Goal: Task Accomplishment & Management: Complete application form

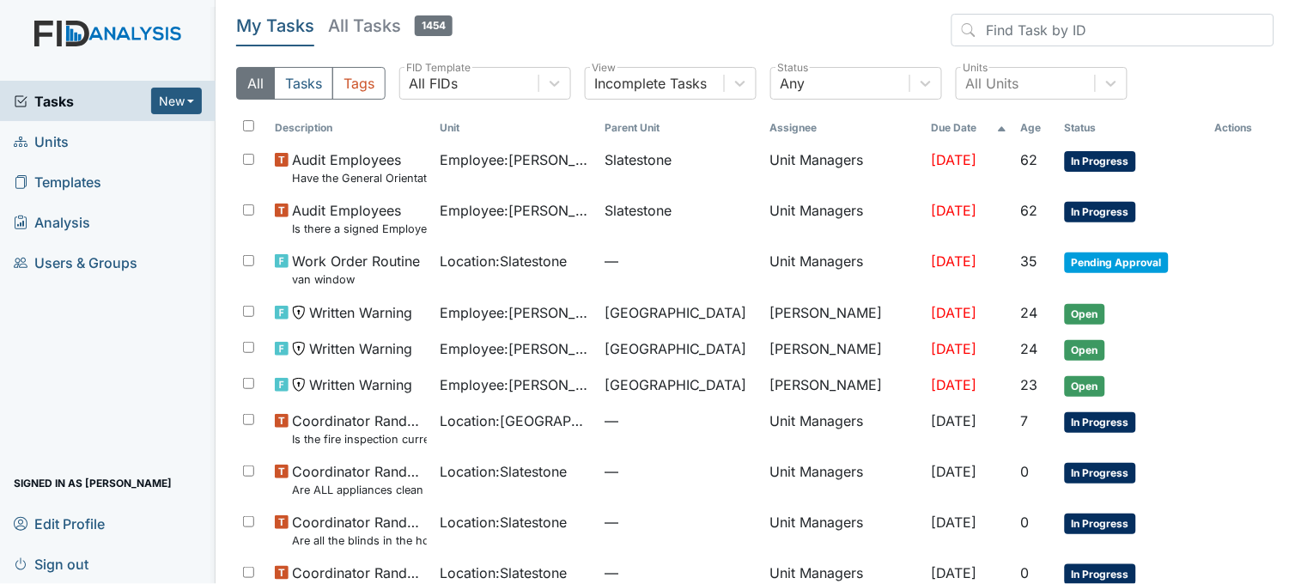
click at [62, 131] on span "Units" at bounding box center [41, 141] width 55 height 27
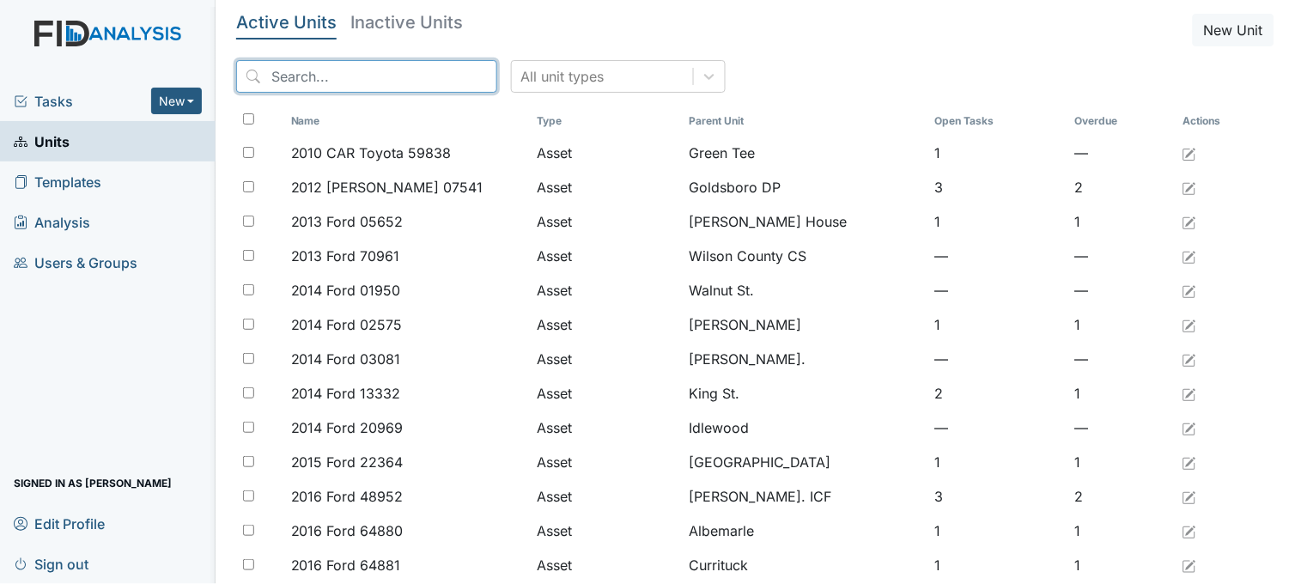
click at [347, 69] on input "search" at bounding box center [366, 76] width 261 height 33
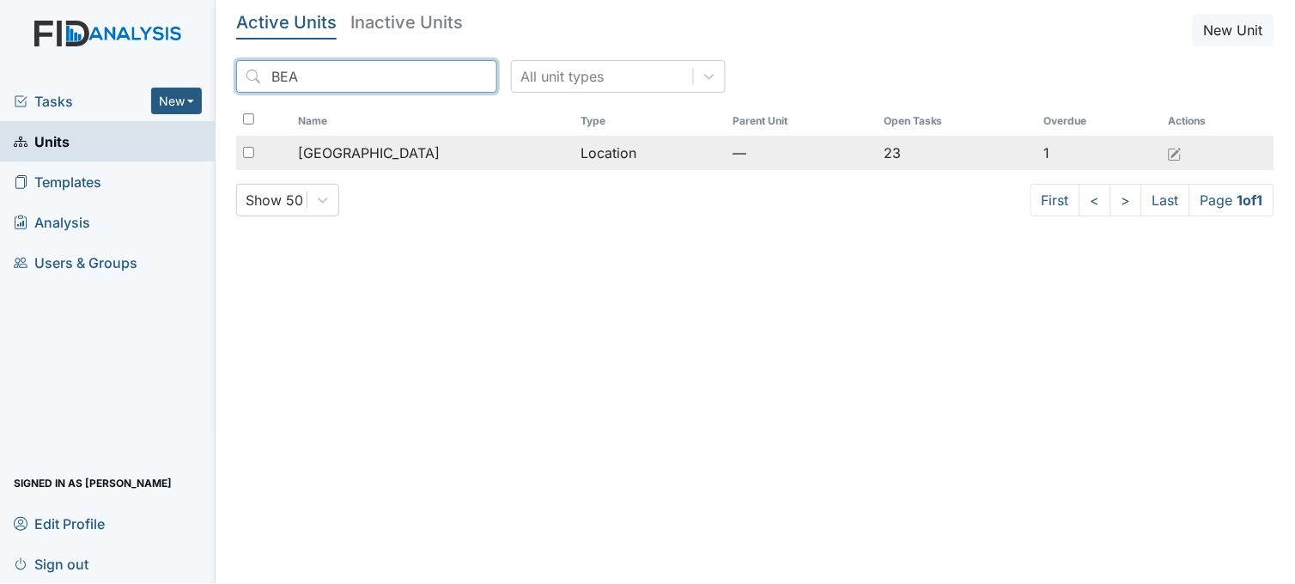
type input "BEA"
click at [340, 152] on span "[GEOGRAPHIC_DATA]" at bounding box center [369, 153] width 142 height 21
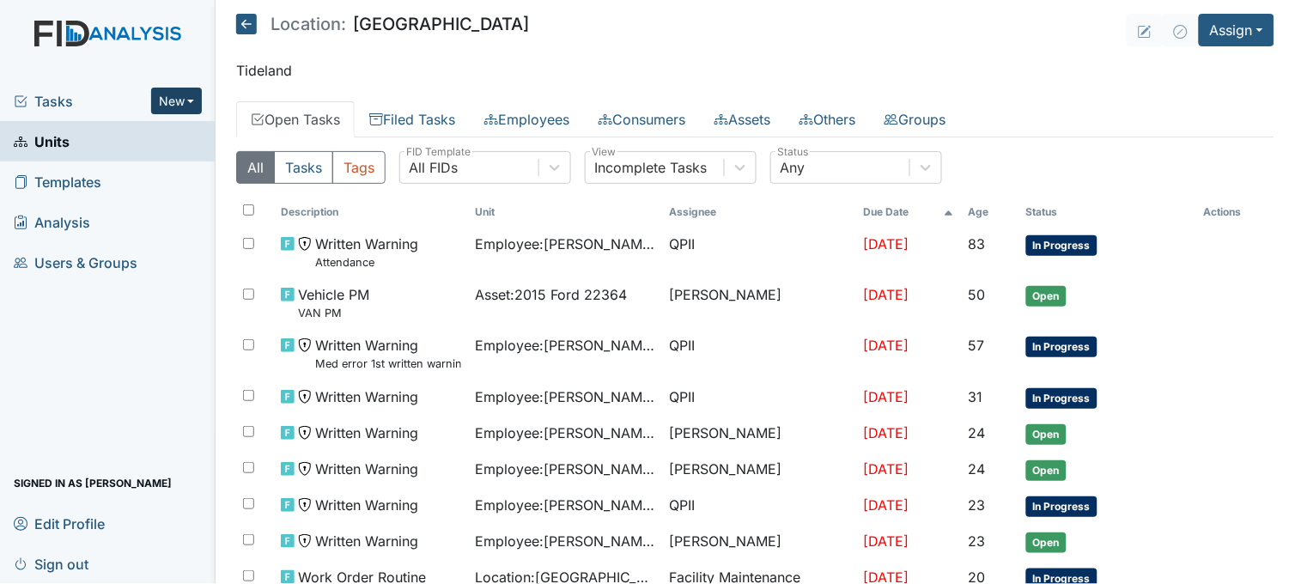
click at [186, 101] on button "New" at bounding box center [177, 101] width 52 height 27
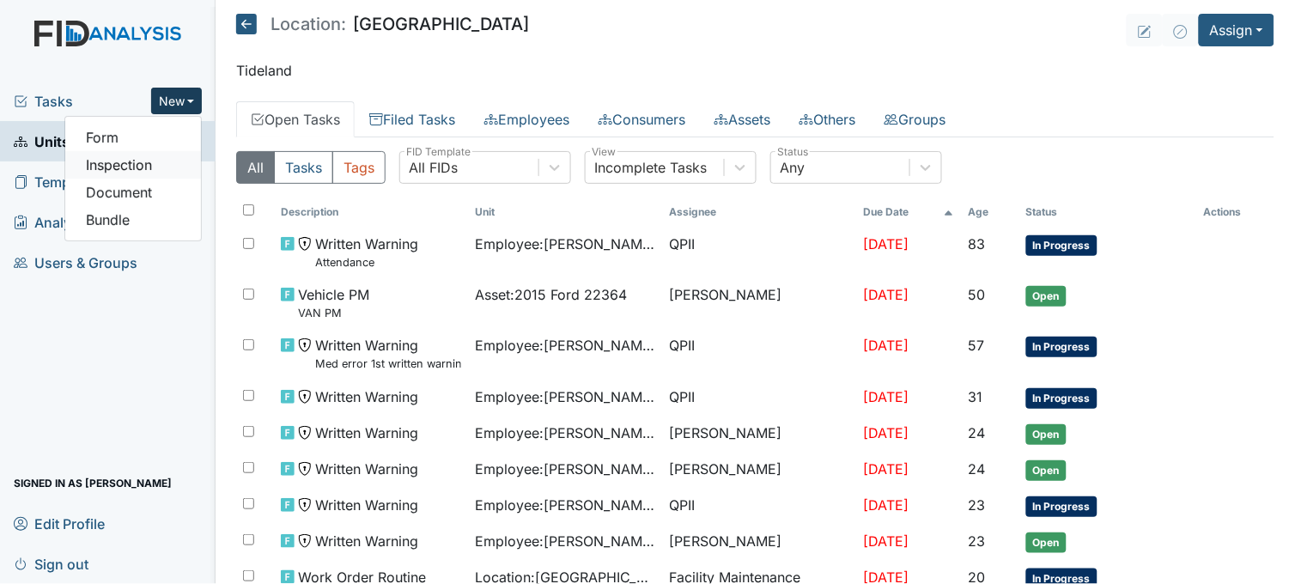
click at [177, 167] on link "Inspection" at bounding box center [133, 164] width 136 height 27
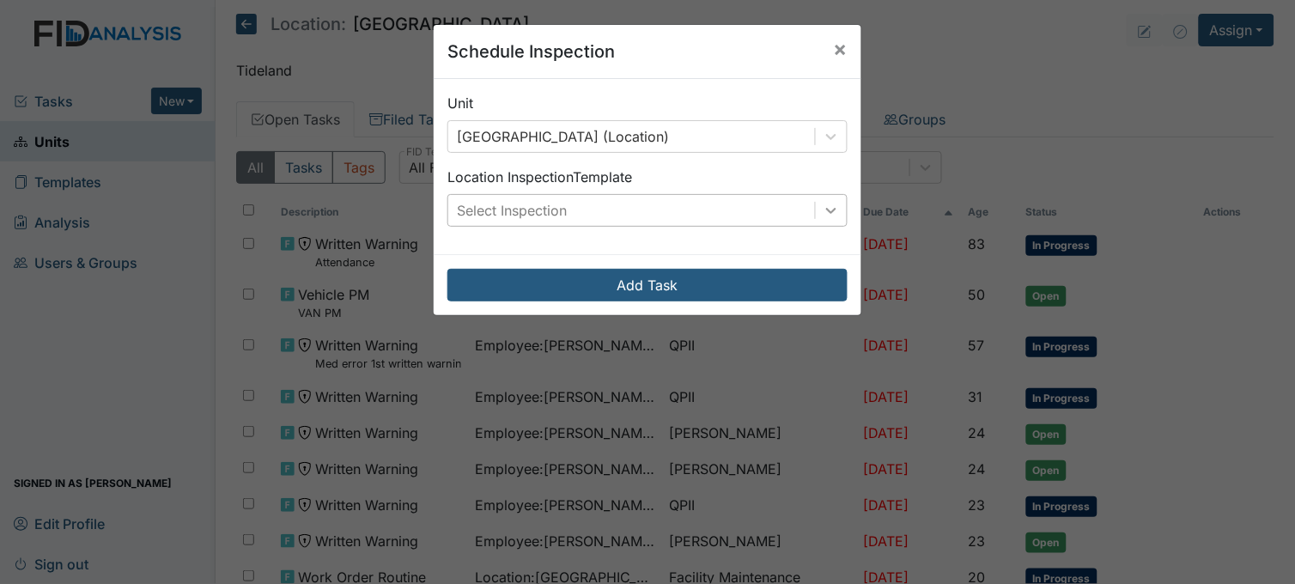
click at [827, 213] on icon at bounding box center [831, 210] width 17 height 17
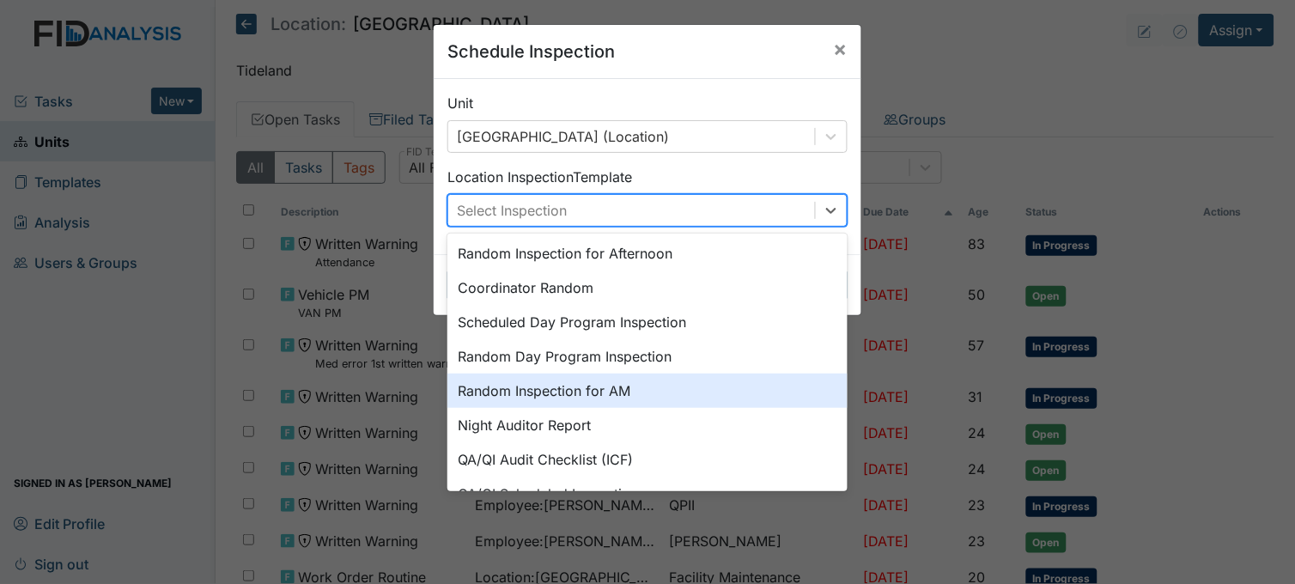
scroll to position [200, 0]
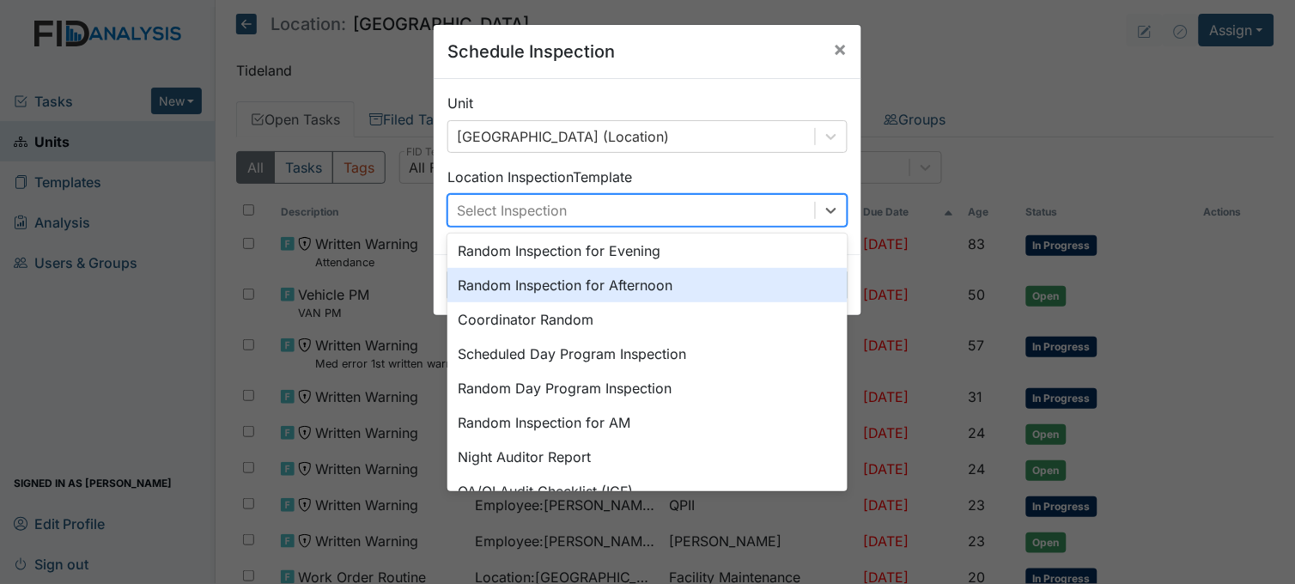
click at [611, 278] on div "Random Inspection for Afternoon" at bounding box center [647, 285] width 400 height 34
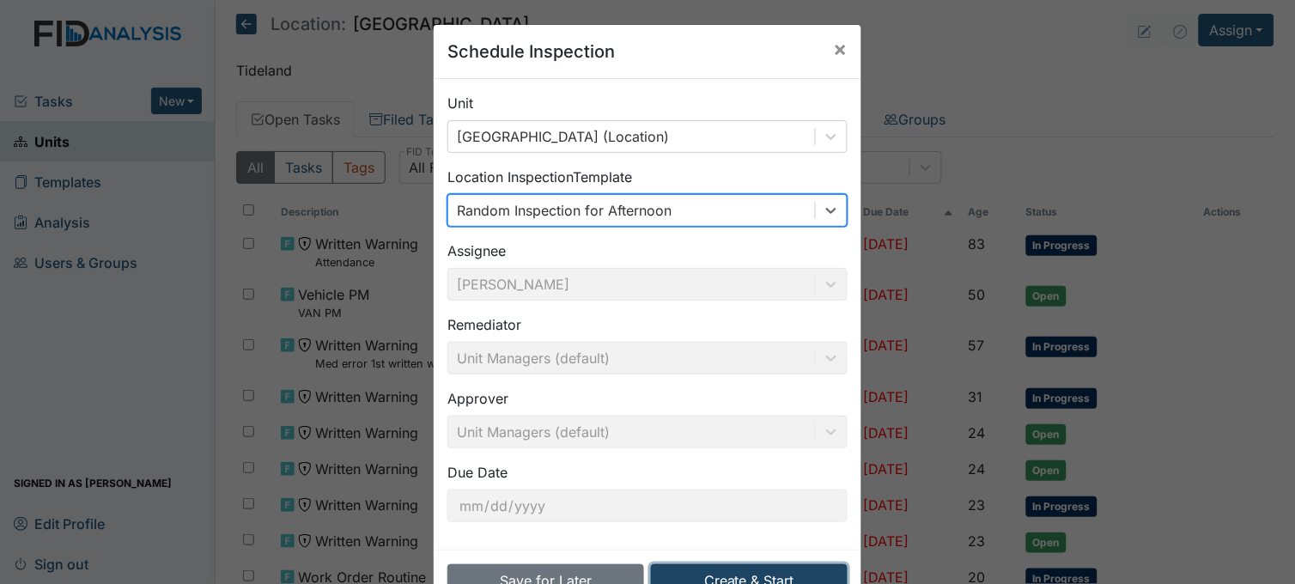
click at [735, 567] on button "Create & Start" at bounding box center [749, 580] width 197 height 33
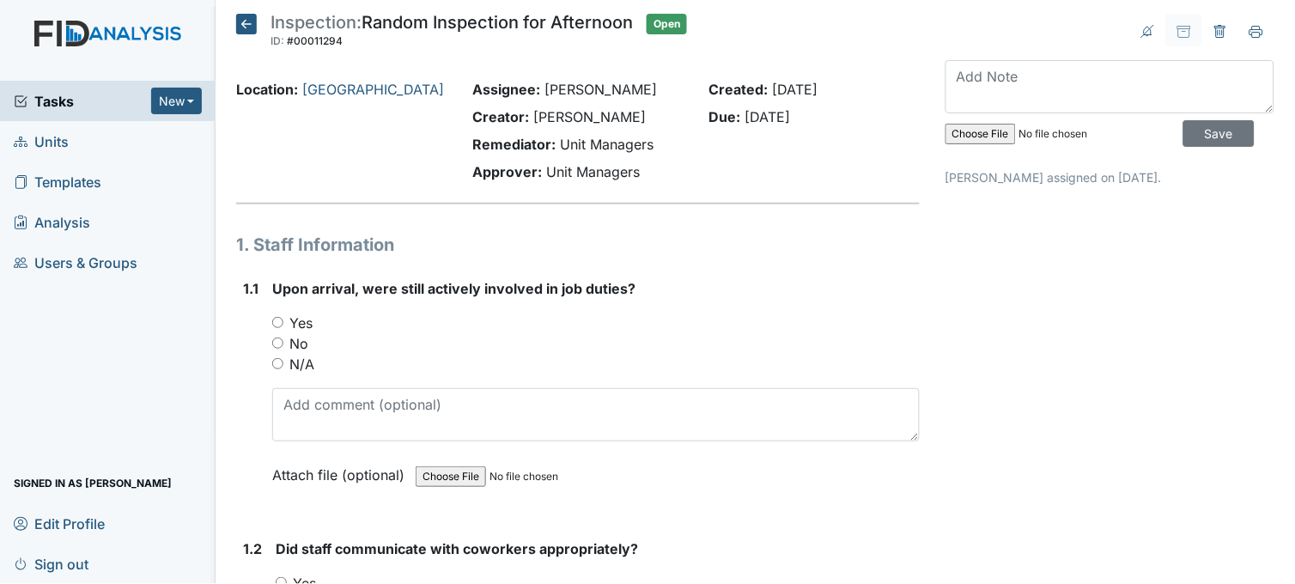
click at [278, 319] on input "Yes" at bounding box center [277, 322] width 11 height 11
radio input "true"
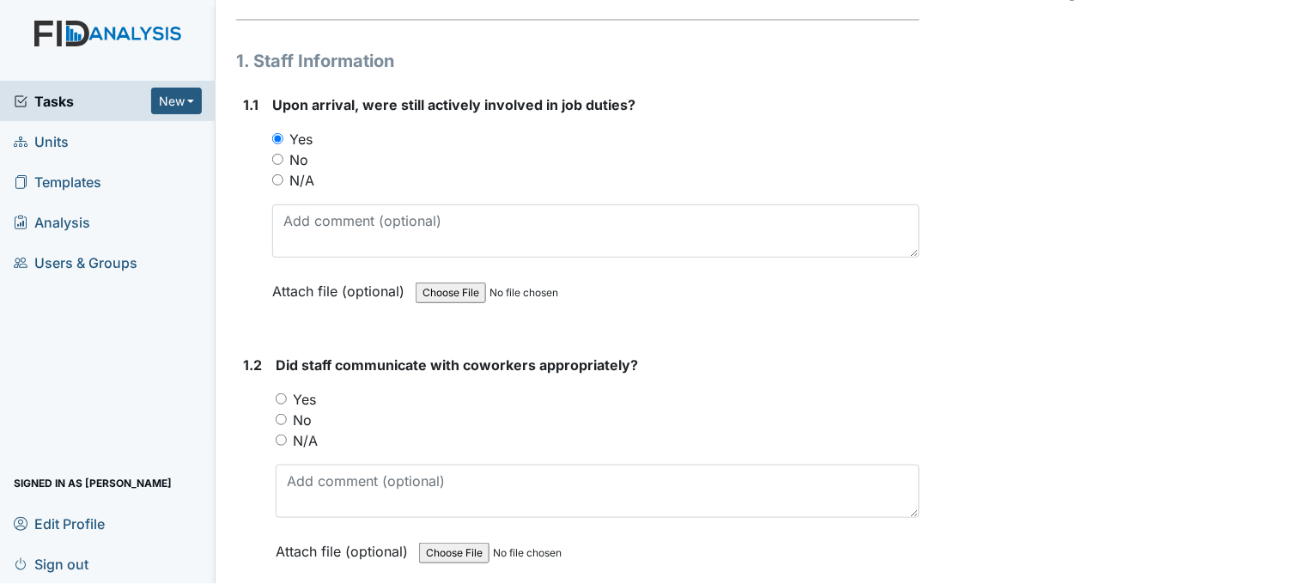
scroll to position [191, 0]
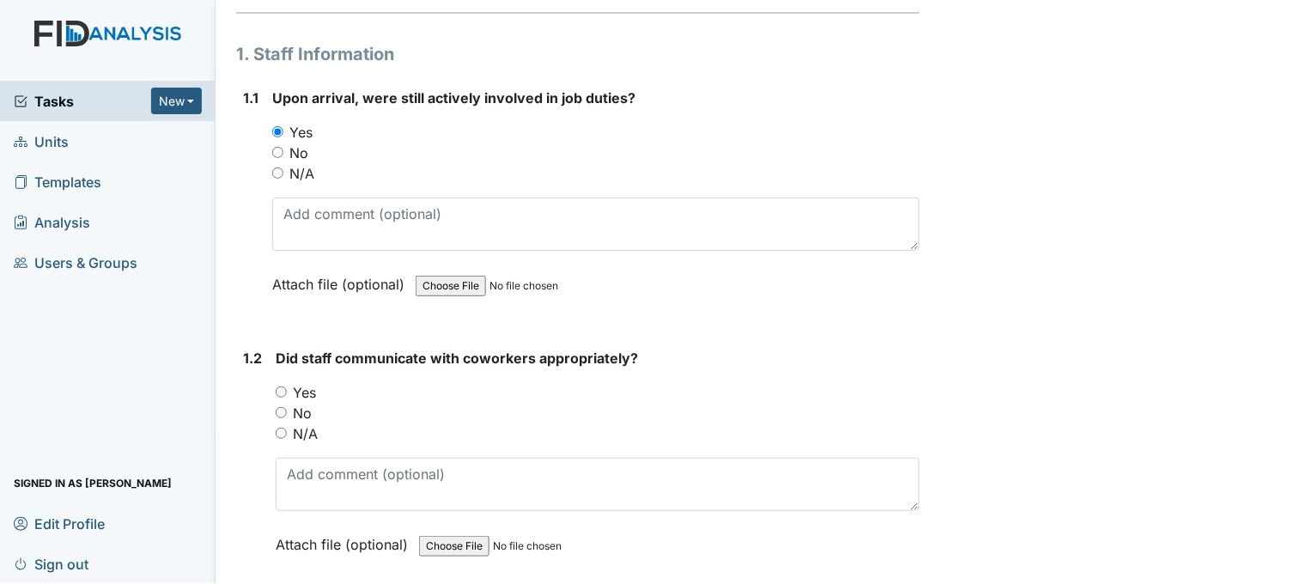
click at [282, 390] on input "Yes" at bounding box center [281, 391] width 11 height 11
radio input "true"
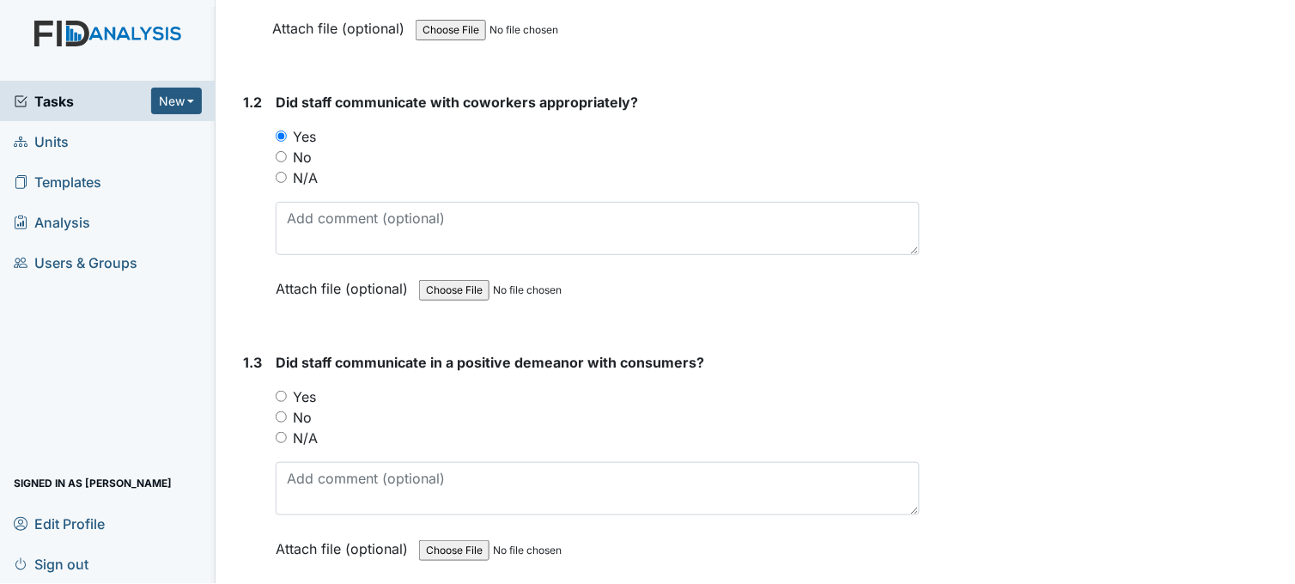
scroll to position [477, 0]
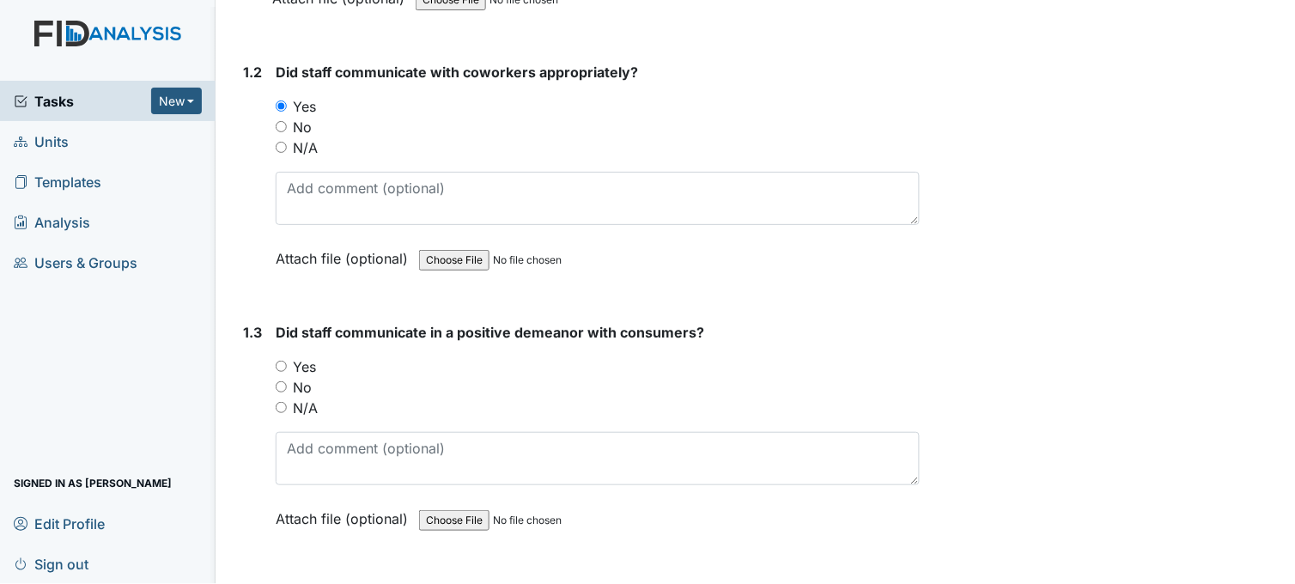
click at [283, 366] on input "Yes" at bounding box center [281, 366] width 11 height 11
radio input "true"
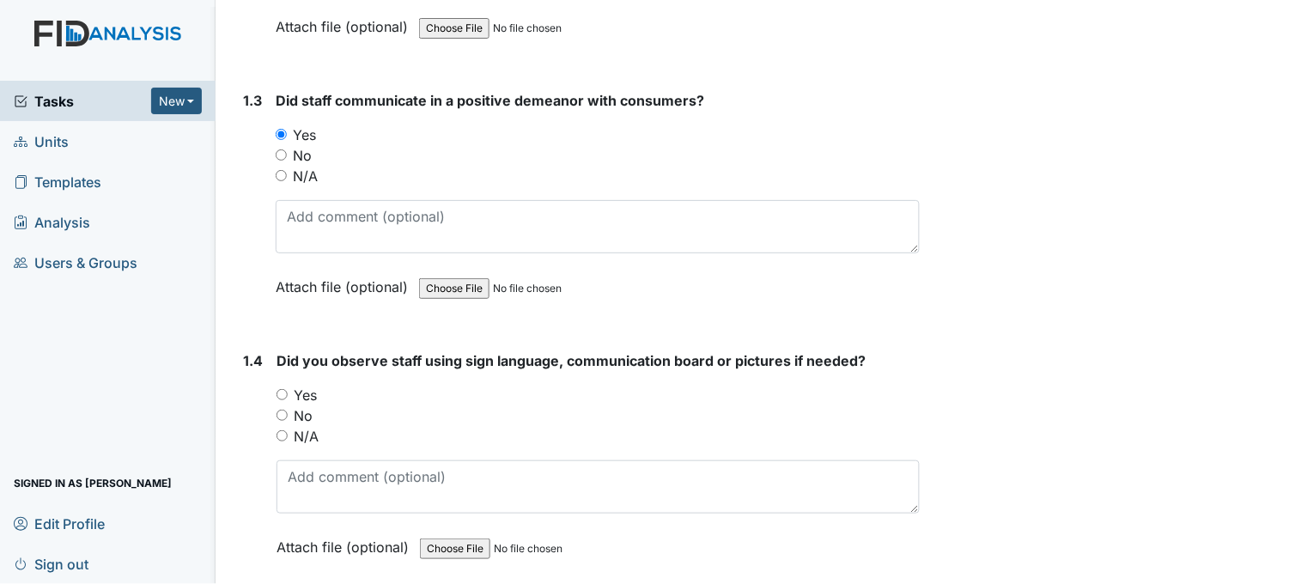
scroll to position [762, 0]
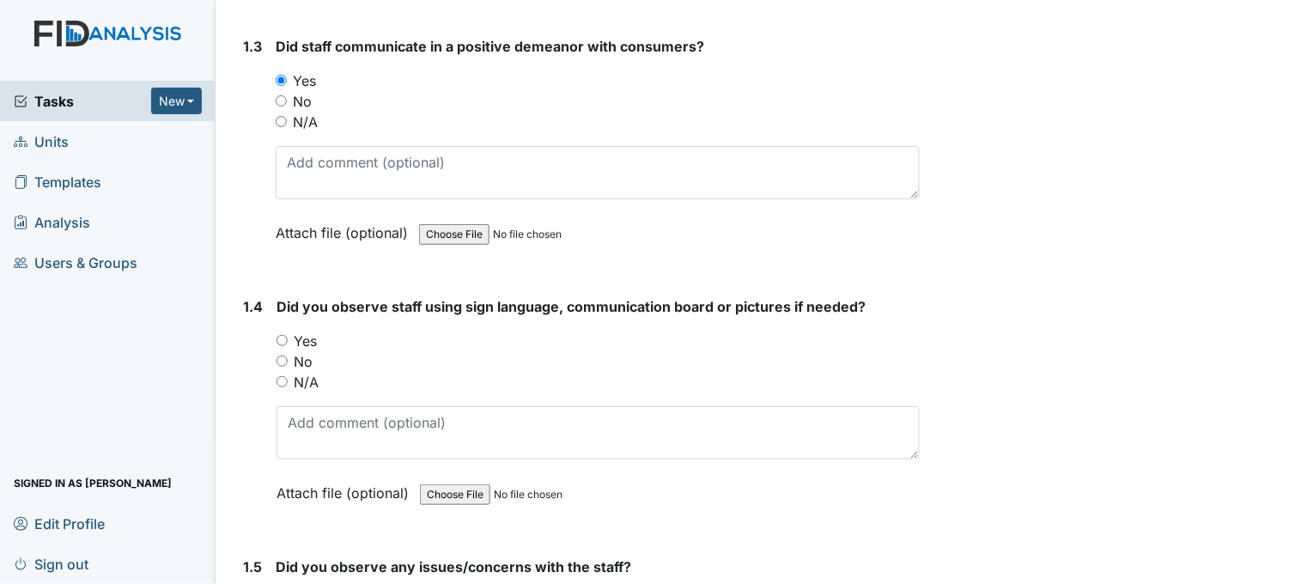
click at [283, 356] on input "No" at bounding box center [281, 360] width 11 height 11
radio input "true"
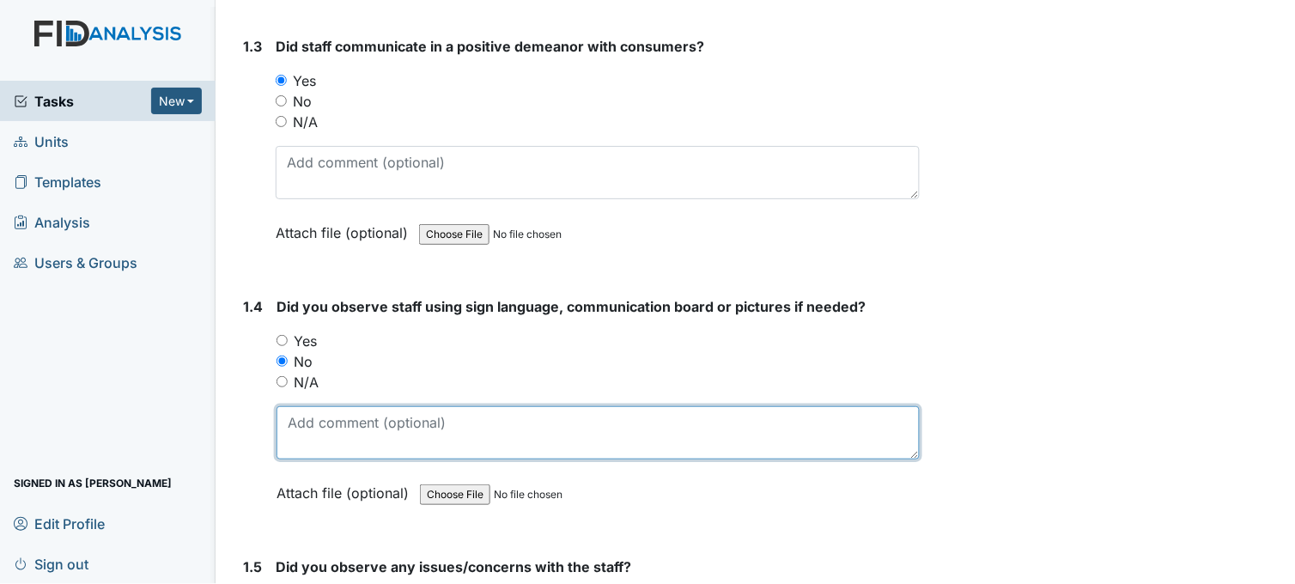
click at [475, 424] on textarea at bounding box center [597, 432] width 643 height 53
click at [418, 418] on textarea "encouraged staff to use sugn language" at bounding box center [597, 432] width 643 height 53
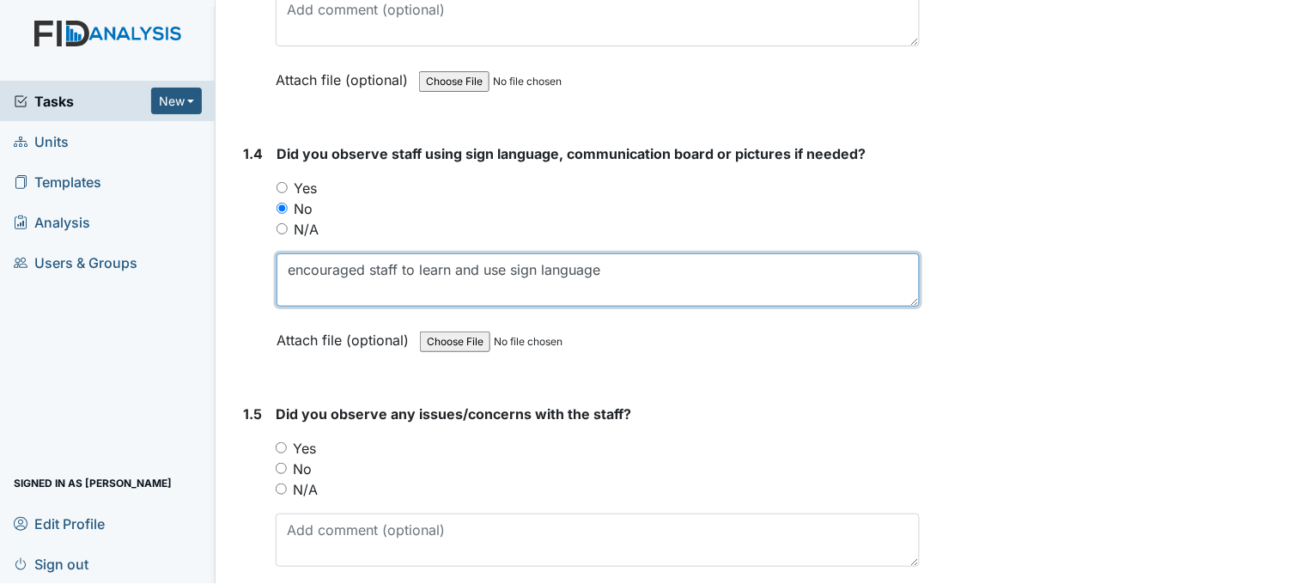
scroll to position [954, 0]
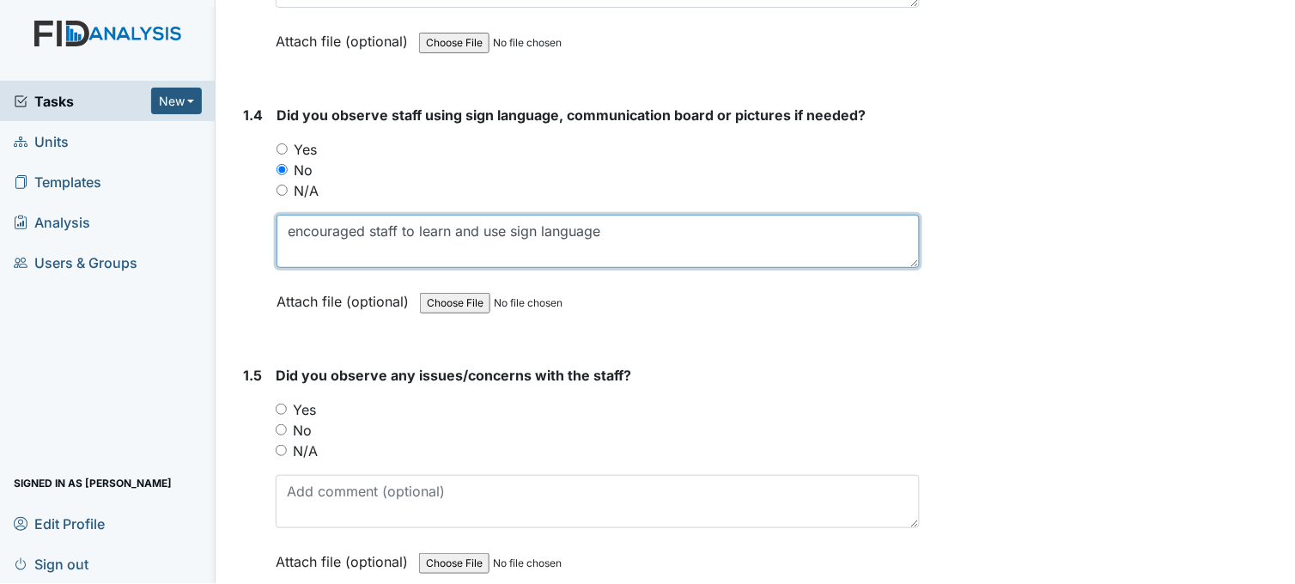
type textarea "encouraged staff to learn and use sign language"
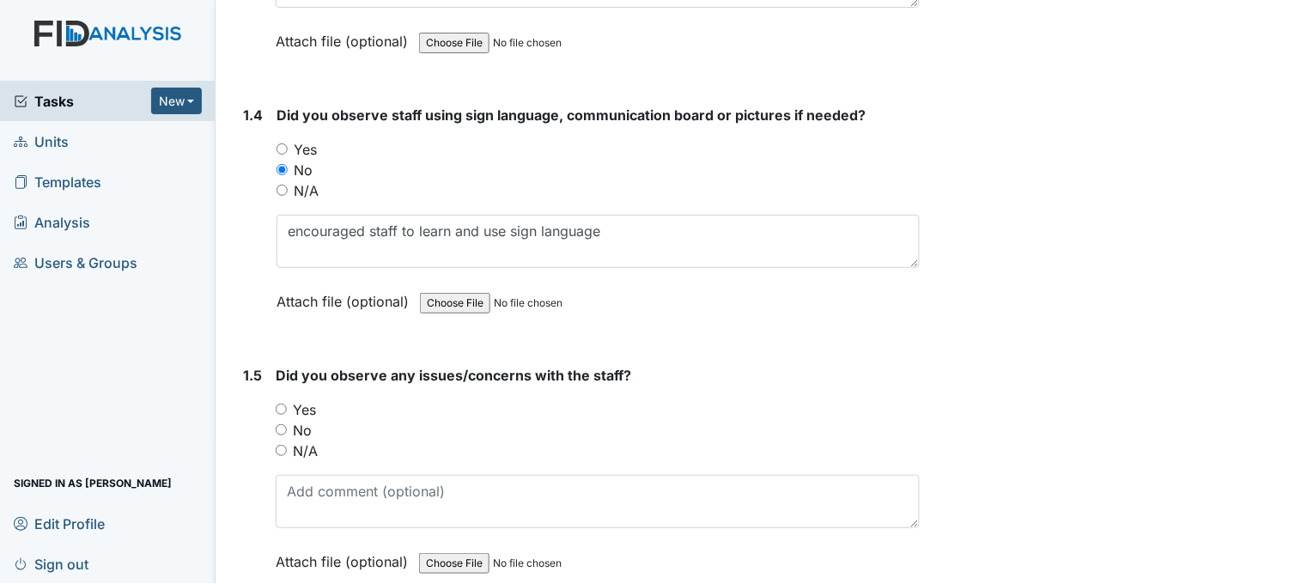
click at [280, 424] on input "No" at bounding box center [281, 429] width 11 height 11
radio input "true"
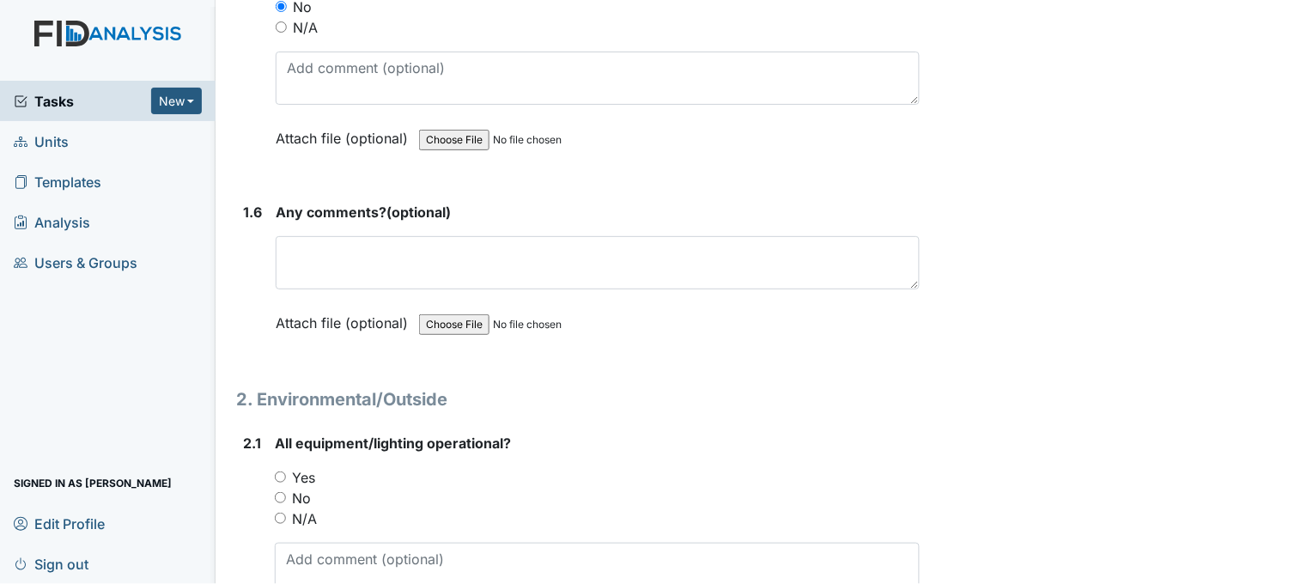
scroll to position [1430, 0]
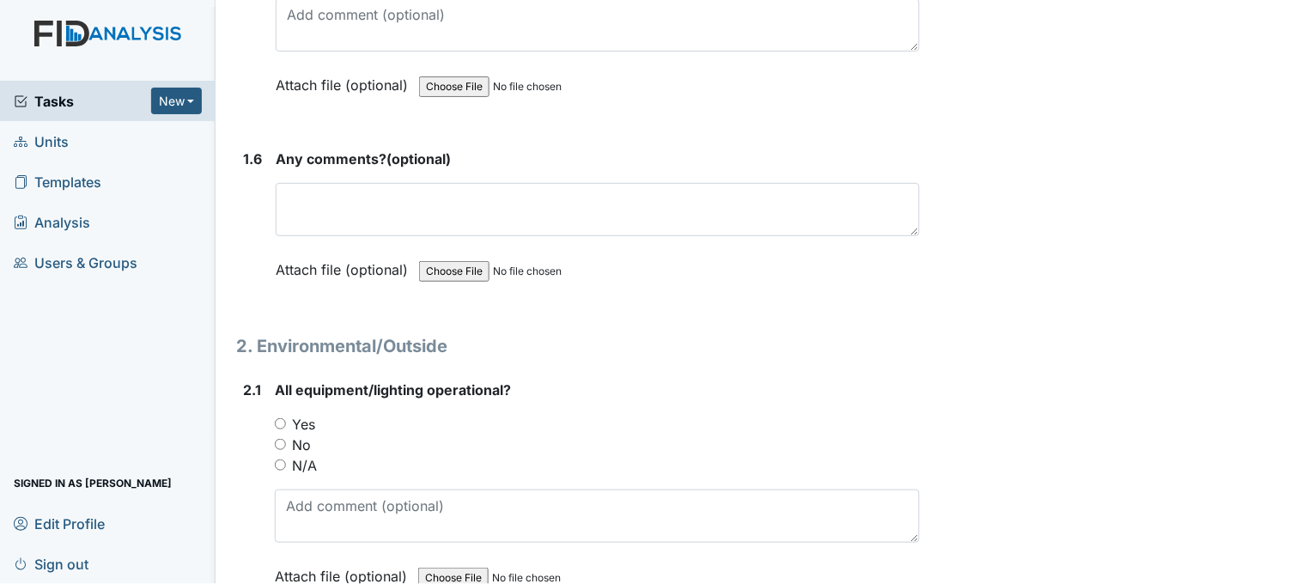
click at [285, 418] on input "Yes" at bounding box center [280, 423] width 11 height 11
radio input "true"
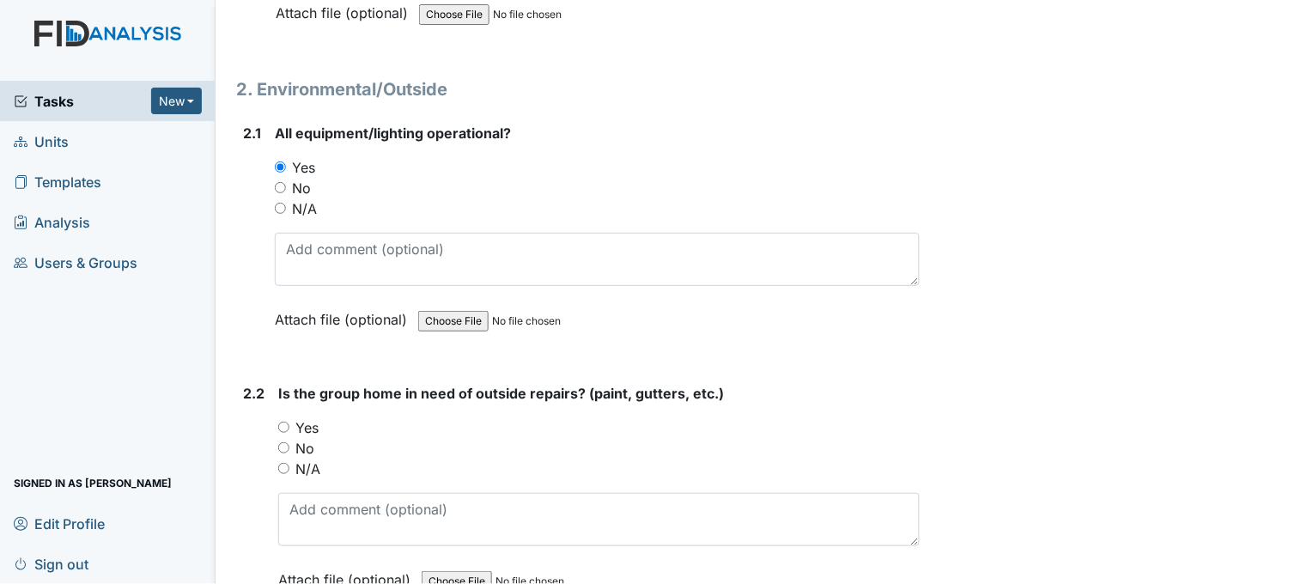
scroll to position [1717, 0]
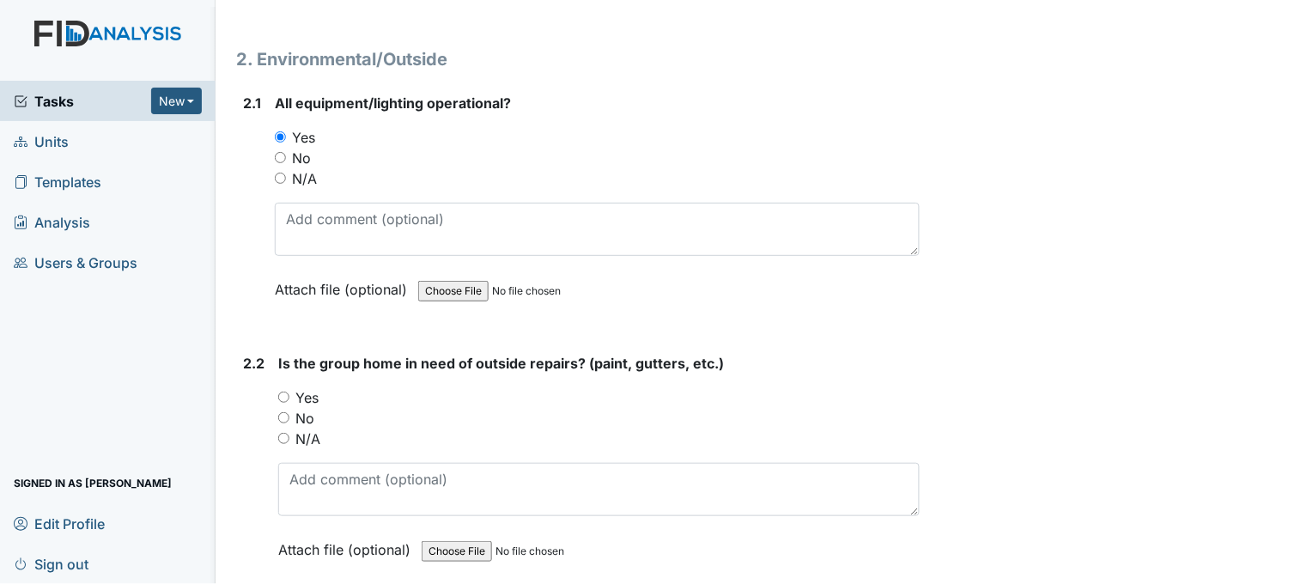
click at [284, 395] on input "Yes" at bounding box center [283, 397] width 11 height 11
radio input "true"
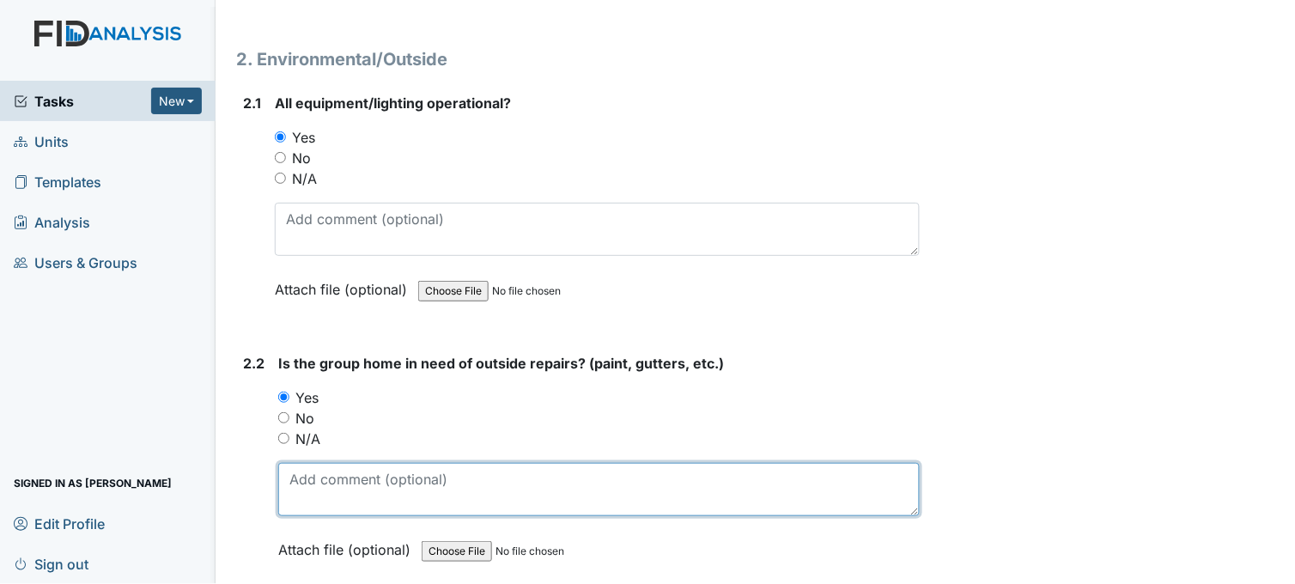
click at [331, 475] on textarea at bounding box center [598, 489] width 641 height 53
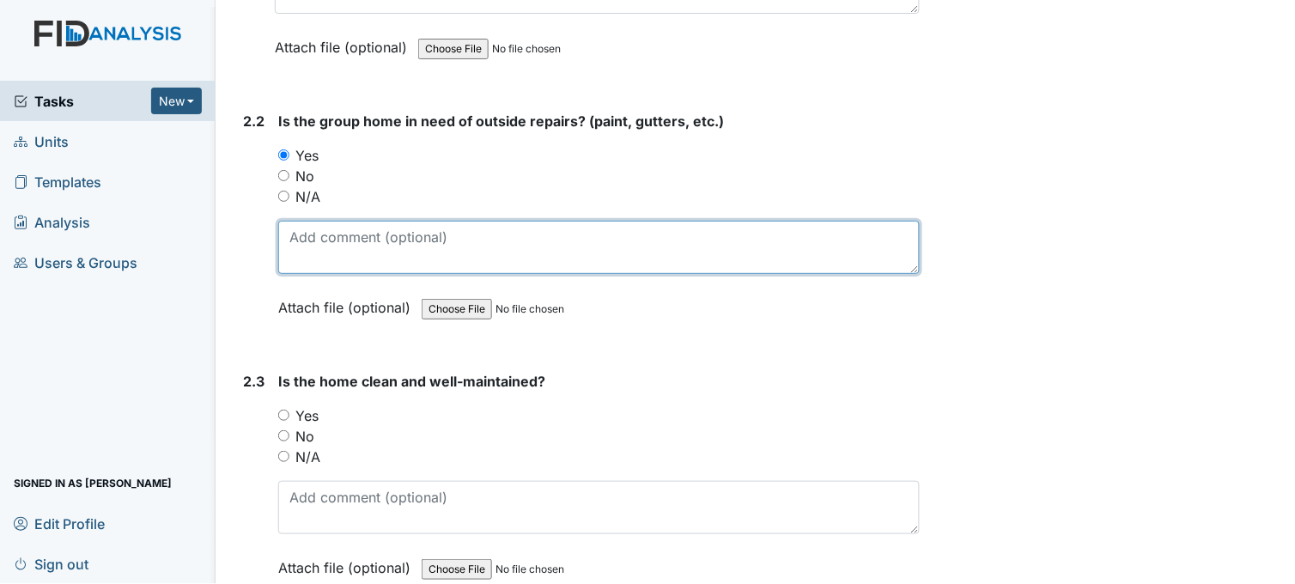
scroll to position [2003, 0]
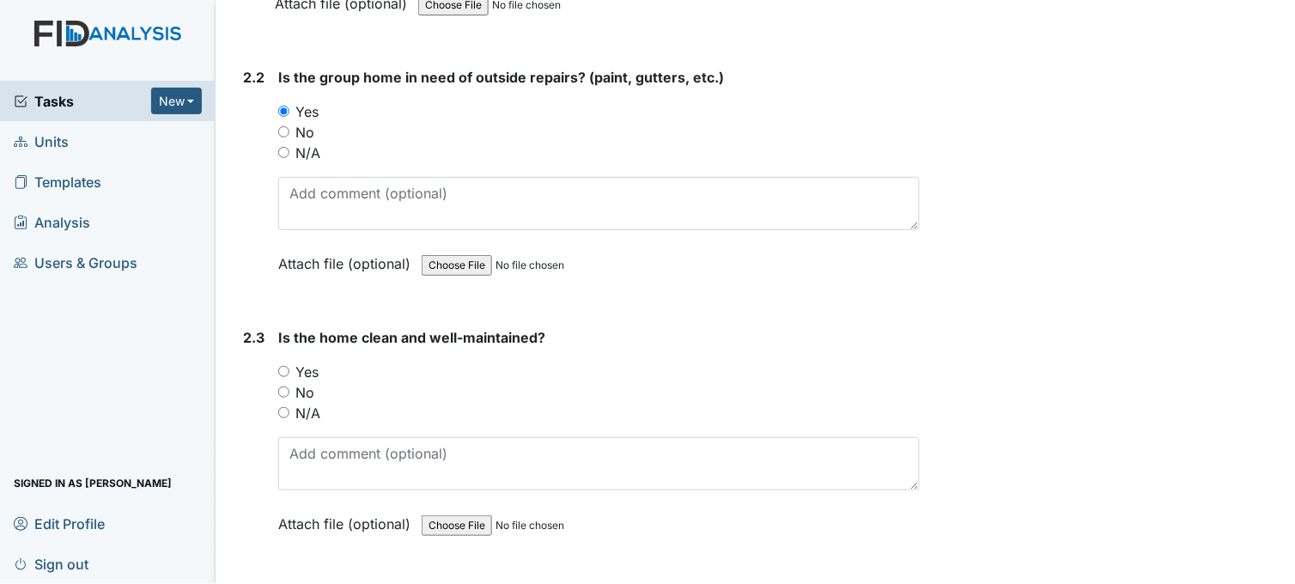
click at [288, 367] on input "Yes" at bounding box center [283, 371] width 11 height 11
radio input "true"
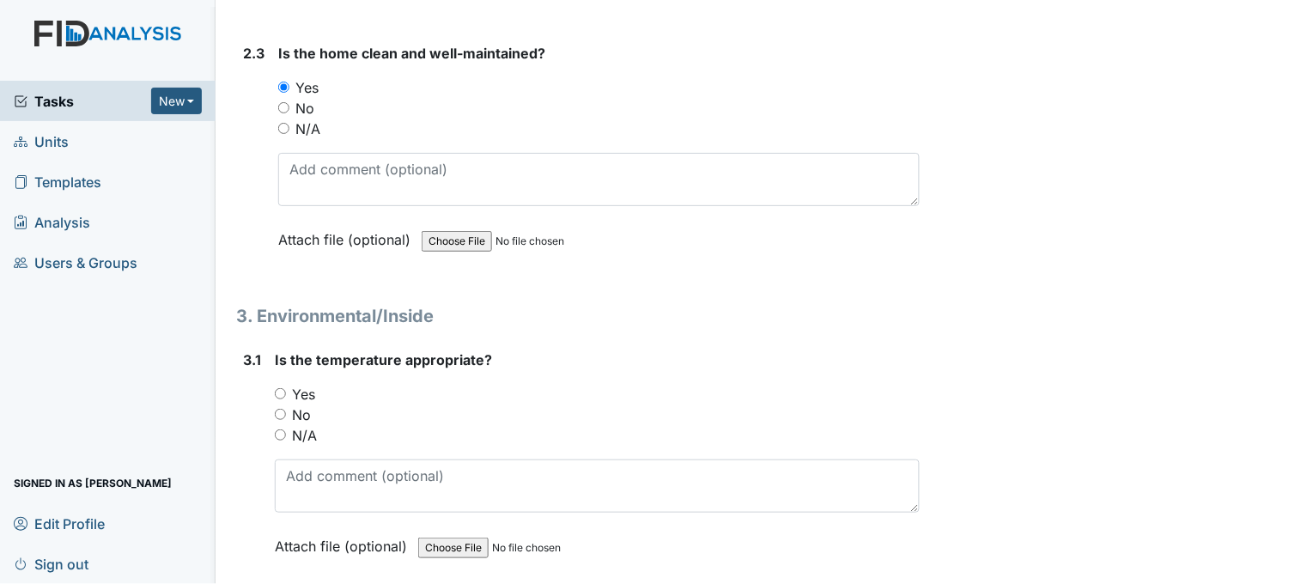
scroll to position [2289, 0]
click at [282, 390] on input "Yes" at bounding box center [280, 391] width 11 height 11
radio input "true"
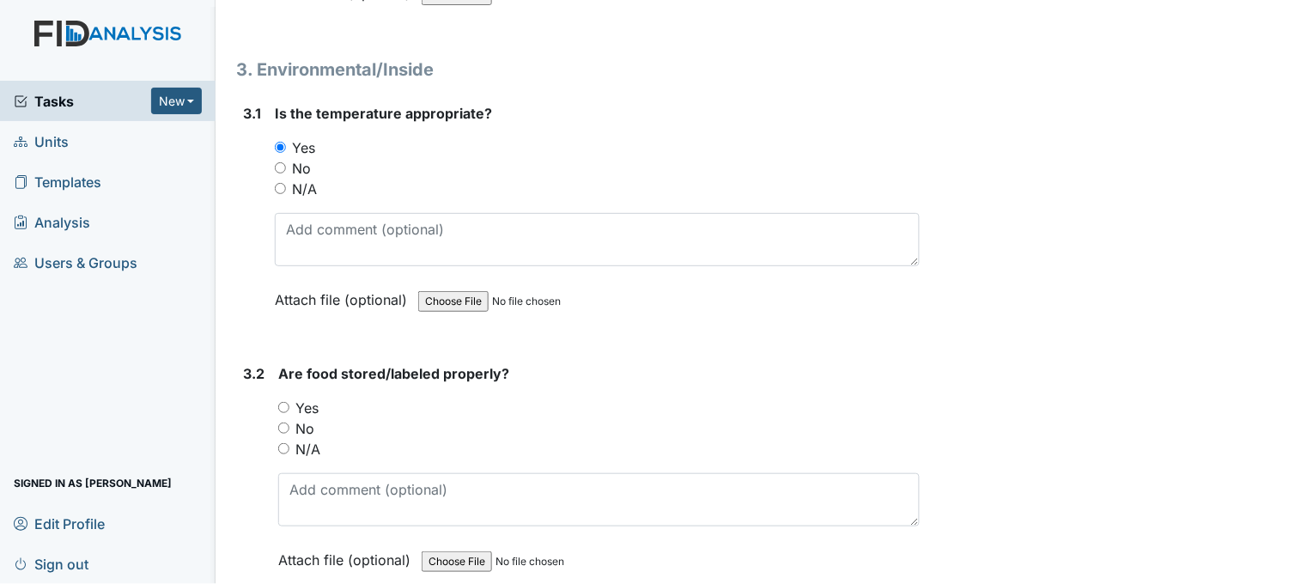
scroll to position [2576, 0]
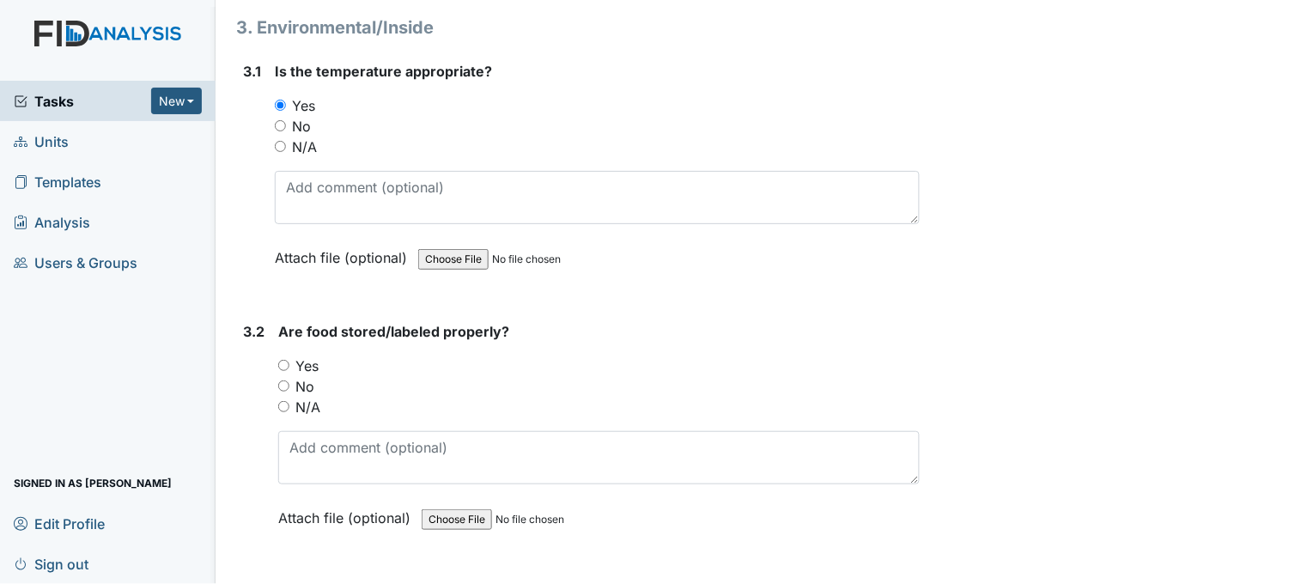
click at [285, 362] on input "Yes" at bounding box center [283, 365] width 11 height 11
radio input "true"
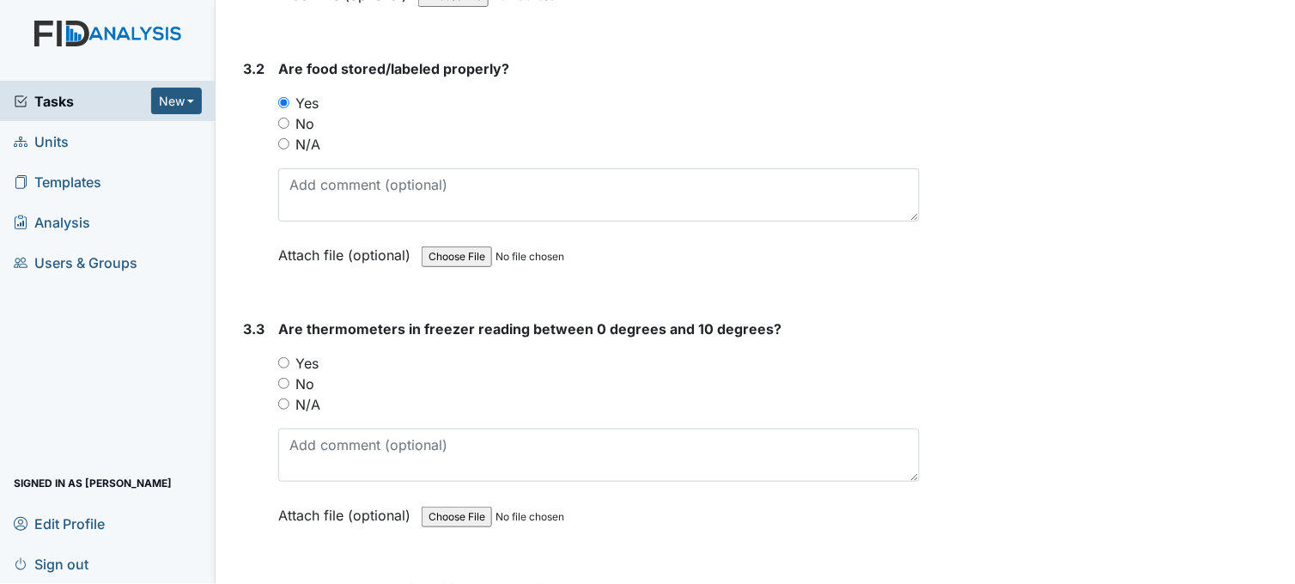
scroll to position [2862, 0]
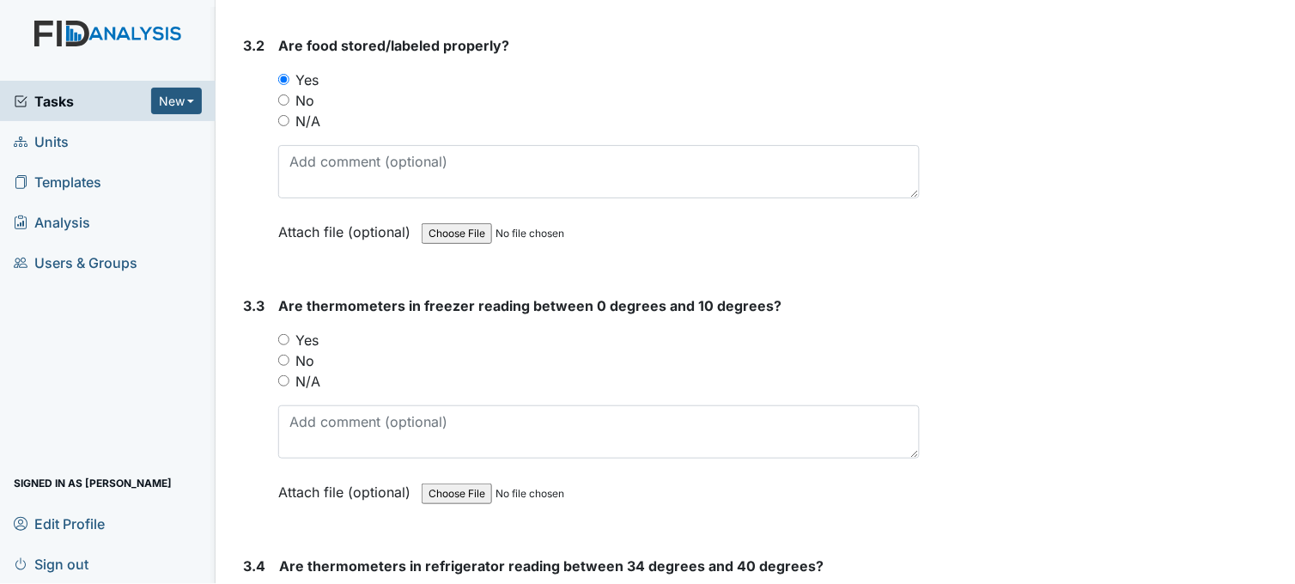
click at [286, 337] on input "Yes" at bounding box center [283, 339] width 11 height 11
radio input "true"
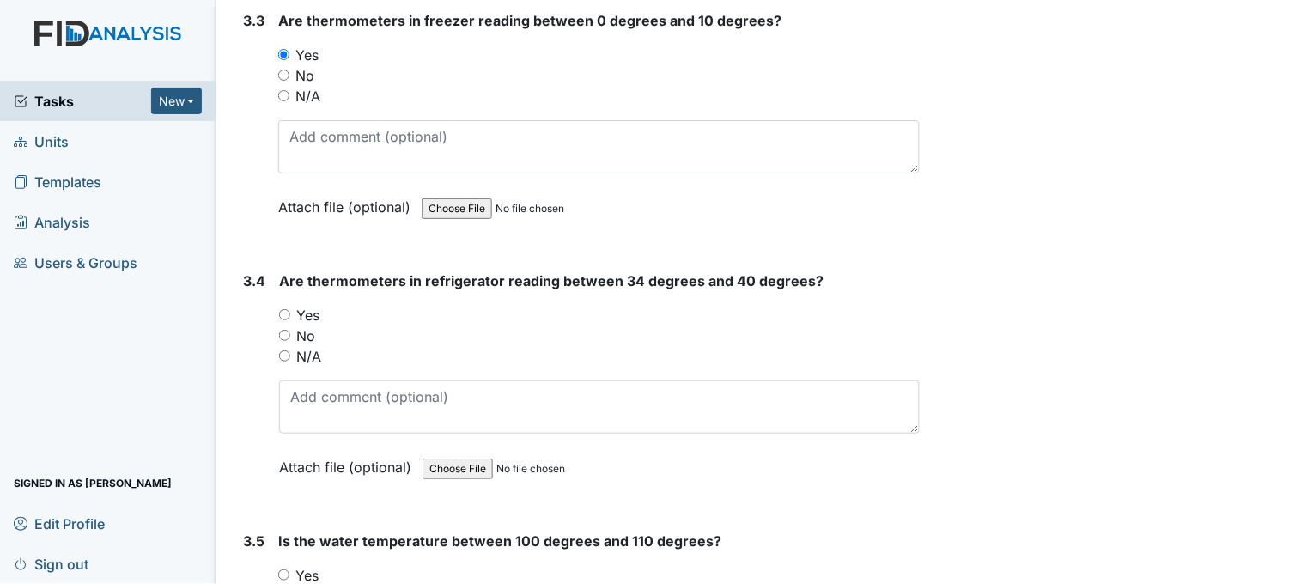
scroll to position [3148, 0]
click at [285, 331] on input "No" at bounding box center [284, 334] width 11 height 11
radio input "true"
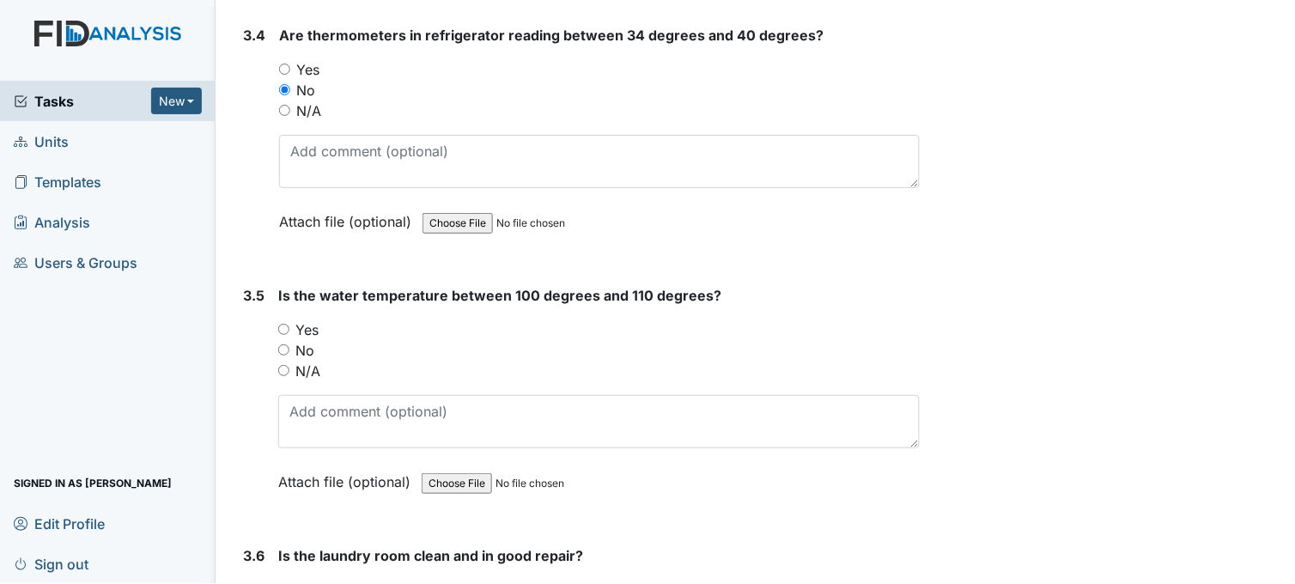
scroll to position [3435, 0]
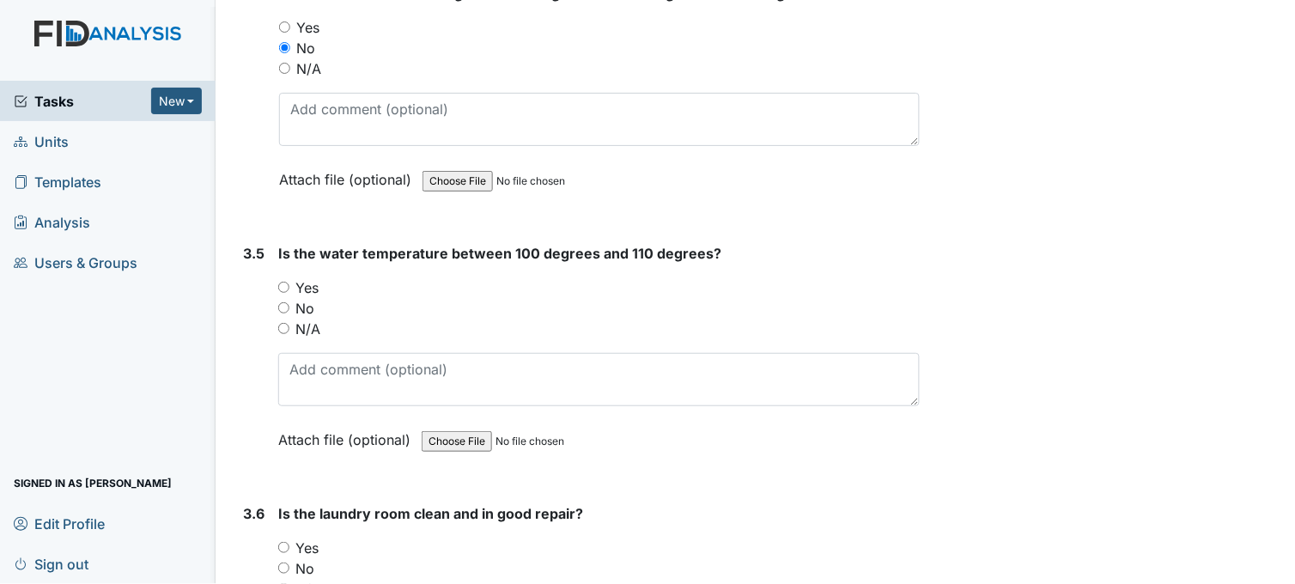
click at [280, 283] on input "Yes" at bounding box center [283, 287] width 11 height 11
radio input "true"
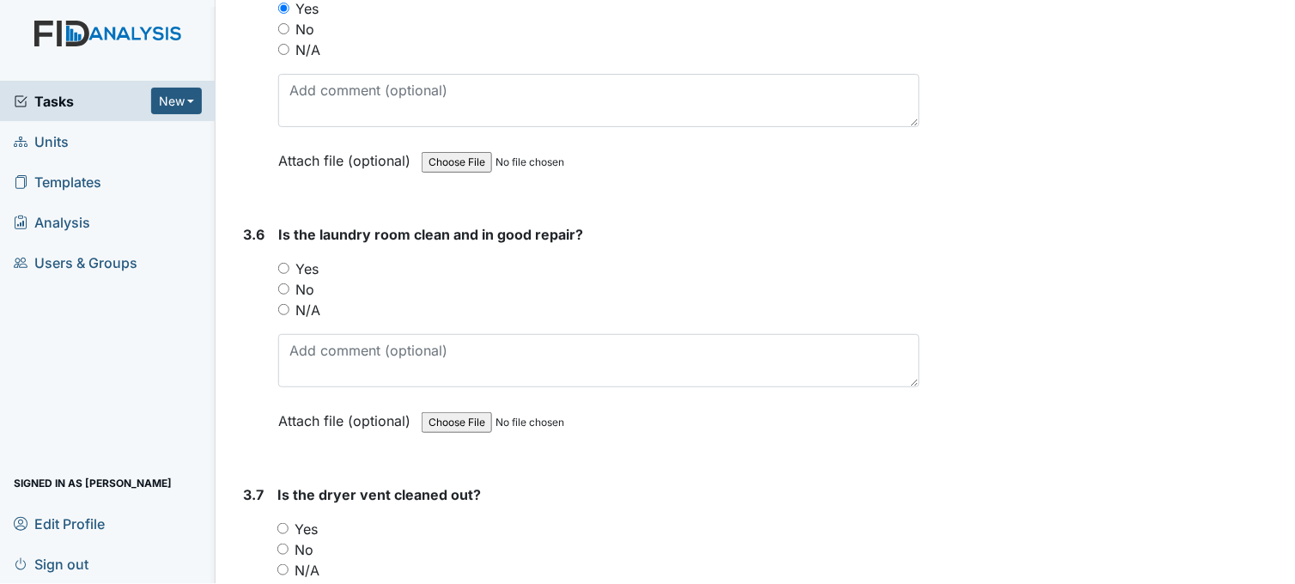
scroll to position [3720, 0]
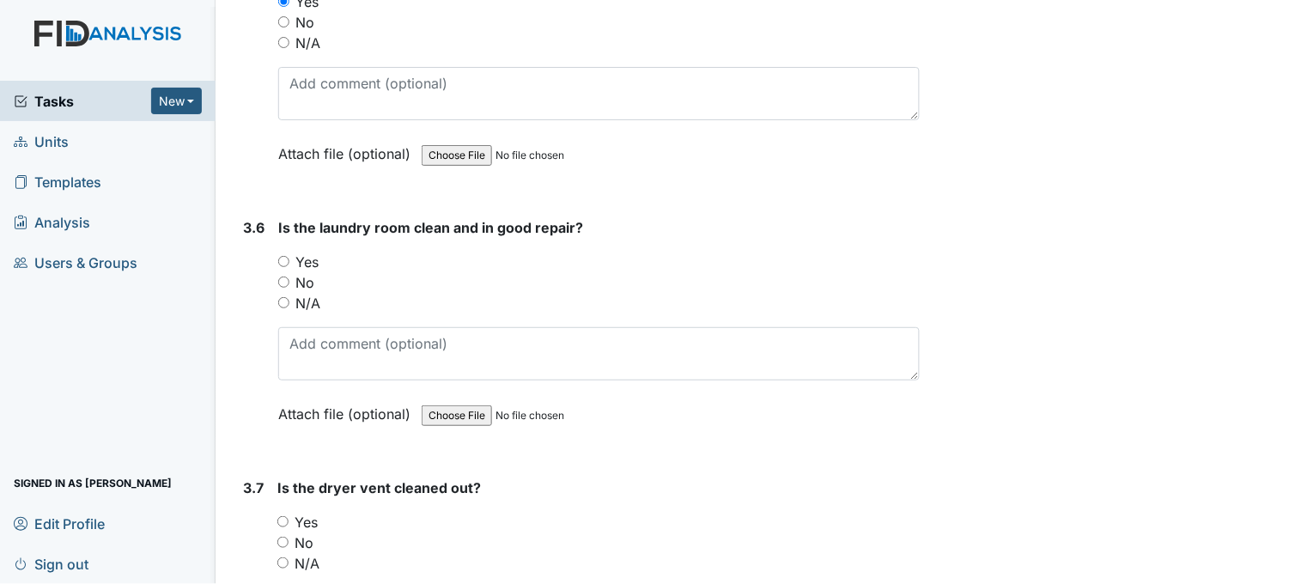
click at [281, 258] on input "Yes" at bounding box center [283, 261] width 11 height 11
radio input "true"
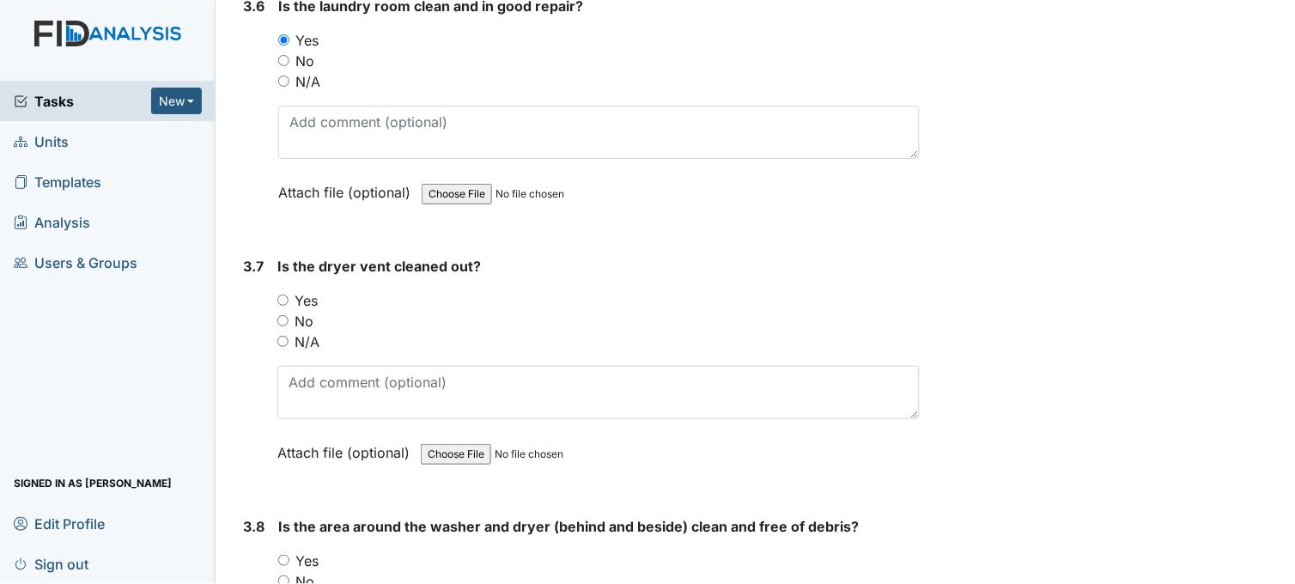
scroll to position [4006, 0]
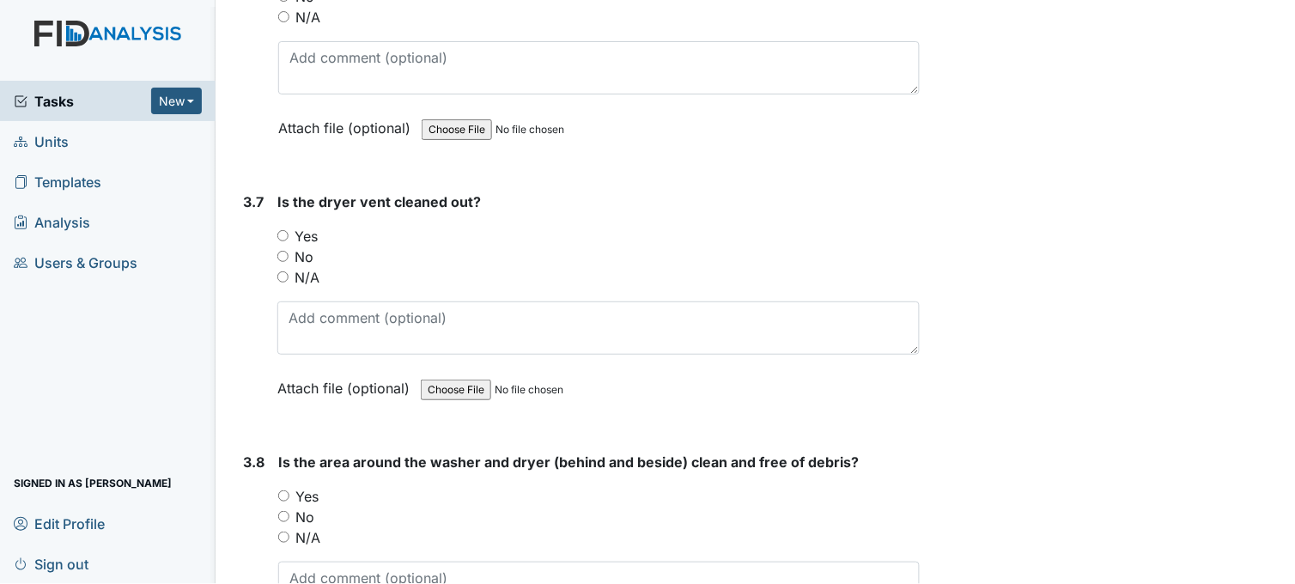
click at [283, 232] on input "Yes" at bounding box center [282, 235] width 11 height 11
radio input "true"
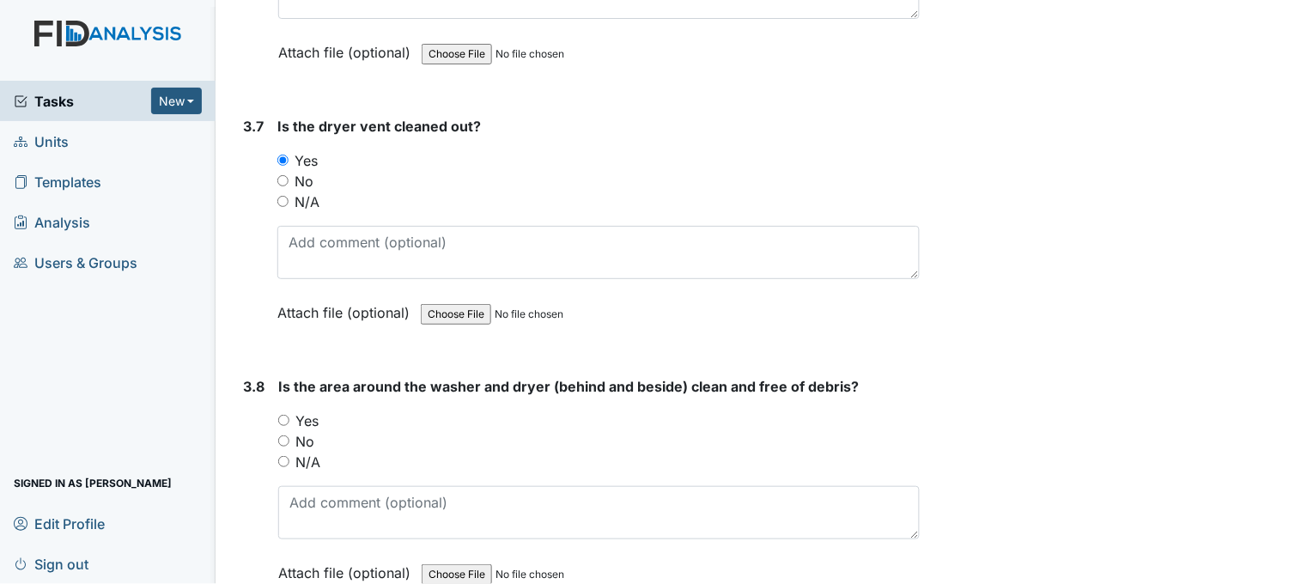
scroll to position [4197, 0]
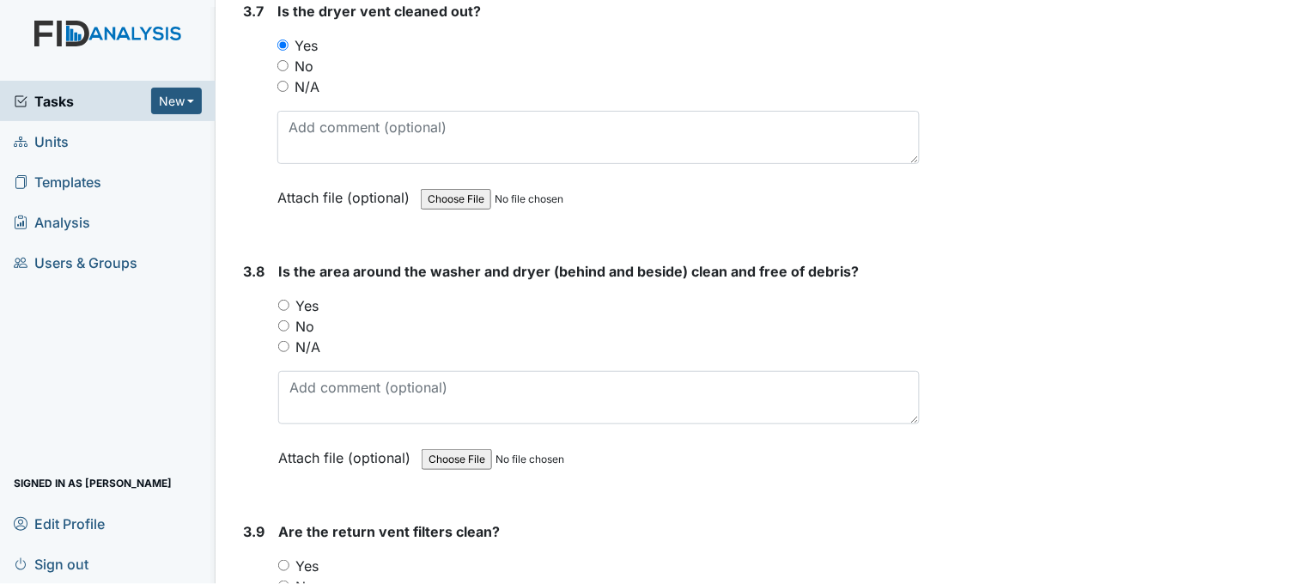
click at [281, 300] on input "Yes" at bounding box center [283, 305] width 11 height 11
radio input "true"
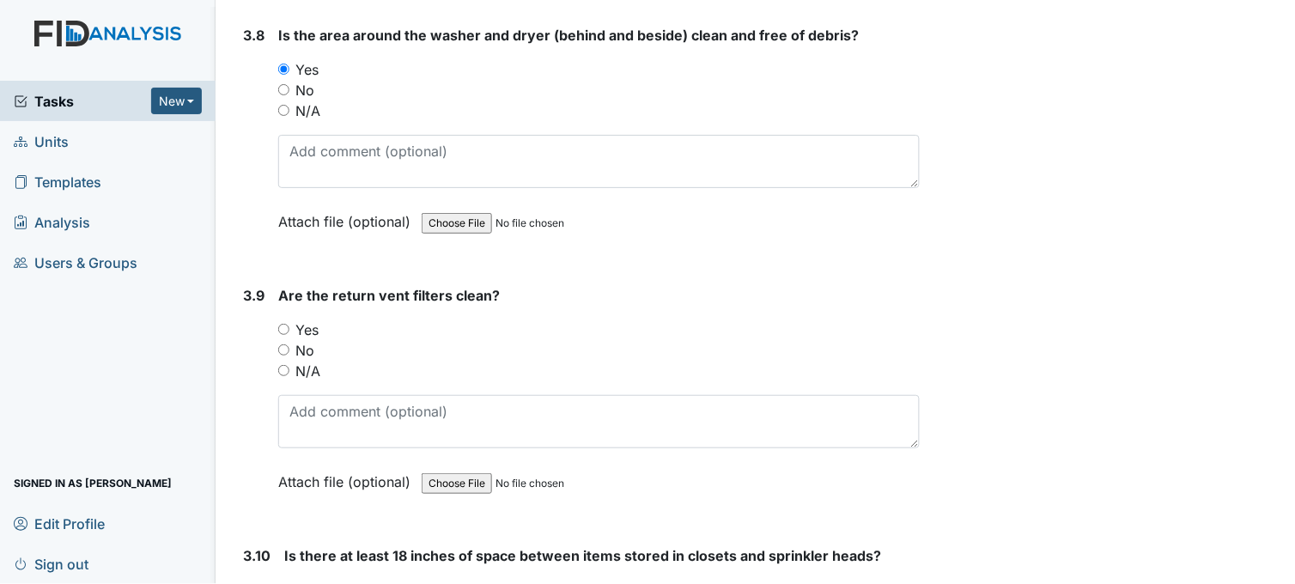
scroll to position [4484, 0]
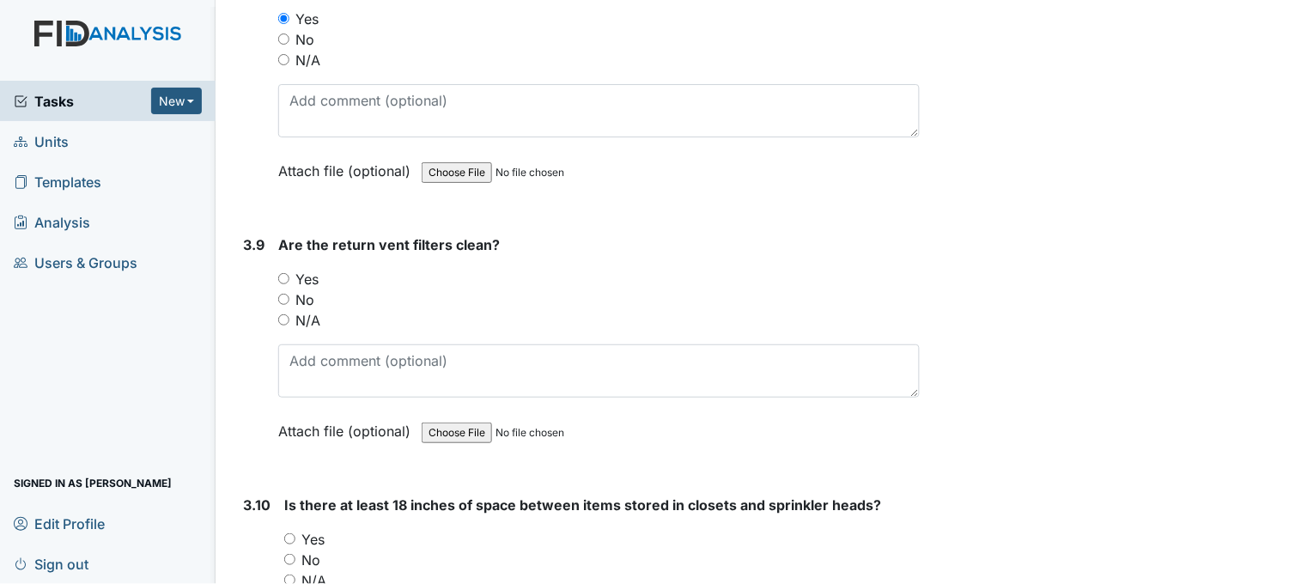
click at [284, 275] on input "Yes" at bounding box center [283, 278] width 11 height 11
radio input "true"
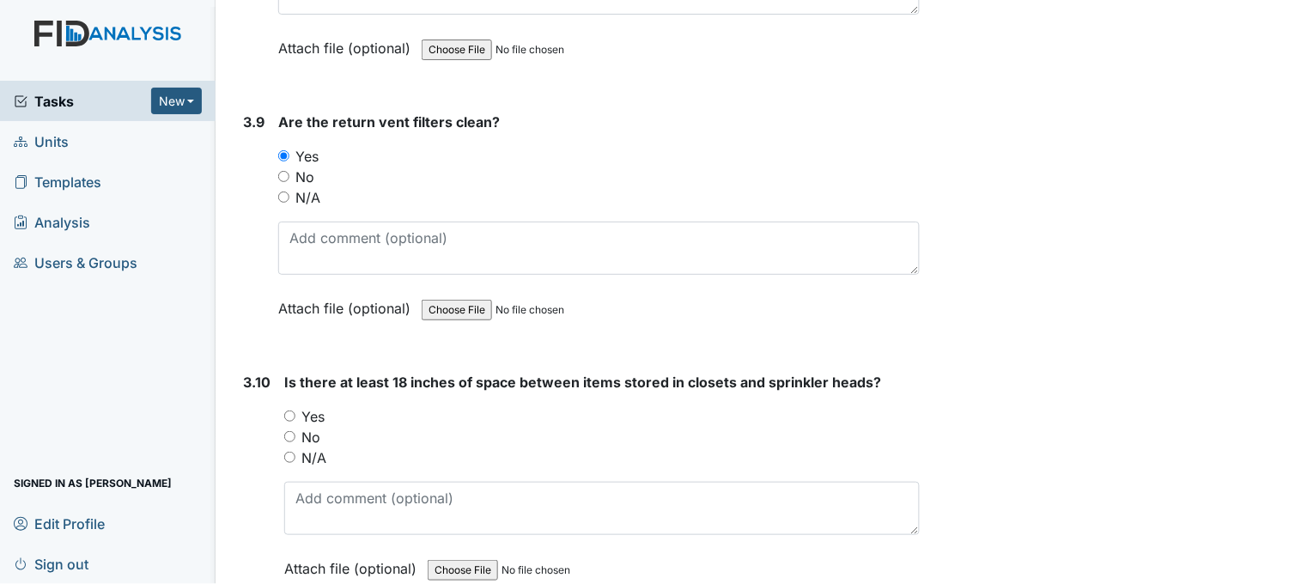
scroll to position [4674, 0]
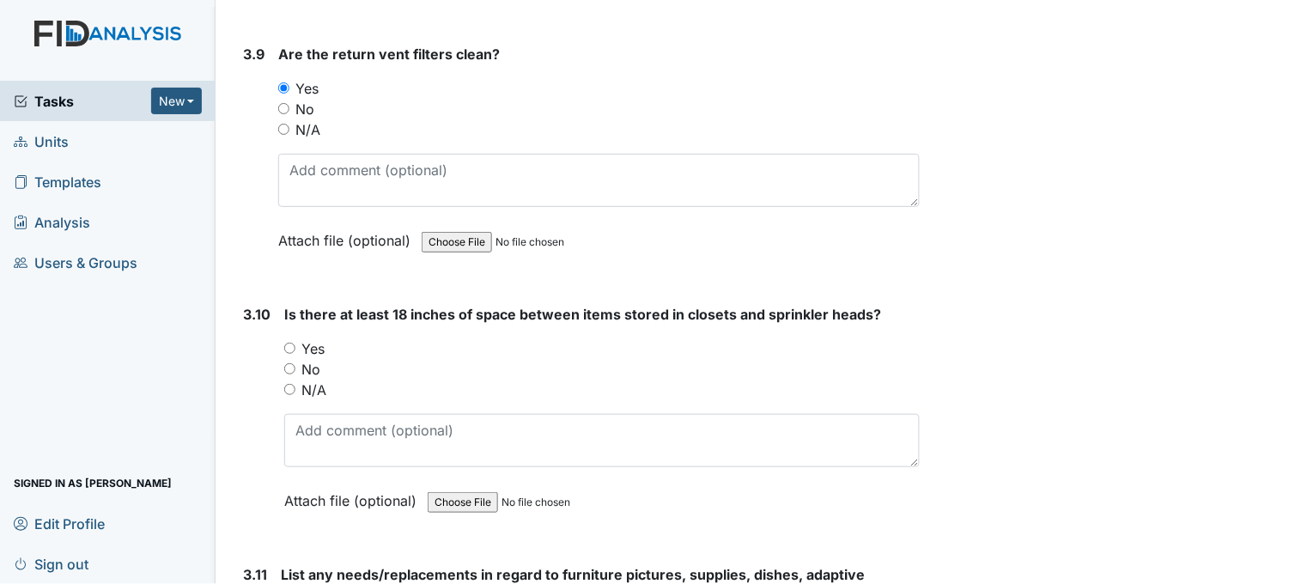
click at [288, 346] on input "Yes" at bounding box center [289, 348] width 11 height 11
radio input "true"
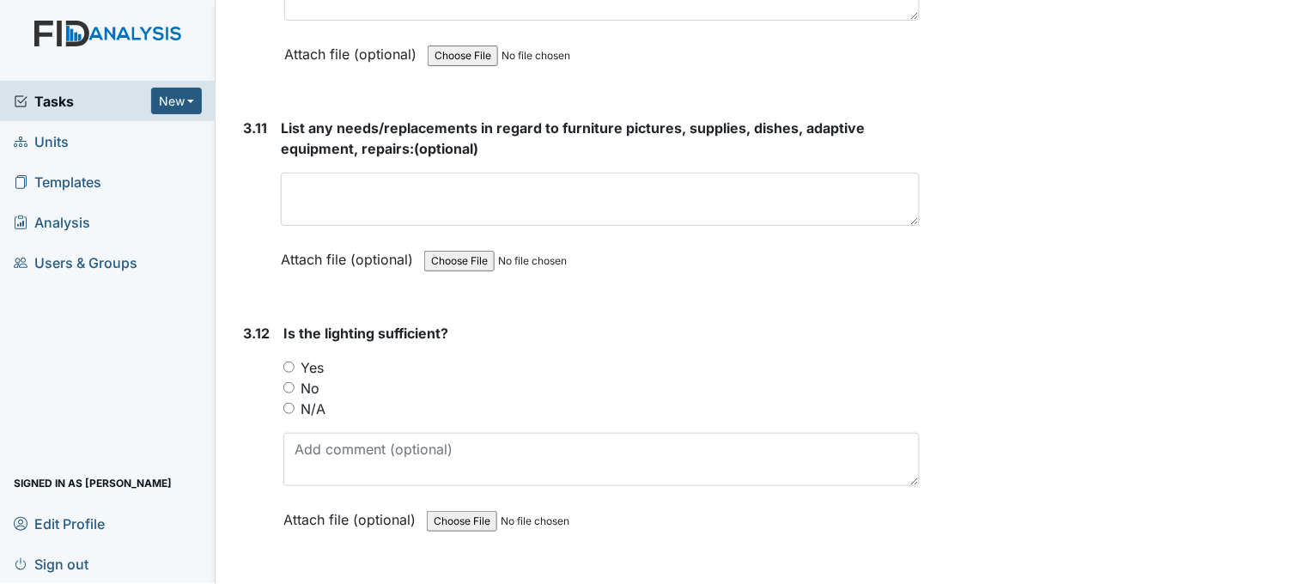
scroll to position [5152, 0]
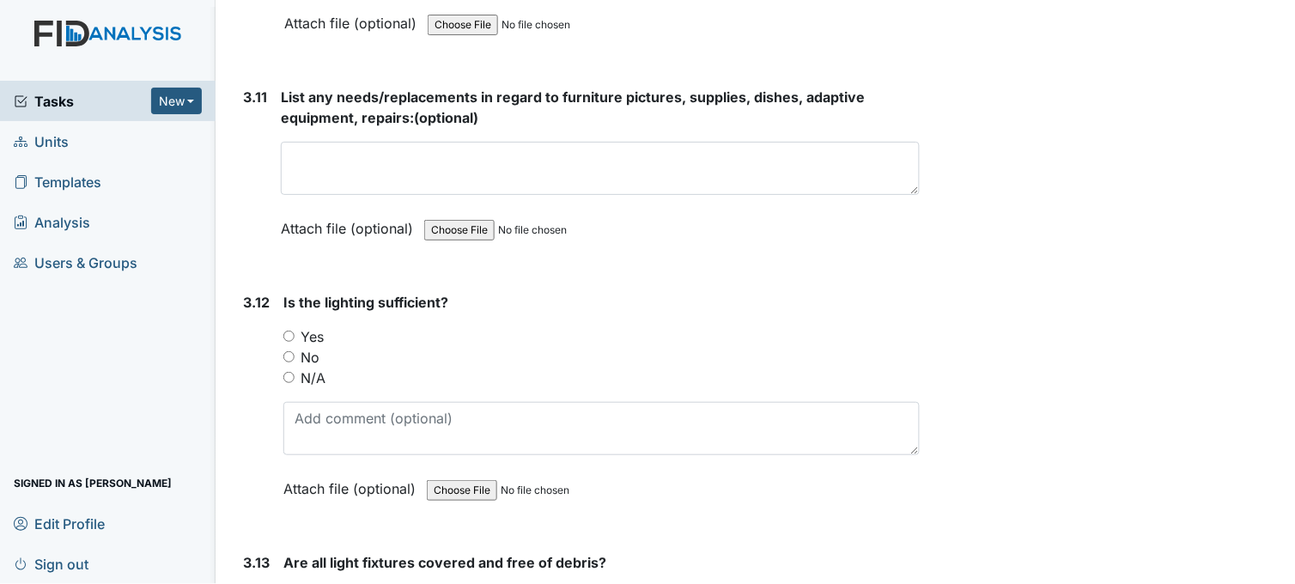
click at [285, 331] on input "Yes" at bounding box center [288, 336] width 11 height 11
radio input "true"
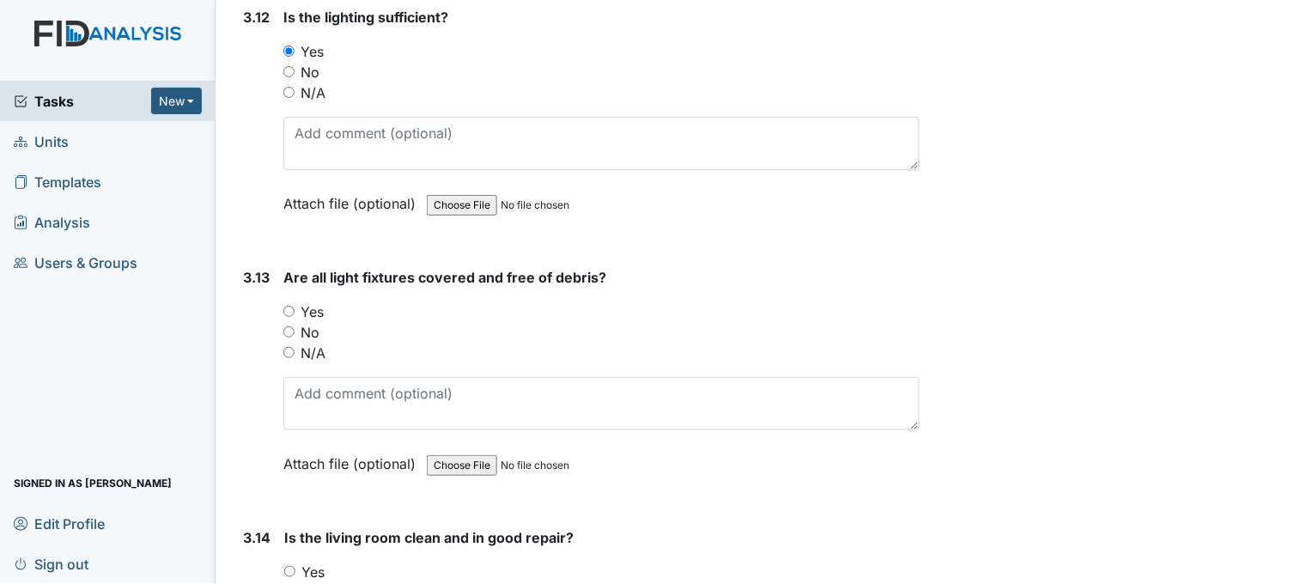
scroll to position [5438, 0]
click at [288, 305] on input "Yes" at bounding box center [288, 310] width 11 height 11
radio input "true"
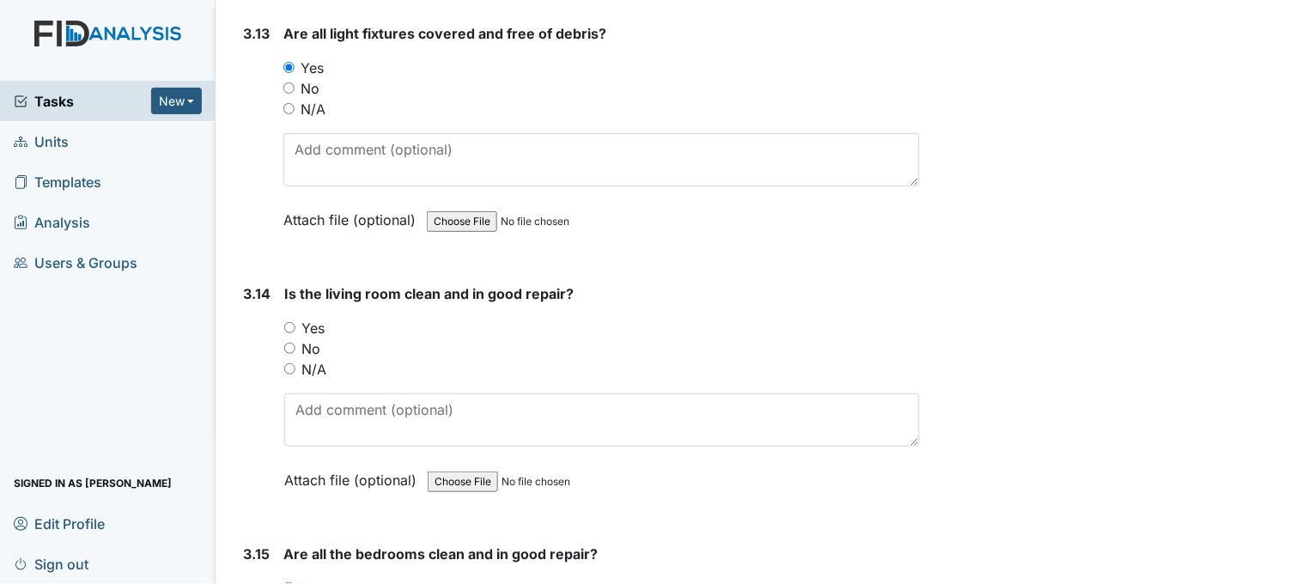
scroll to position [5724, 0]
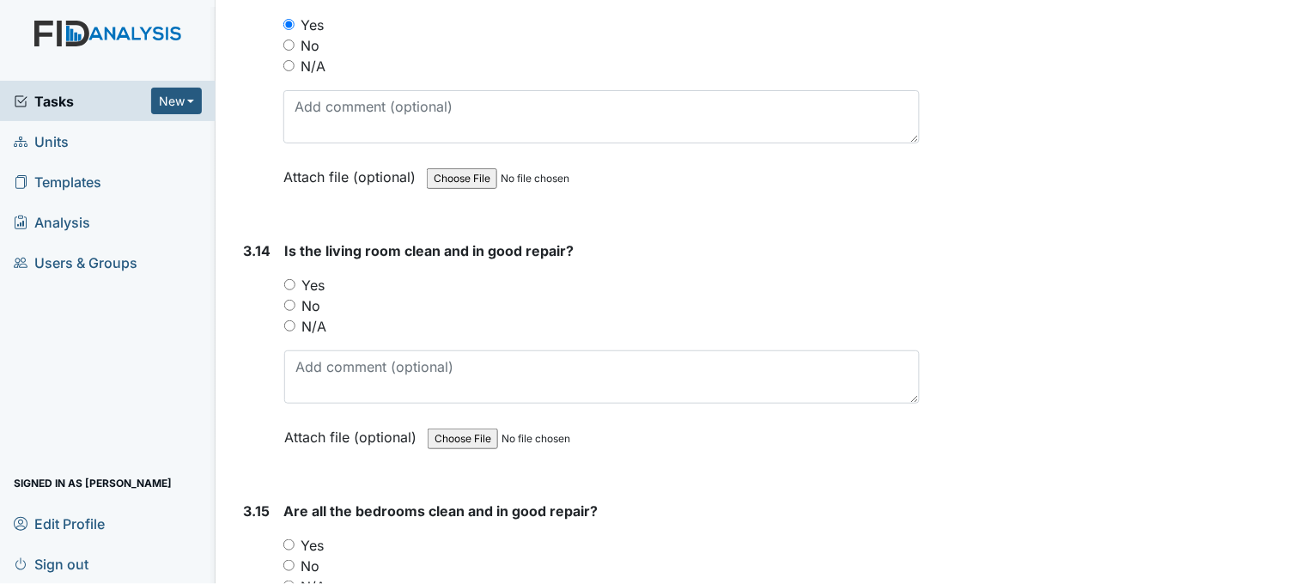
click at [289, 279] on input "Yes" at bounding box center [289, 284] width 11 height 11
radio input "true"
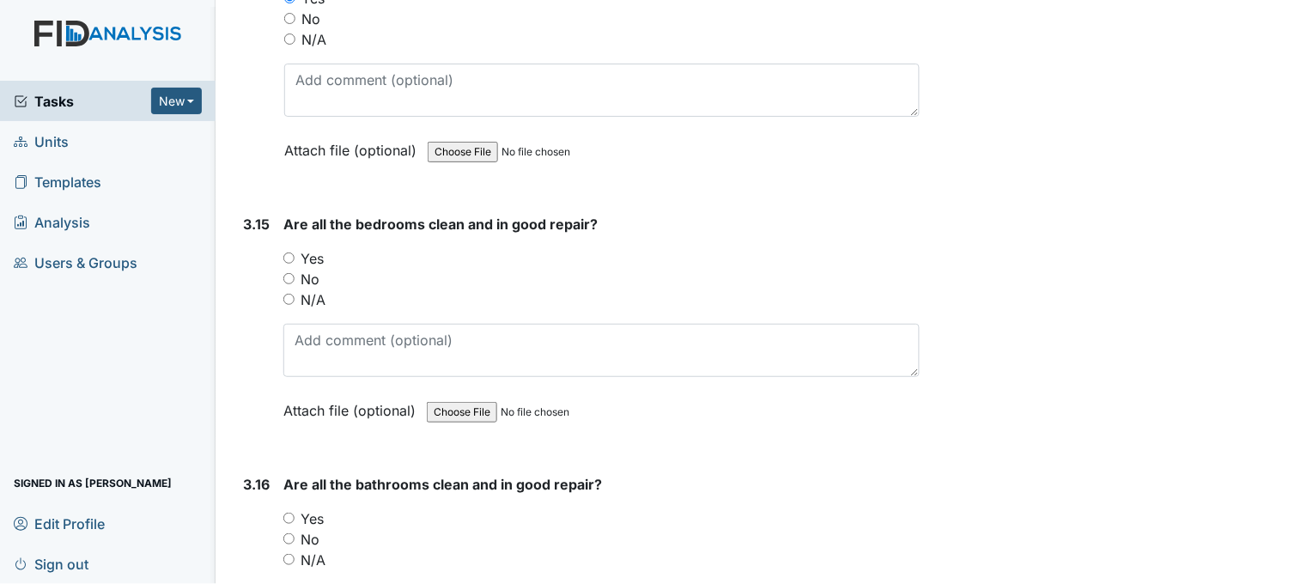
click at [289, 252] on input "Yes" at bounding box center [288, 257] width 11 height 11
radio input "true"
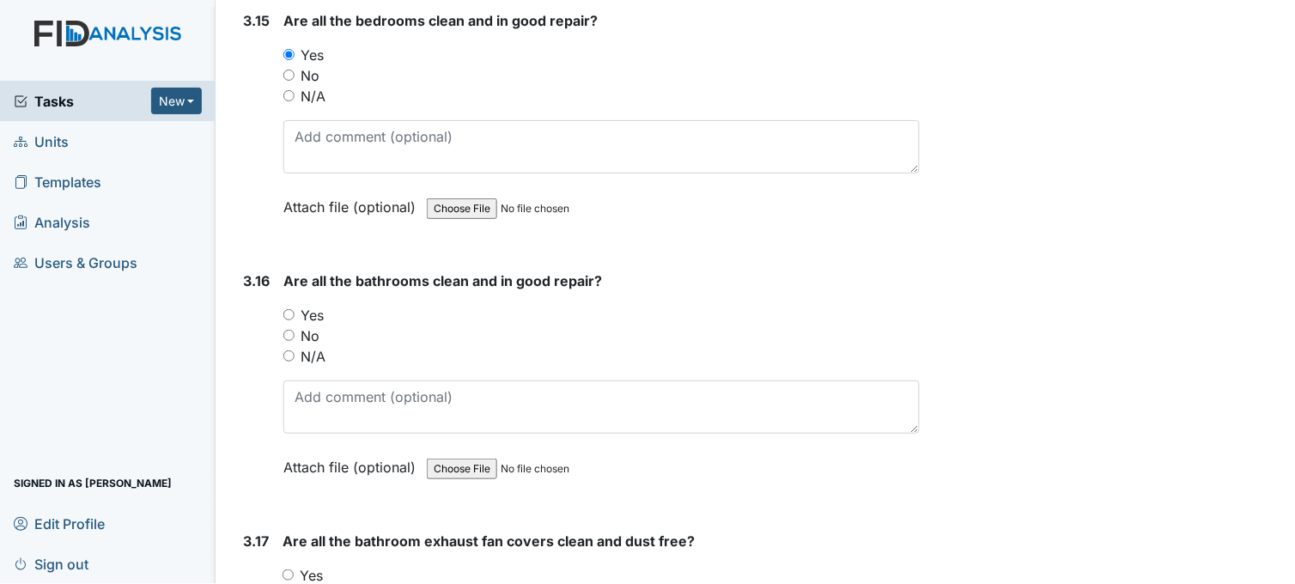
scroll to position [6296, 0]
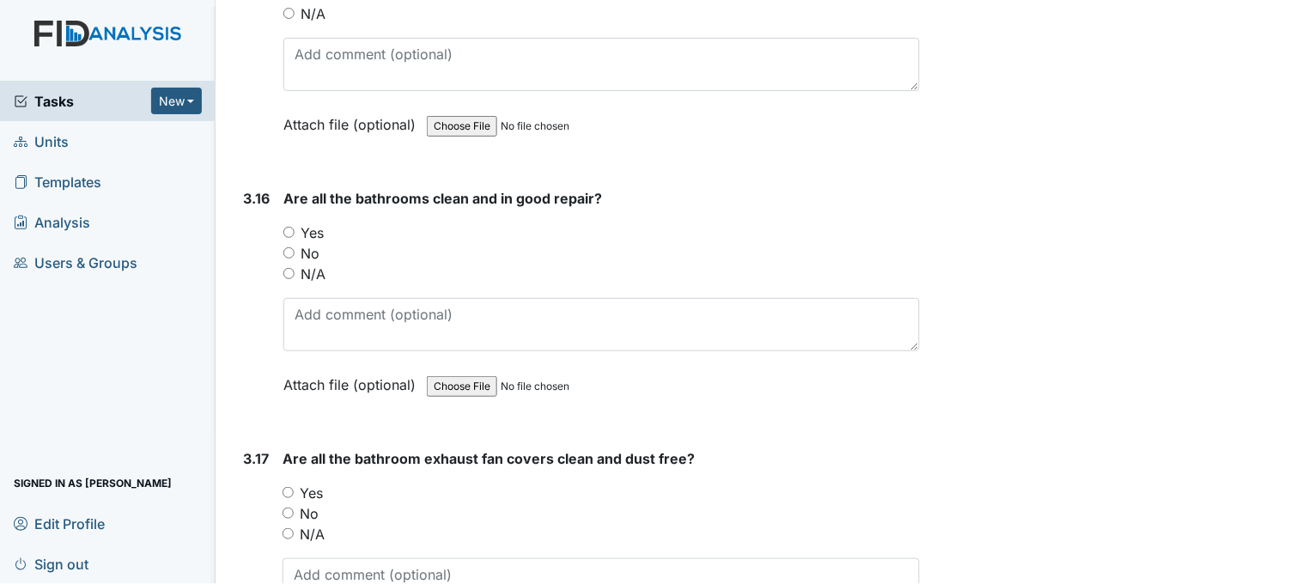
click at [290, 227] on input "Yes" at bounding box center [288, 232] width 11 height 11
radio input "true"
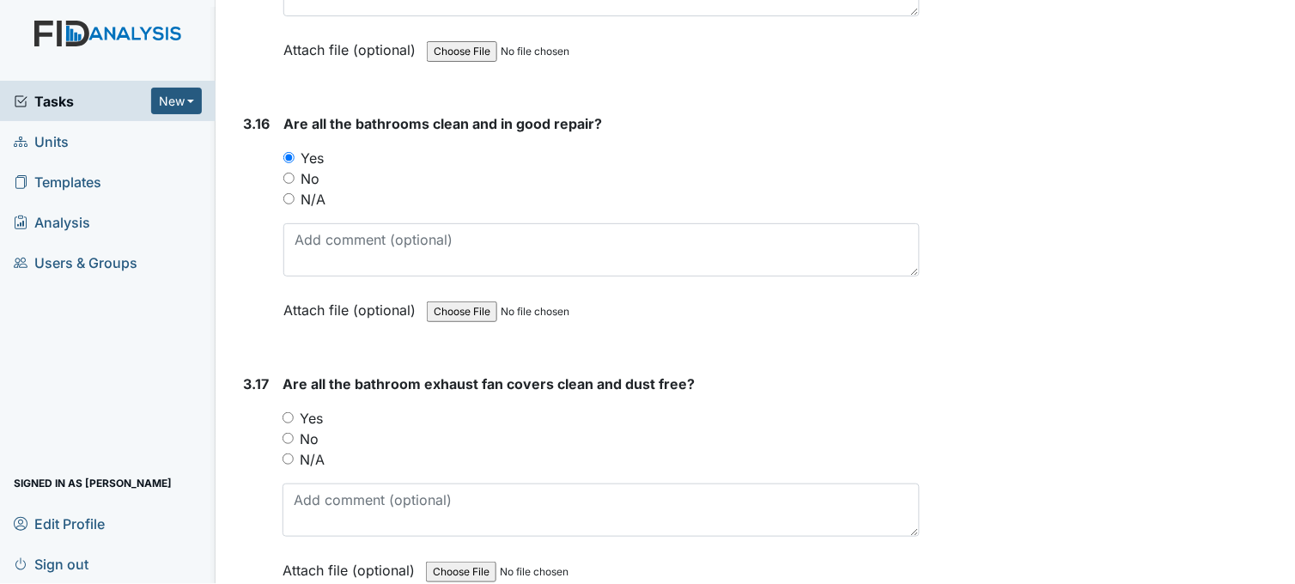
scroll to position [6487, 0]
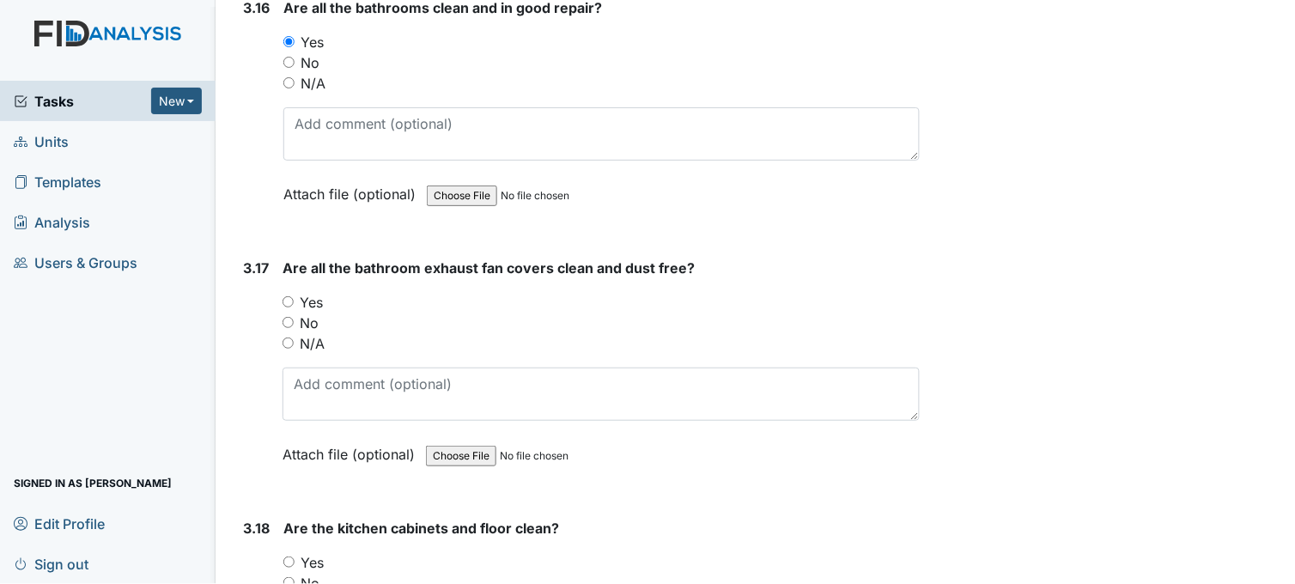
click at [287, 296] on input "Yes" at bounding box center [287, 301] width 11 height 11
radio input "true"
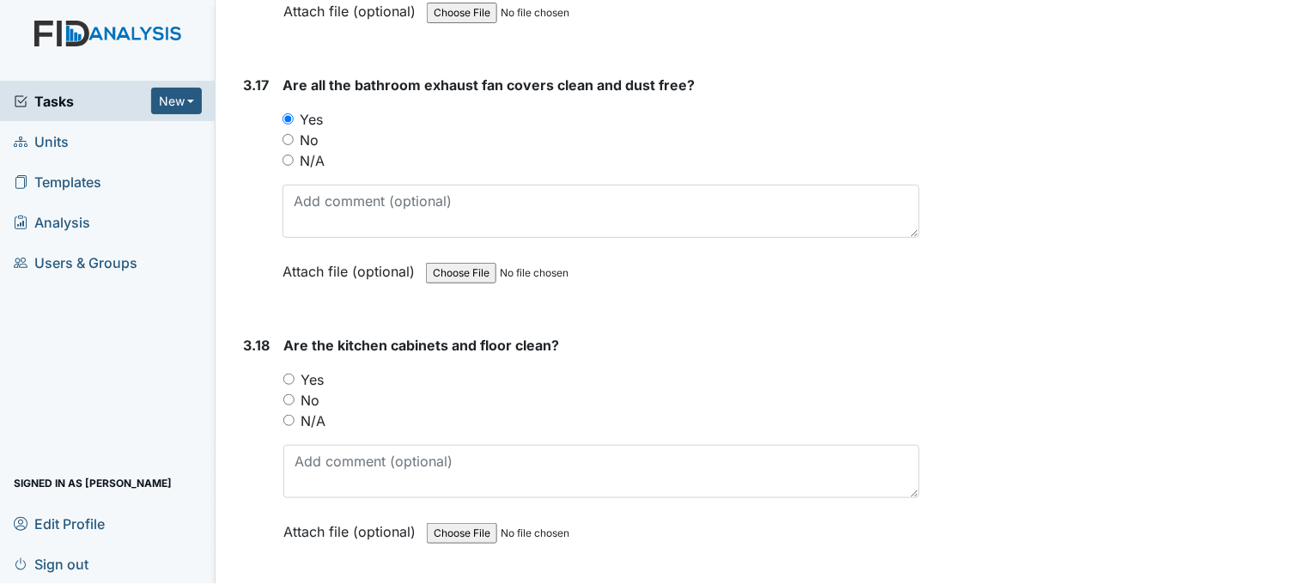
scroll to position [6678, 0]
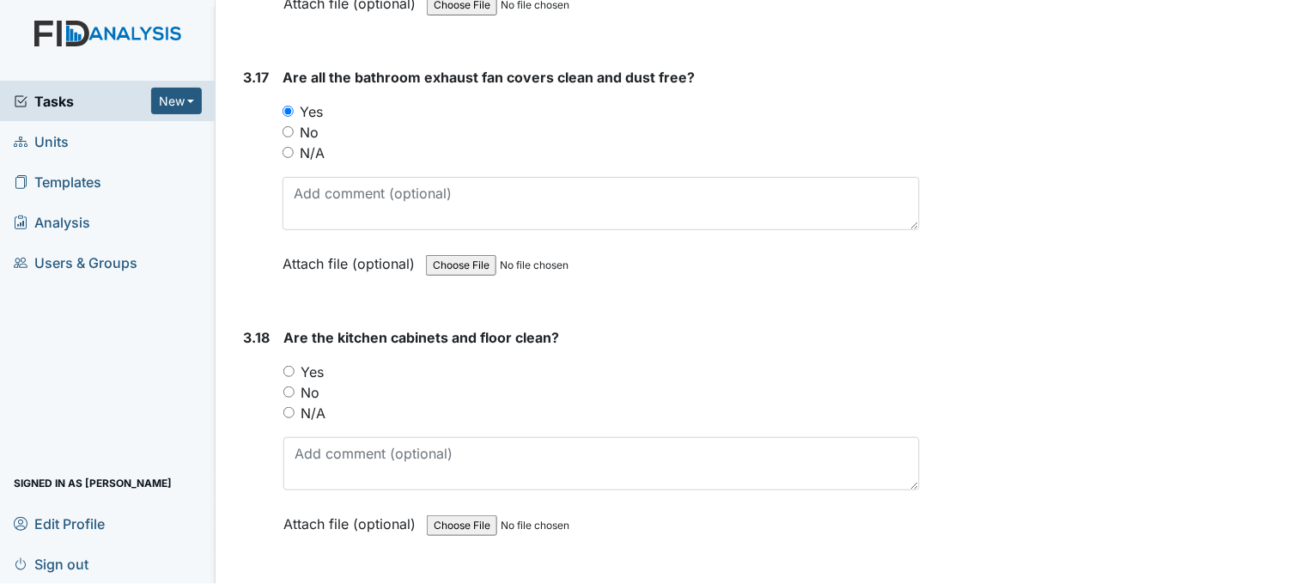
click at [292, 366] on input "Yes" at bounding box center [288, 371] width 11 height 11
radio input "true"
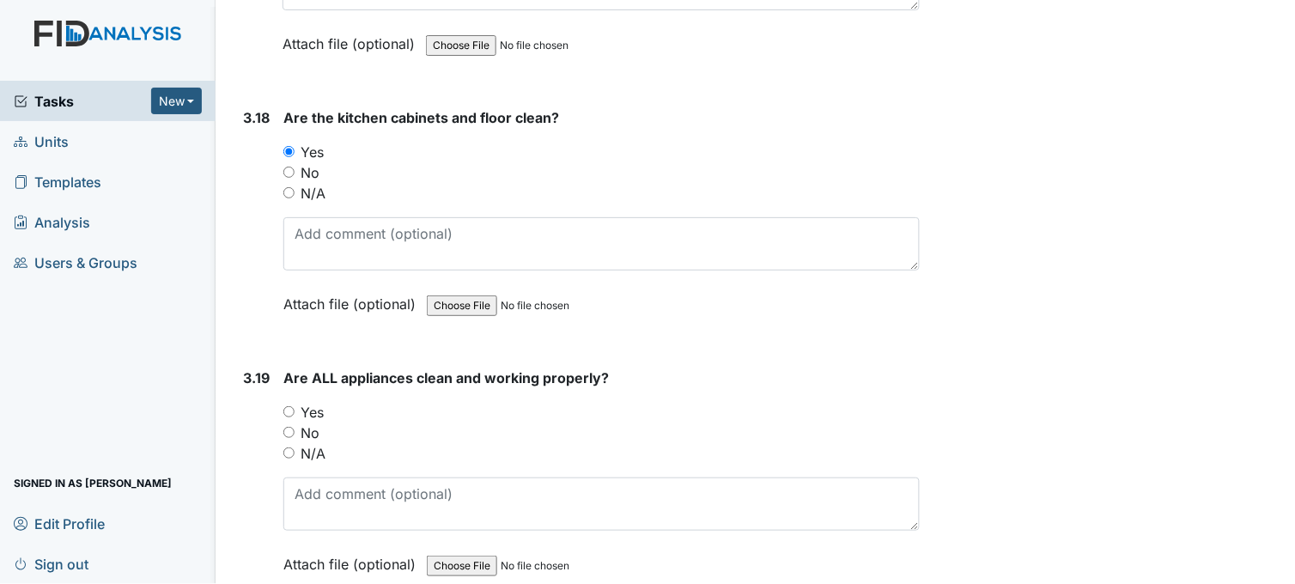
scroll to position [6964, 0]
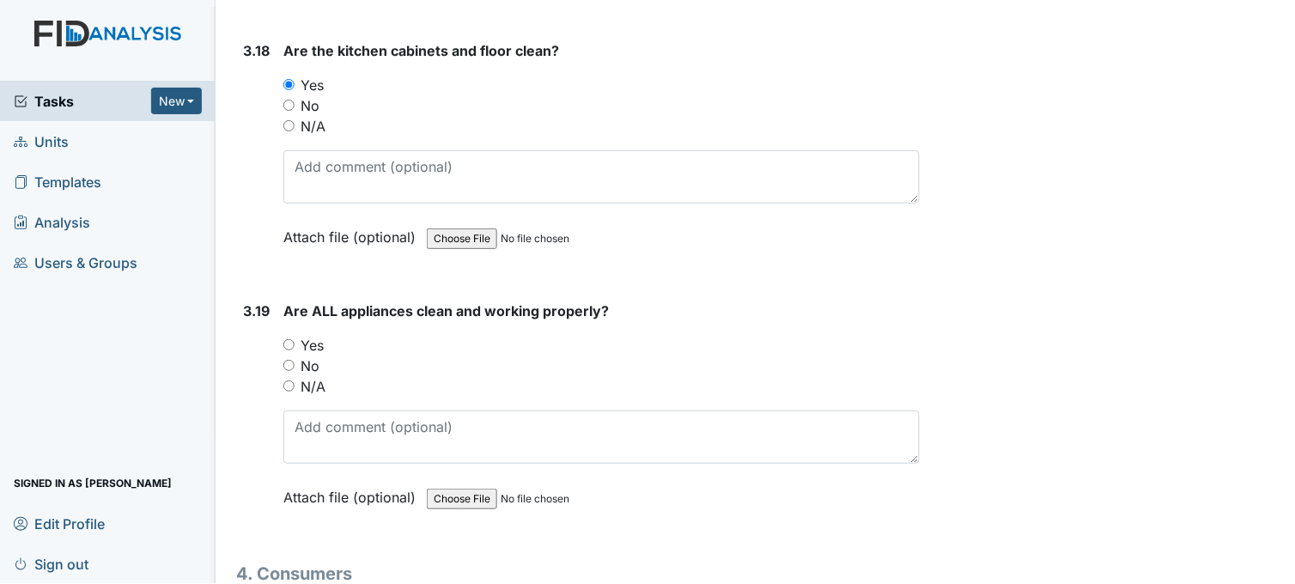
click at [289, 339] on input "Yes" at bounding box center [288, 344] width 11 height 11
radio input "true"
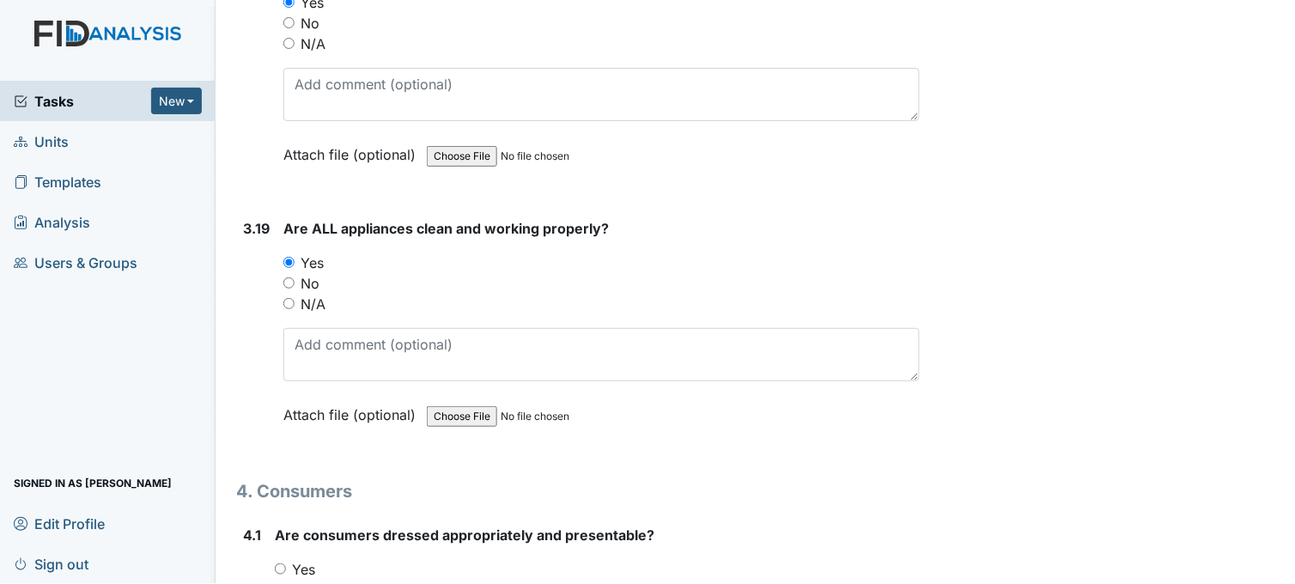
scroll to position [7250, 0]
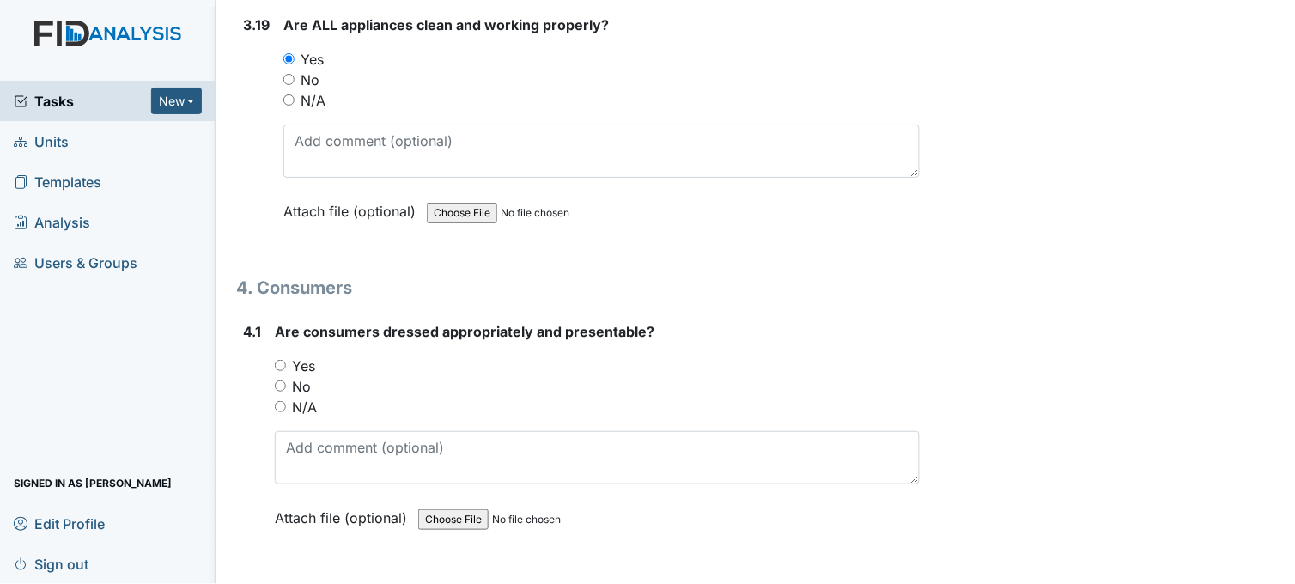
click at [277, 360] on input "Yes" at bounding box center [280, 365] width 11 height 11
radio input "true"
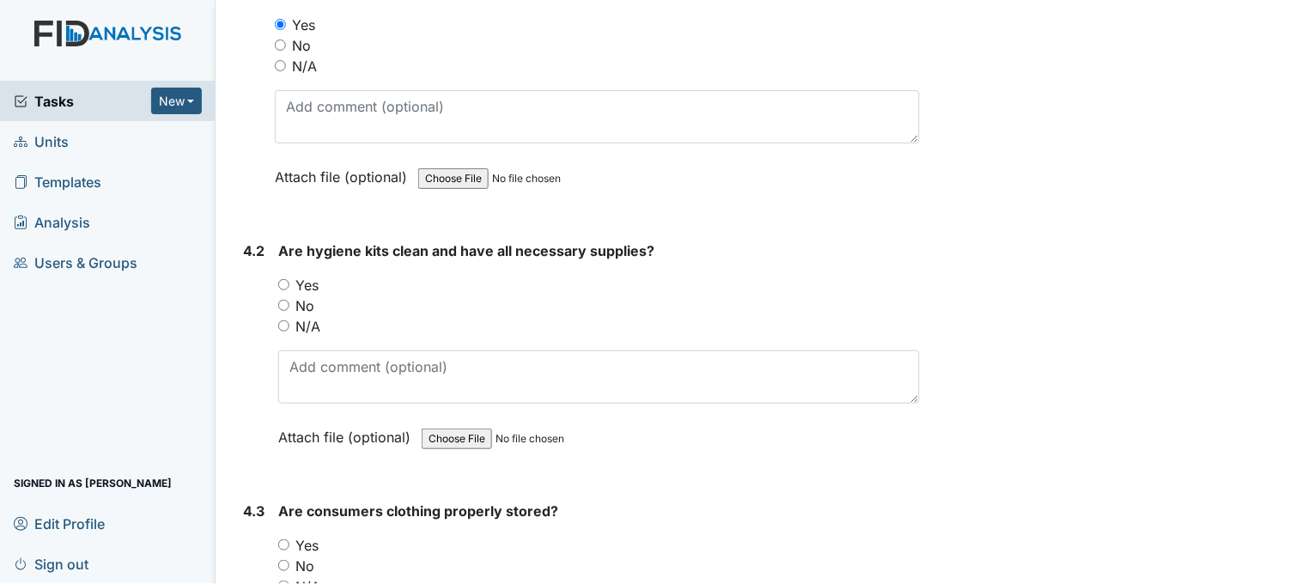
scroll to position [7631, 0]
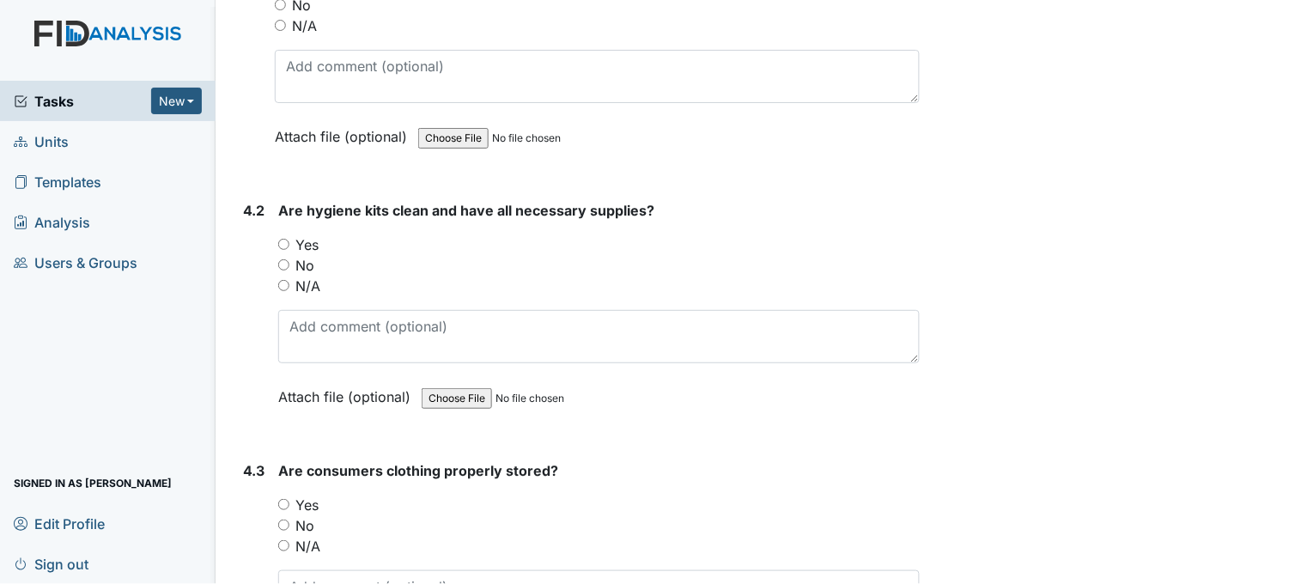
click at [284, 239] on input "Yes" at bounding box center [283, 244] width 11 height 11
radio input "true"
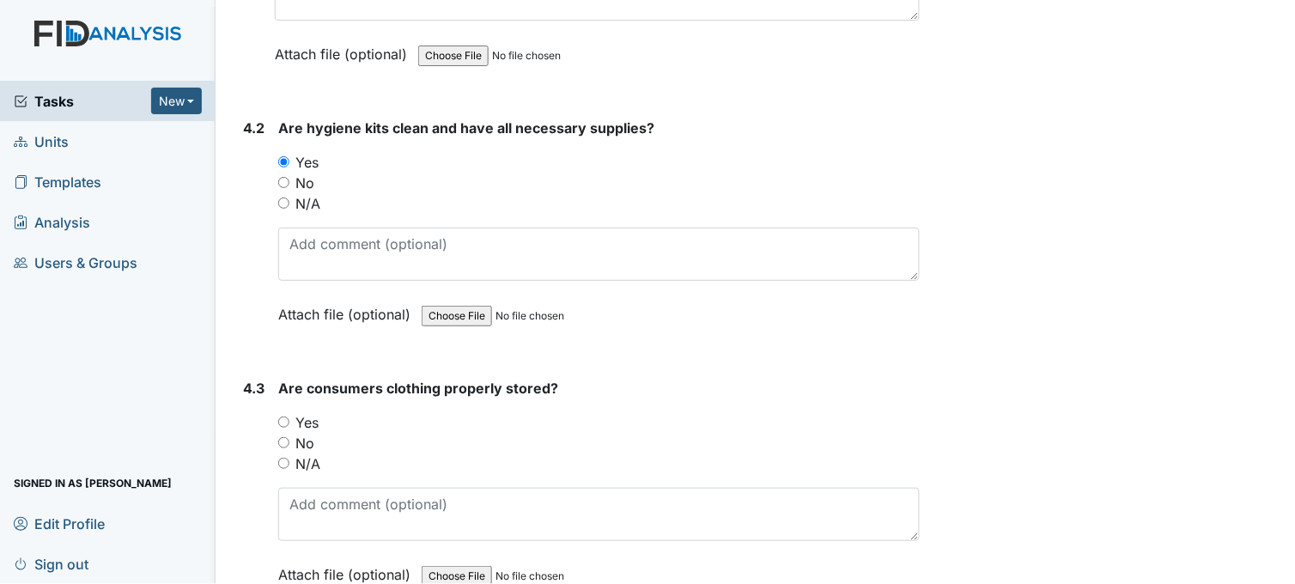
scroll to position [7823, 0]
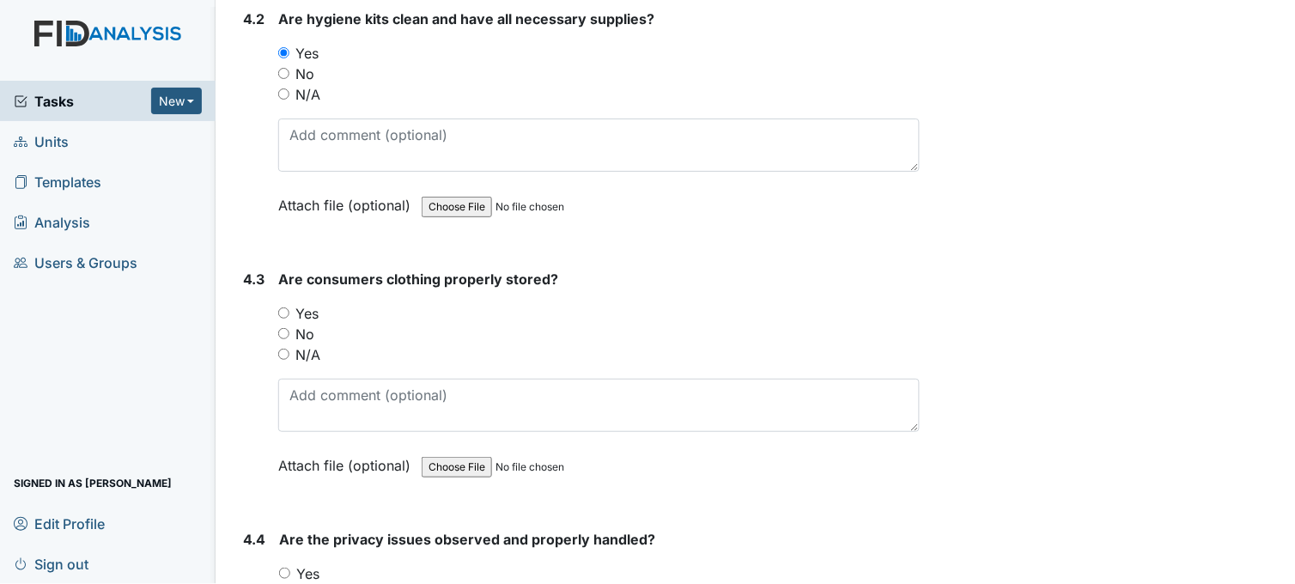
click at [280, 307] on input "Yes" at bounding box center [283, 312] width 11 height 11
radio input "true"
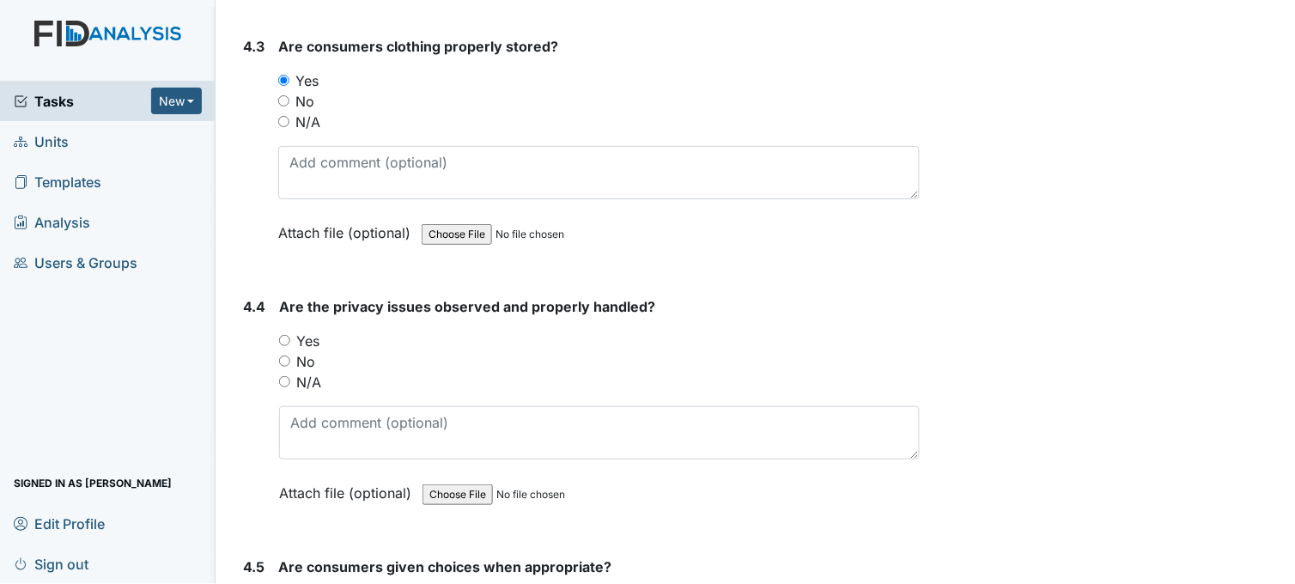
scroll to position [8109, 0]
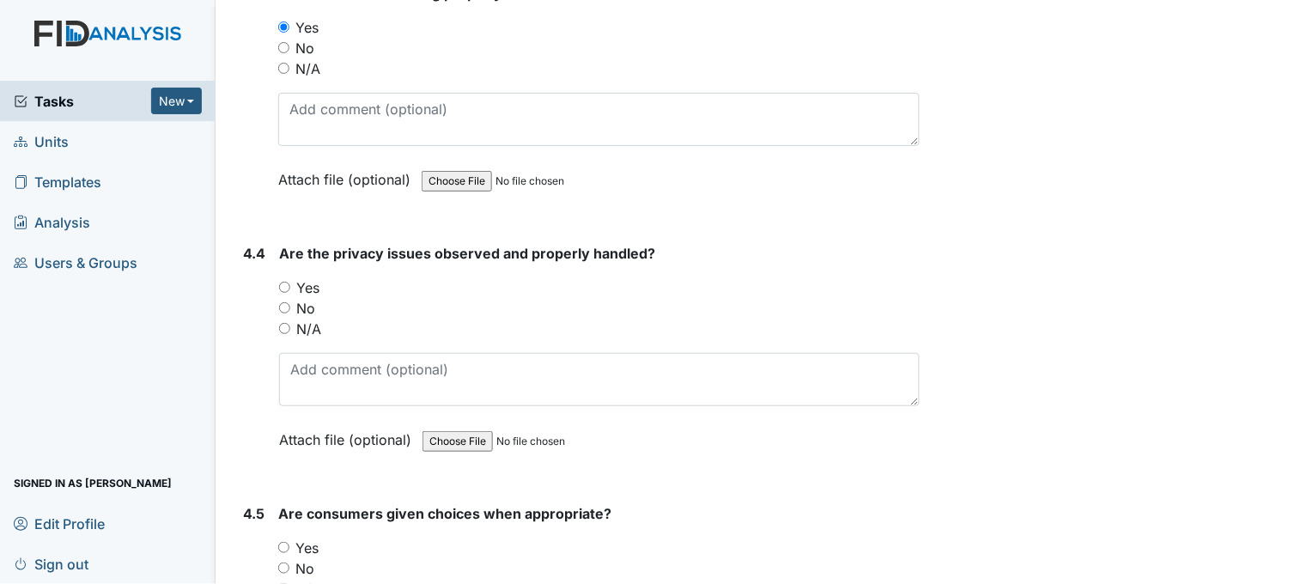
click at [288, 282] on input "Yes" at bounding box center [284, 287] width 11 height 11
radio input "true"
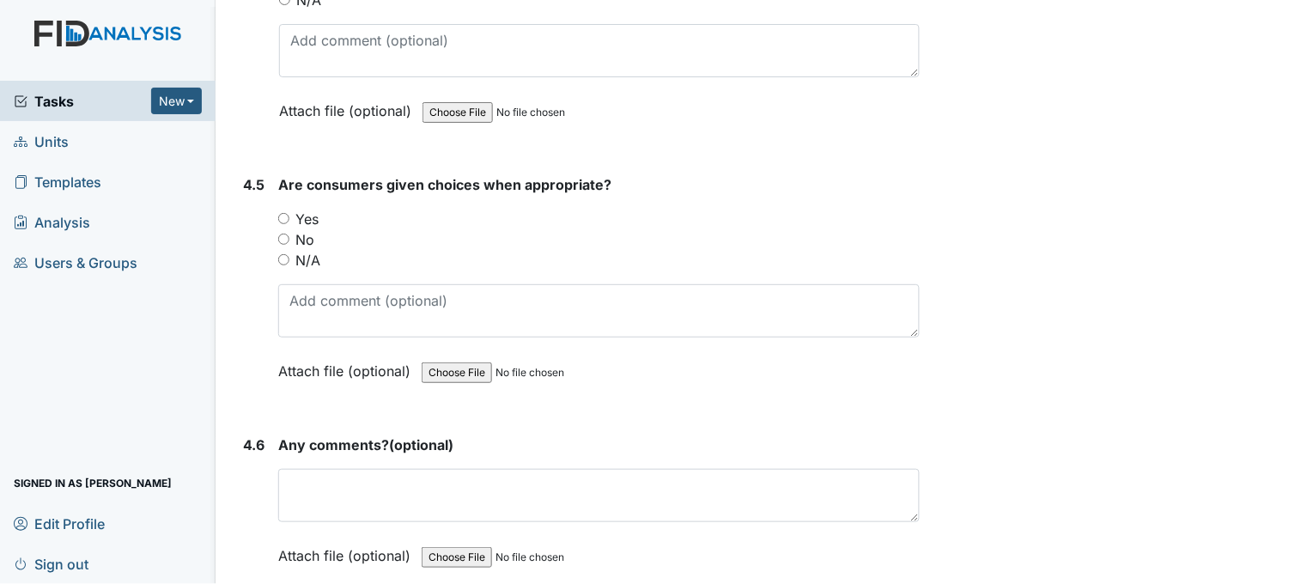
scroll to position [8490, 0]
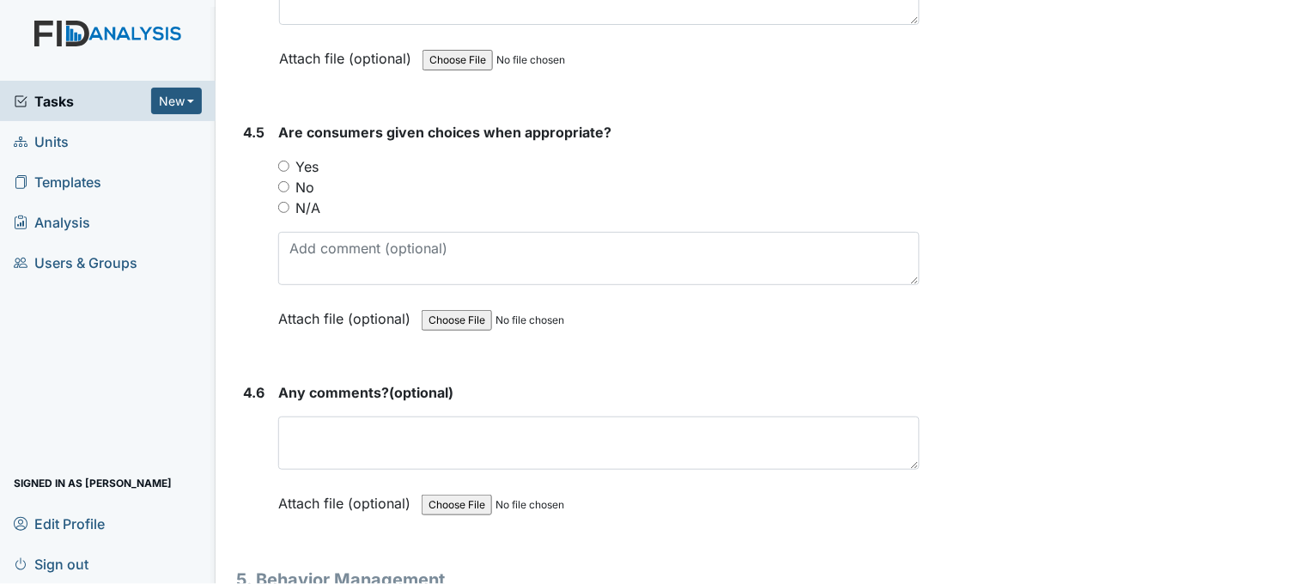
click at [282, 161] on input "Yes" at bounding box center [283, 166] width 11 height 11
radio input "true"
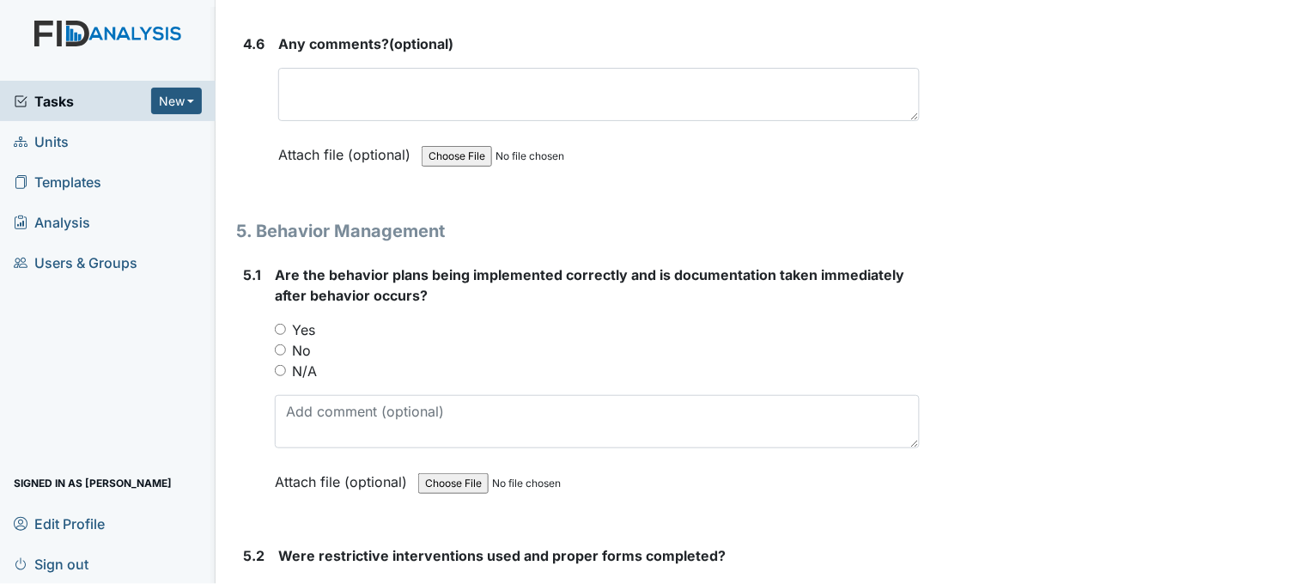
scroll to position [8872, 0]
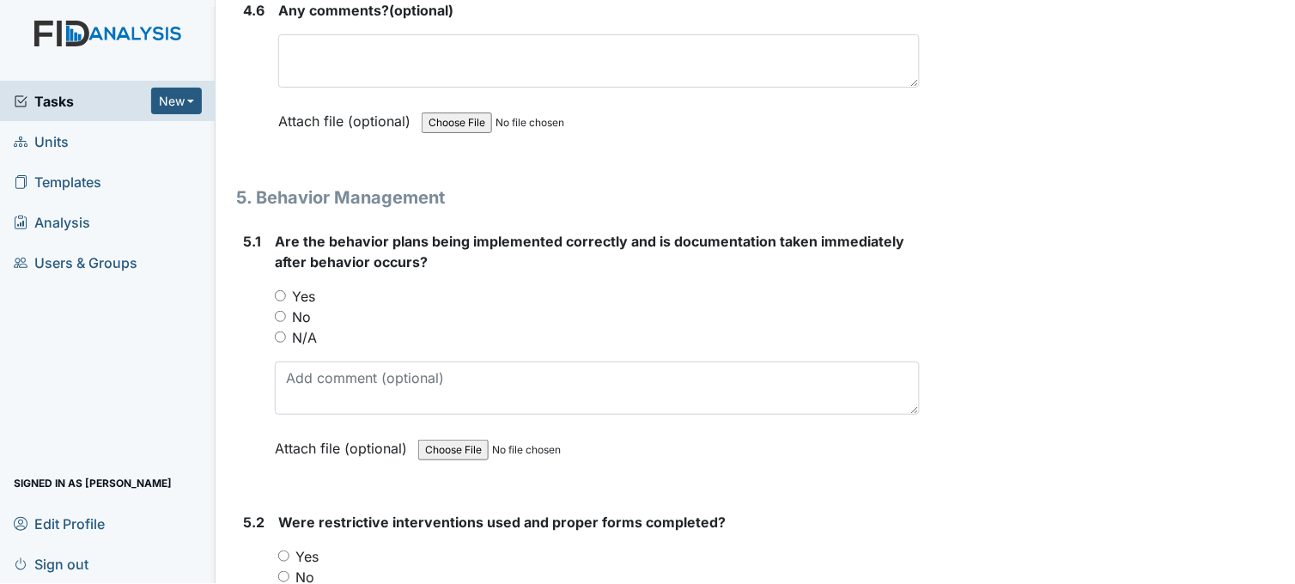
click at [279, 290] on input "Yes" at bounding box center [280, 295] width 11 height 11
radio input "true"
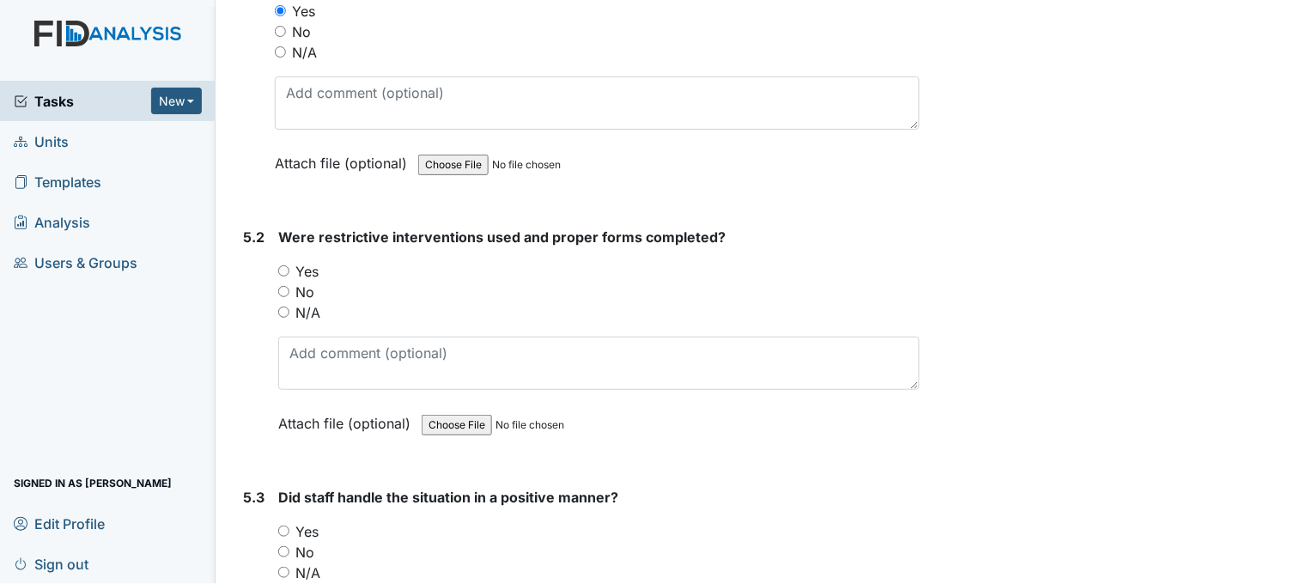
scroll to position [9158, 0]
click at [281, 306] on input "N/A" at bounding box center [283, 311] width 11 height 11
radio input "true"
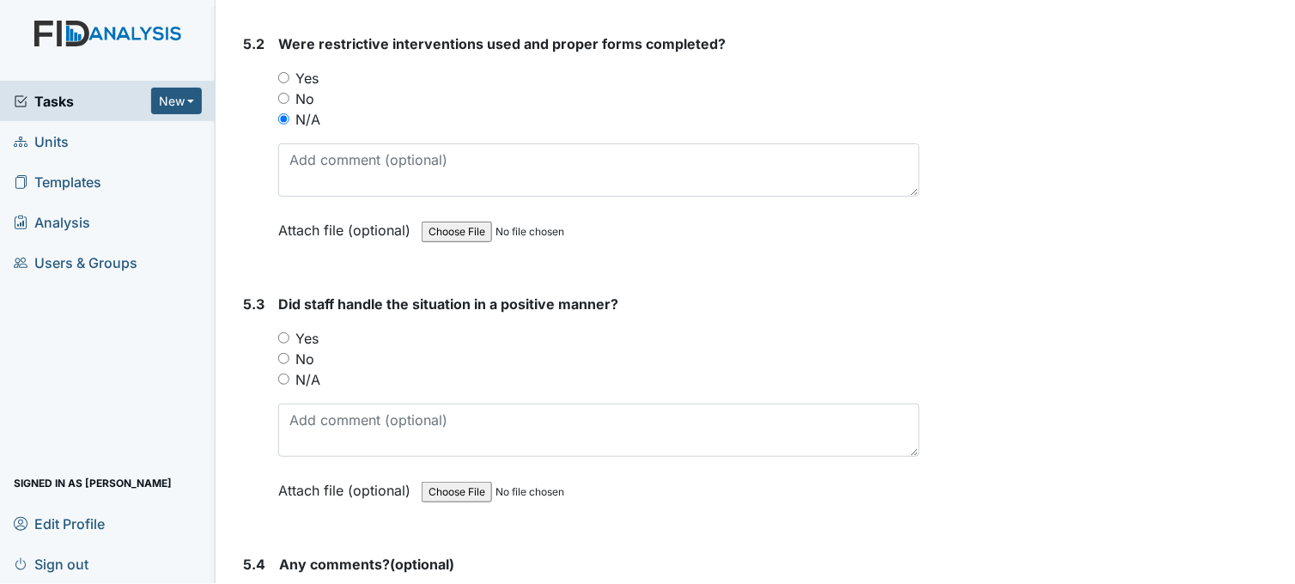
scroll to position [9445, 0]
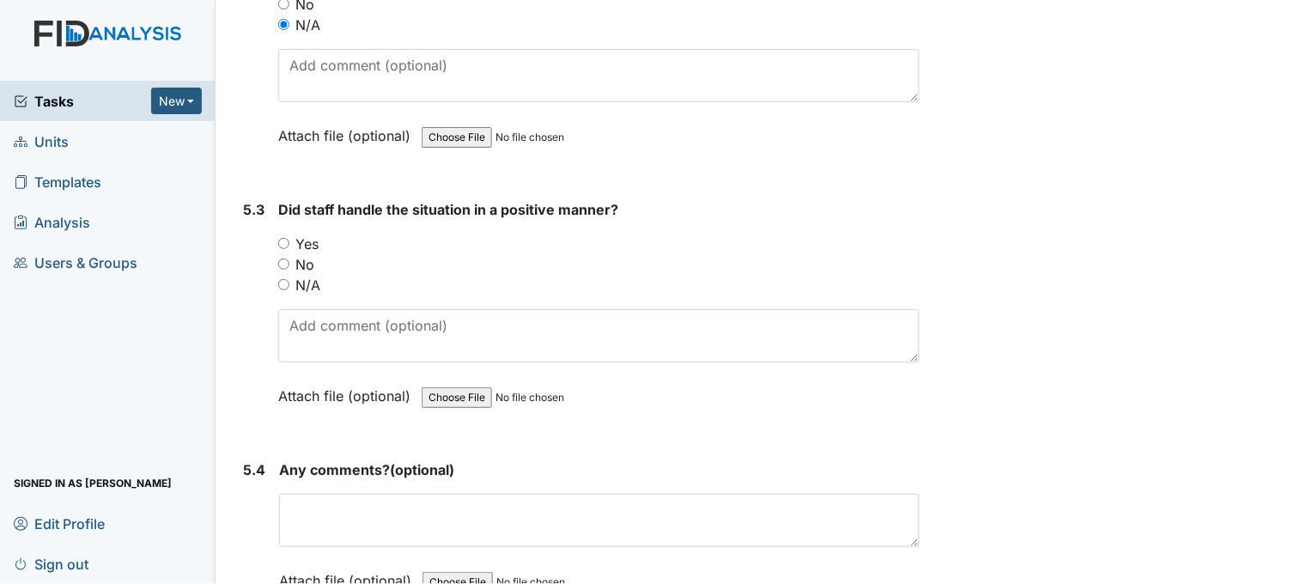
click at [283, 238] on input "Yes" at bounding box center [283, 243] width 11 height 11
radio input "true"
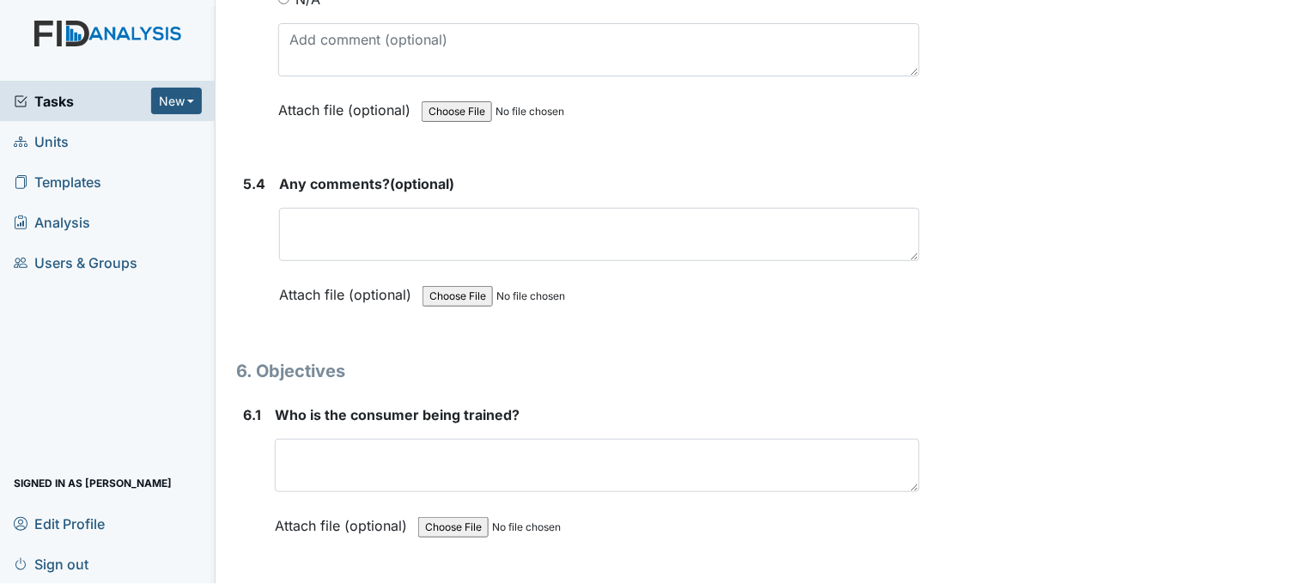
scroll to position [9826, 0]
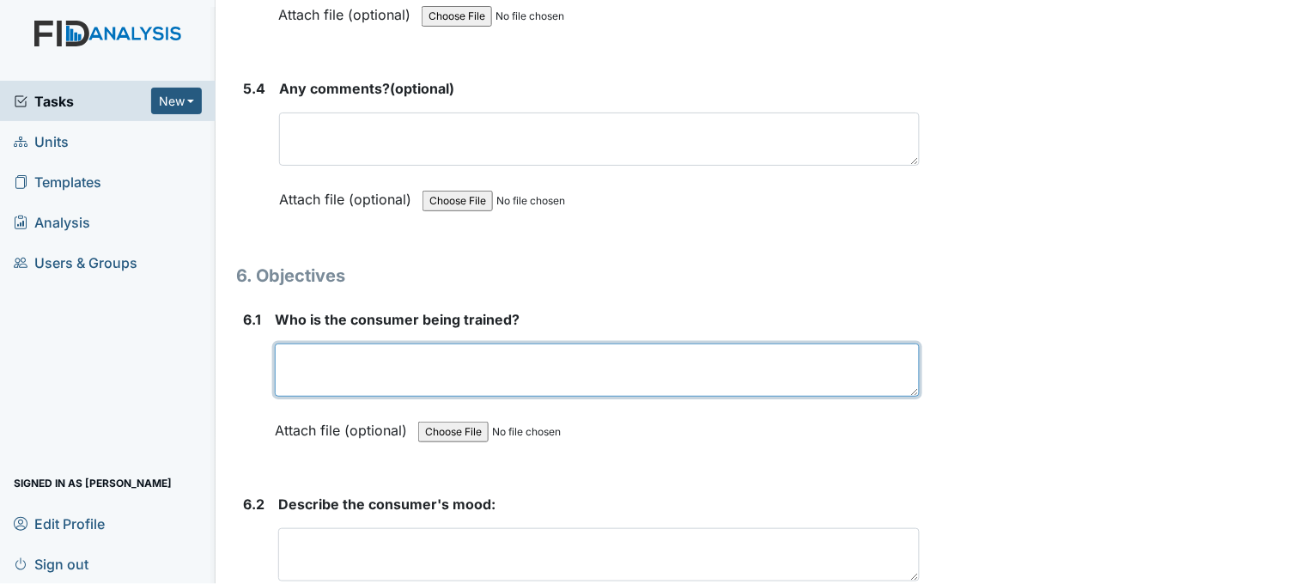
click at [395, 355] on textarea at bounding box center [597, 369] width 645 height 53
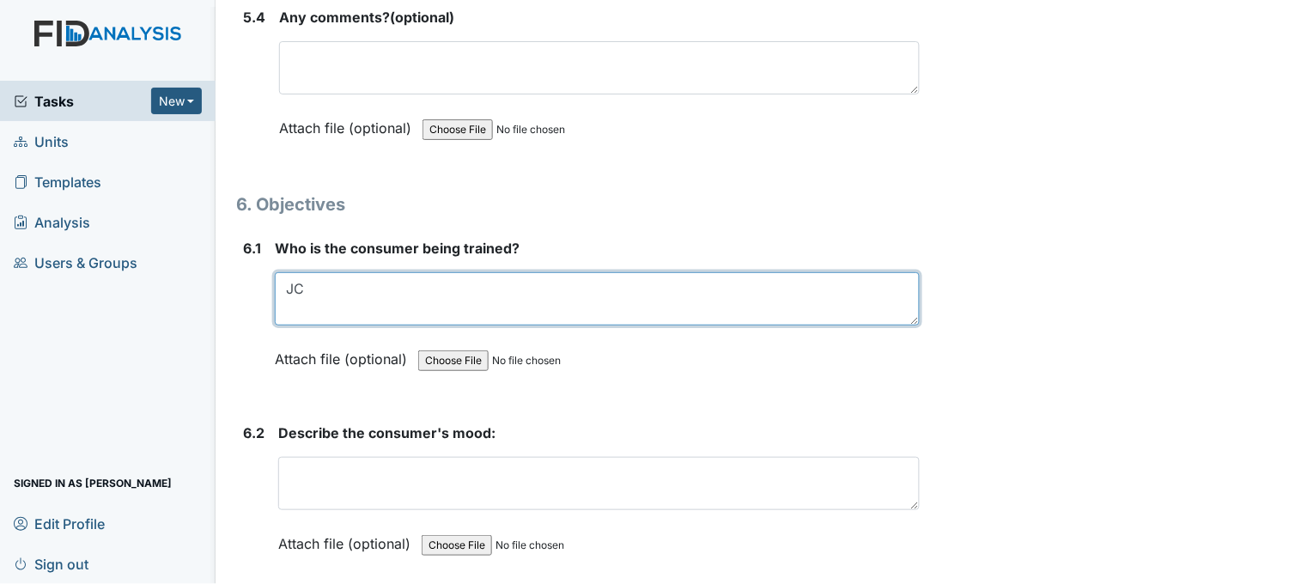
scroll to position [10017, 0]
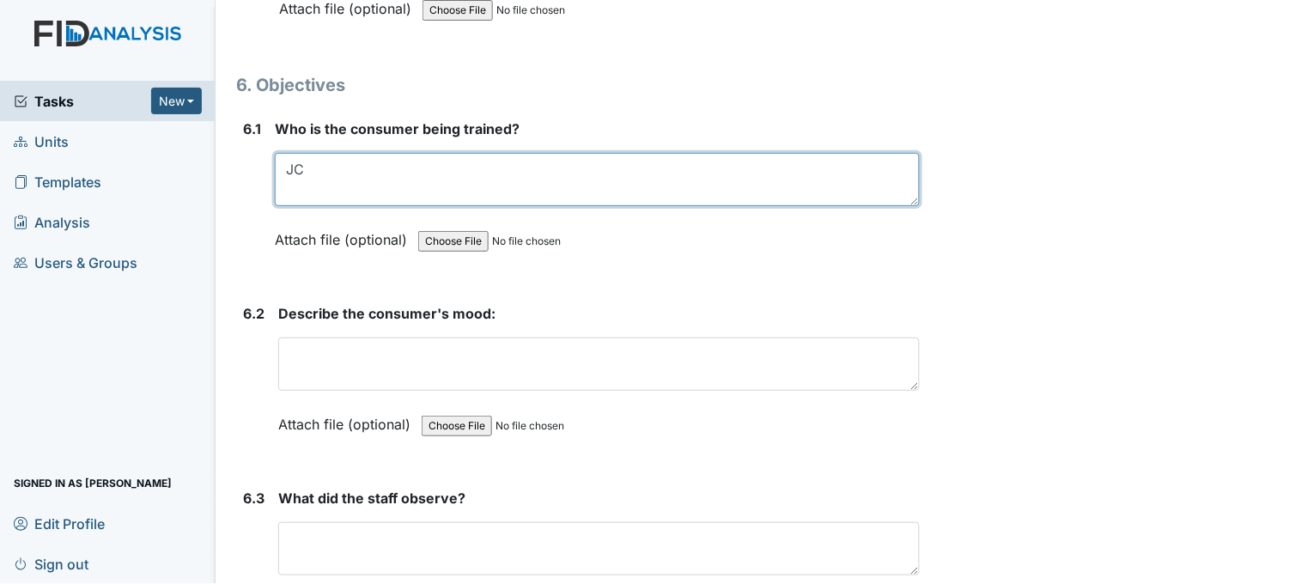
type textarea "JC"
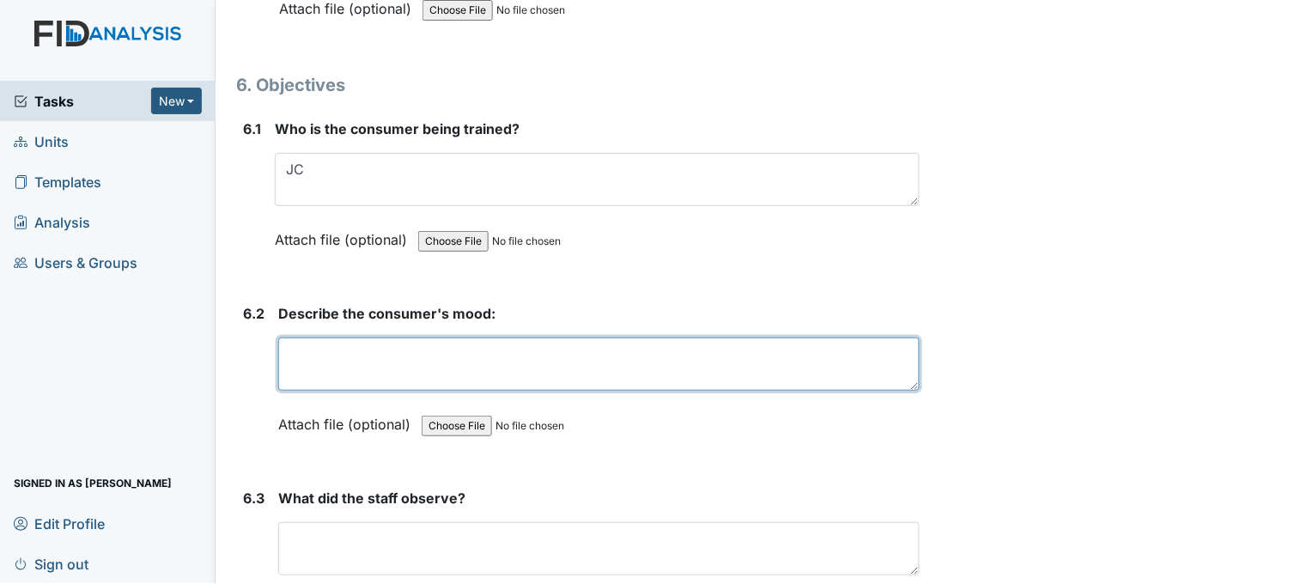
click at [404, 354] on textarea at bounding box center [598, 363] width 641 height 53
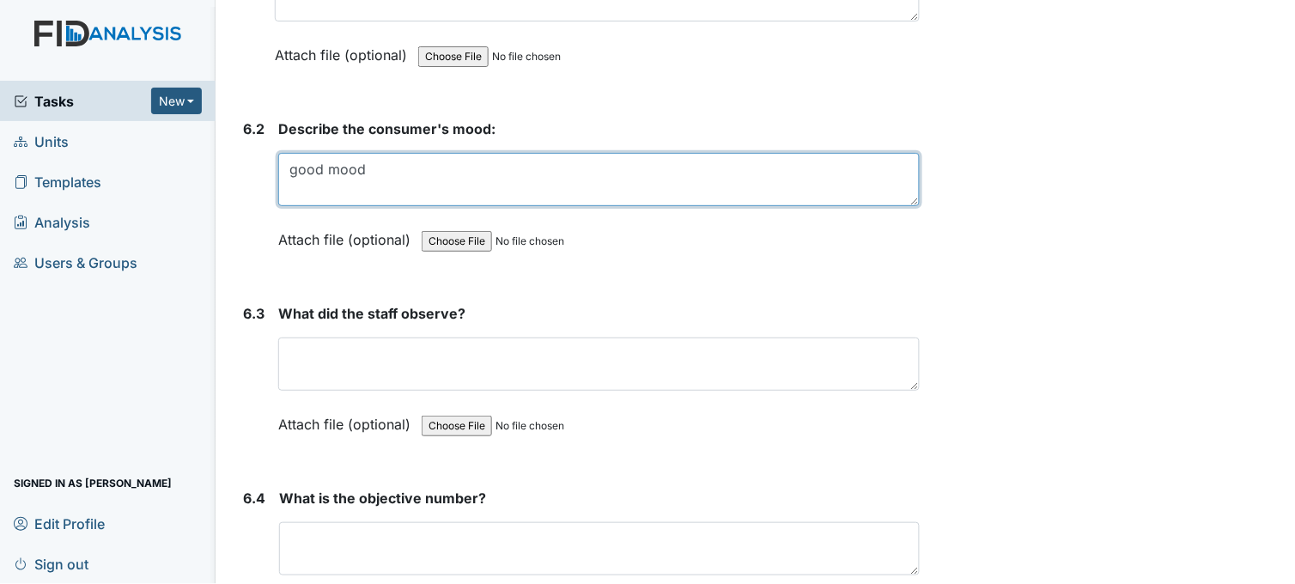
scroll to position [10207, 0]
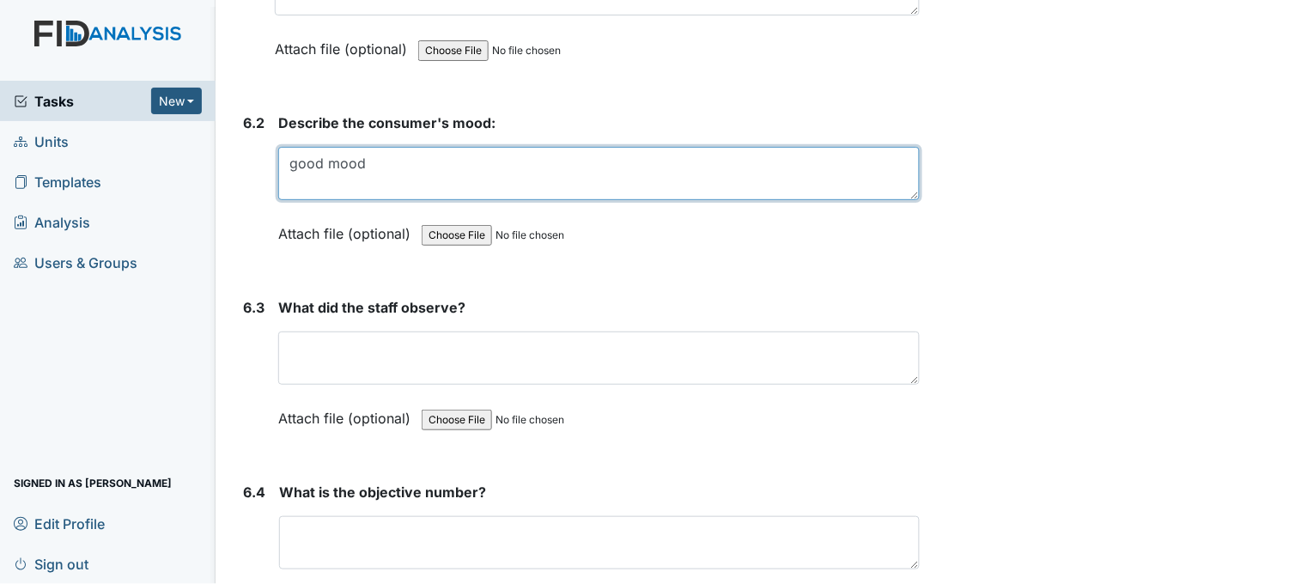
type textarea "good mood"
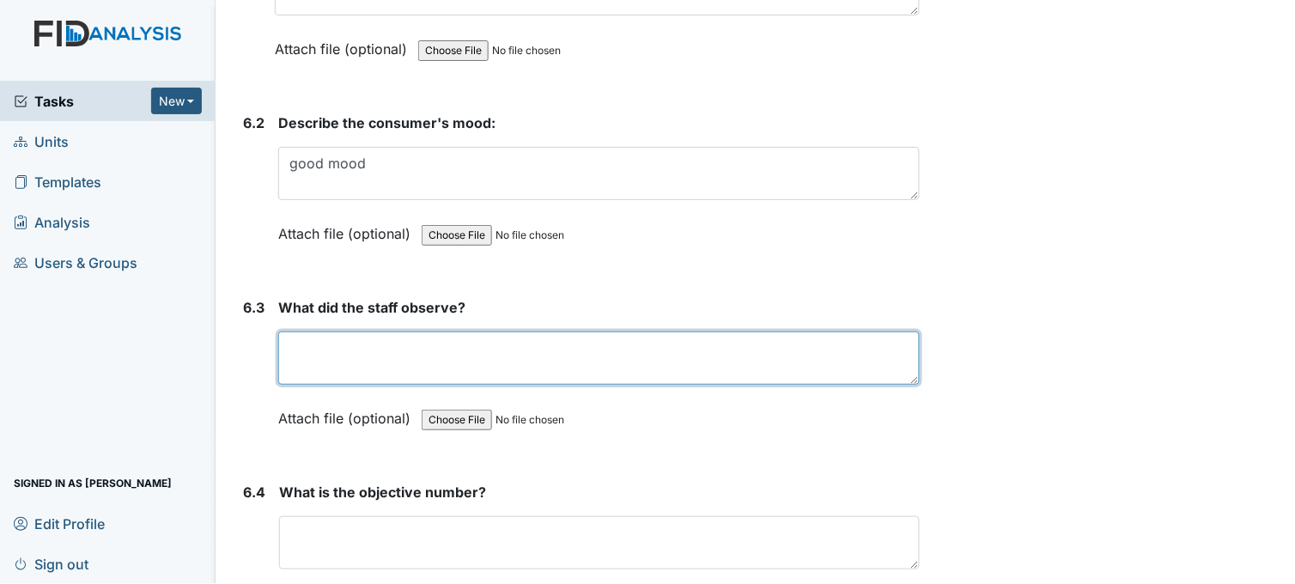
click at [409, 355] on textarea at bounding box center [598, 357] width 641 height 53
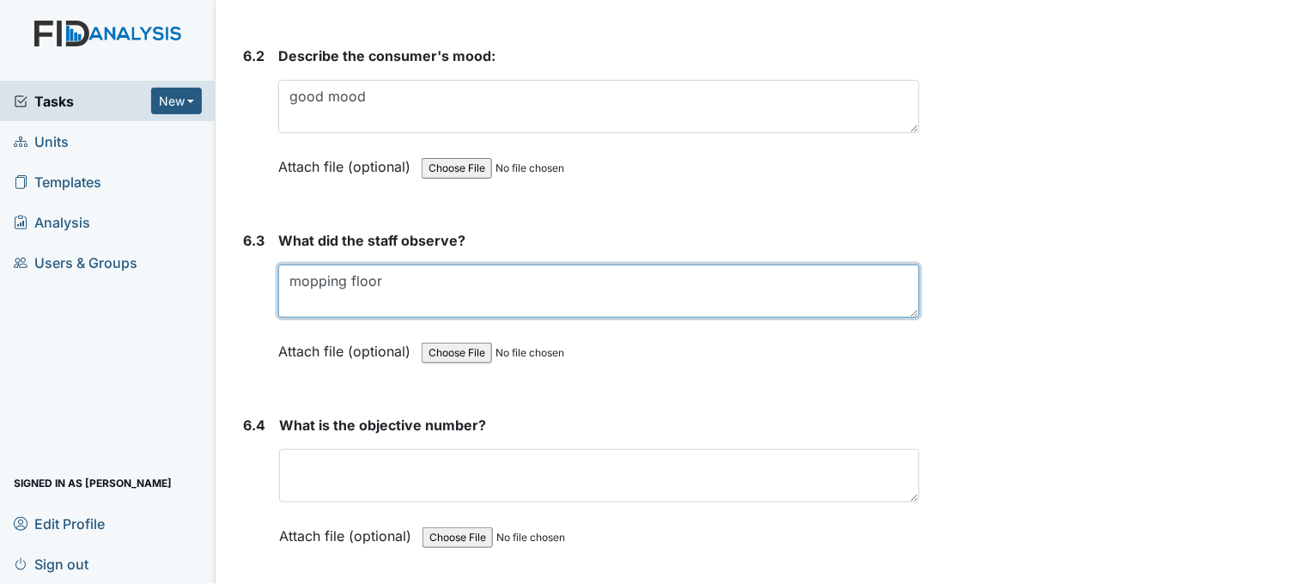
scroll to position [10399, 0]
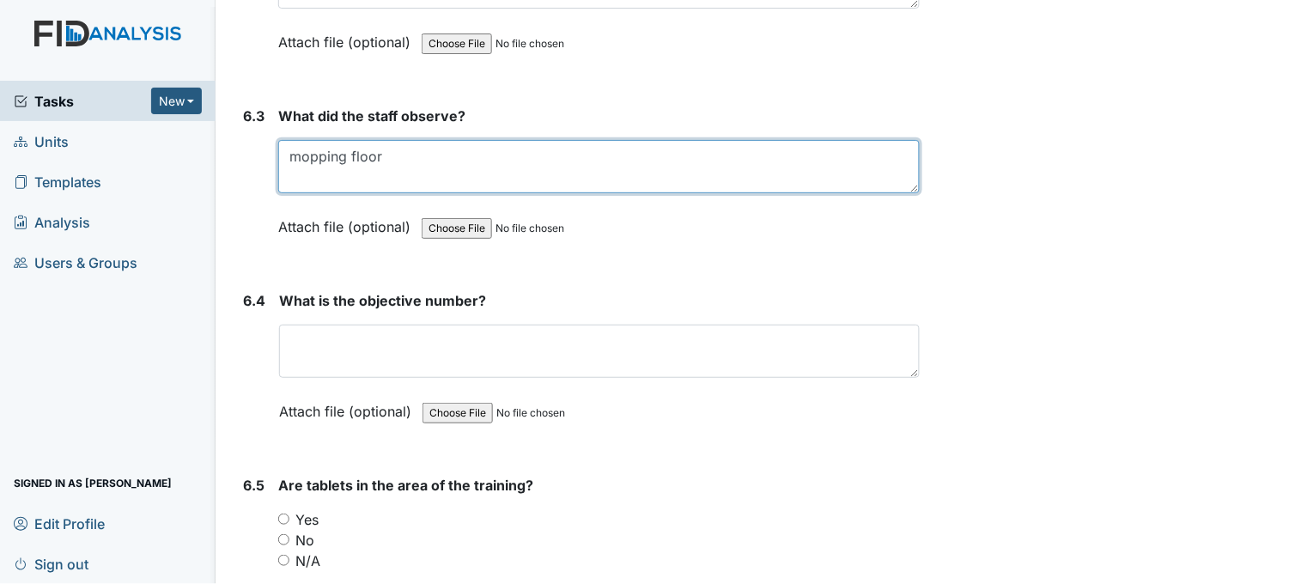
type textarea "mopping floor"
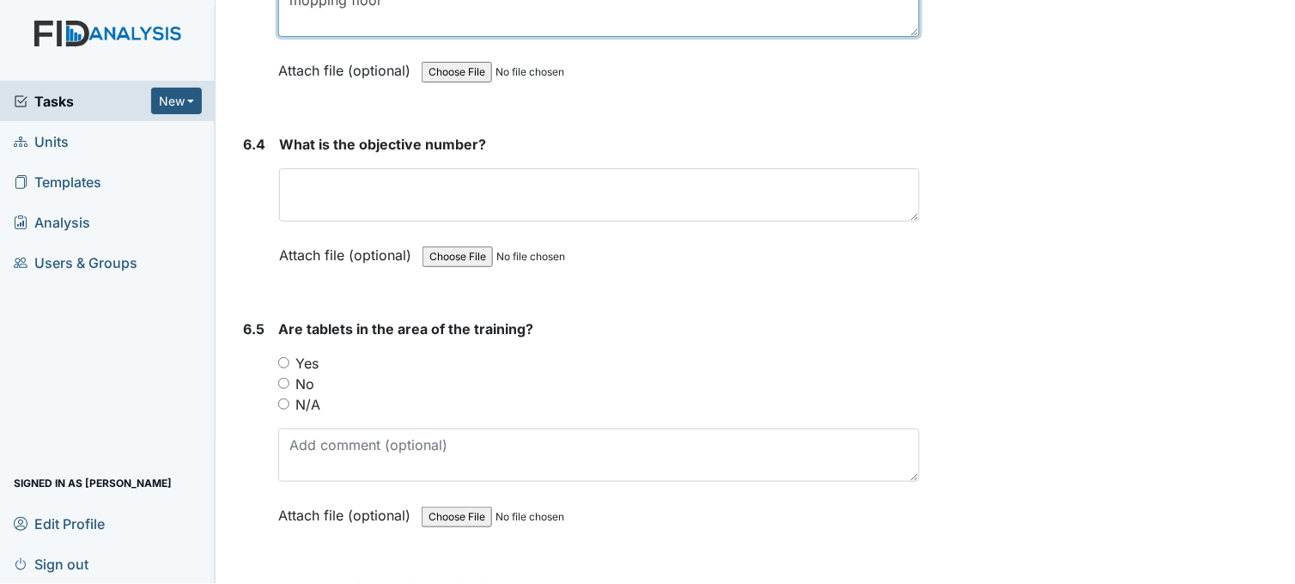
scroll to position [10589, 0]
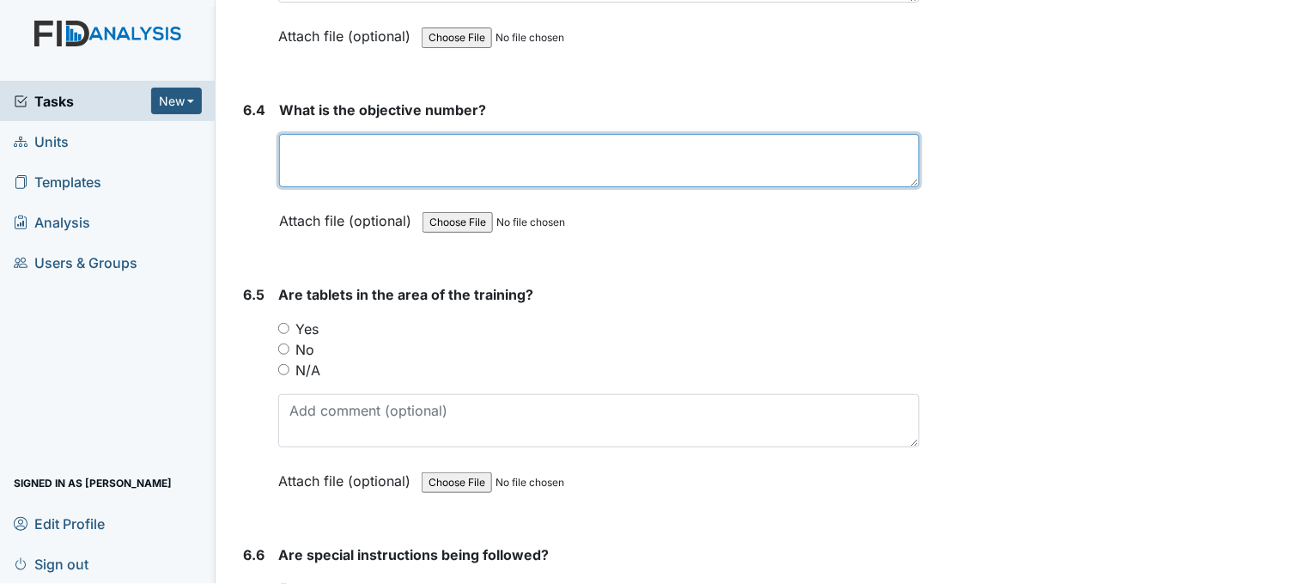
click at [404, 143] on textarea at bounding box center [599, 160] width 641 height 53
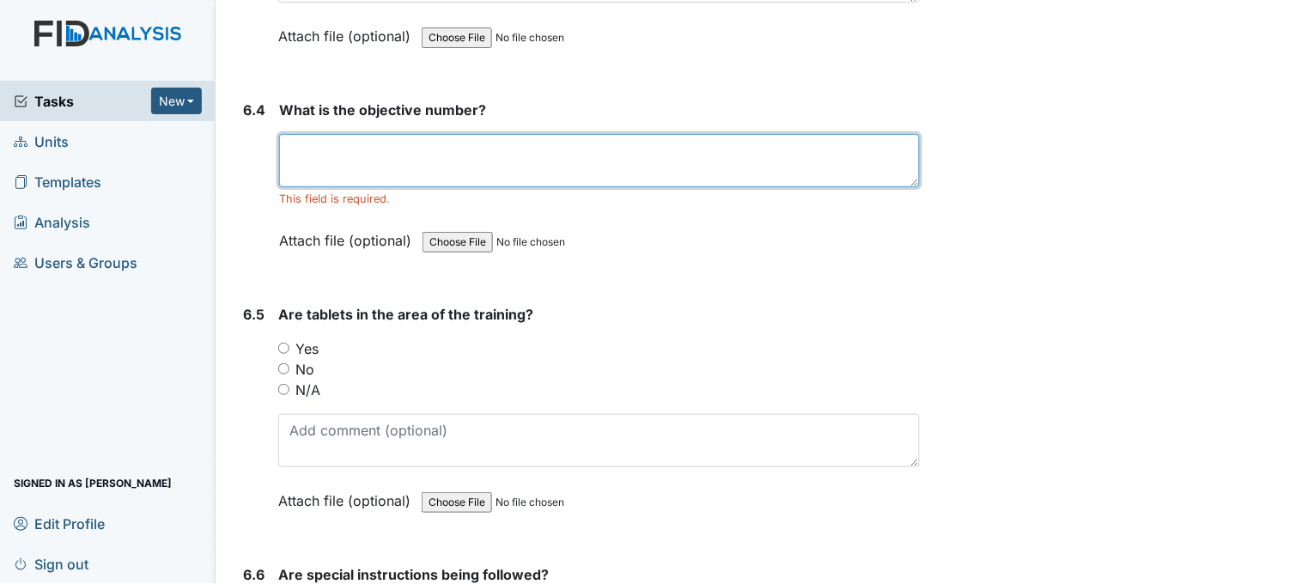
click at [361, 150] on textarea at bounding box center [599, 160] width 641 height 53
type textarea "DIL018"
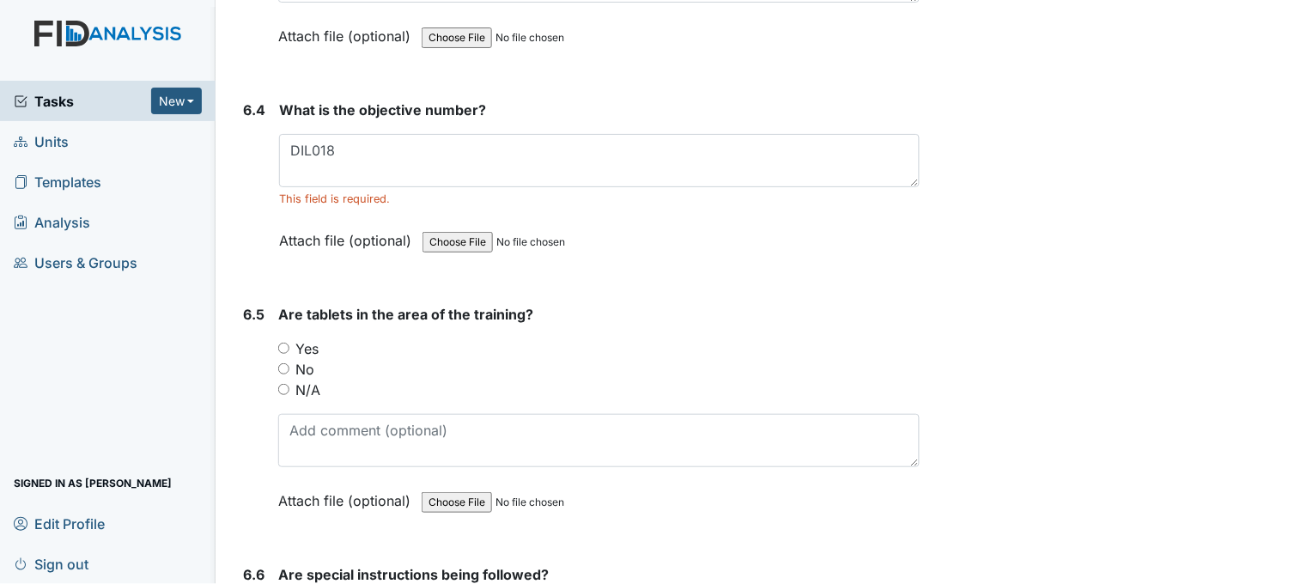
click at [278, 343] on input "Yes" at bounding box center [283, 348] width 11 height 11
radio input "true"
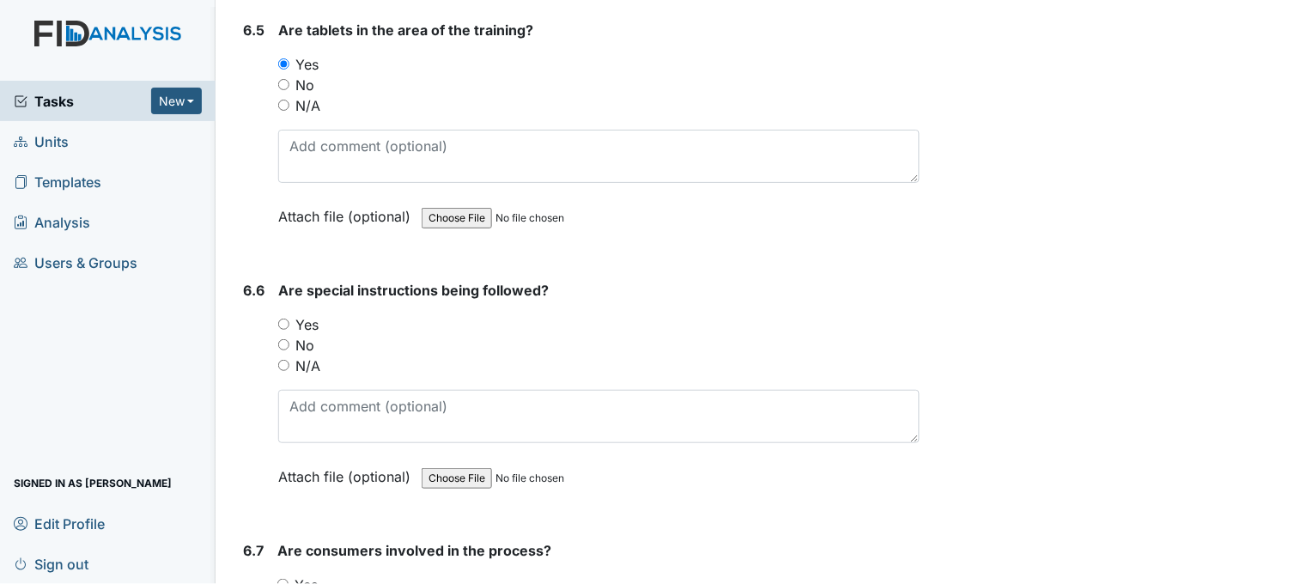
scroll to position [10875, 0]
click at [281, 317] on input "Yes" at bounding box center [283, 322] width 11 height 11
radio input "true"
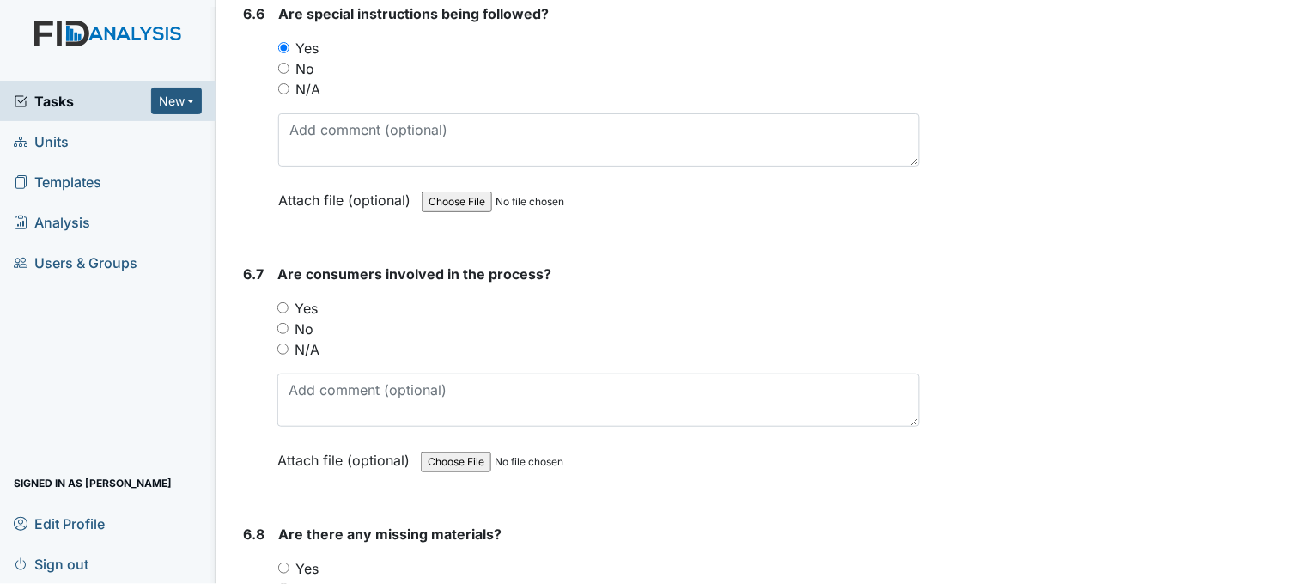
scroll to position [11162, 0]
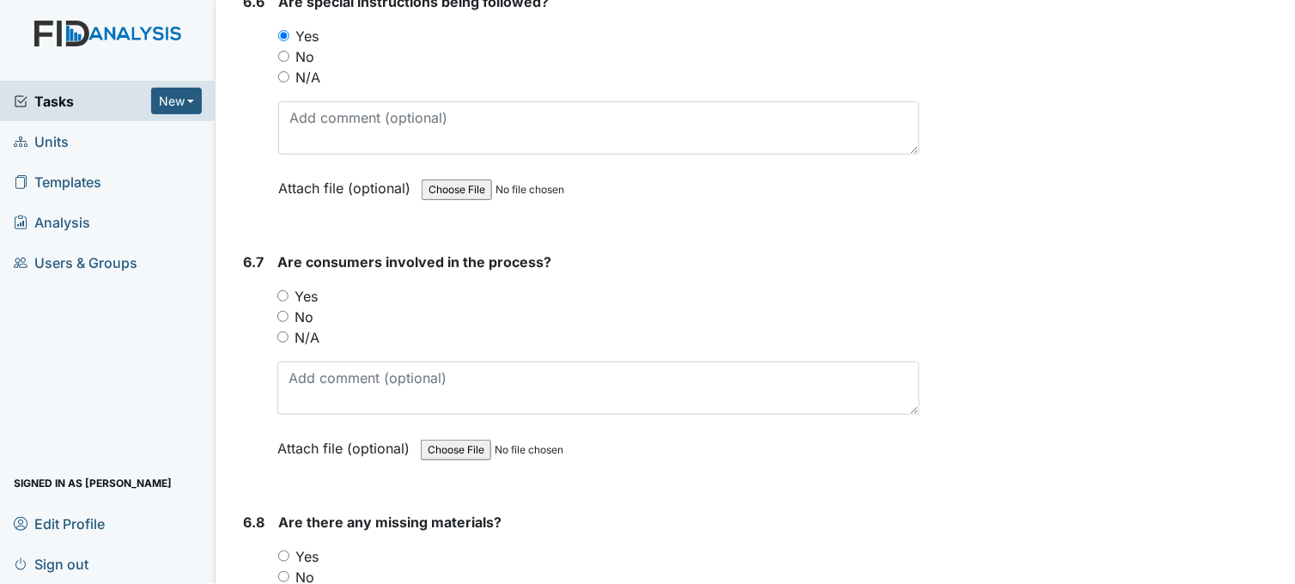
click at [282, 290] on input "Yes" at bounding box center [282, 295] width 11 height 11
radio input "true"
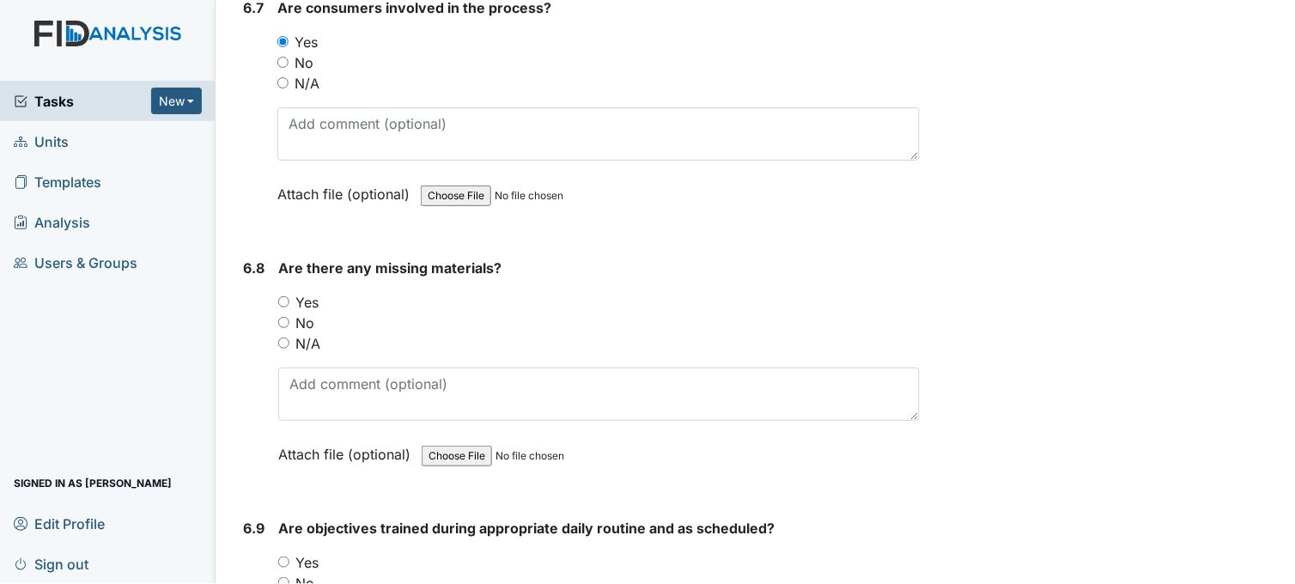
scroll to position [11448, 0]
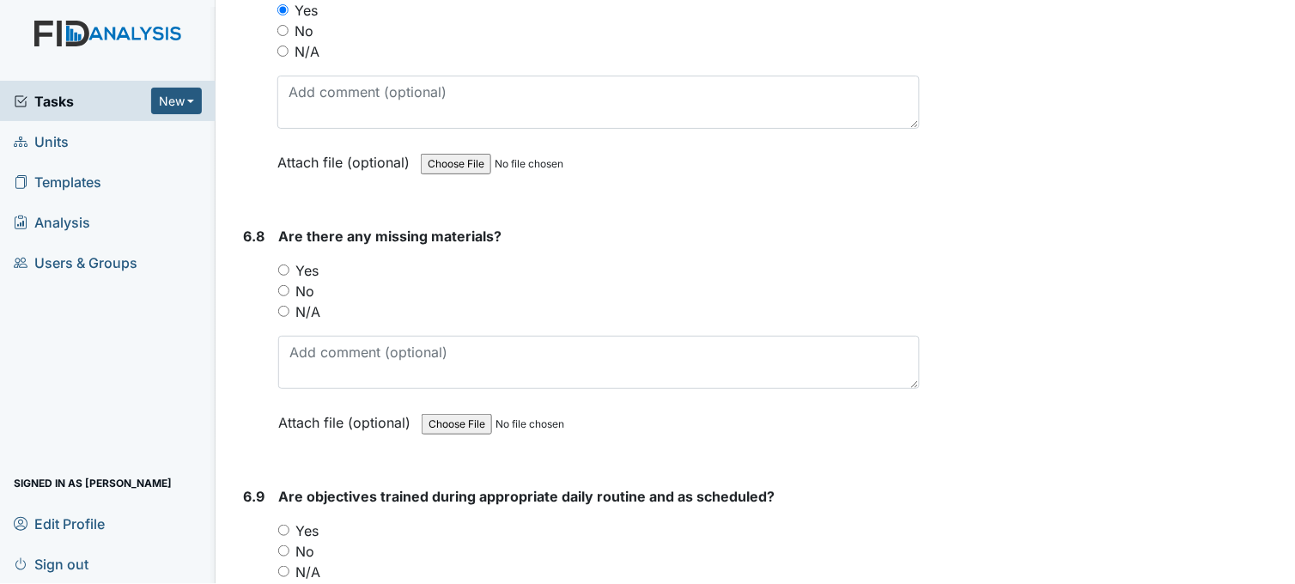
click at [282, 281] on div "No" at bounding box center [598, 291] width 641 height 21
click at [286, 285] on input "No" at bounding box center [283, 290] width 11 height 11
radio input "true"
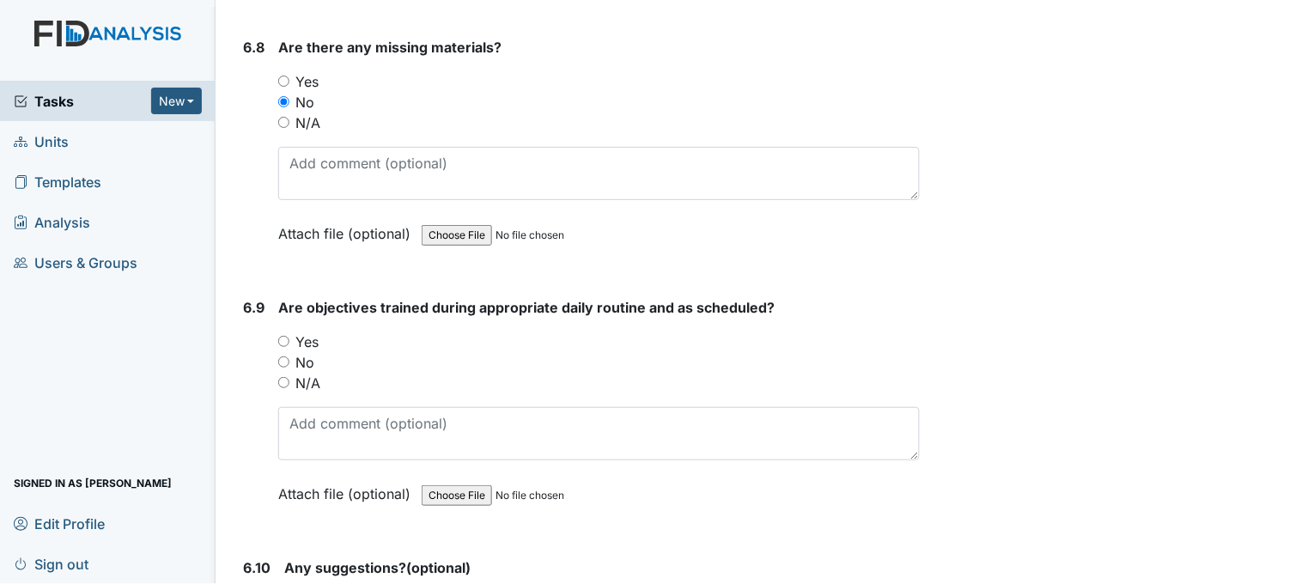
scroll to position [11639, 0]
click at [282, 334] on input "Yes" at bounding box center [283, 339] width 11 height 11
radio input "true"
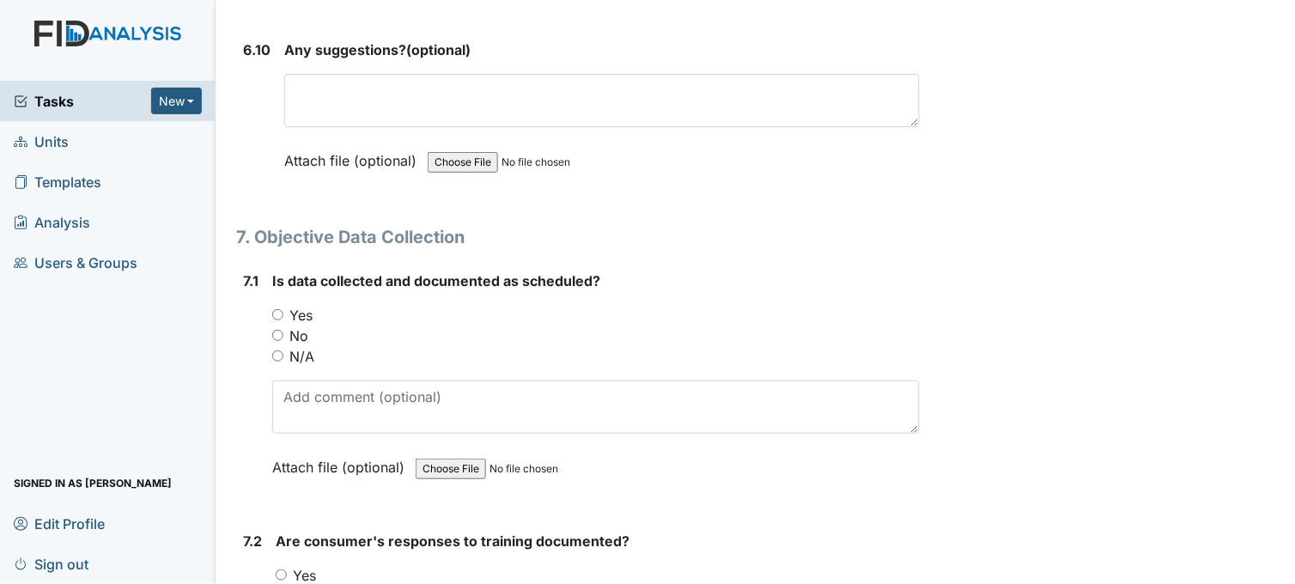
scroll to position [12211, 0]
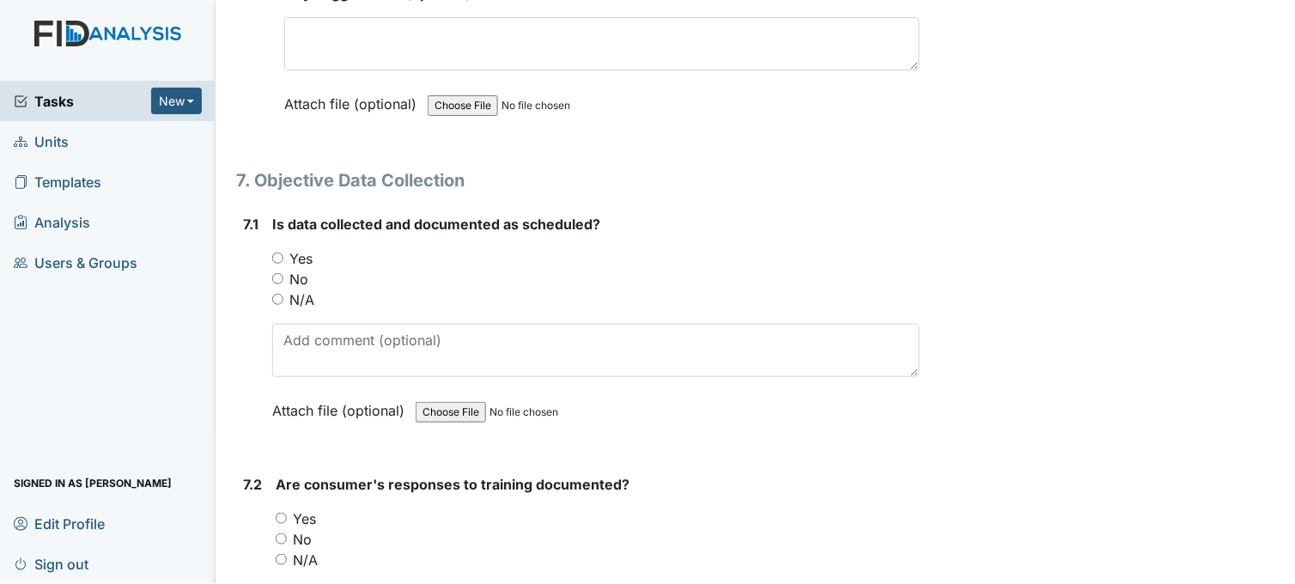
click at [278, 252] on input "Yes" at bounding box center [277, 257] width 11 height 11
radio input "true"
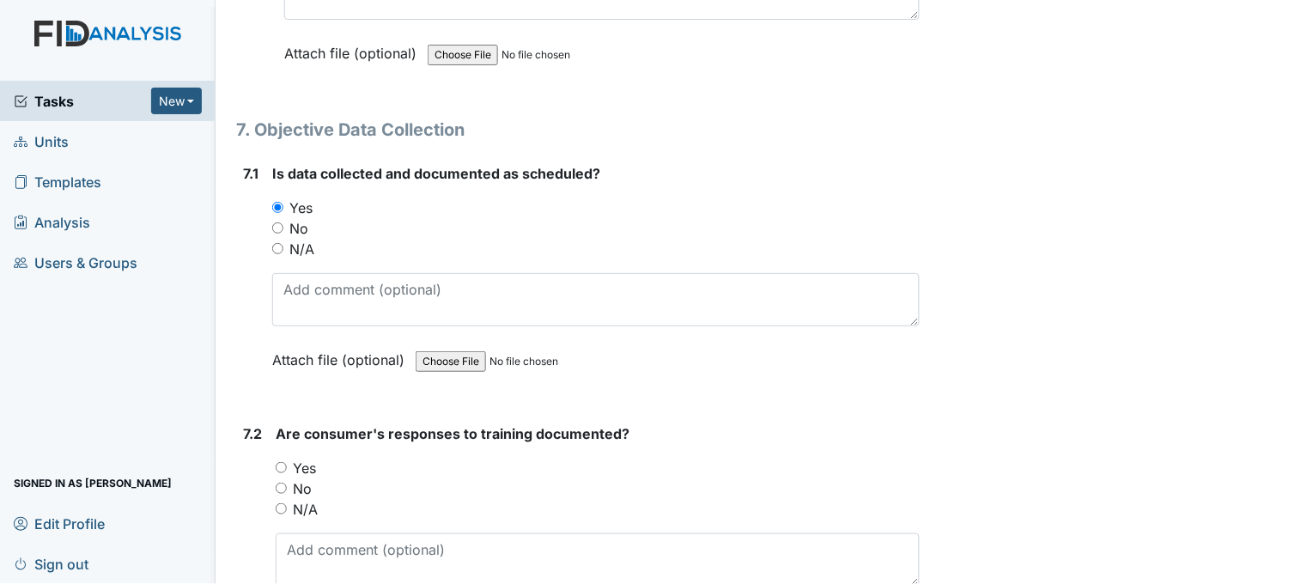
scroll to position [12402, 0]
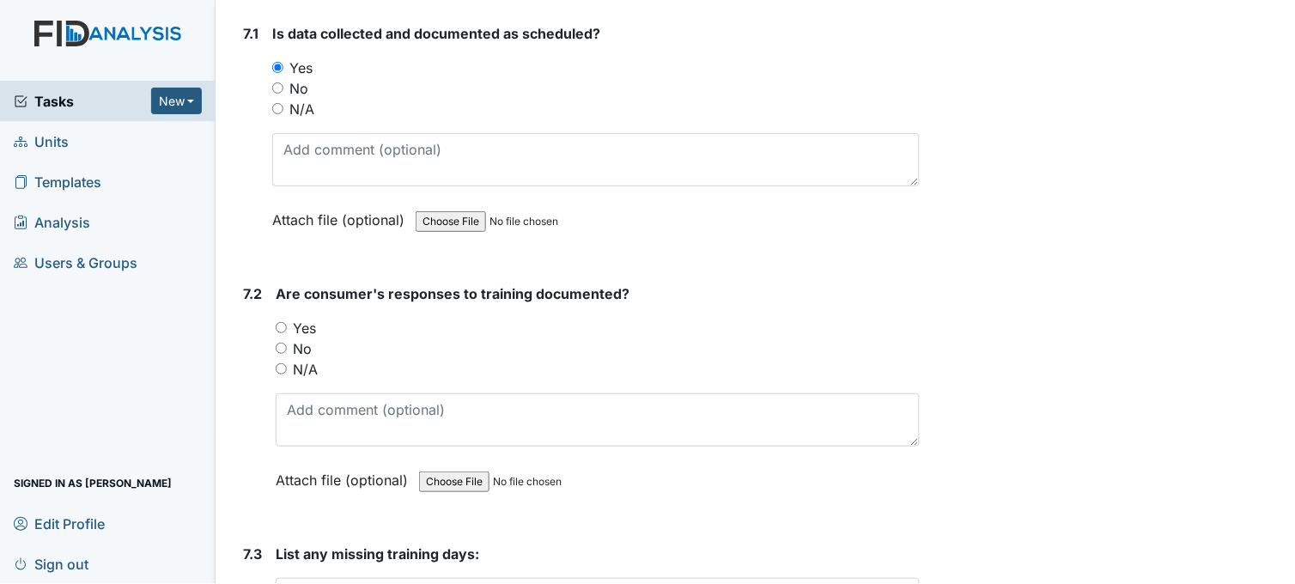
click at [278, 322] on input "Yes" at bounding box center [281, 327] width 11 height 11
radio input "true"
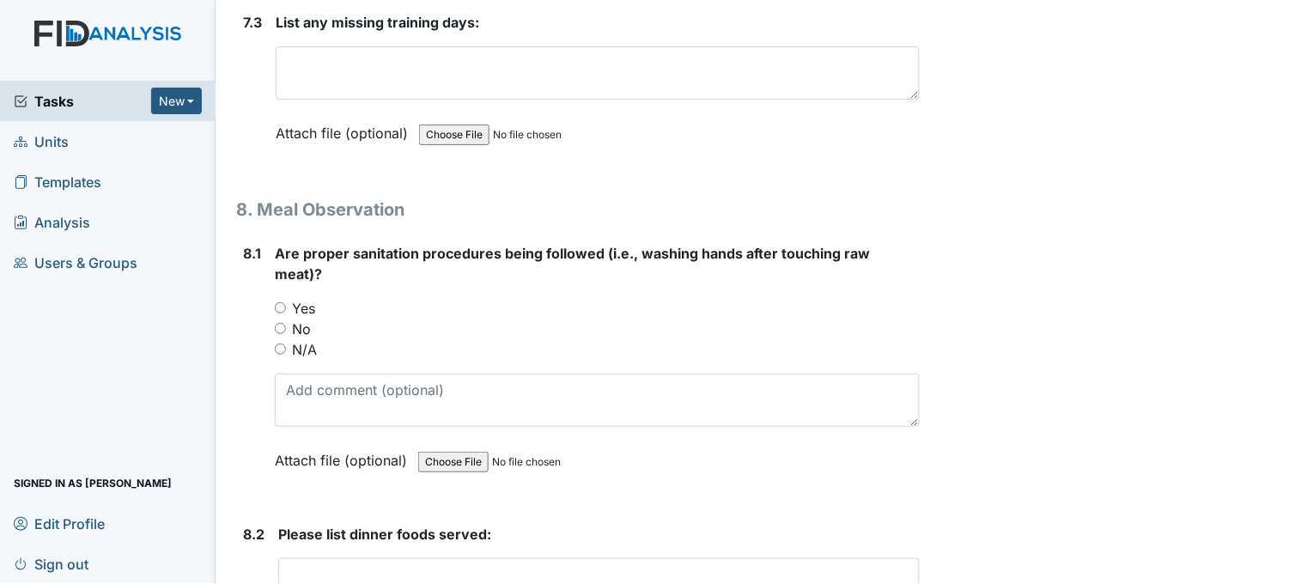
scroll to position [12975, 0]
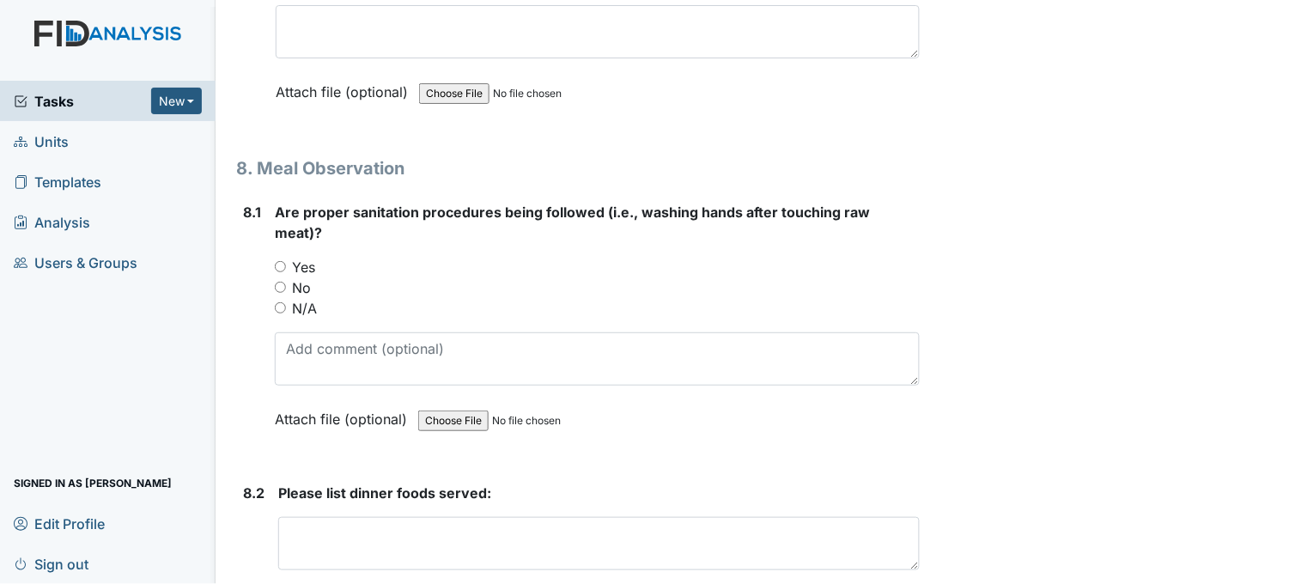
click at [278, 261] on input "Yes" at bounding box center [280, 266] width 11 height 11
radio input "true"
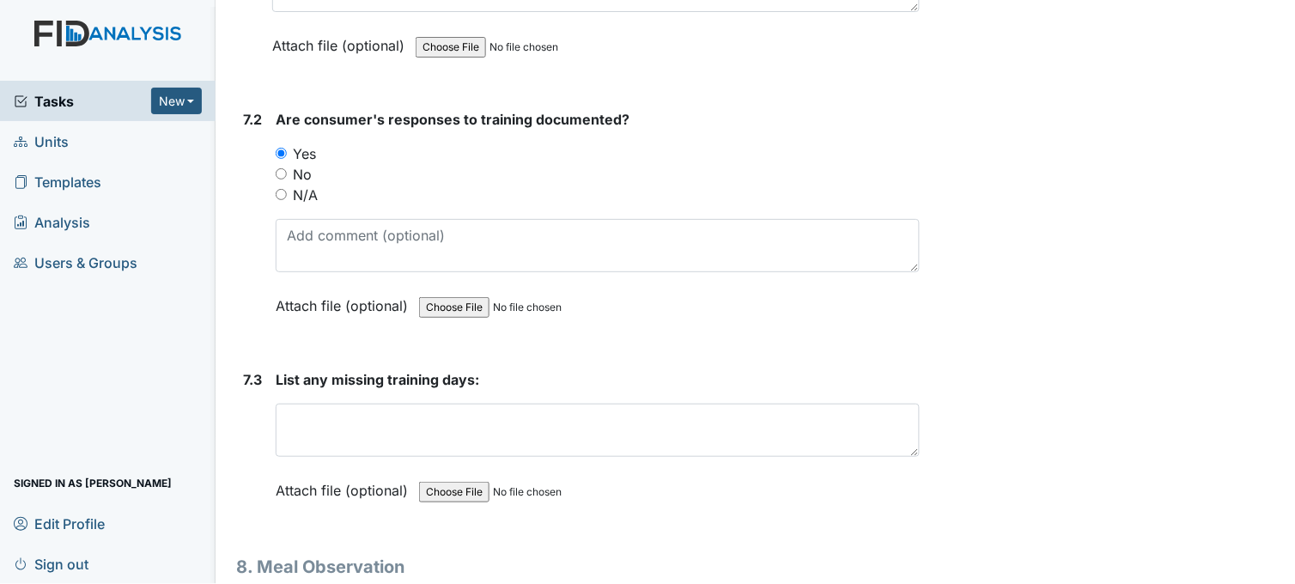
scroll to position [12593, 0]
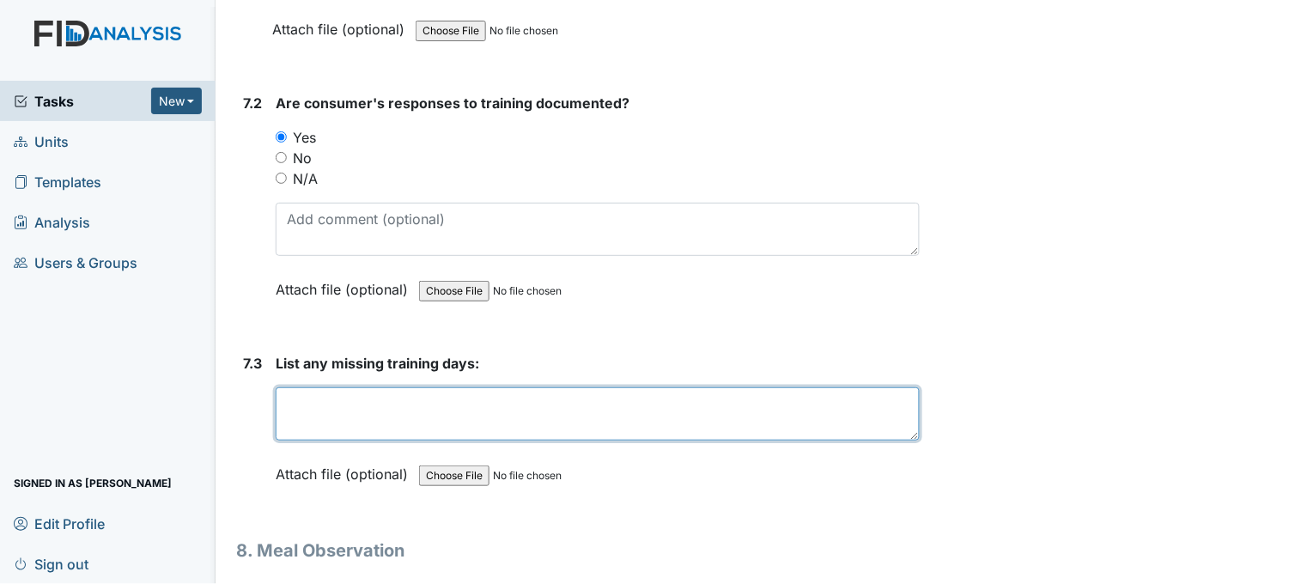
click at [481, 388] on textarea at bounding box center [598, 413] width 644 height 53
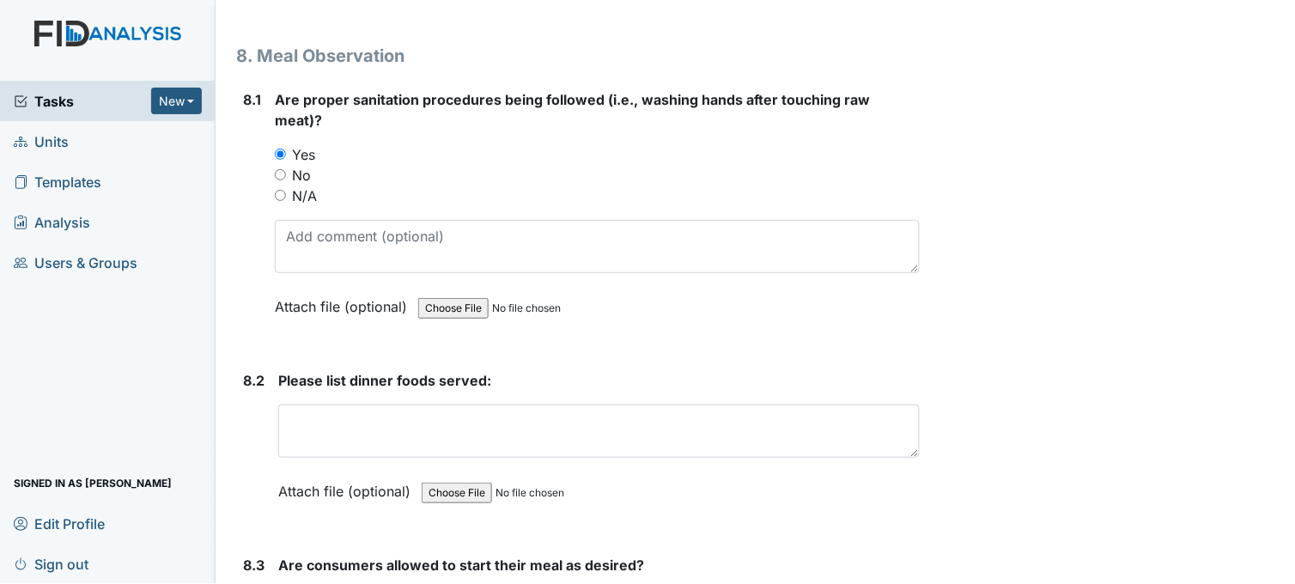
scroll to position [13165, 0]
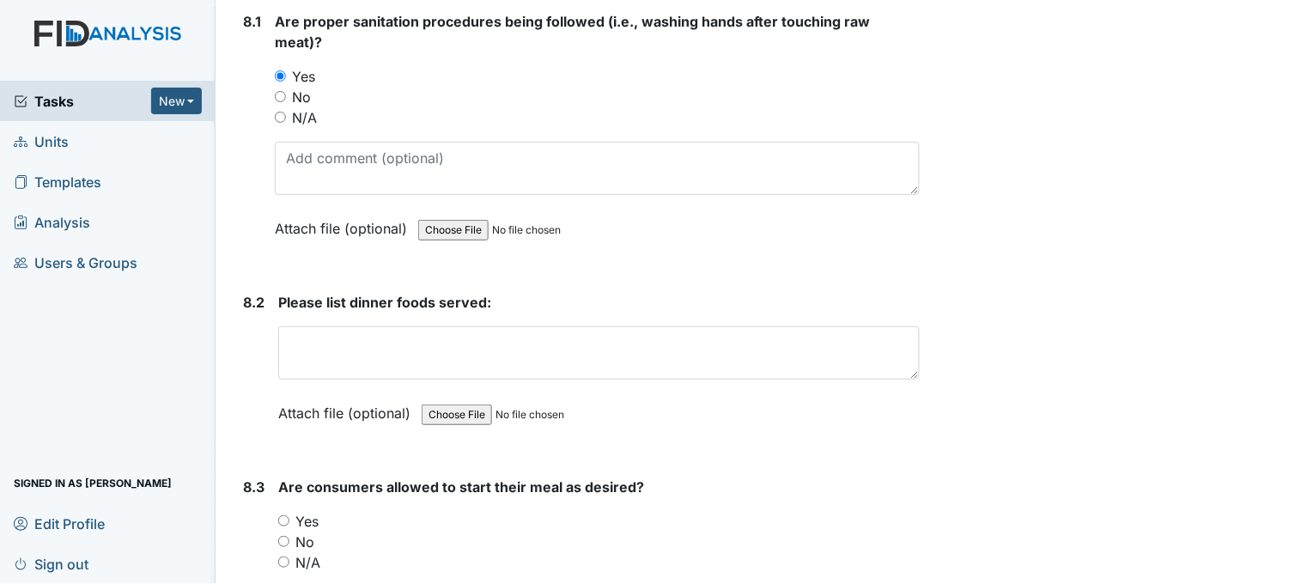
type textarea "9/1, 9/2"
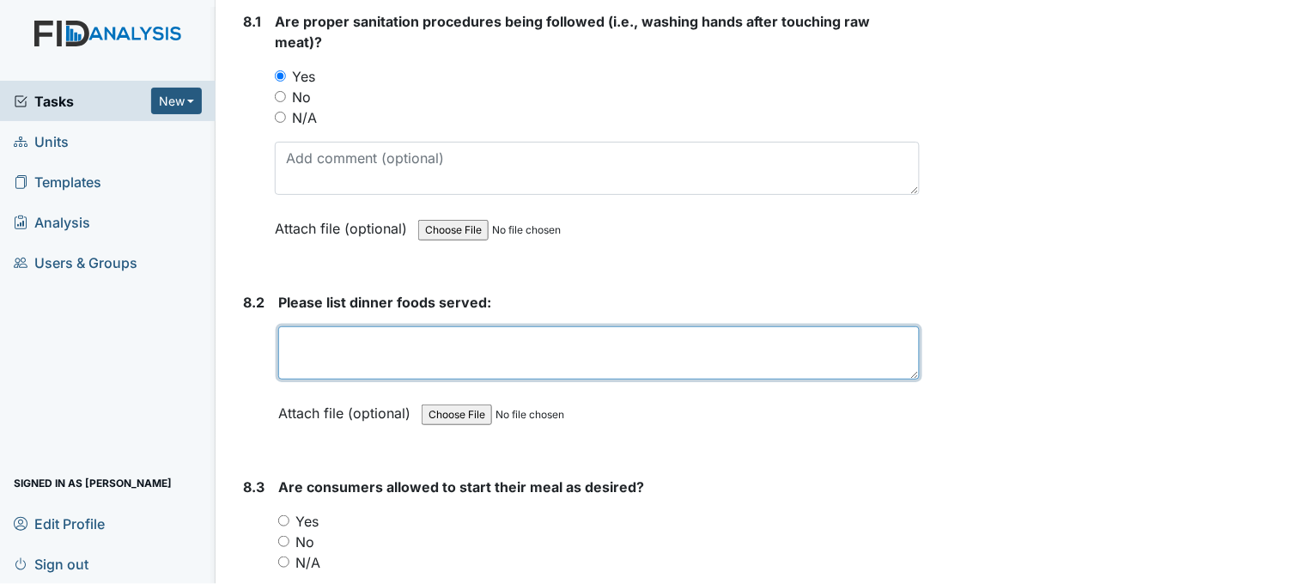
click at [398, 337] on textarea at bounding box center [598, 352] width 641 height 53
click at [585, 326] on textarea "meatballs mashed potaotes, stewed potatoes rolls water, milk, tea" at bounding box center [598, 352] width 641 height 53
click at [349, 330] on textarea "meatballs mashed potatoes, stewed potatoes, dinner rolls water, milk, tea" at bounding box center [598, 352] width 641 height 53
click at [356, 326] on textarea "meatballs mashed potatoes, stewed potatoes, dinner rolls water, milk, tea" at bounding box center [598, 352] width 641 height 53
click at [354, 330] on textarea "meatballs mashed potatoes, stewed potatoes, dinner rolls water, milk, tea" at bounding box center [598, 352] width 641 height 53
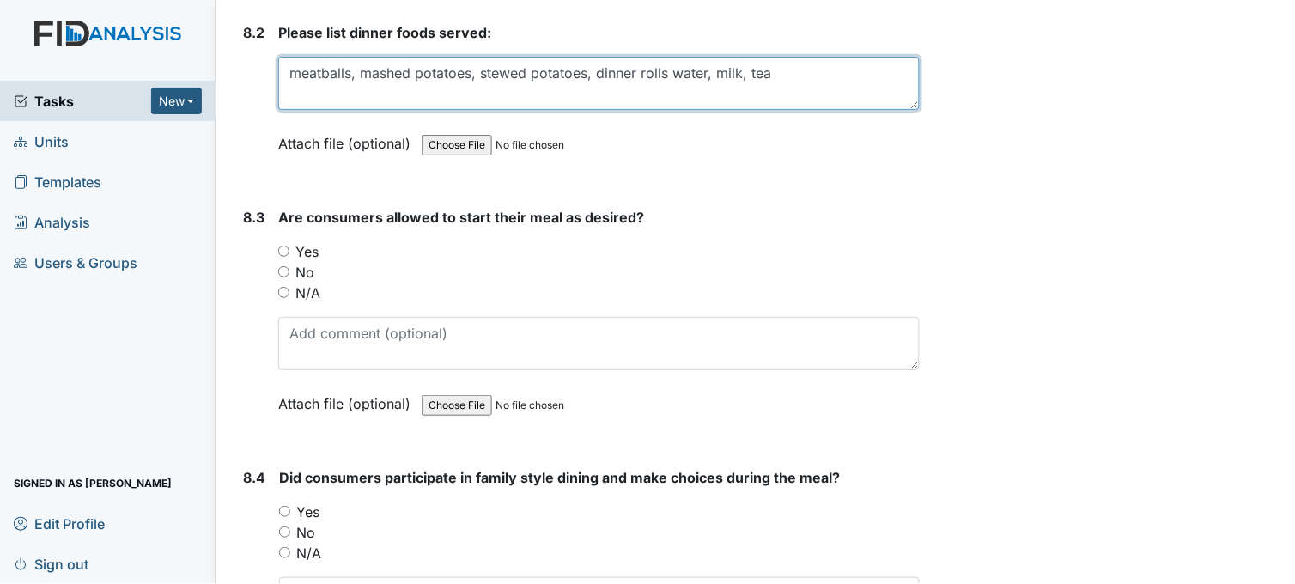
scroll to position [13451, 0]
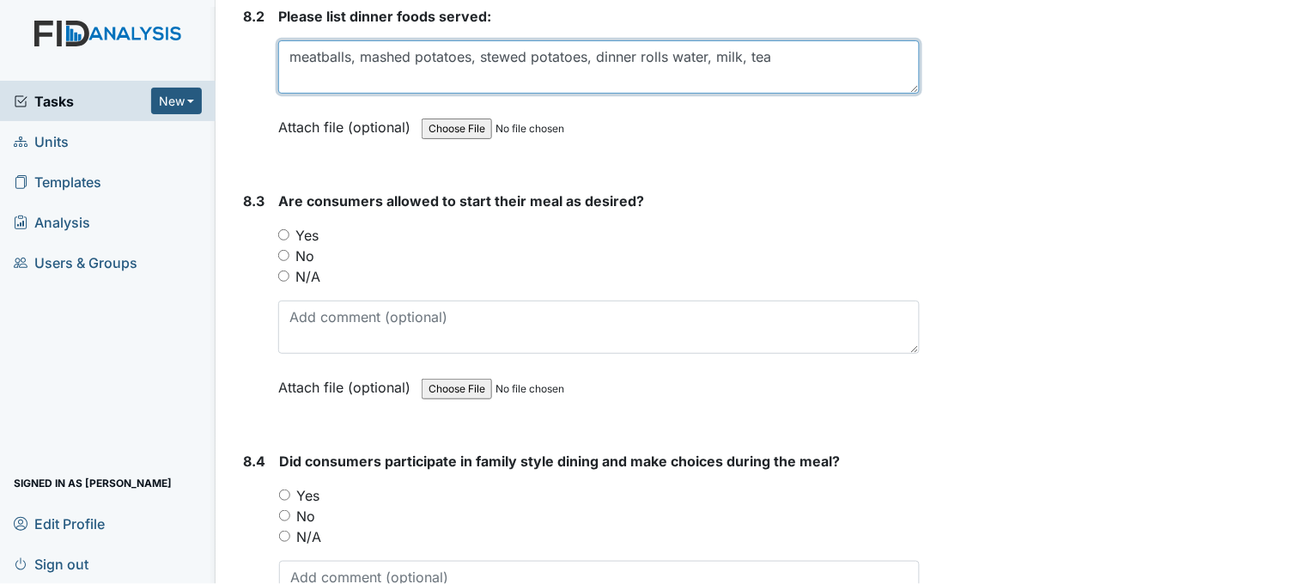
type textarea "meatballs, mashed potatoes, stewed potatoes, dinner rolls water, milk, tea"
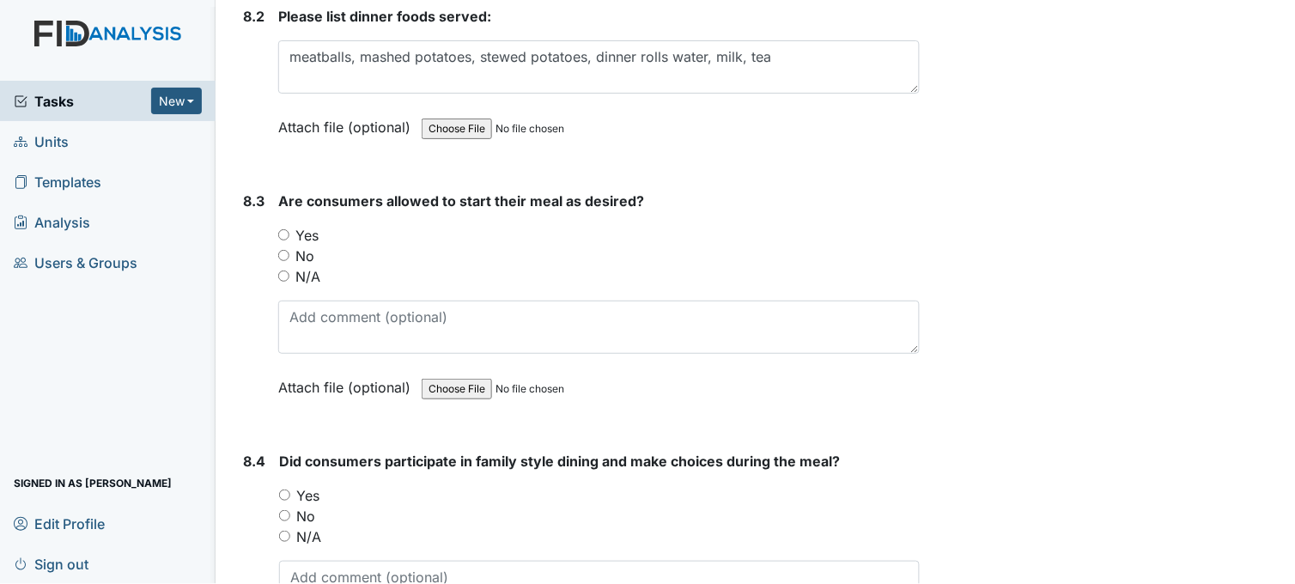
click at [280, 229] on input "Yes" at bounding box center [283, 234] width 11 height 11
radio input "true"
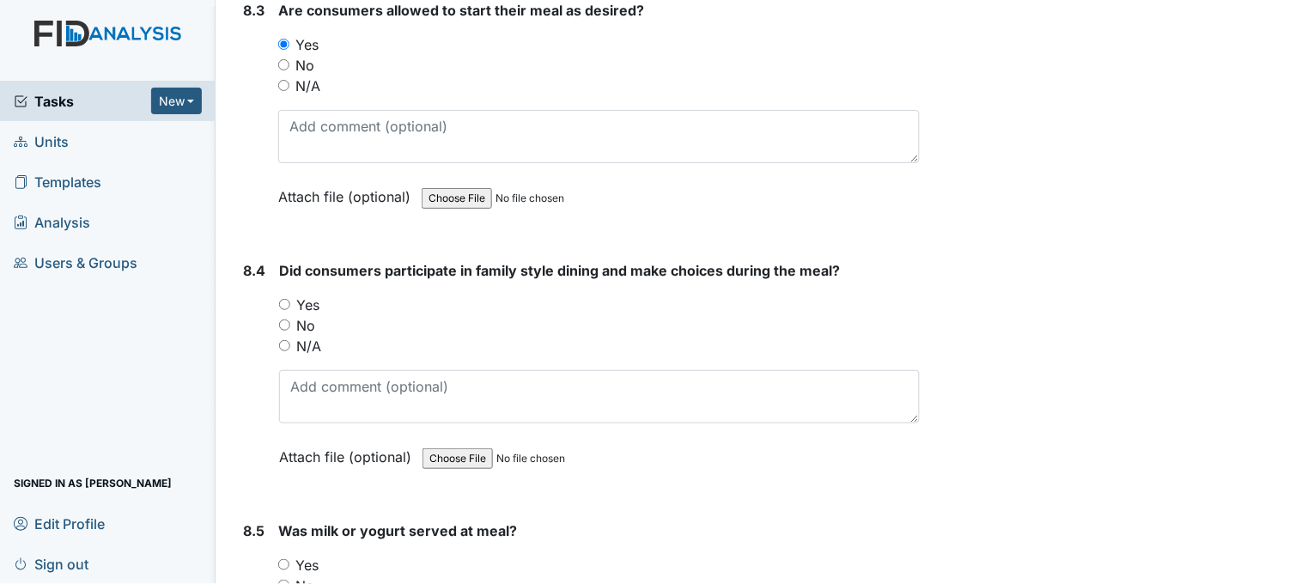
scroll to position [13738, 0]
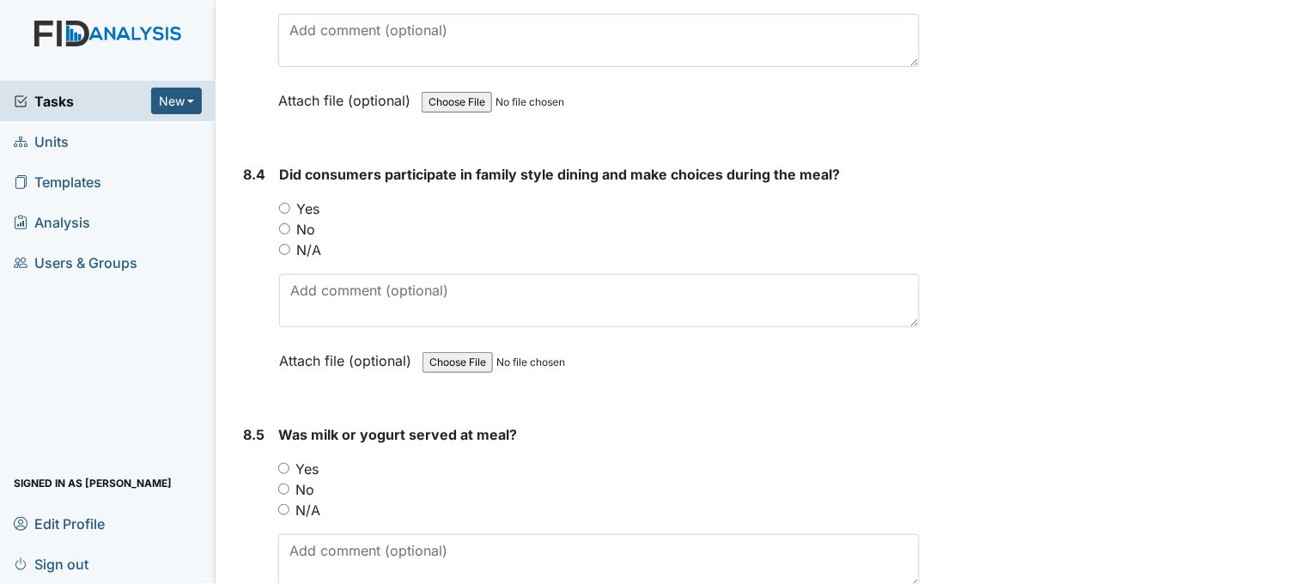
click at [280, 203] on input "Yes" at bounding box center [284, 208] width 11 height 11
radio input "true"
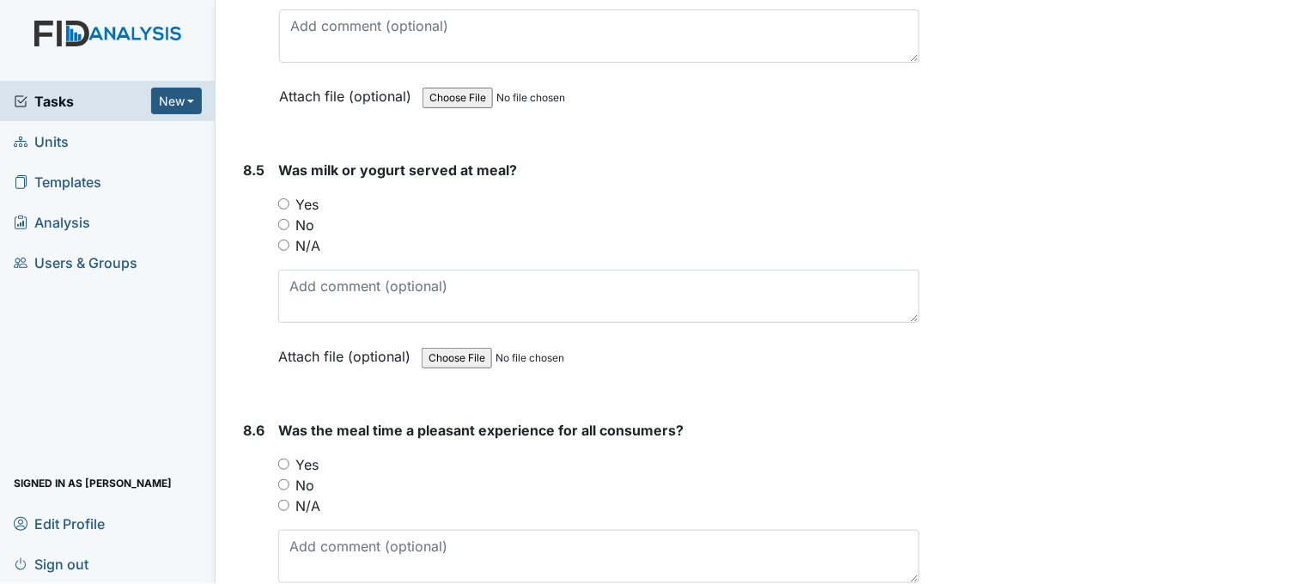
scroll to position [14024, 0]
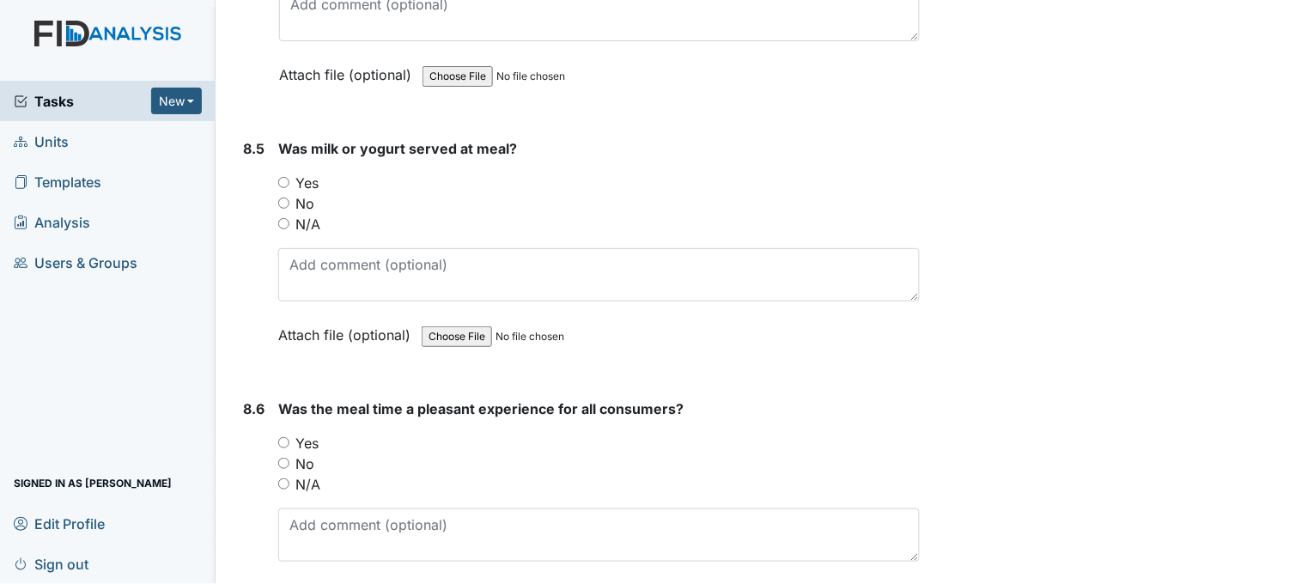
click at [286, 177] on input "Yes" at bounding box center [283, 182] width 11 height 11
radio input "true"
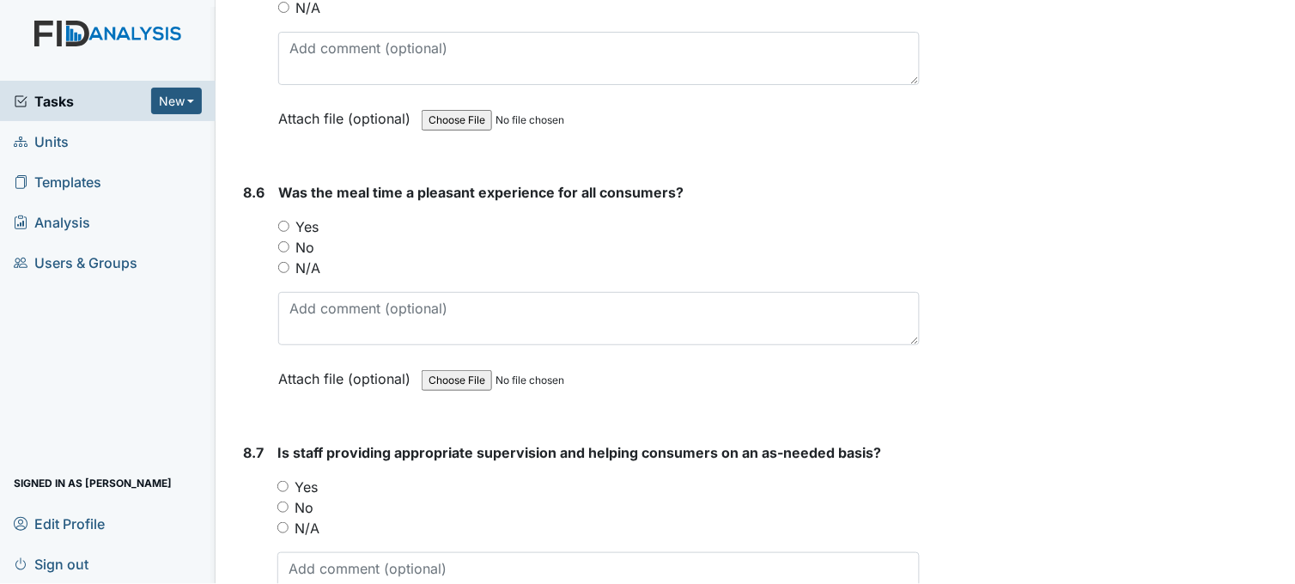
scroll to position [14310, 0]
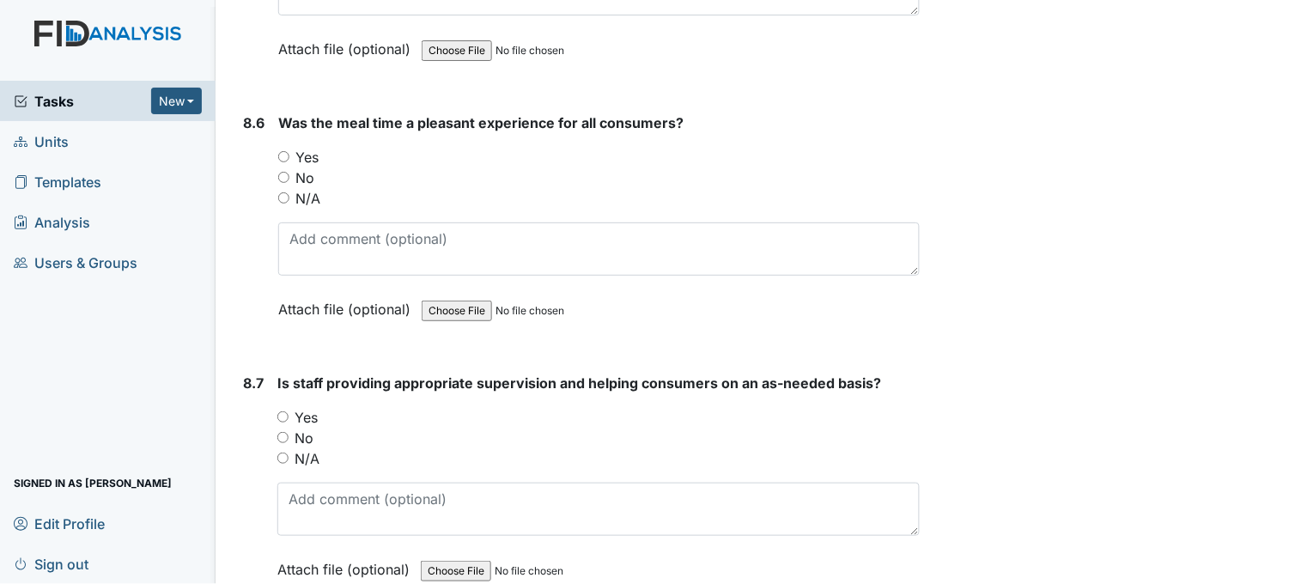
click at [280, 151] on input "Yes" at bounding box center [283, 156] width 11 height 11
radio input "true"
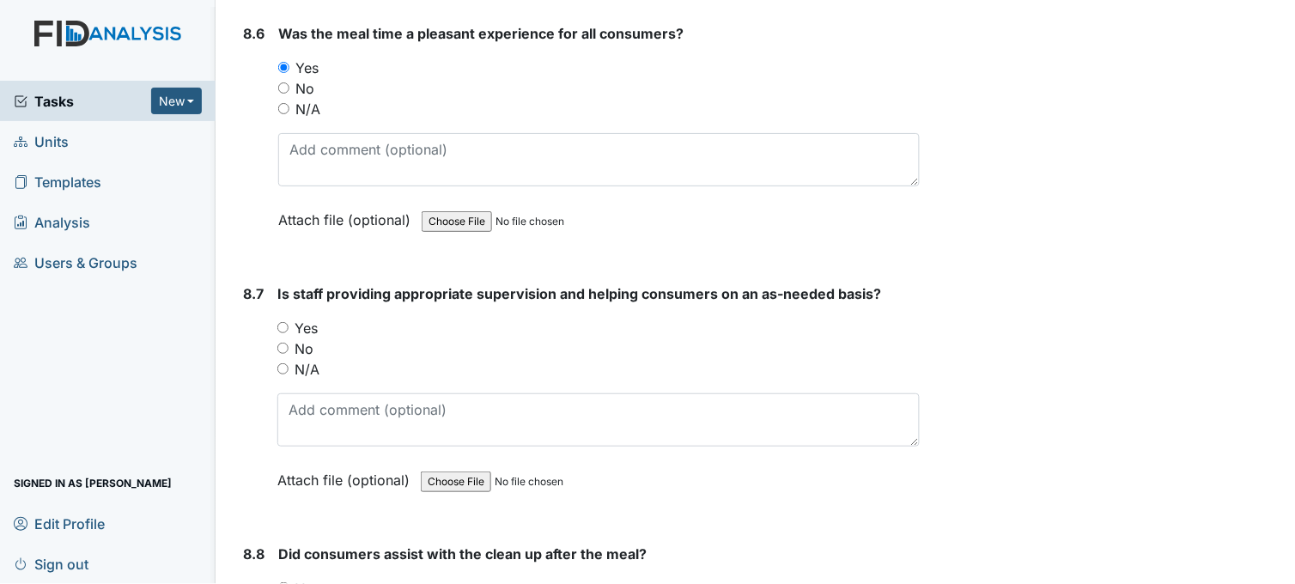
scroll to position [14501, 0]
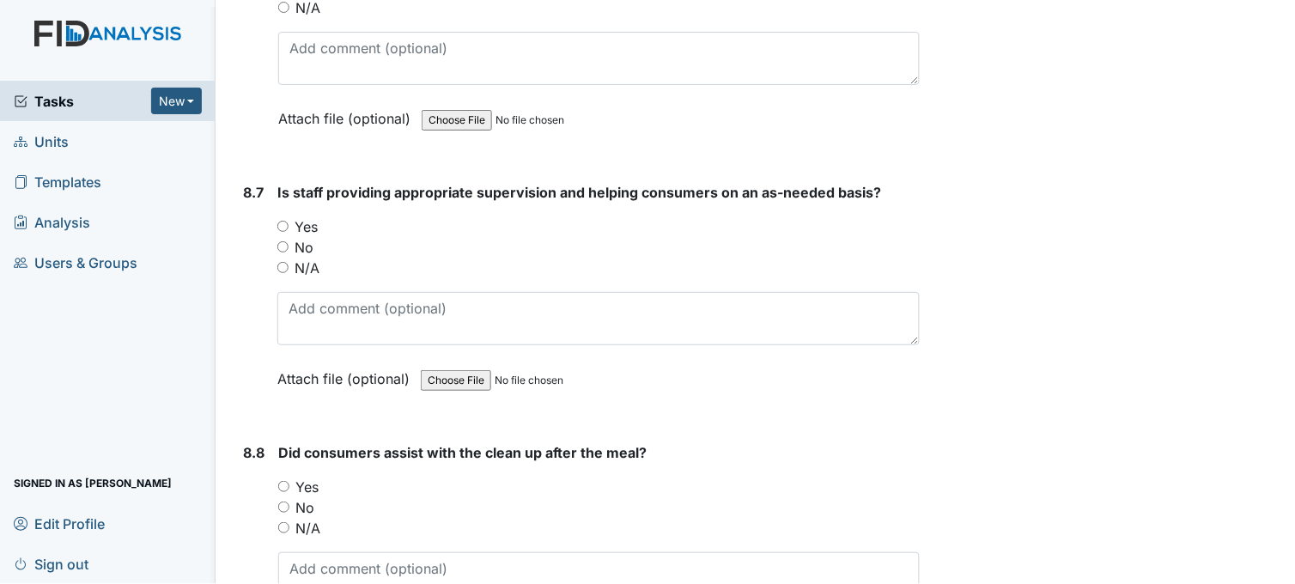
click at [284, 221] on input "Yes" at bounding box center [282, 226] width 11 height 11
radio input "true"
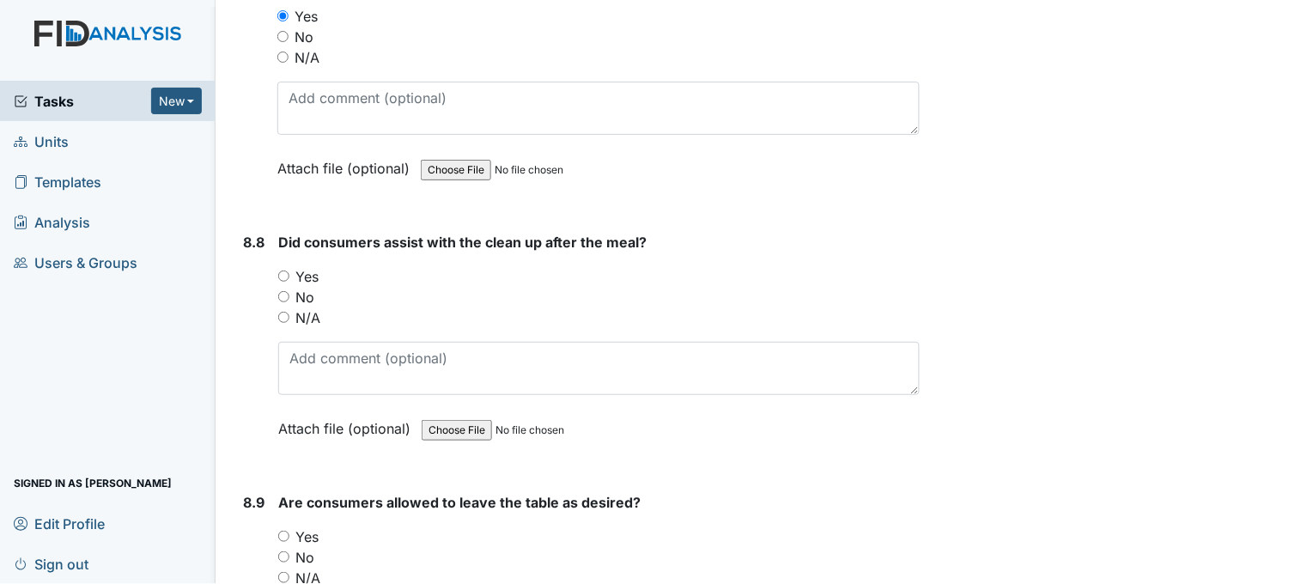
scroll to position [14787, 0]
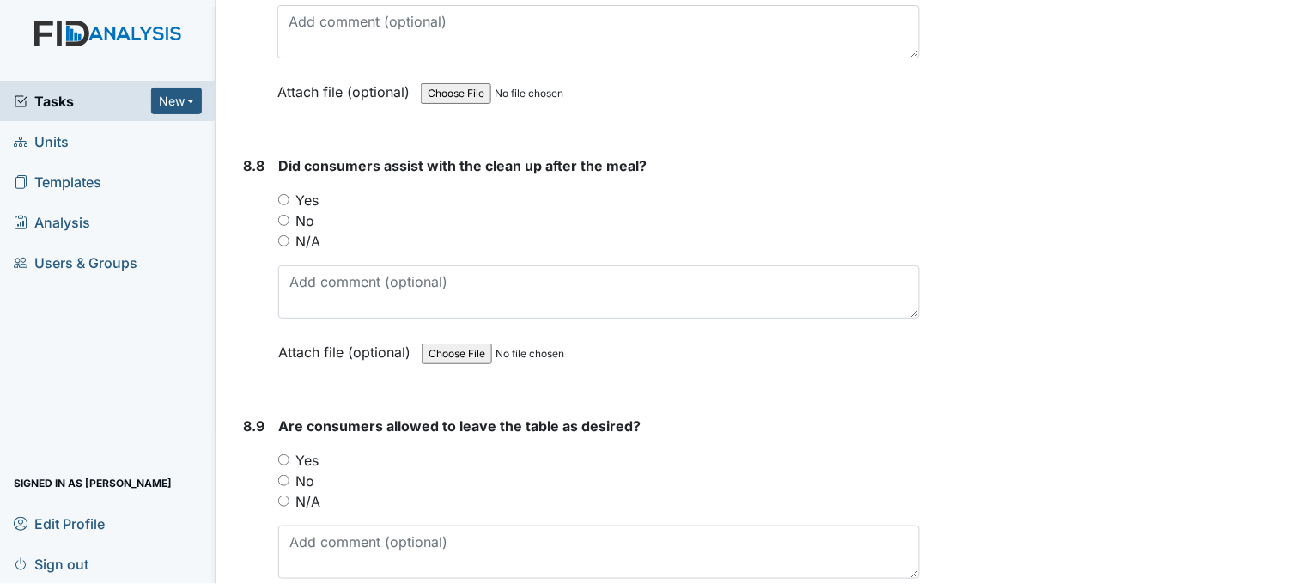
click at [282, 194] on input "Yes" at bounding box center [283, 199] width 11 height 11
radio input "true"
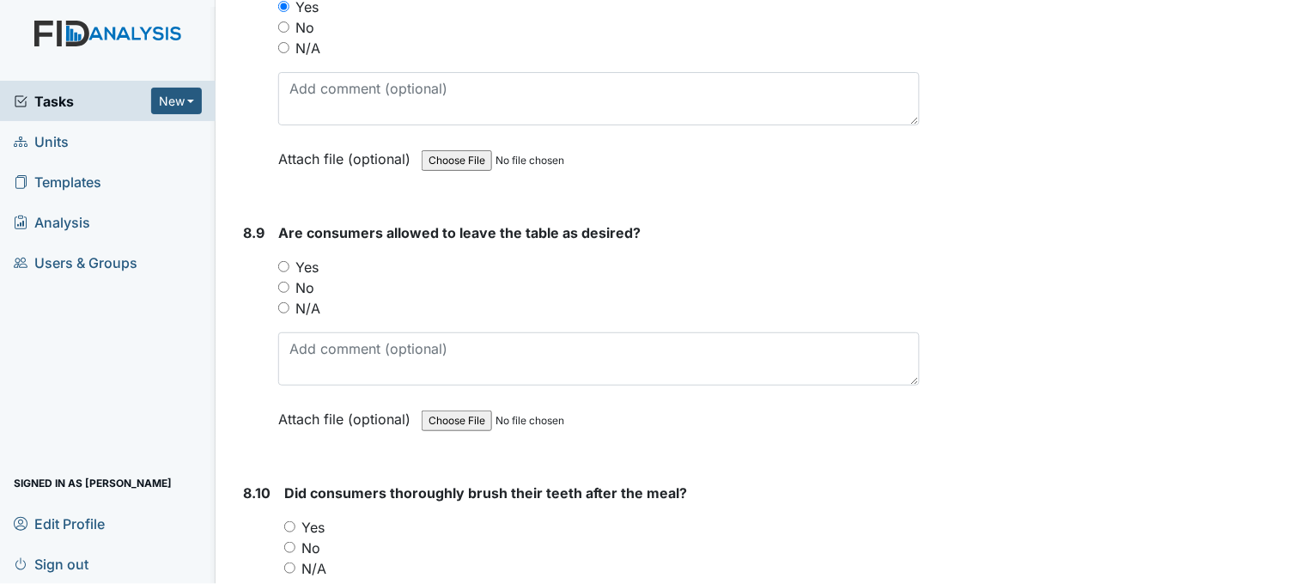
scroll to position [15073, 0]
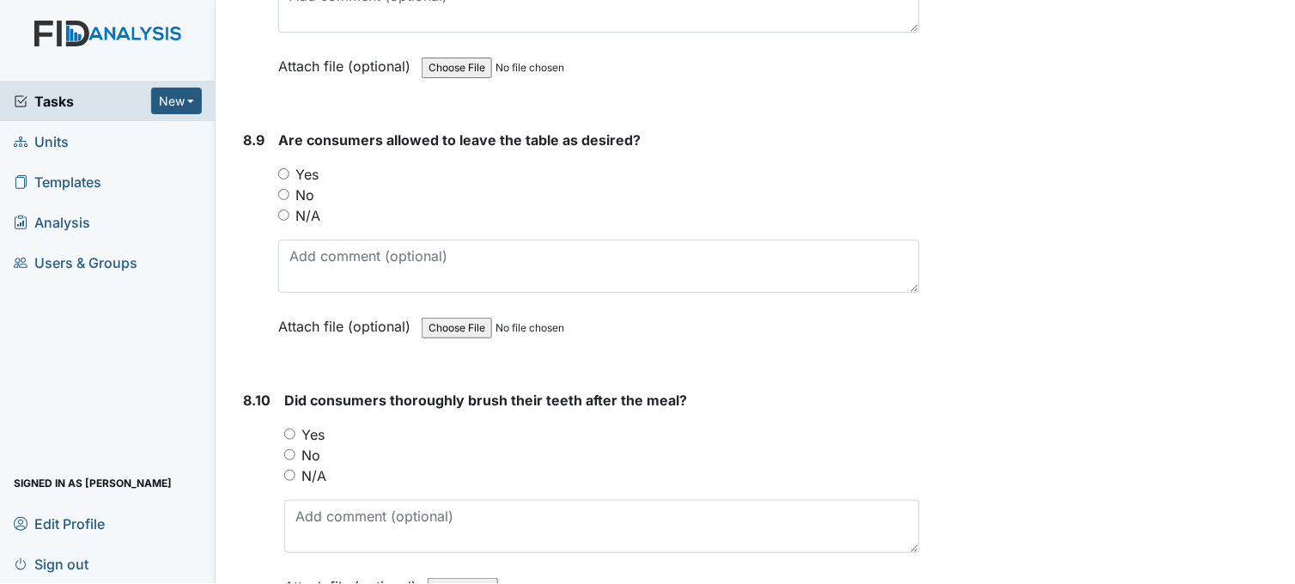
click at [279, 168] on input "Yes" at bounding box center [283, 173] width 11 height 11
radio input "true"
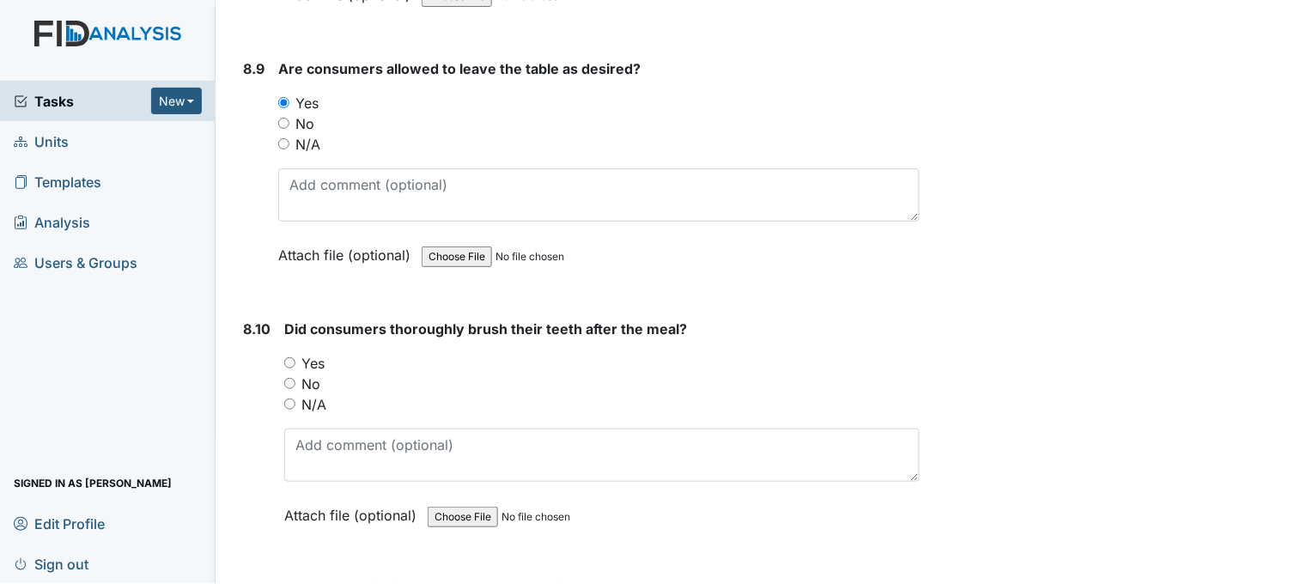
scroll to position [15359, 0]
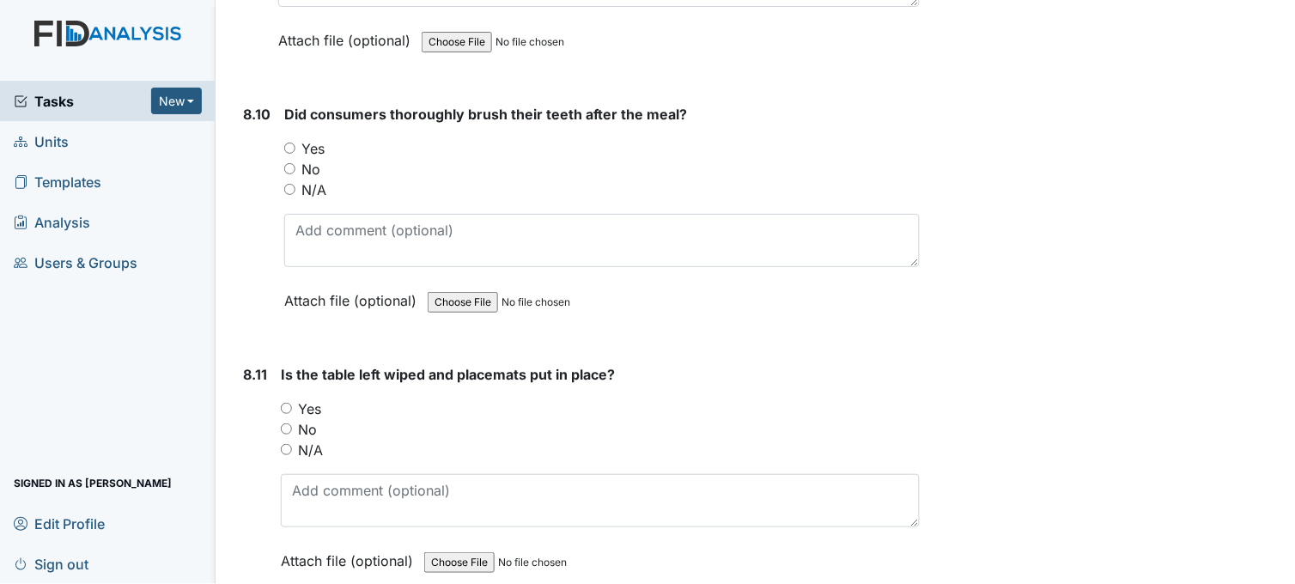
click at [290, 143] on input "Yes" at bounding box center [289, 148] width 11 height 11
radio input "true"
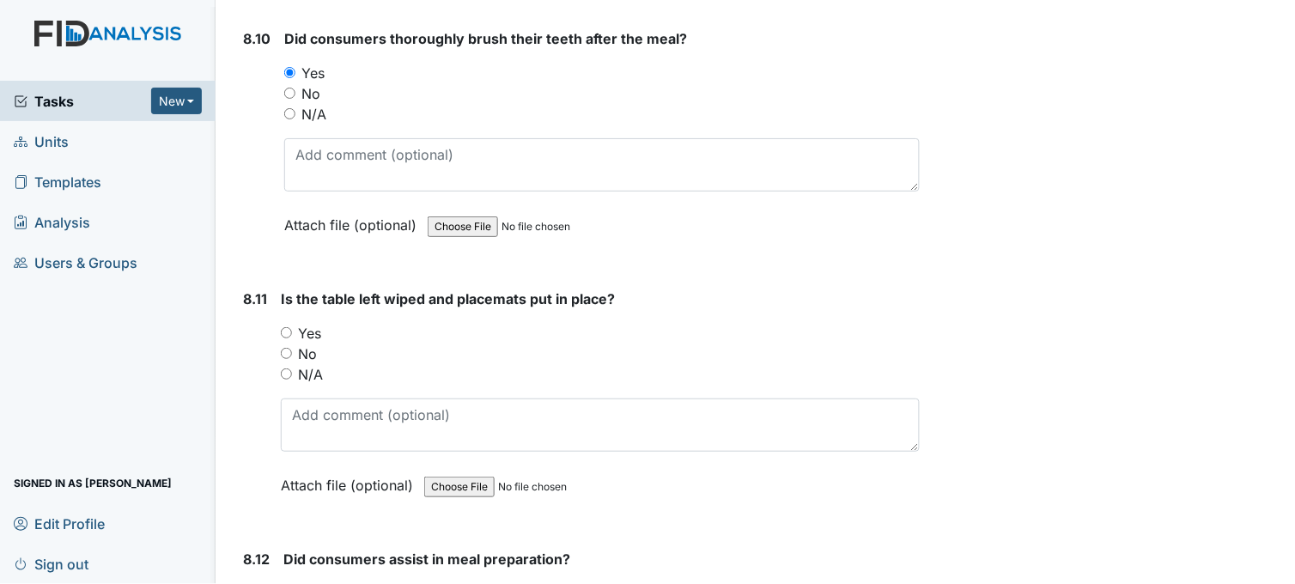
scroll to position [15551, 0]
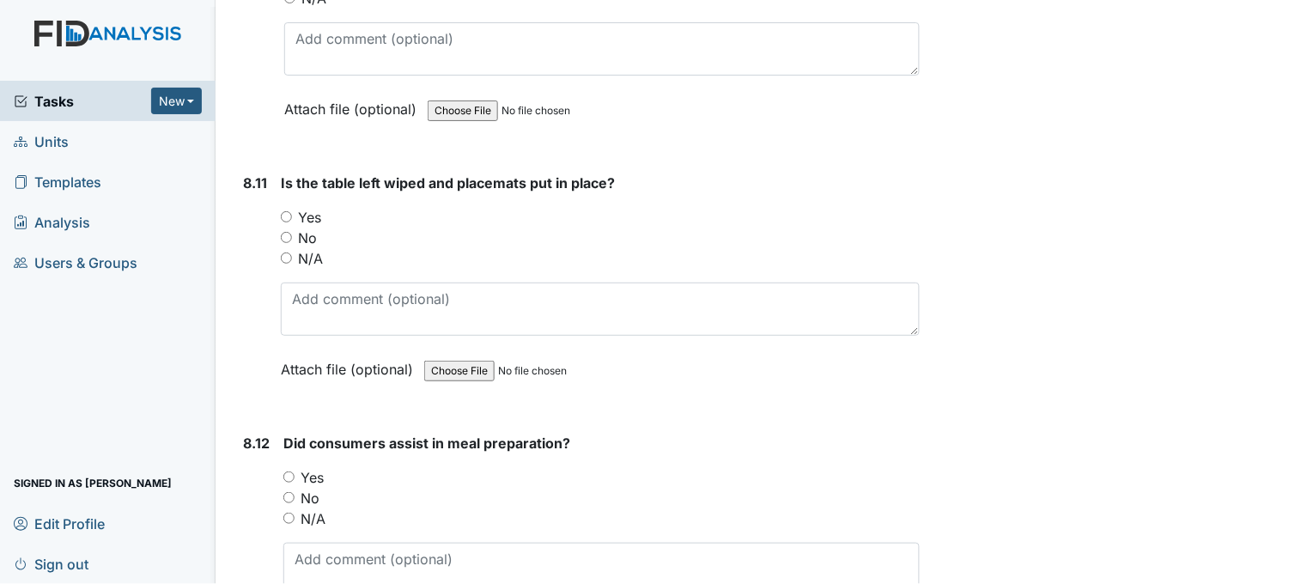
click at [285, 211] on input "Yes" at bounding box center [286, 216] width 11 height 11
radio input "true"
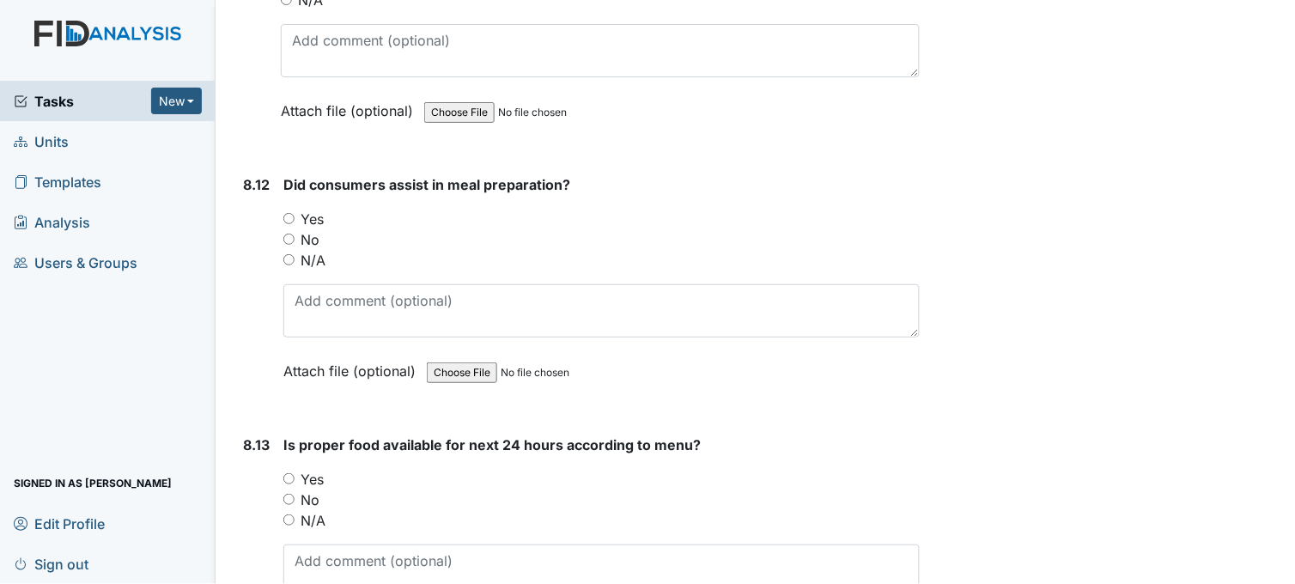
scroll to position [15837, 0]
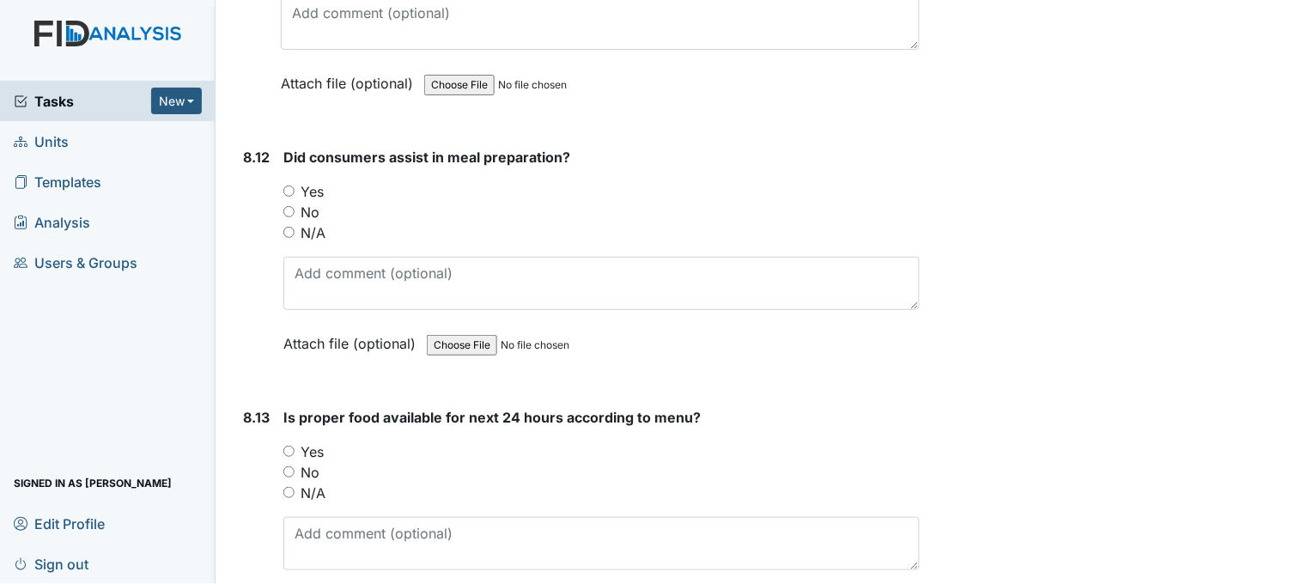
click at [287, 185] on input "Yes" at bounding box center [288, 190] width 11 height 11
radio input "true"
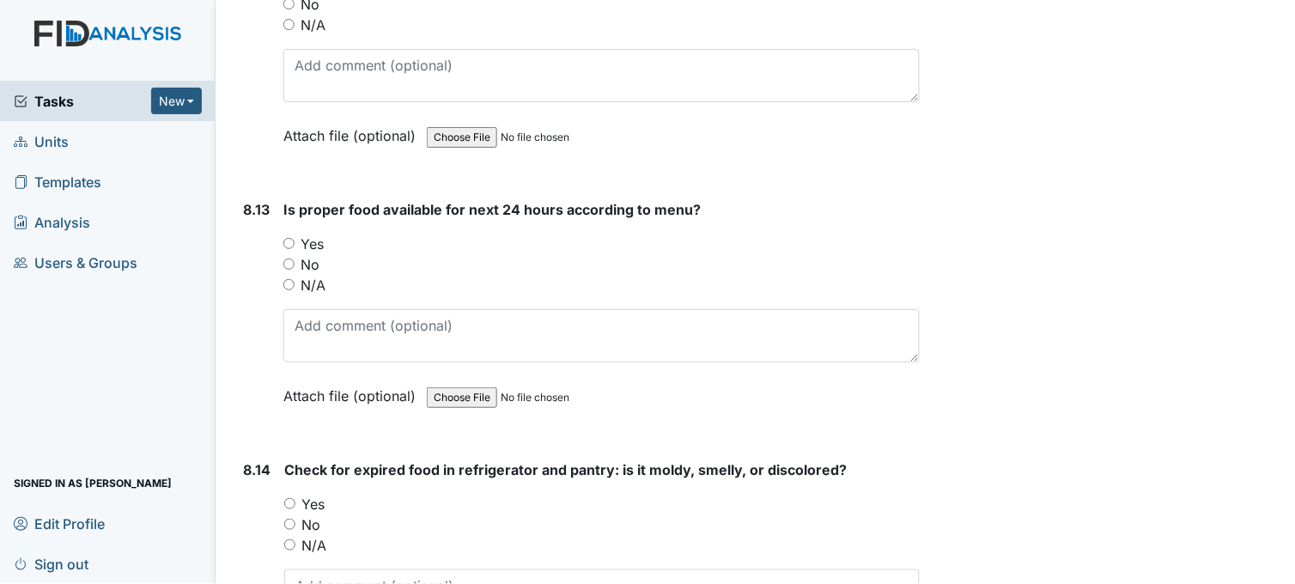
scroll to position [16122, 0]
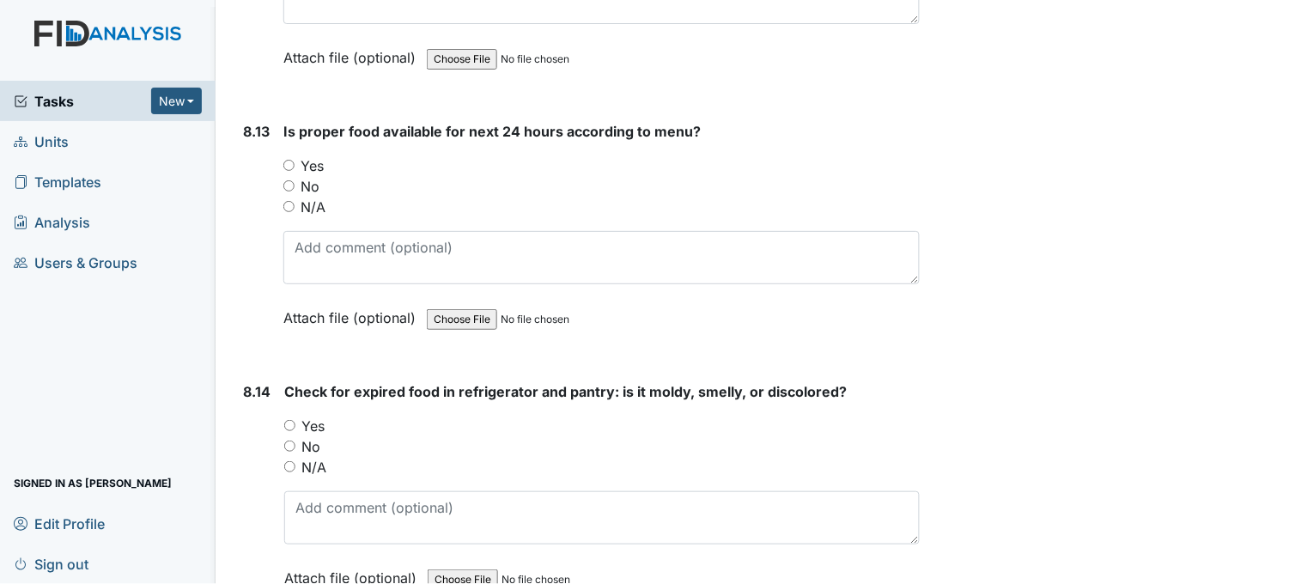
click at [285, 160] on input "Yes" at bounding box center [288, 165] width 11 height 11
radio input "true"
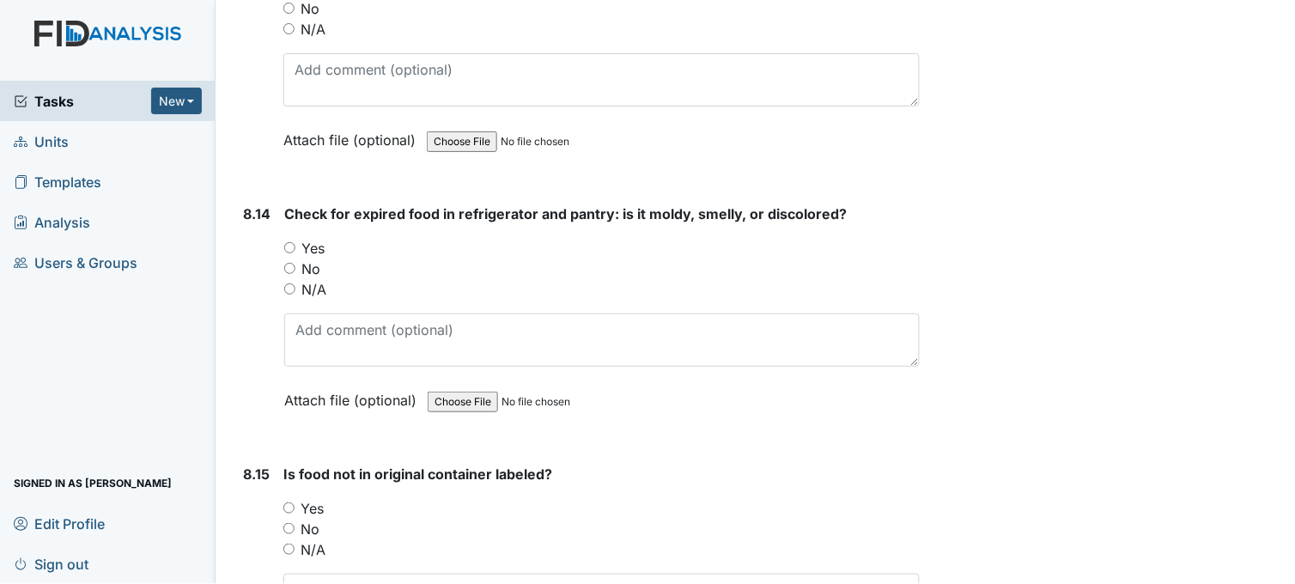
scroll to position [16314, 0]
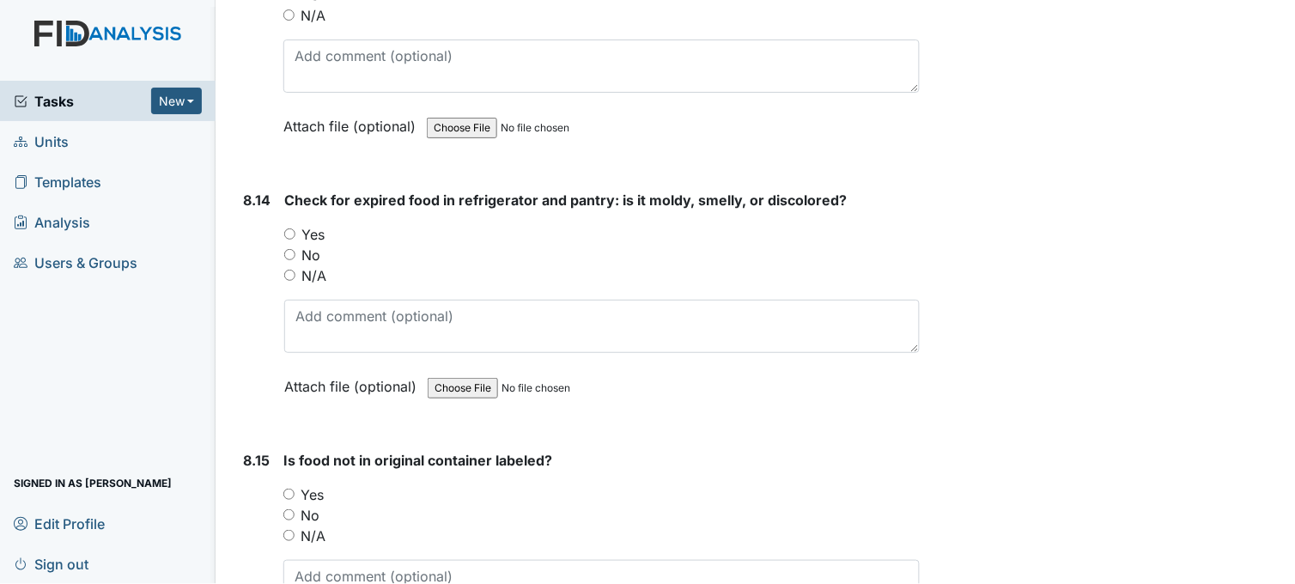
click at [292, 249] on input "No" at bounding box center [289, 254] width 11 height 11
radio input "true"
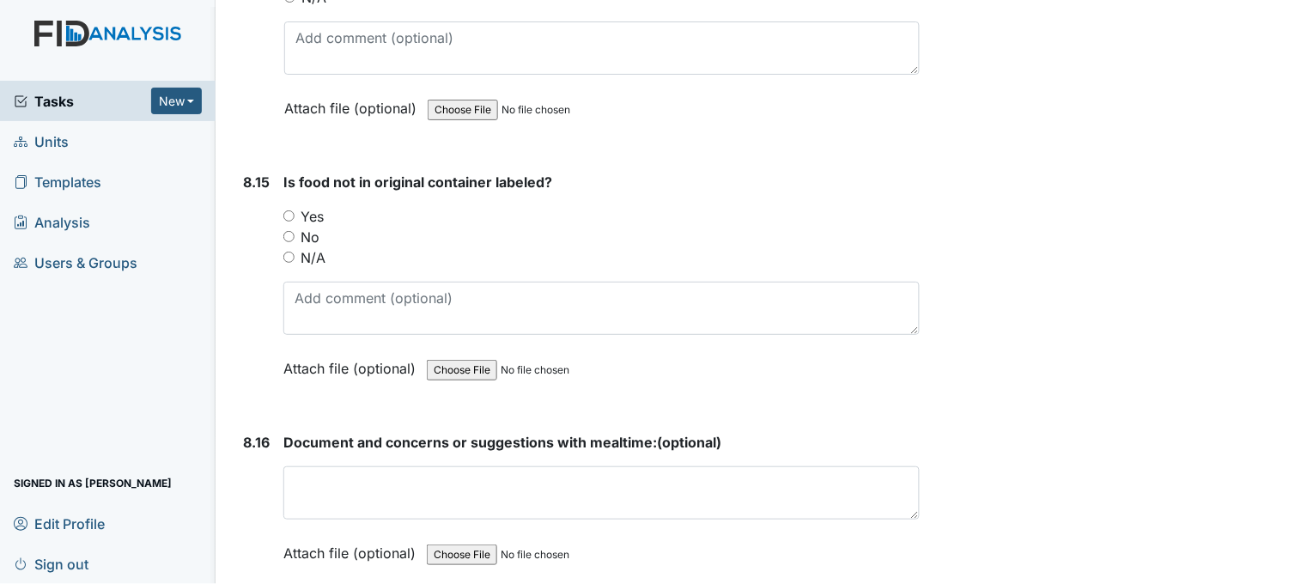
scroll to position [16695, 0]
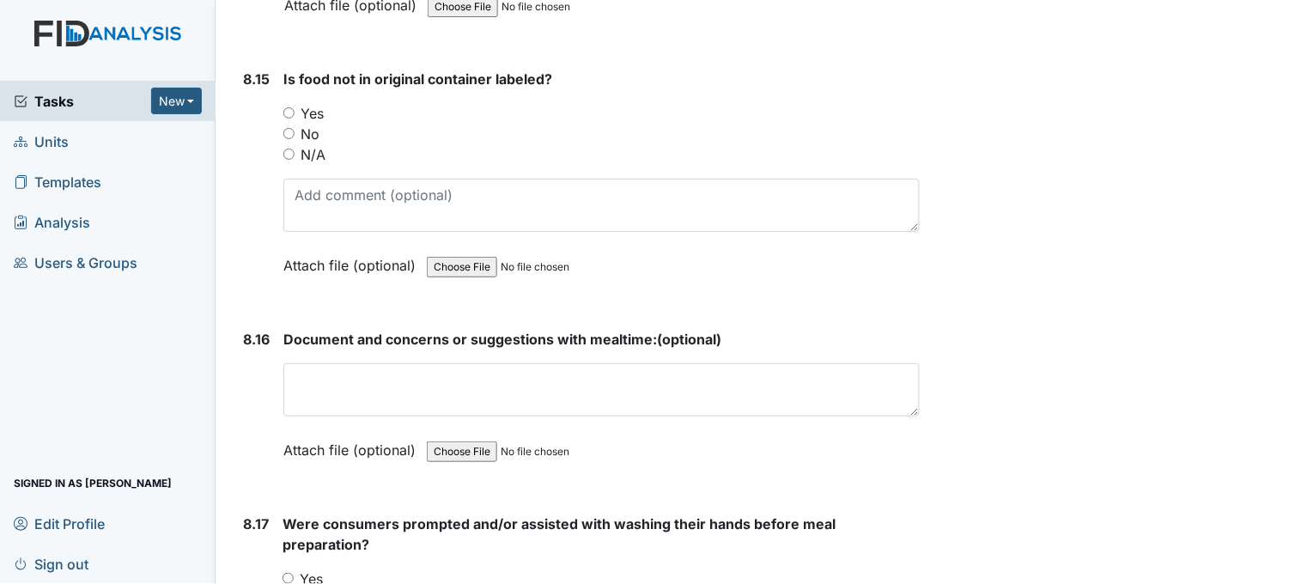
click at [289, 107] on input "Yes" at bounding box center [288, 112] width 11 height 11
radio input "true"
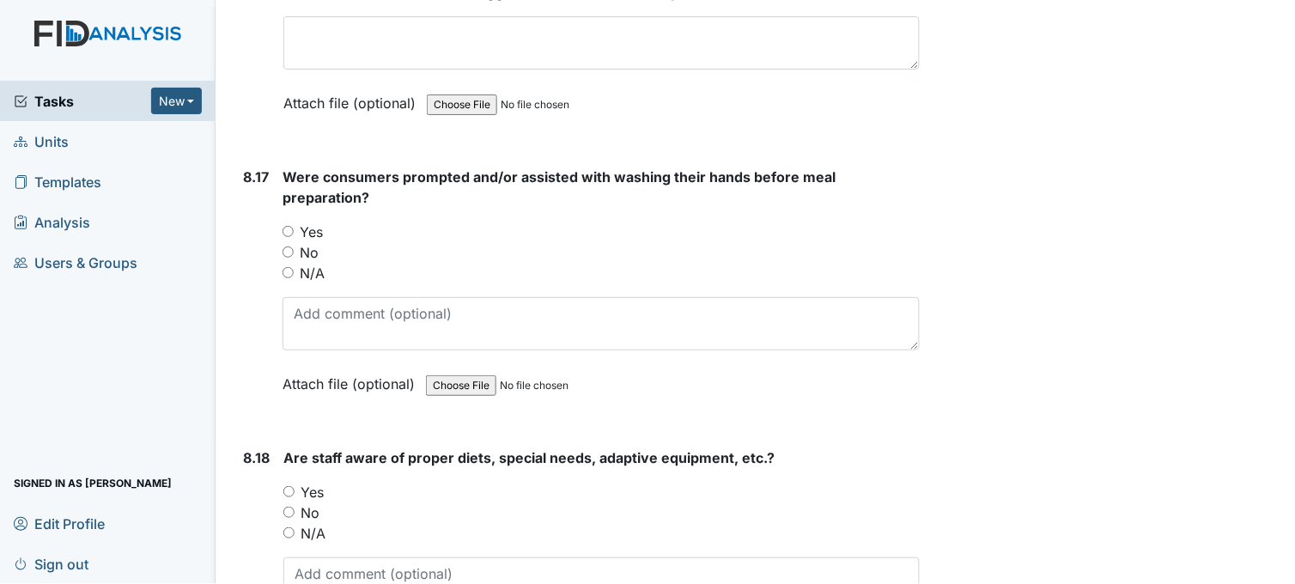
scroll to position [17076, 0]
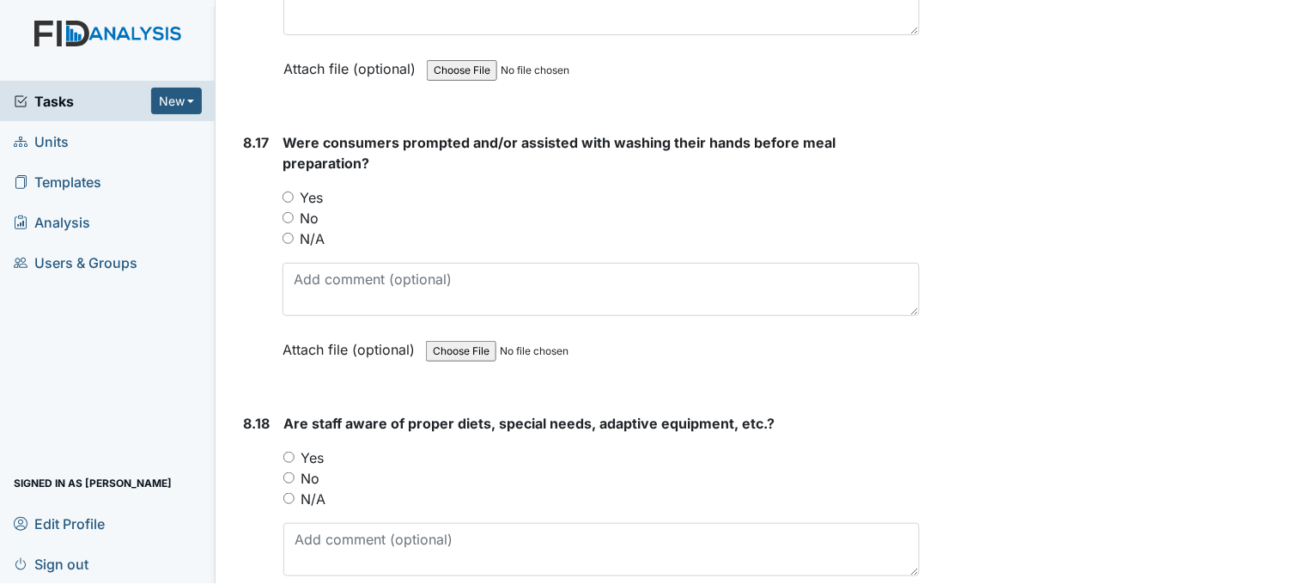
click at [288, 191] on input "Yes" at bounding box center [287, 196] width 11 height 11
radio input "true"
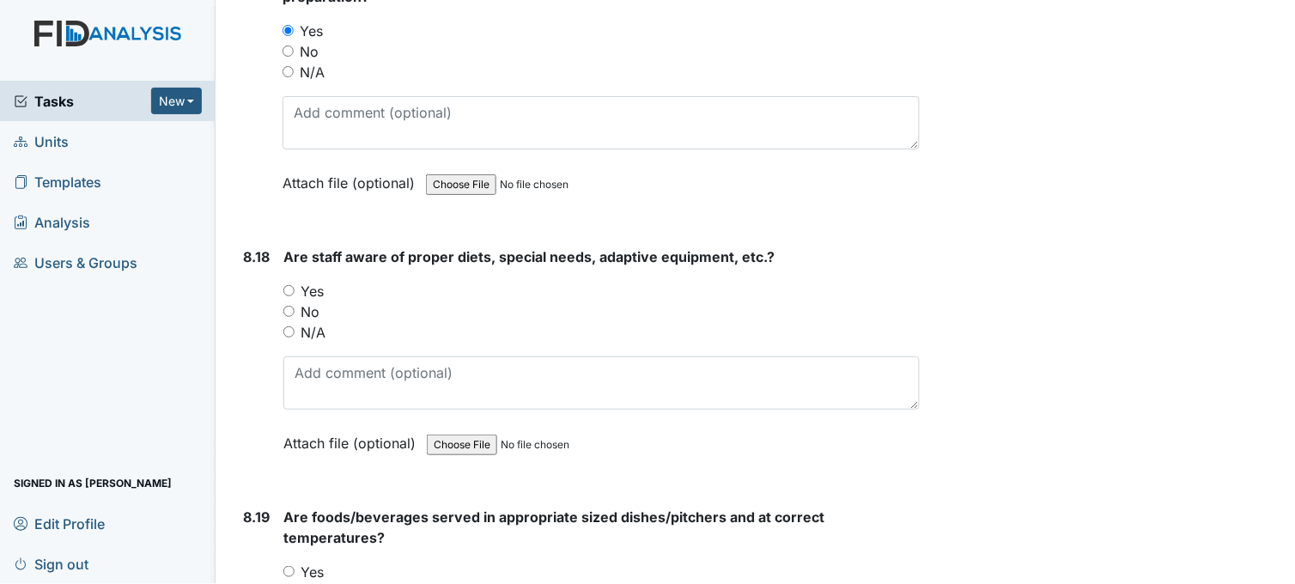
scroll to position [17363, 0]
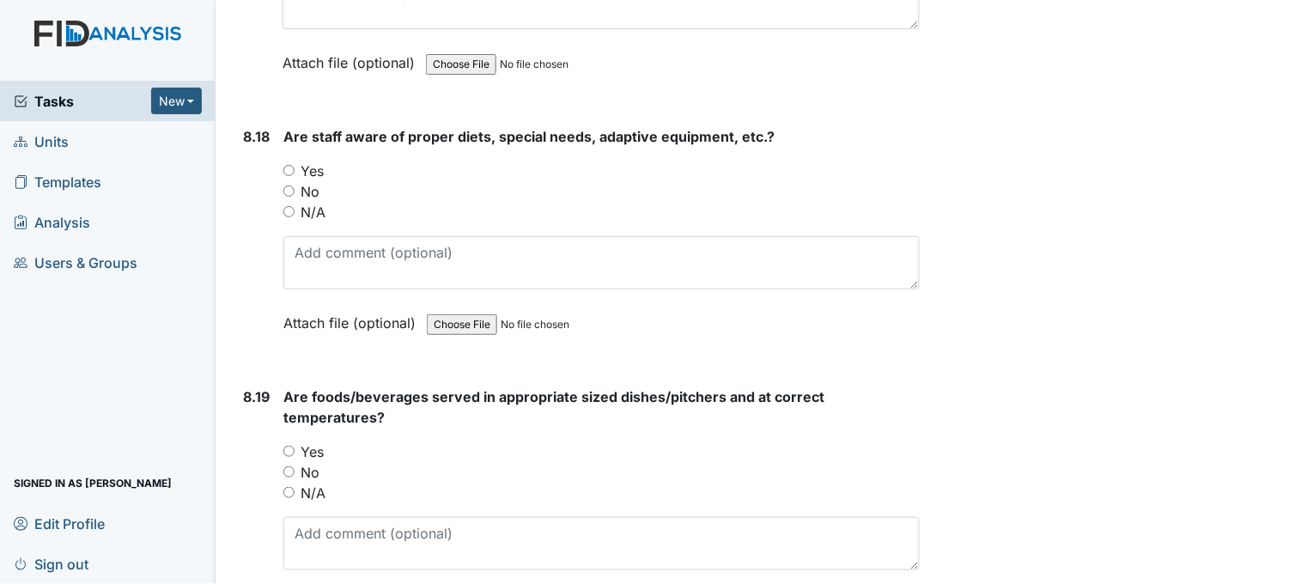
click at [292, 165] on input "Yes" at bounding box center [288, 170] width 11 height 11
radio input "true"
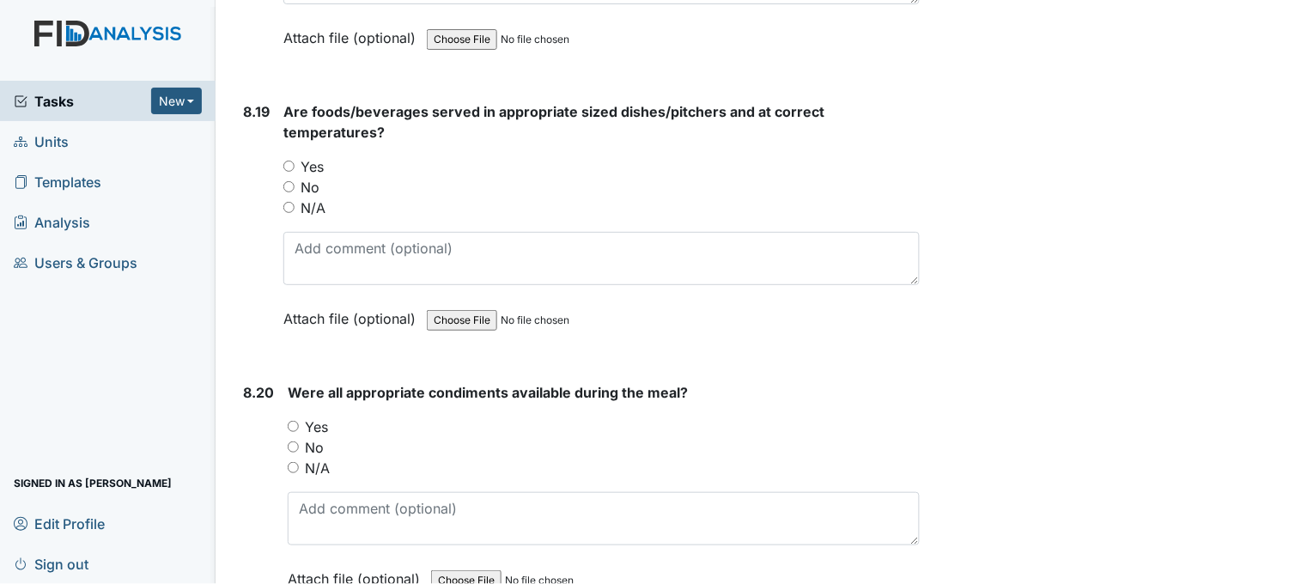
scroll to position [17649, 0]
click at [288, 160] on input "Yes" at bounding box center [288, 165] width 11 height 11
radio input "true"
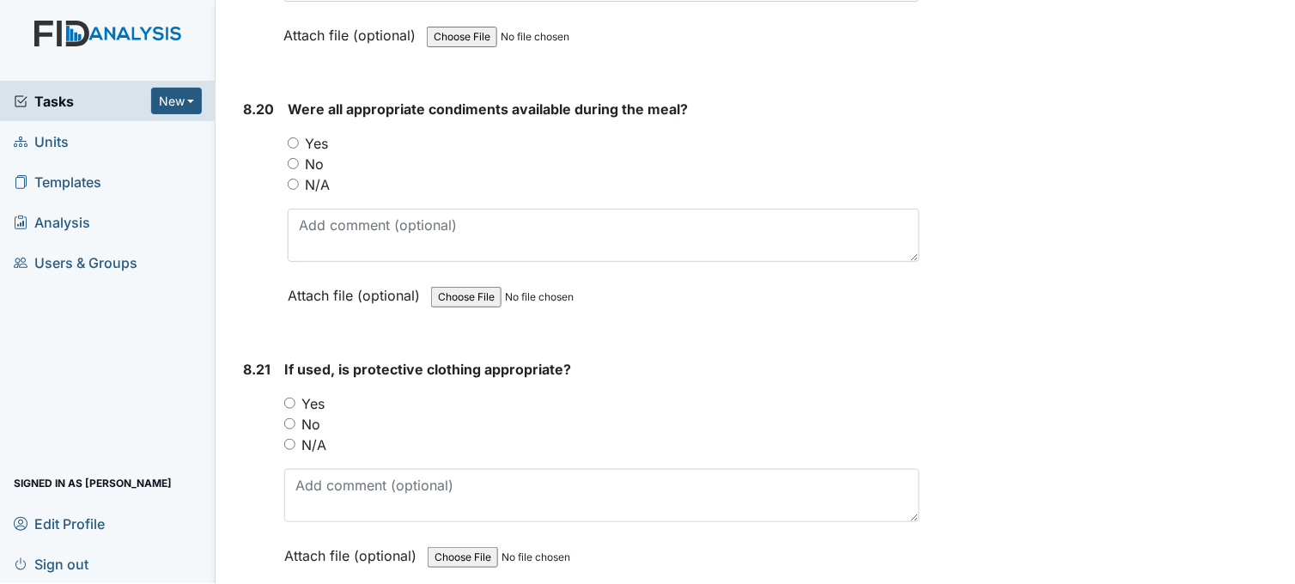
scroll to position [17935, 0]
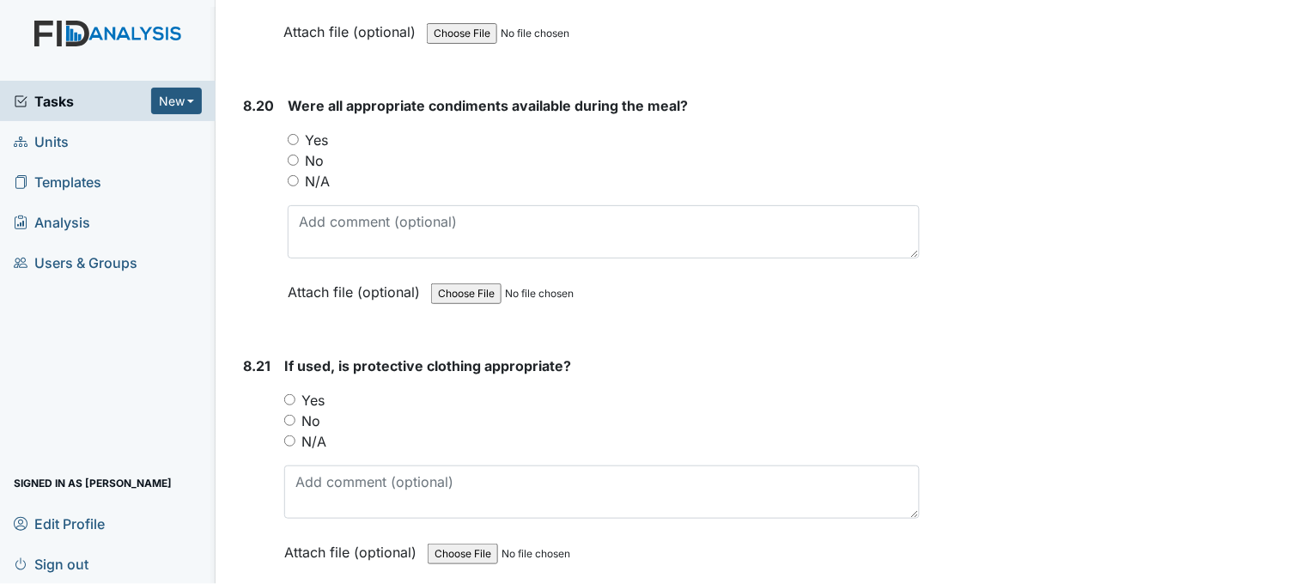
click at [290, 134] on input "Yes" at bounding box center [293, 139] width 11 height 11
radio input "true"
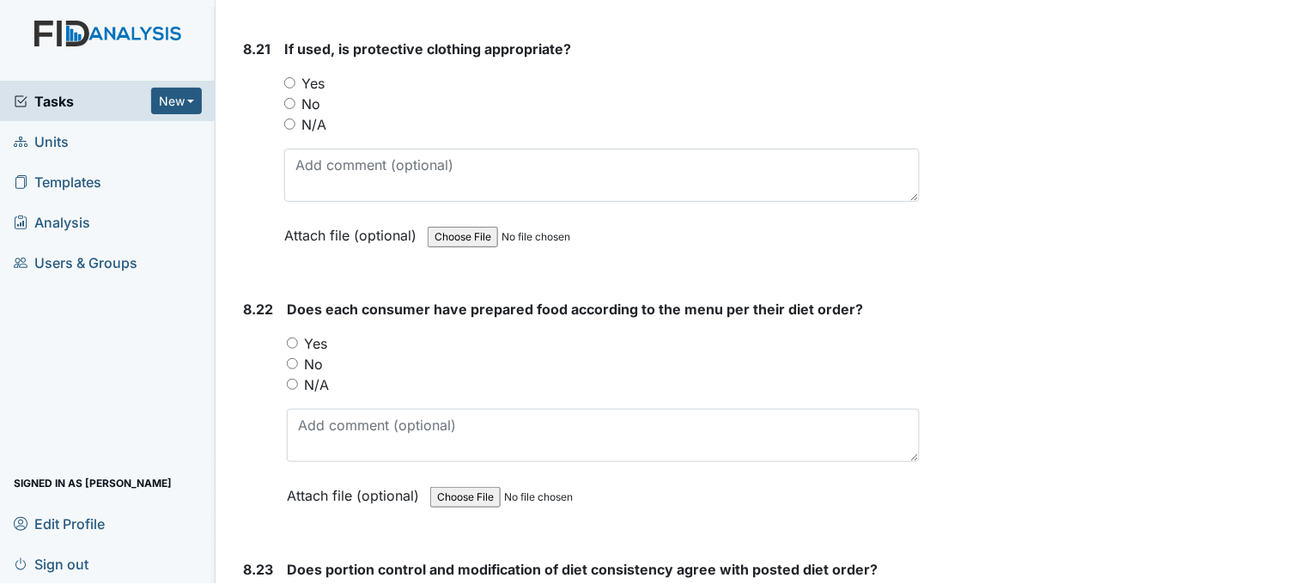
scroll to position [18222, 0]
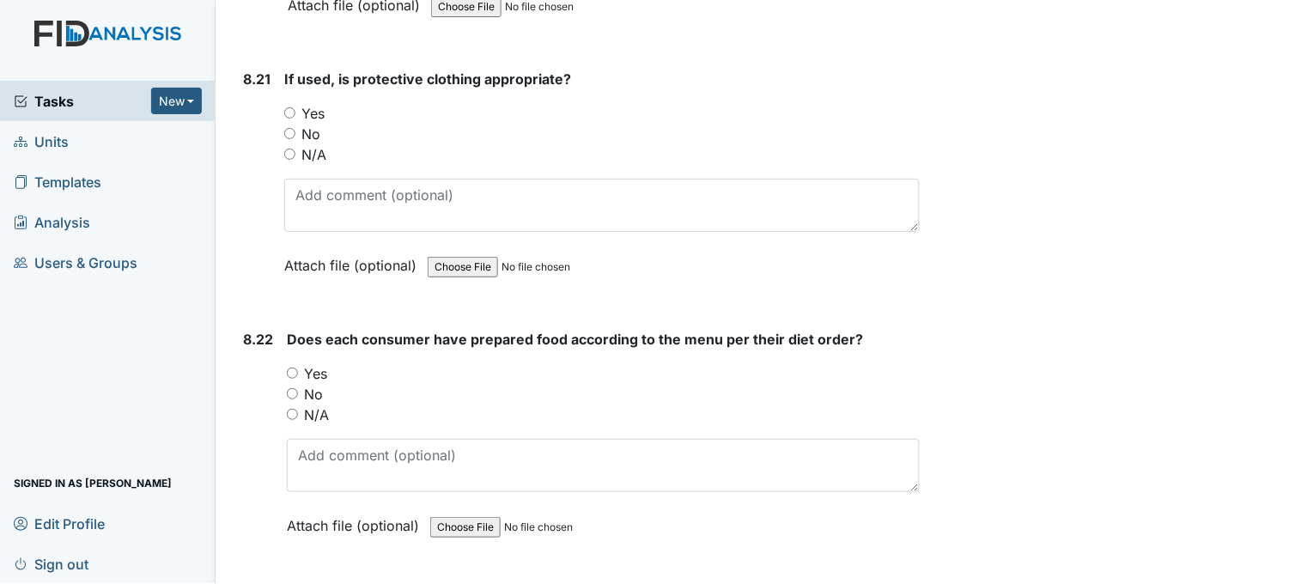
click at [289, 107] on input "Yes" at bounding box center [289, 112] width 11 height 11
radio input "true"
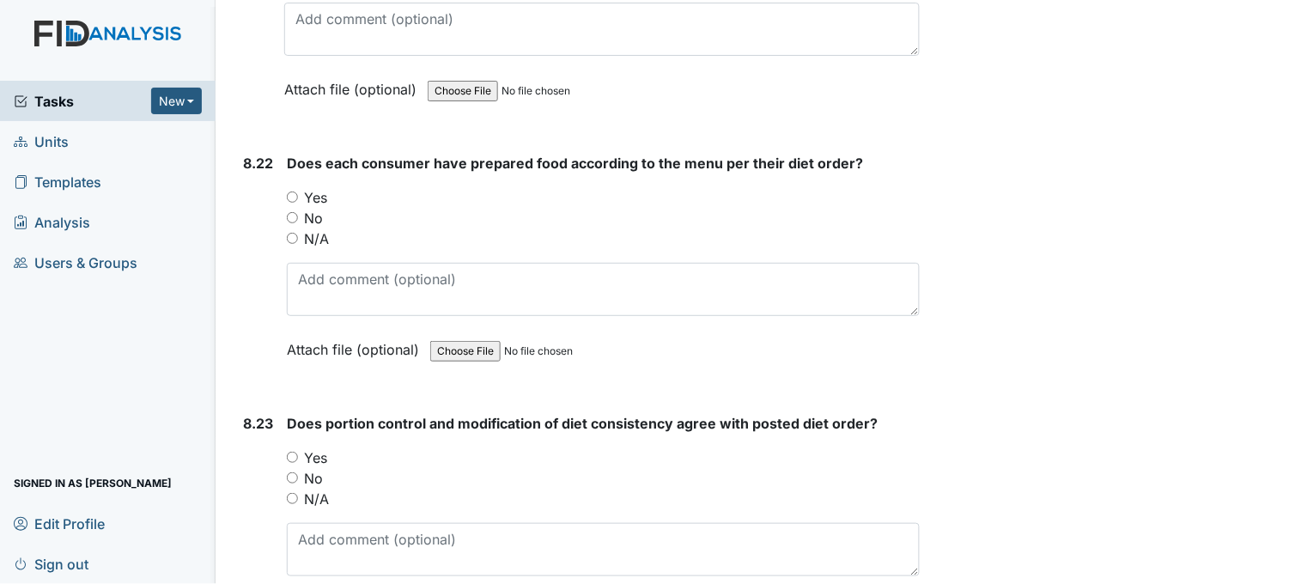
scroll to position [18412, 0]
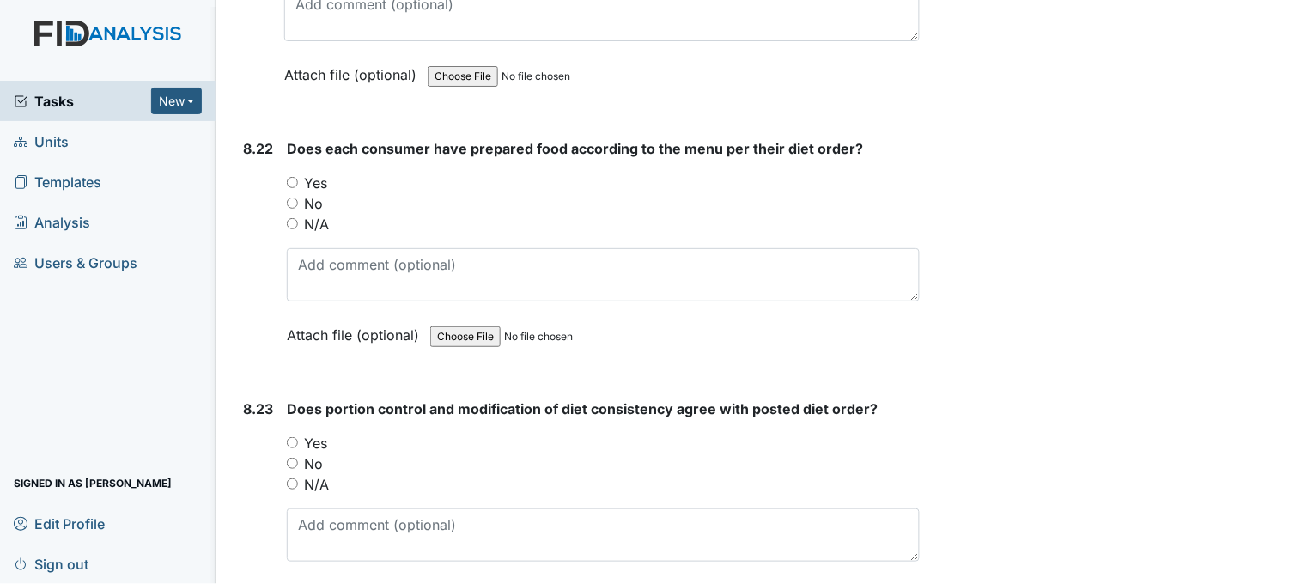
click at [294, 177] on input "Yes" at bounding box center [292, 182] width 11 height 11
radio input "true"
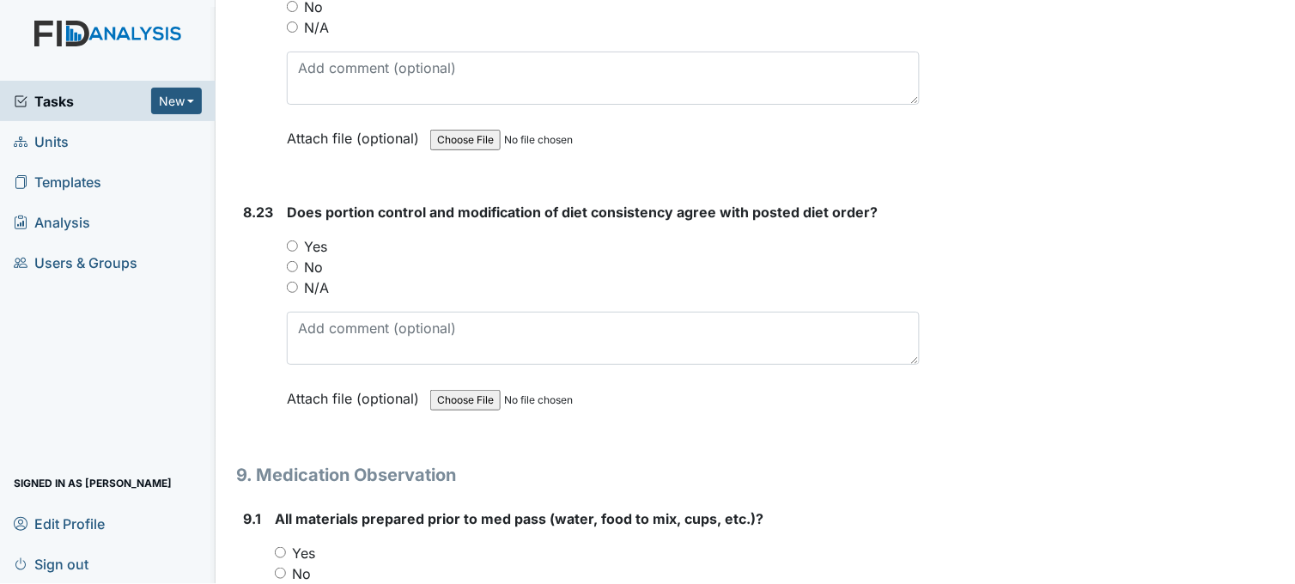
scroll to position [18698, 0]
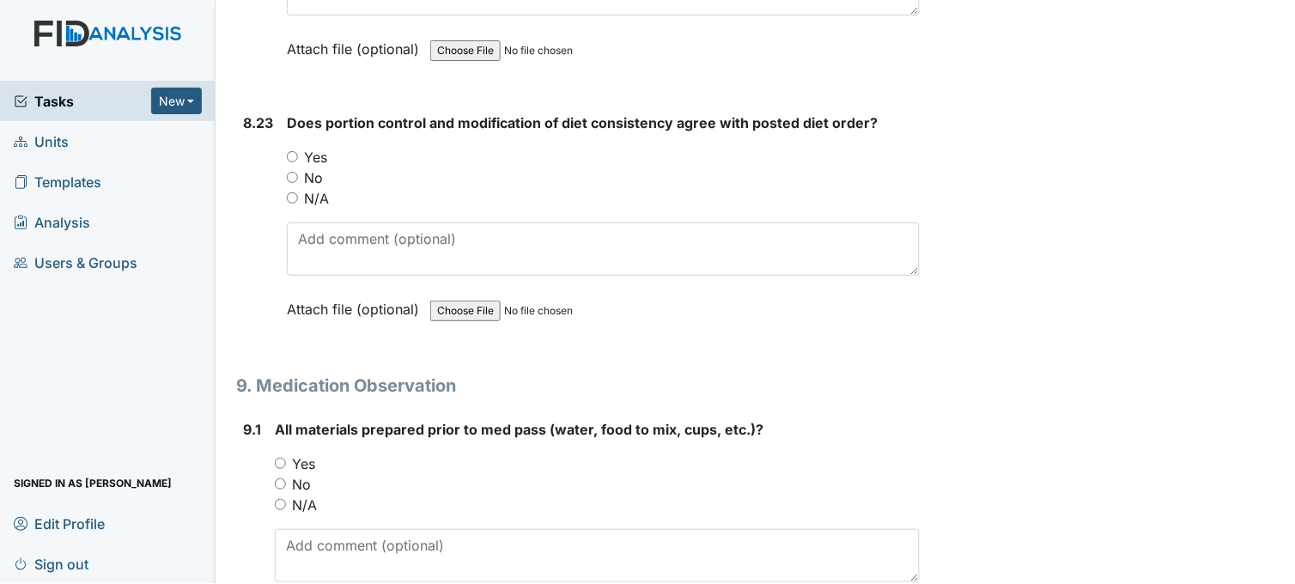
click at [293, 151] on input "Yes" at bounding box center [292, 156] width 11 height 11
radio input "true"
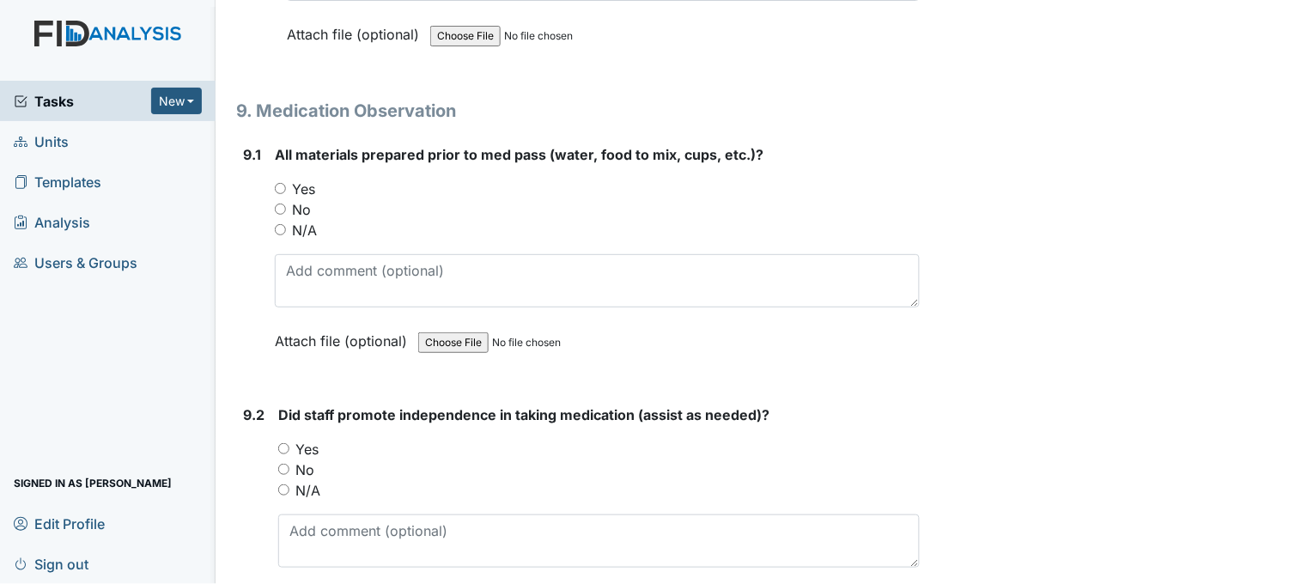
scroll to position [18985, 0]
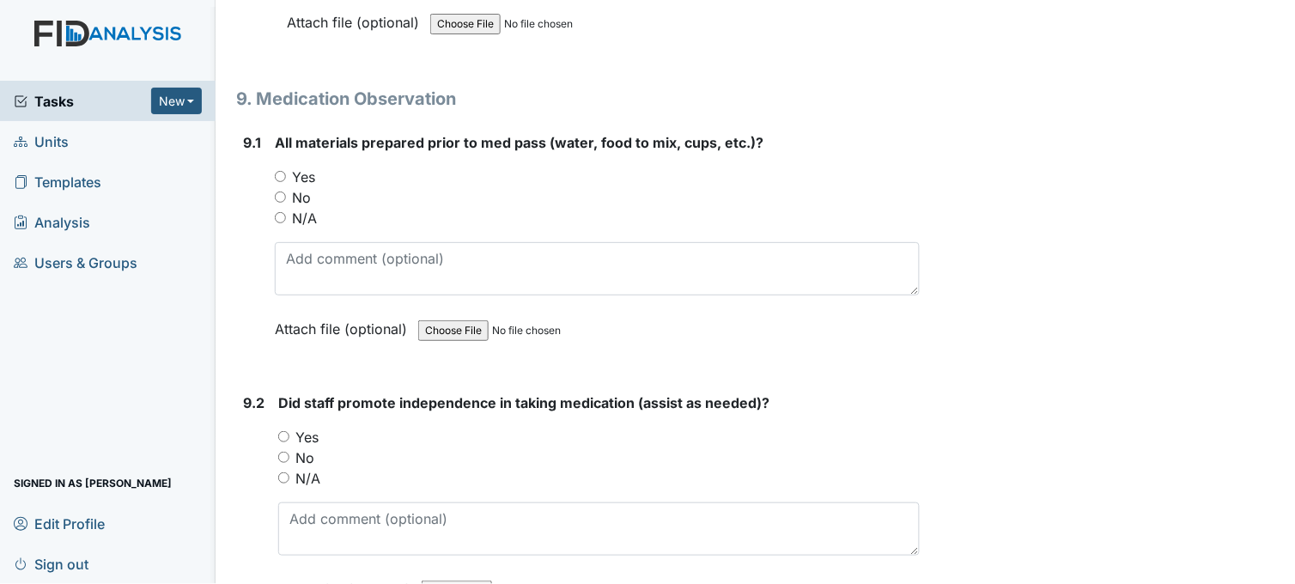
click at [276, 171] on input "Yes" at bounding box center [280, 176] width 11 height 11
radio input "true"
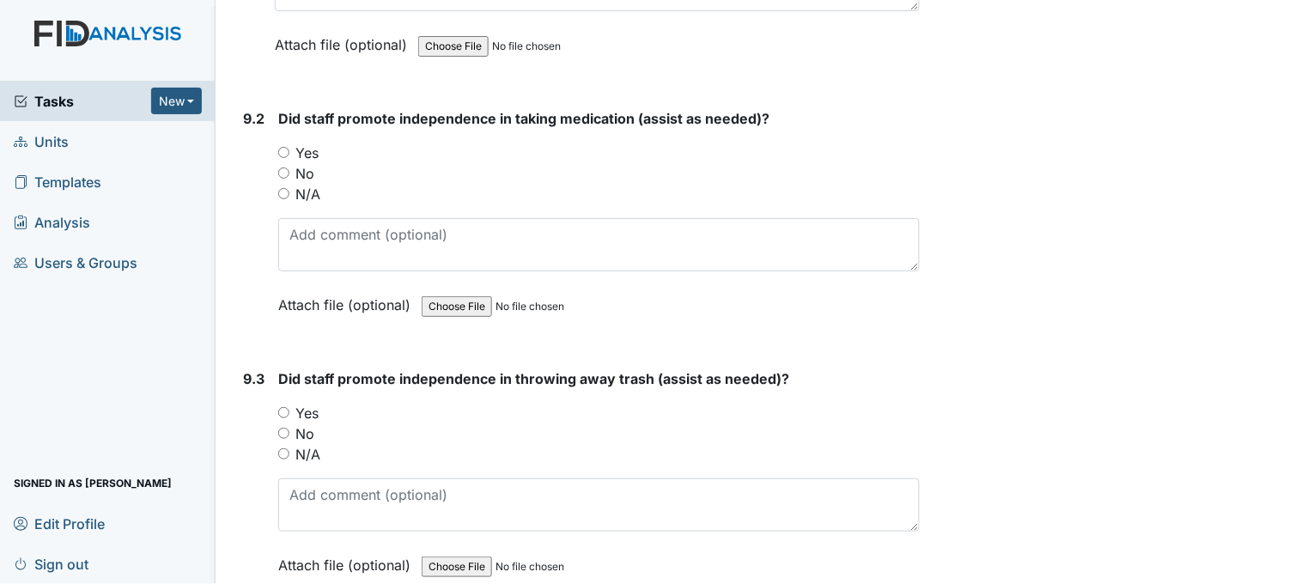
scroll to position [19271, 0]
click at [284, 145] on input "Yes" at bounding box center [283, 150] width 11 height 11
radio input "true"
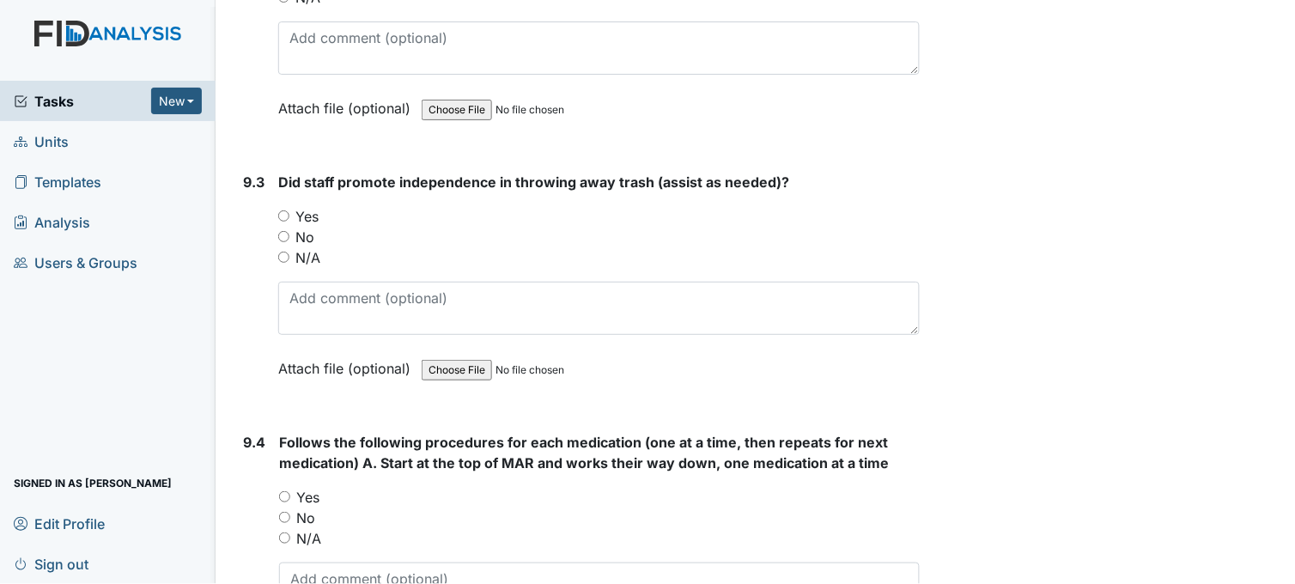
scroll to position [19557, 0]
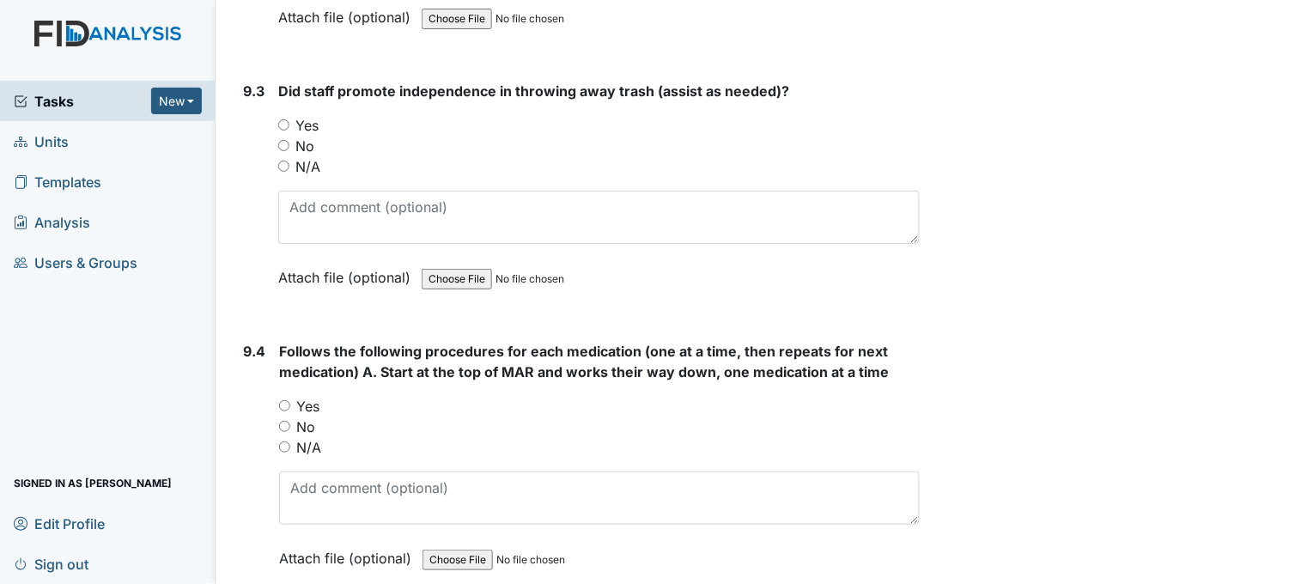
click at [283, 119] on input "Yes" at bounding box center [283, 124] width 11 height 11
radio input "true"
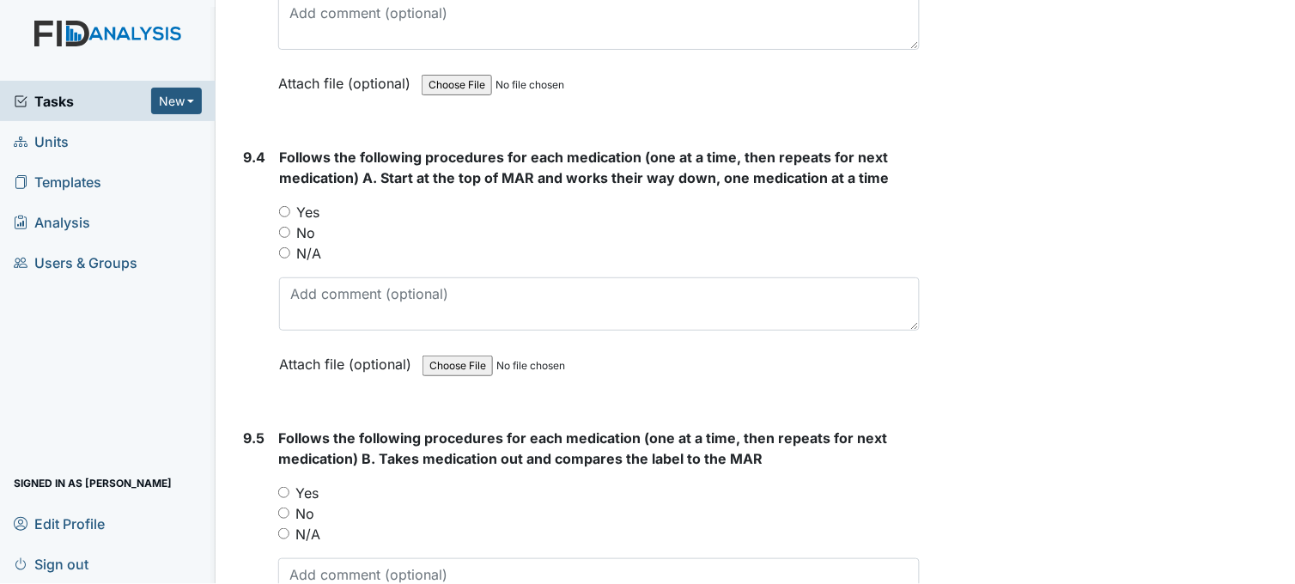
scroll to position [19844, 0]
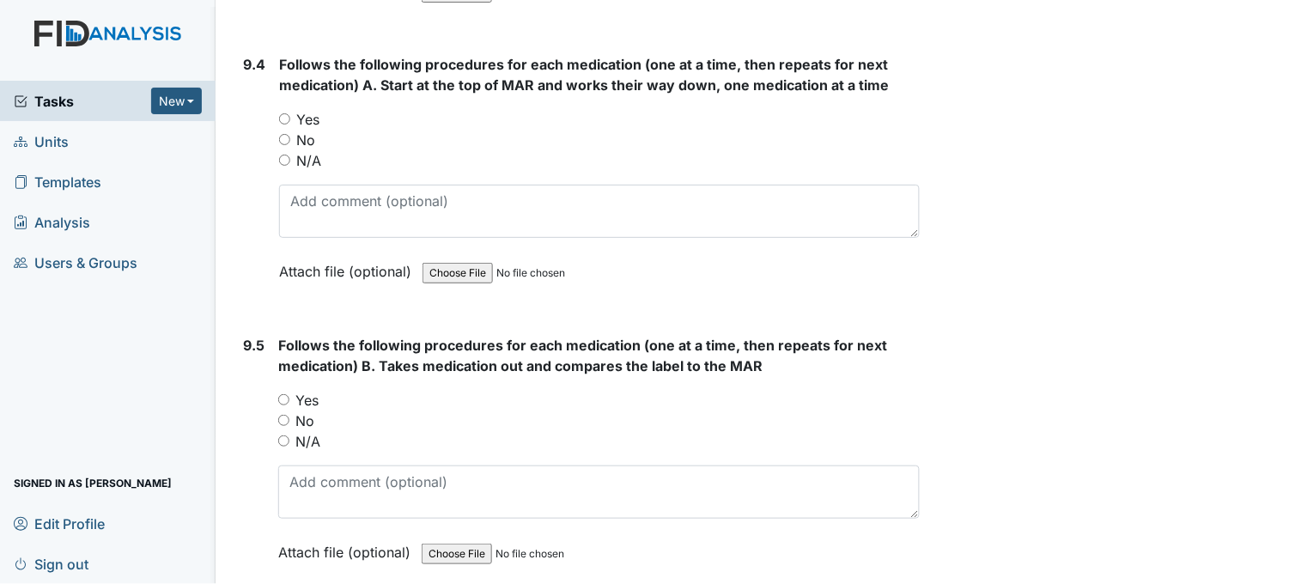
click at [287, 113] on input "Yes" at bounding box center [284, 118] width 11 height 11
radio input "true"
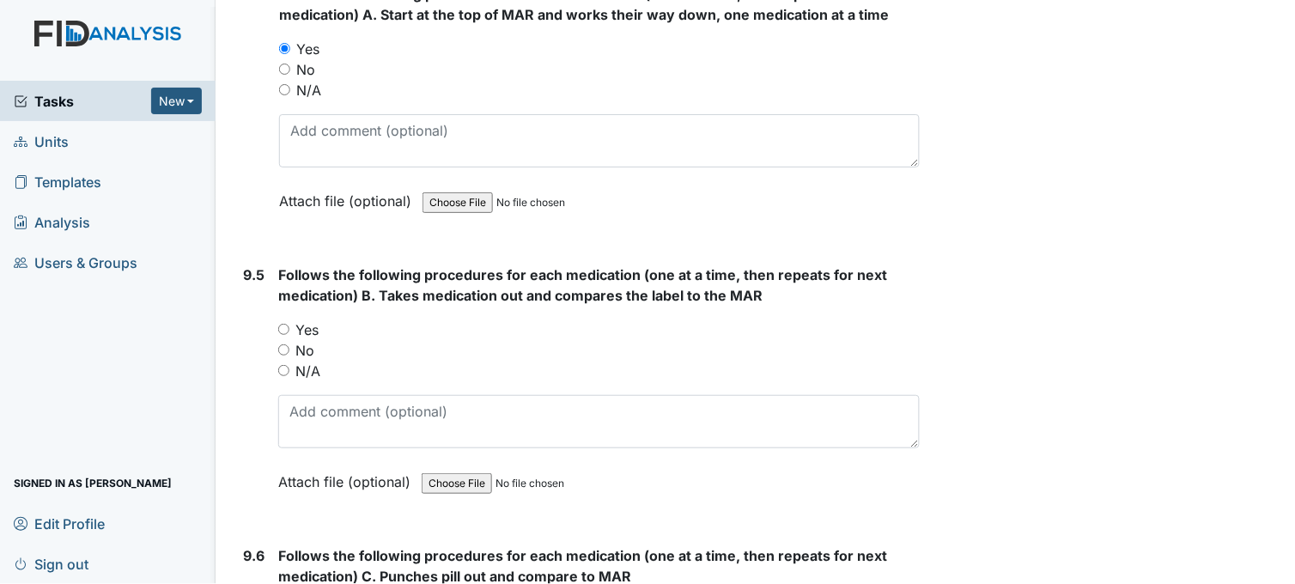
scroll to position [20130, 0]
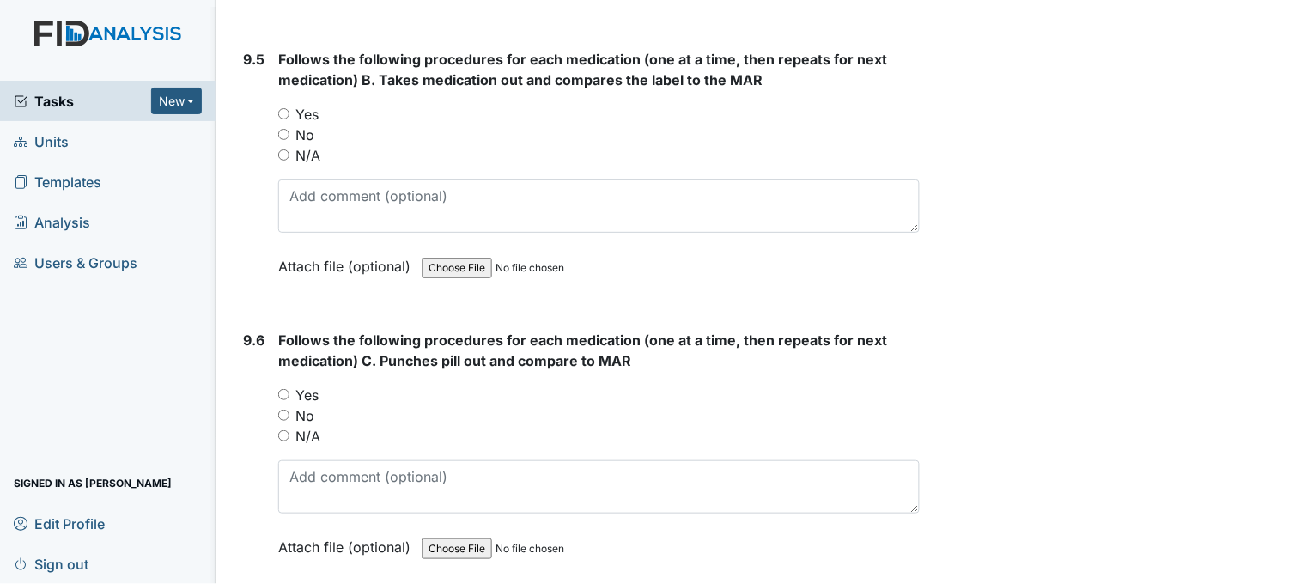
click at [283, 108] on input "Yes" at bounding box center [283, 113] width 11 height 11
radio input "true"
click at [279, 389] on input "Yes" at bounding box center [283, 394] width 11 height 11
radio input "true"
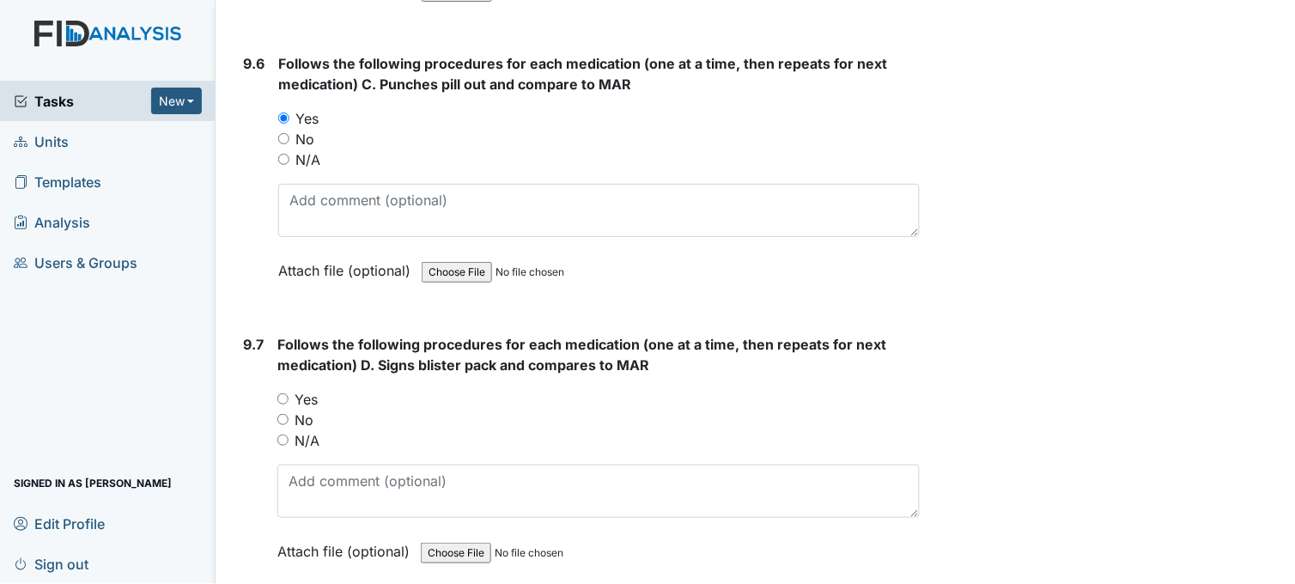
scroll to position [20511, 0]
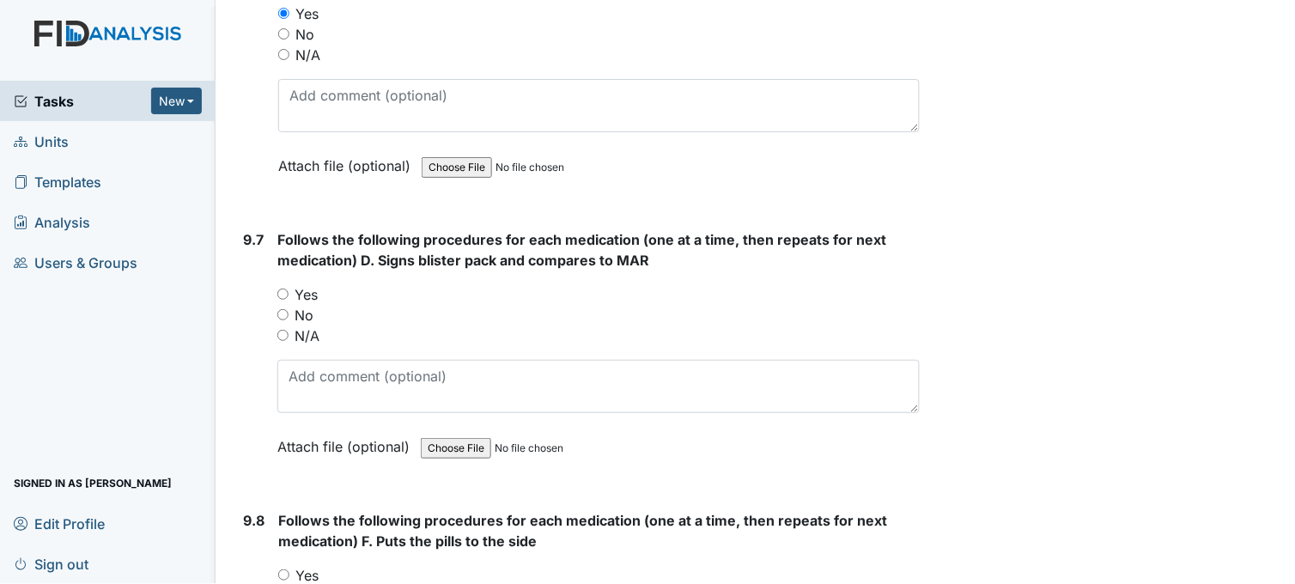
click at [279, 288] on input "Yes" at bounding box center [282, 293] width 11 height 11
radio input "true"
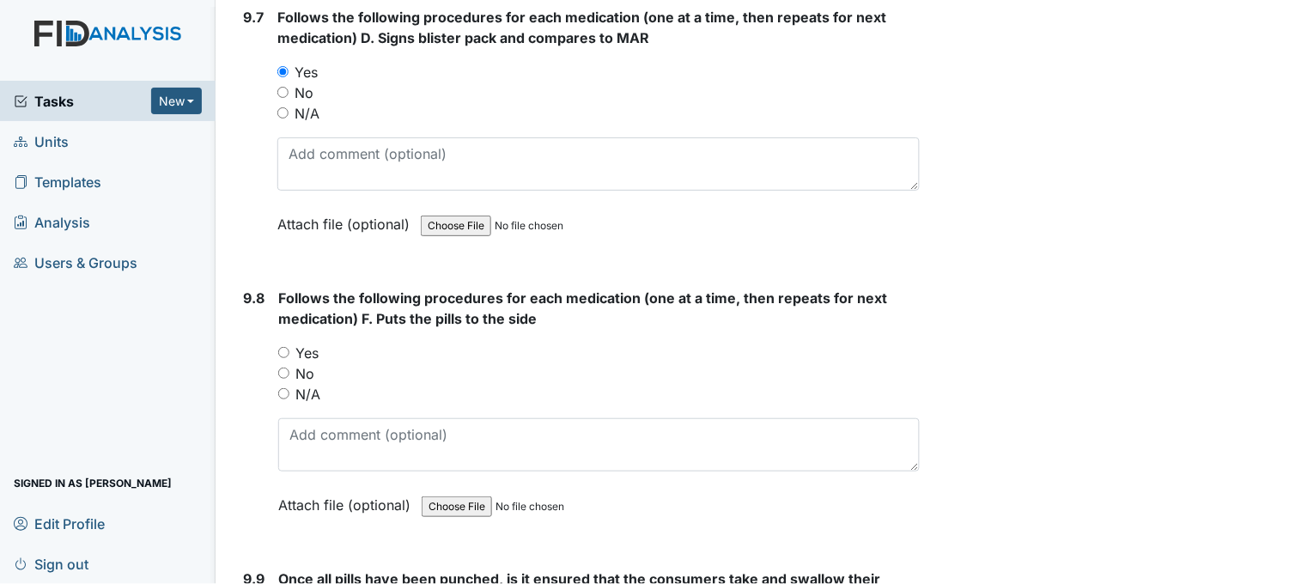
scroll to position [20798, 0]
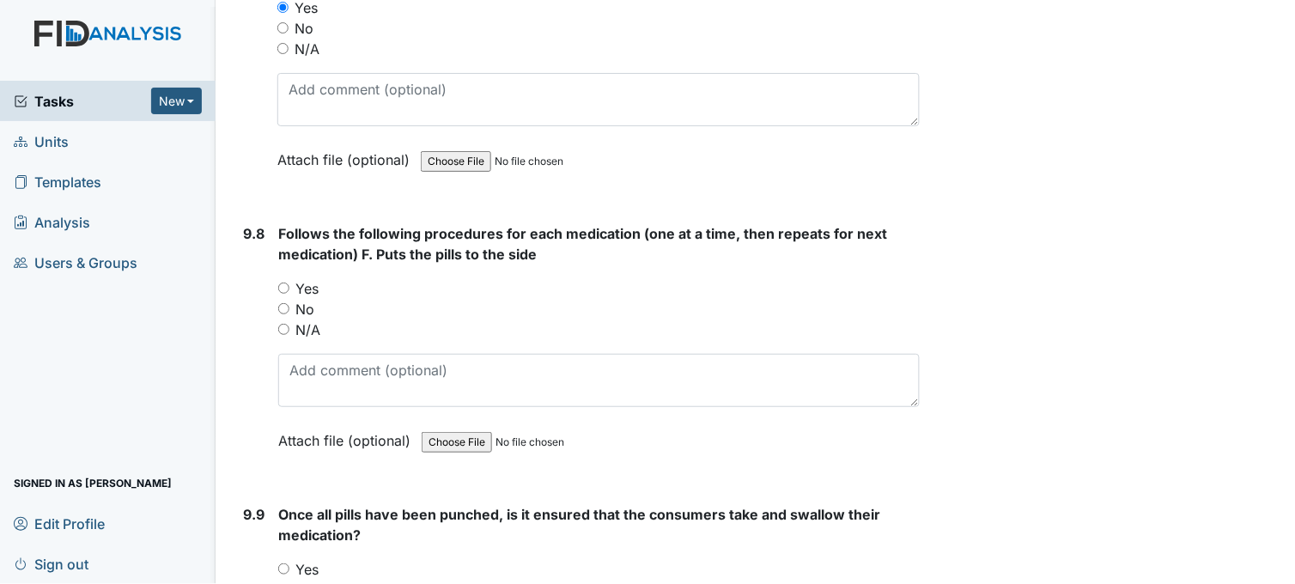
click at [287, 282] on input "Yes" at bounding box center [283, 287] width 11 height 11
radio input "true"
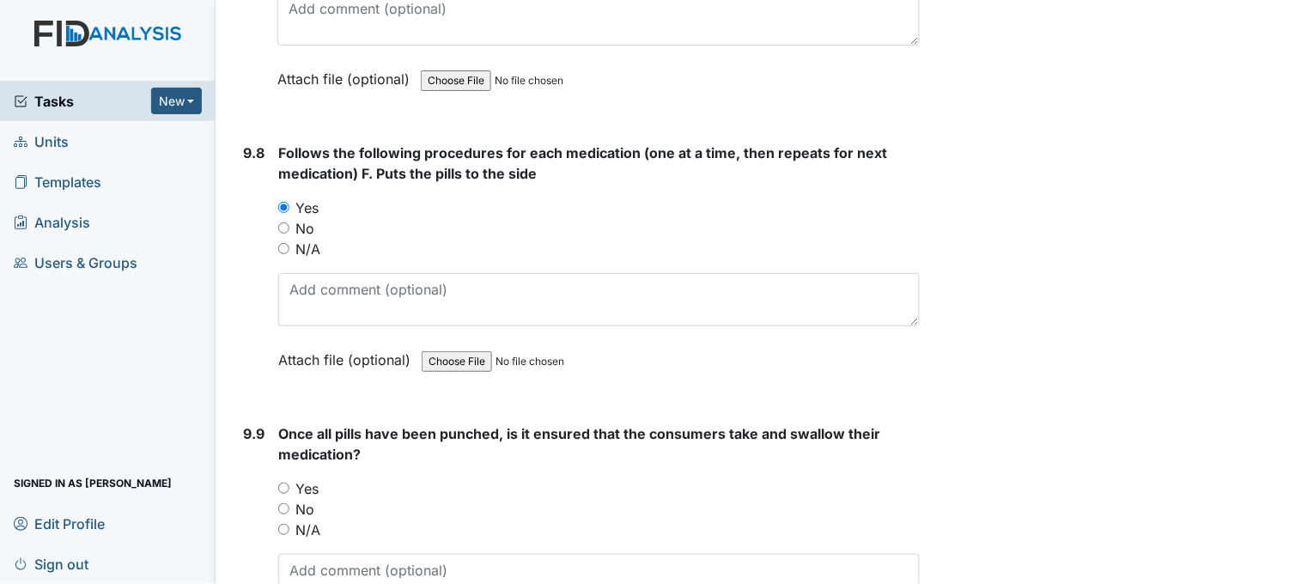
scroll to position [21084, 0]
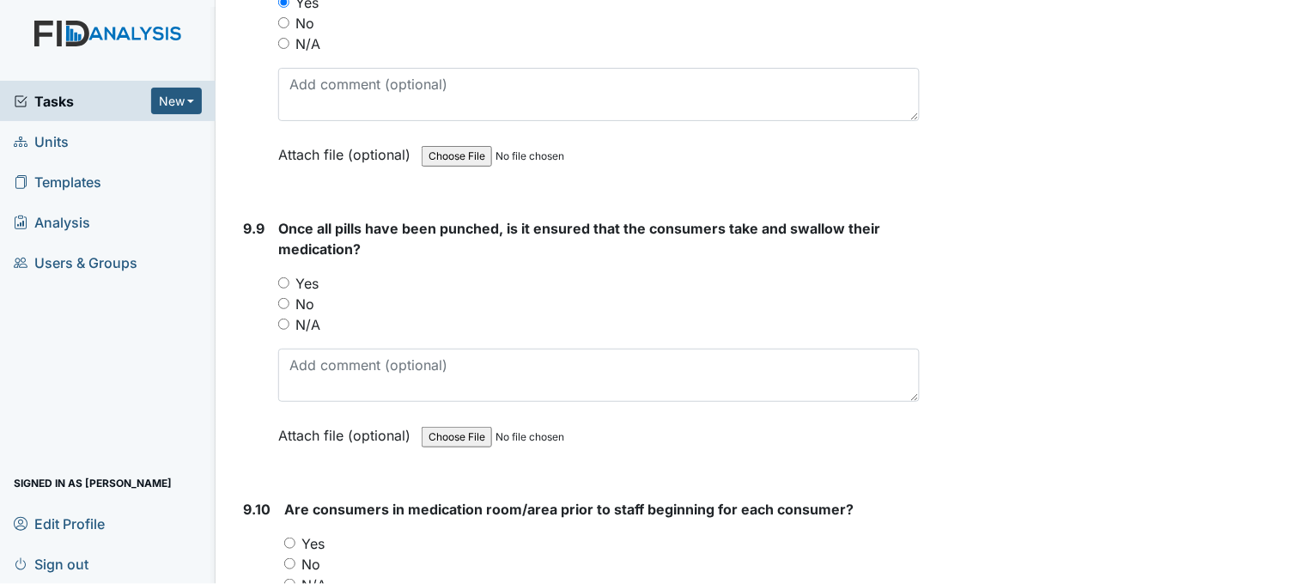
click at [287, 277] on input "Yes" at bounding box center [283, 282] width 11 height 11
radio input "true"
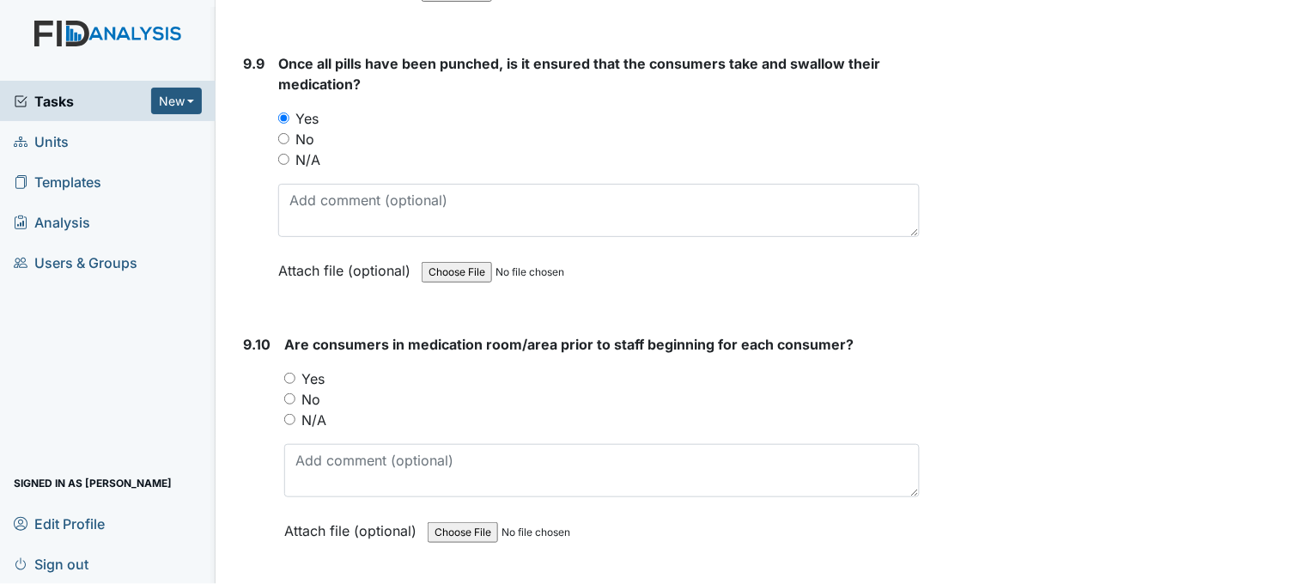
scroll to position [21370, 0]
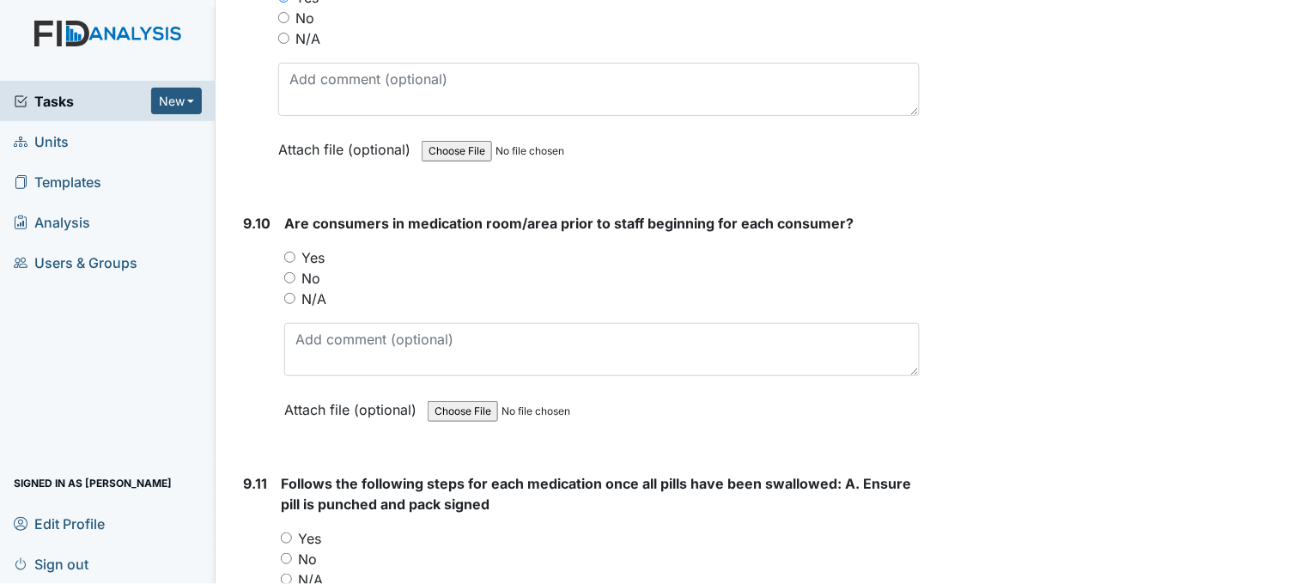
click at [289, 252] on input "Yes" at bounding box center [289, 257] width 11 height 11
radio input "true"
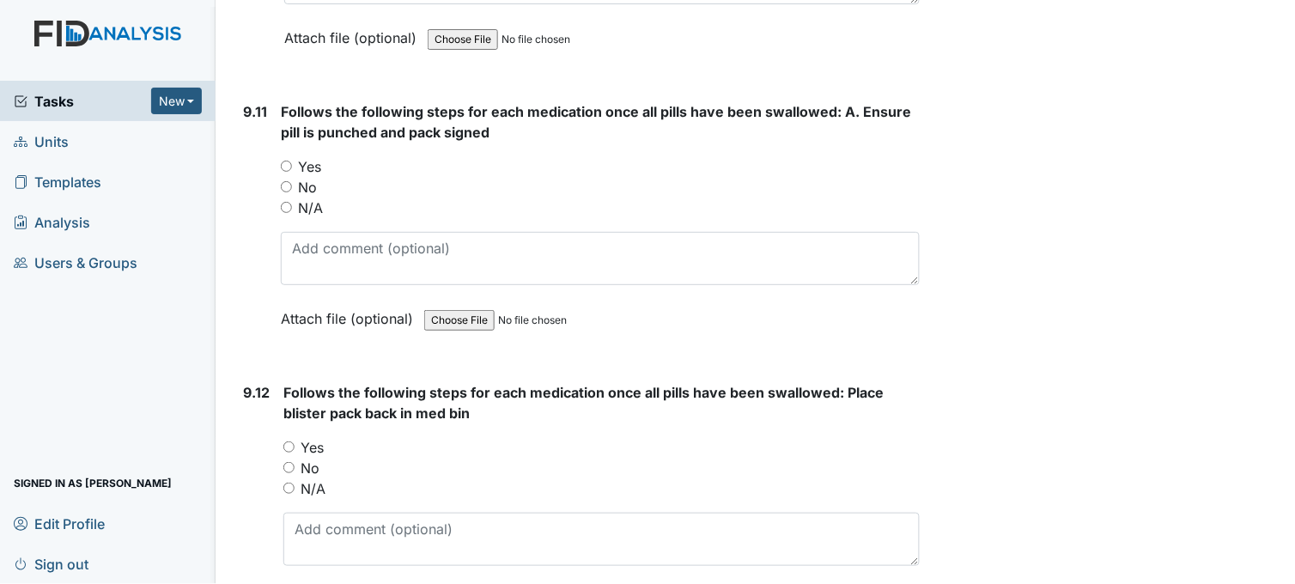
scroll to position [21752, 0]
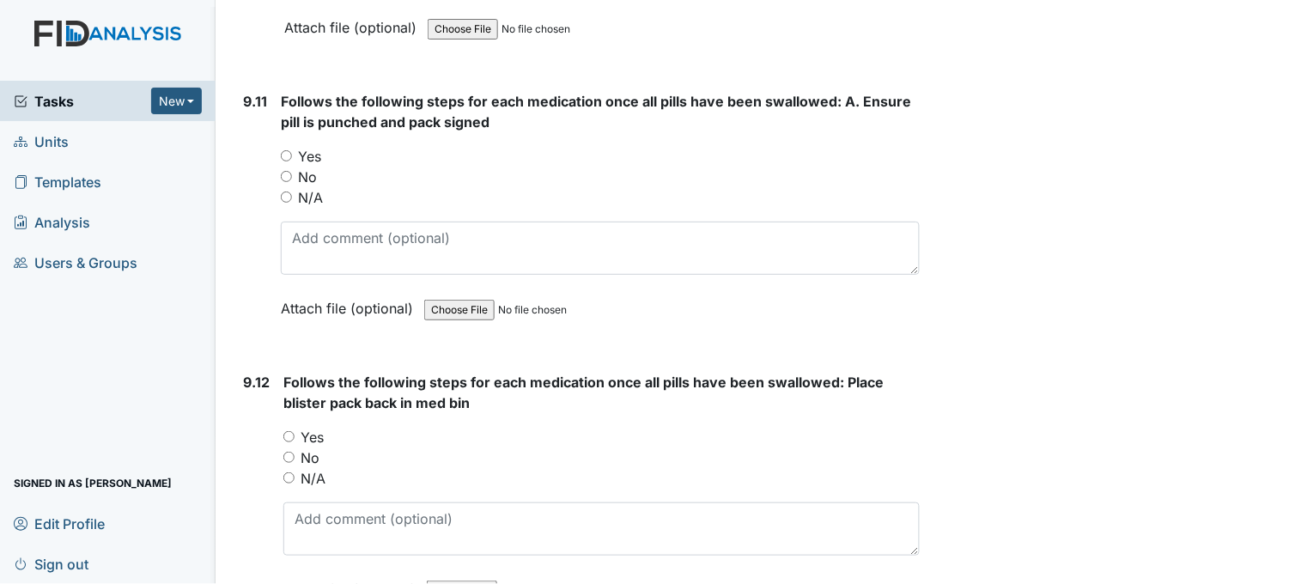
click at [286, 150] on input "Yes" at bounding box center [286, 155] width 11 height 11
radio input "true"
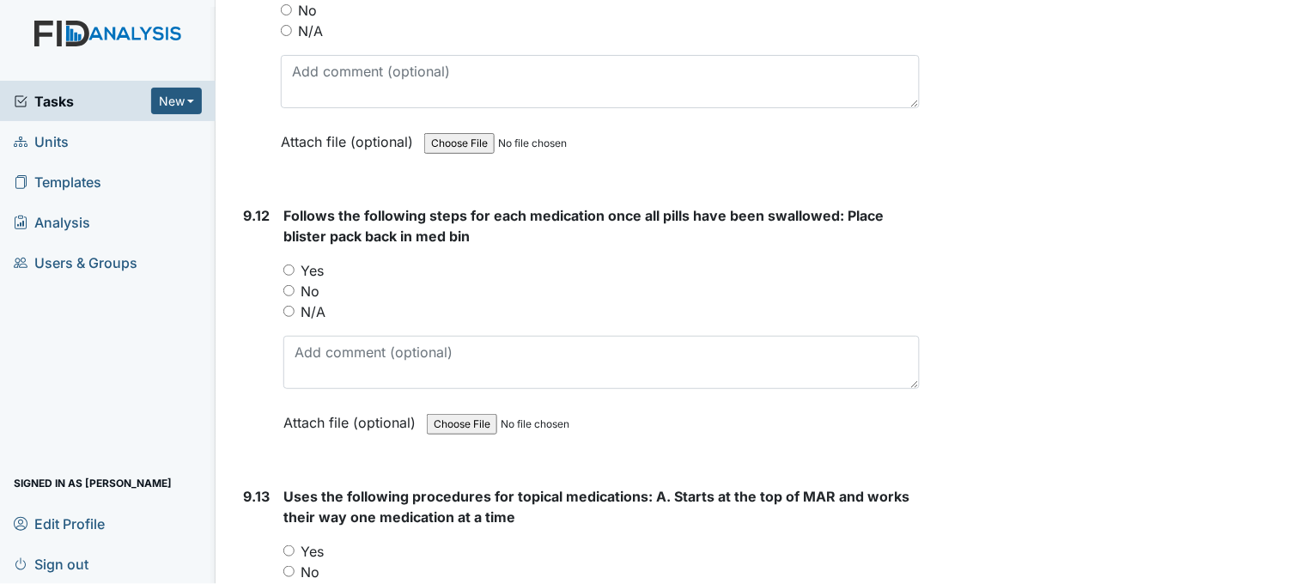
scroll to position [21942, 0]
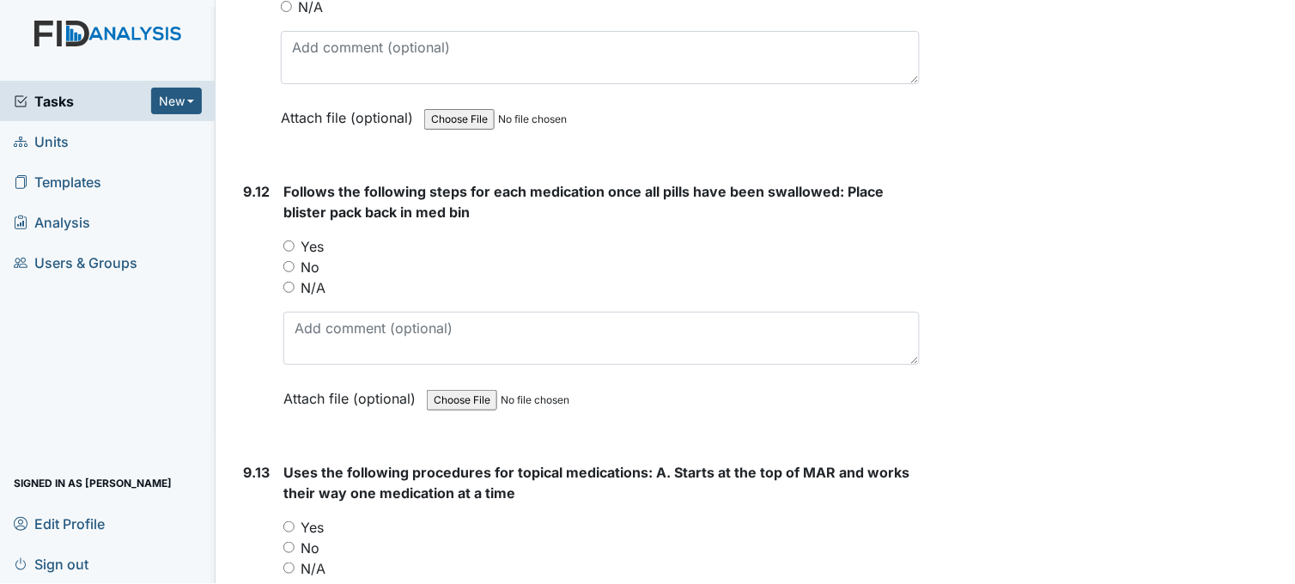
click at [293, 240] on input "Yes" at bounding box center [288, 245] width 11 height 11
radio input "true"
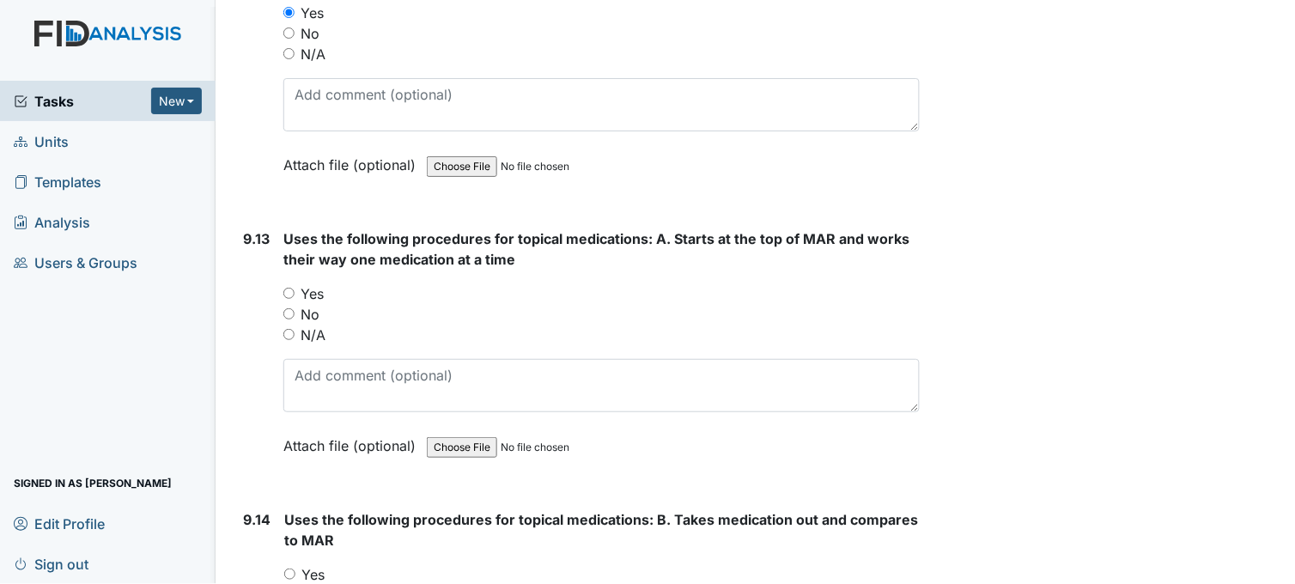
scroll to position [22228, 0]
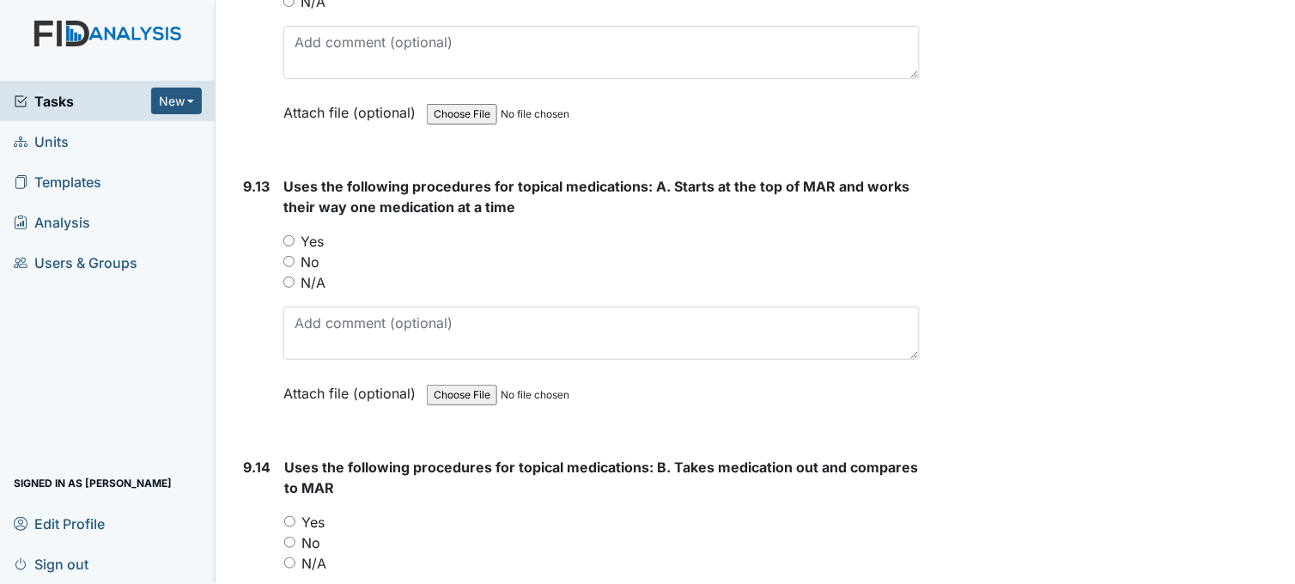
click at [293, 235] on input "Yes" at bounding box center [288, 240] width 11 height 11
radio input "true"
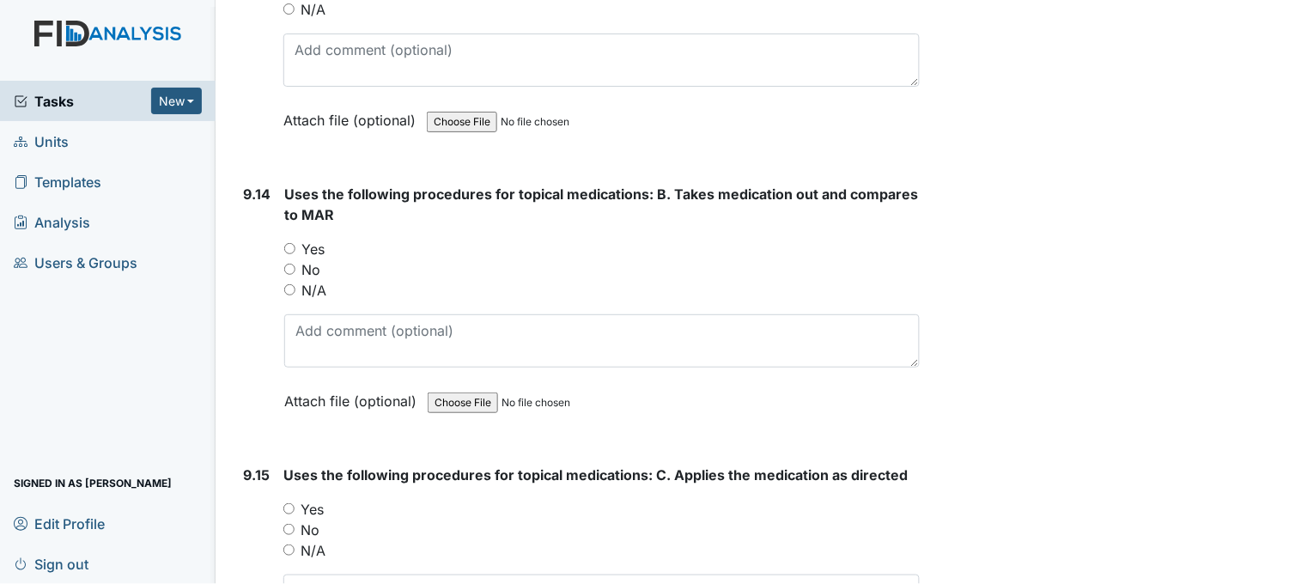
scroll to position [22515, 0]
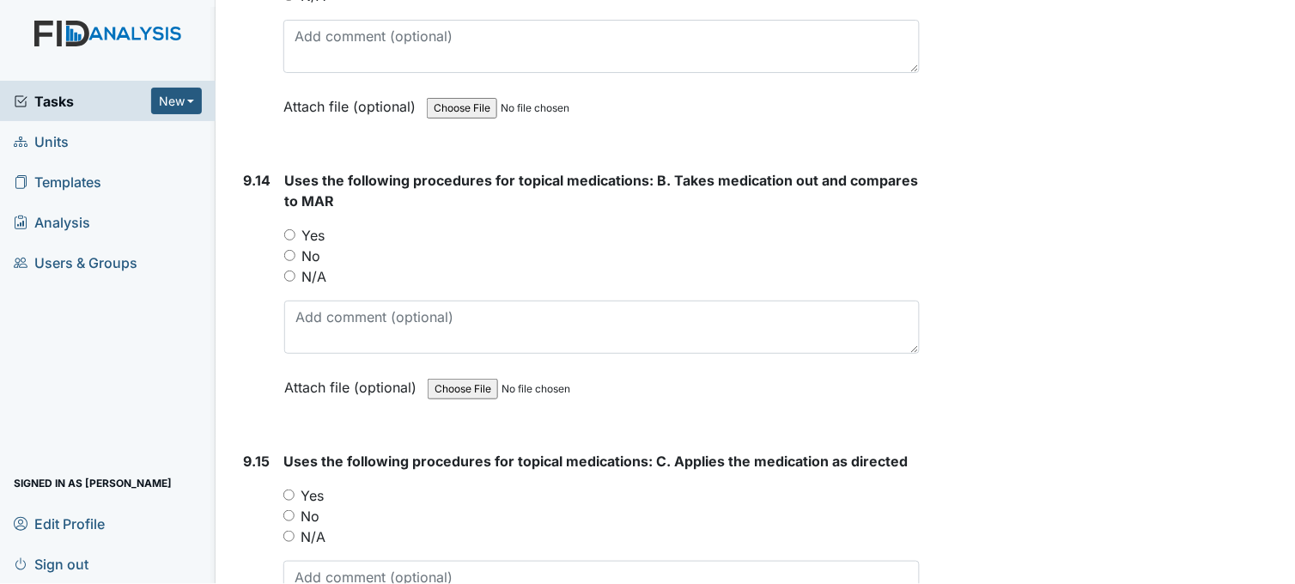
click at [292, 229] on input "Yes" at bounding box center [289, 234] width 11 height 11
radio input "true"
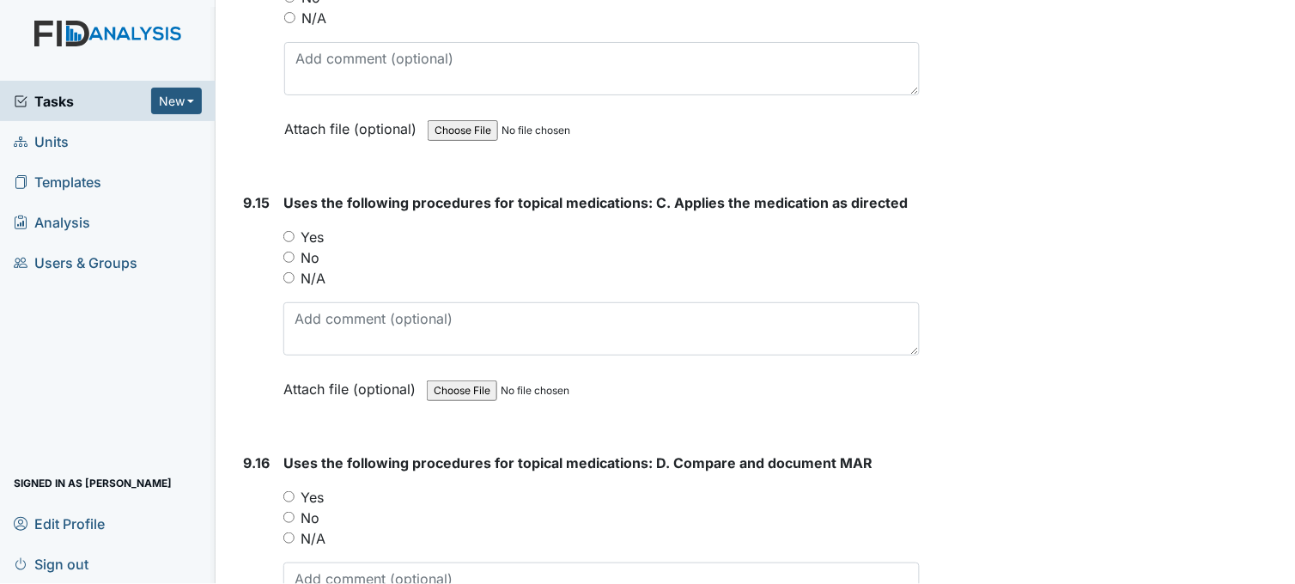
scroll to position [22801, 0]
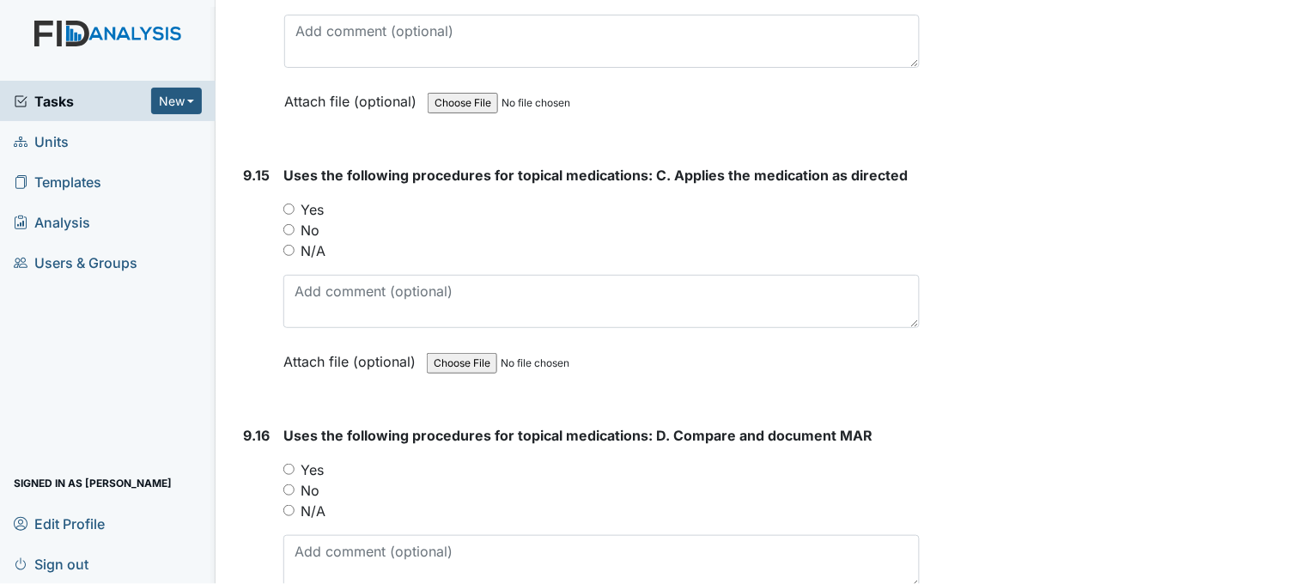
click at [285, 203] on input "Yes" at bounding box center [288, 208] width 11 height 11
radio input "true"
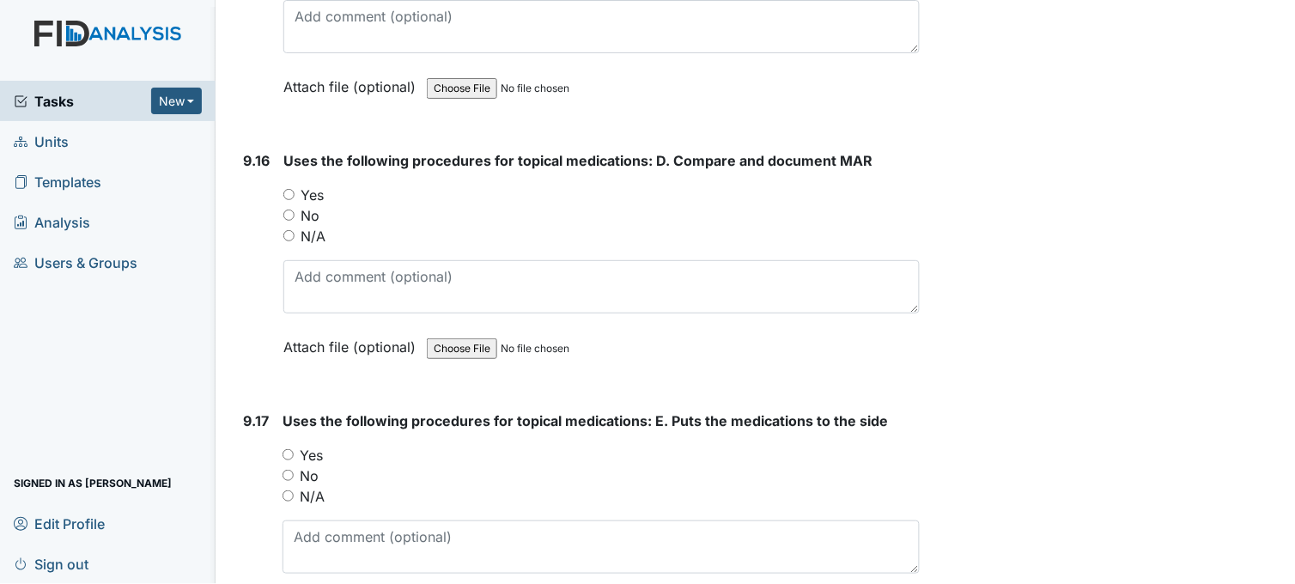
scroll to position [23087, 0]
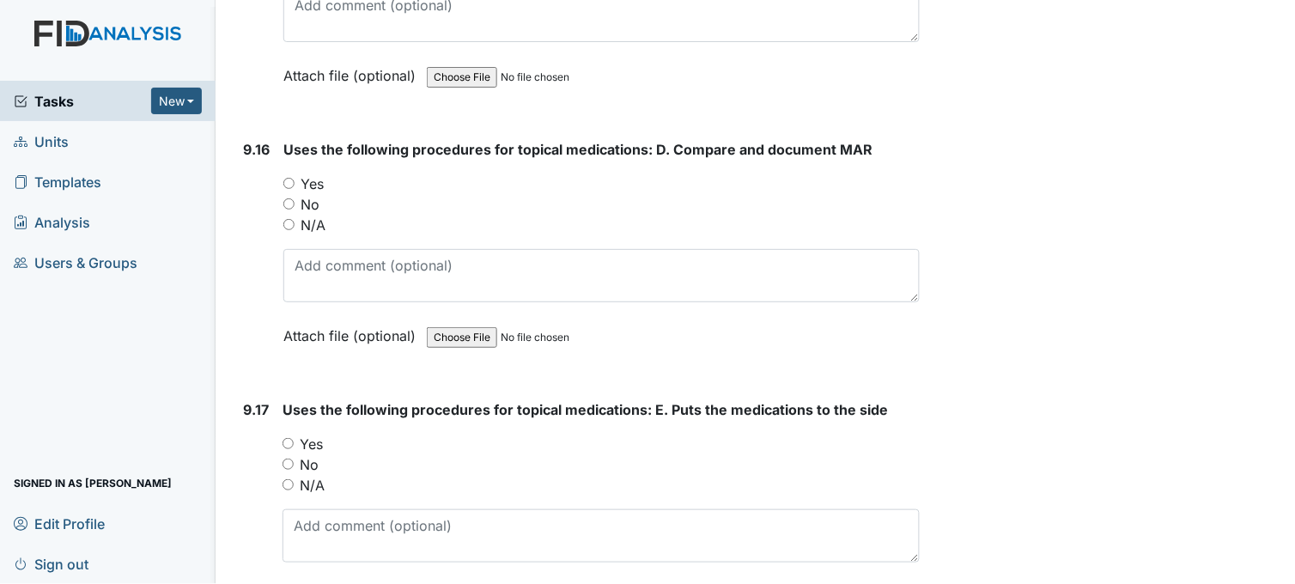
click at [289, 178] on input "Yes" at bounding box center [288, 183] width 11 height 11
radio input "true"
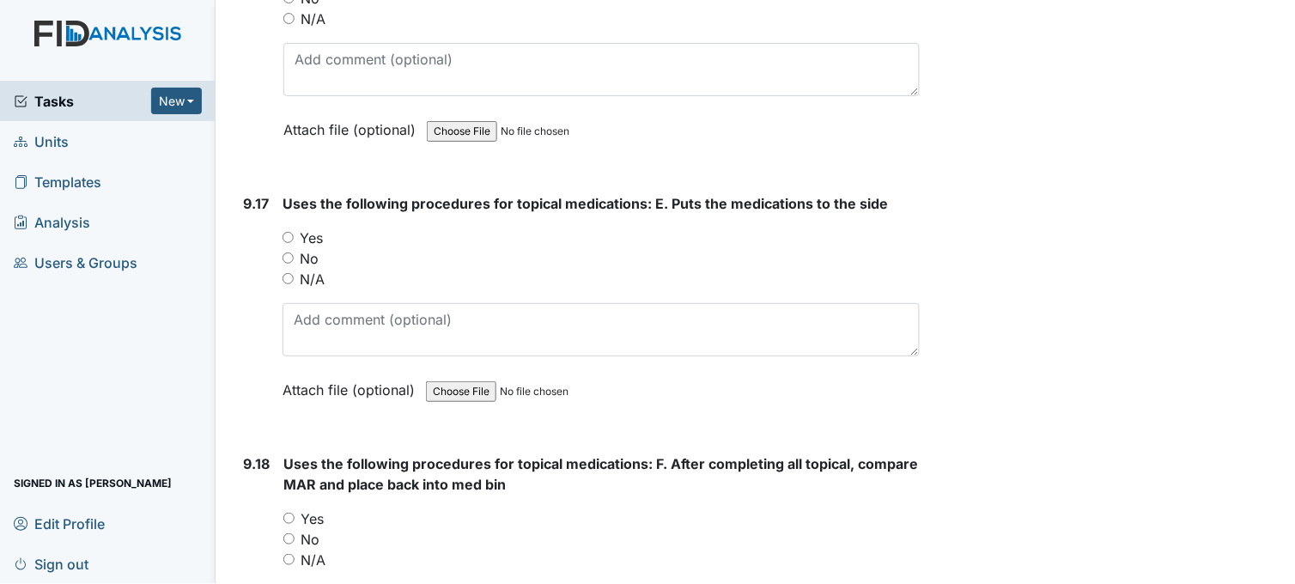
scroll to position [23374, 0]
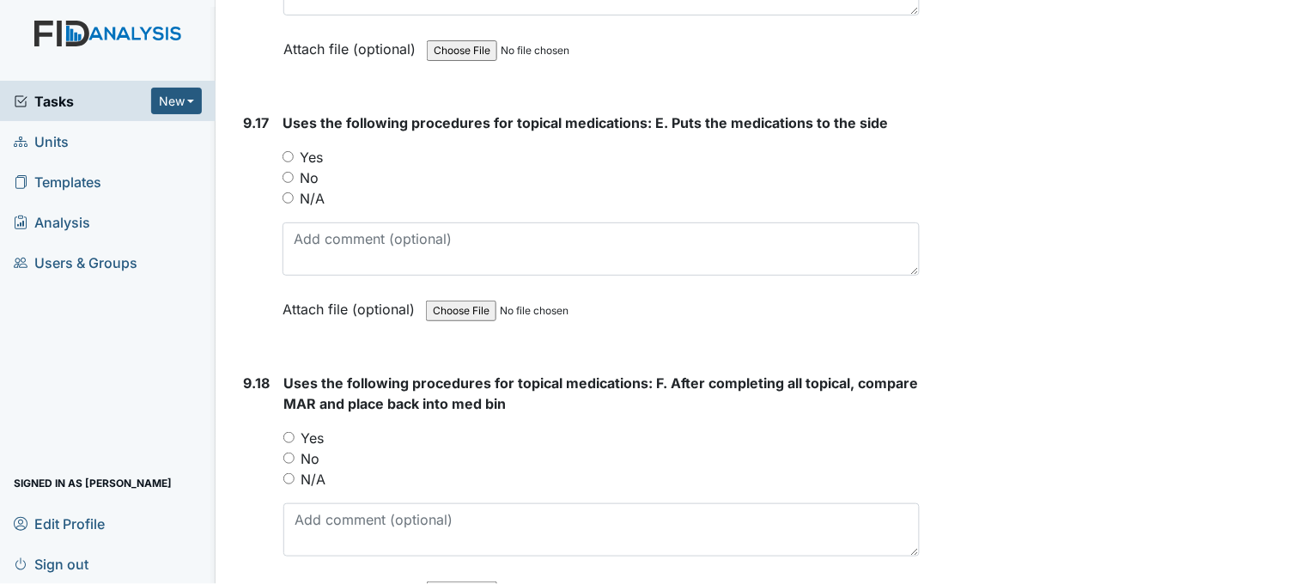
click at [283, 151] on input "Yes" at bounding box center [287, 156] width 11 height 11
radio input "true"
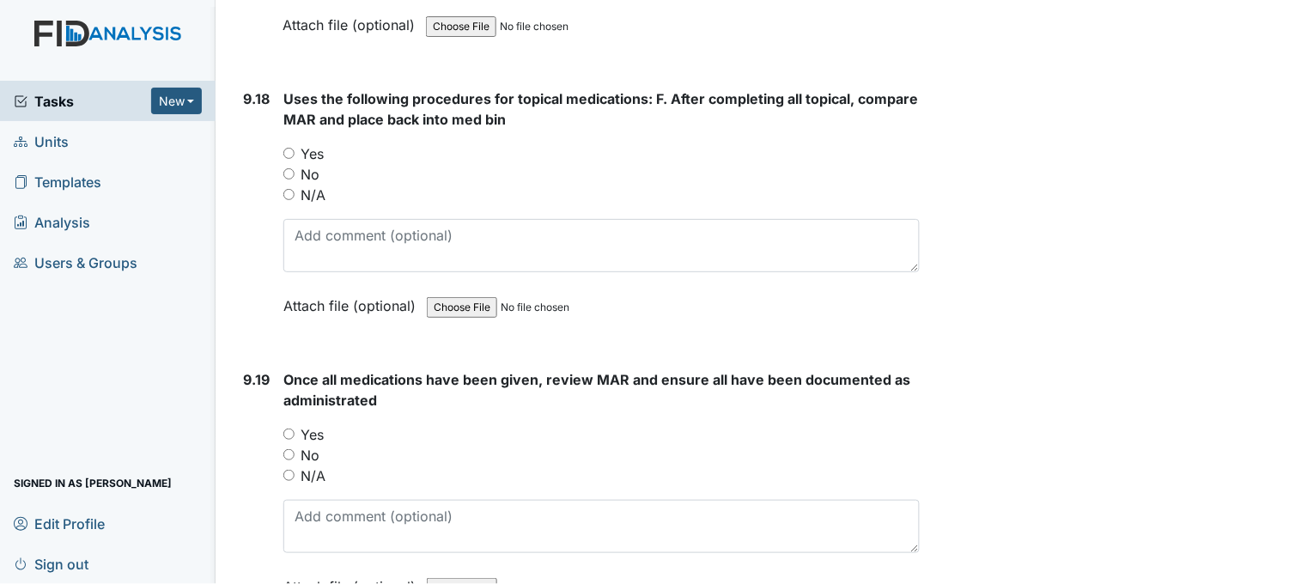
scroll to position [23659, 0]
click at [289, 146] on input "Yes" at bounding box center [288, 151] width 11 height 11
radio input "true"
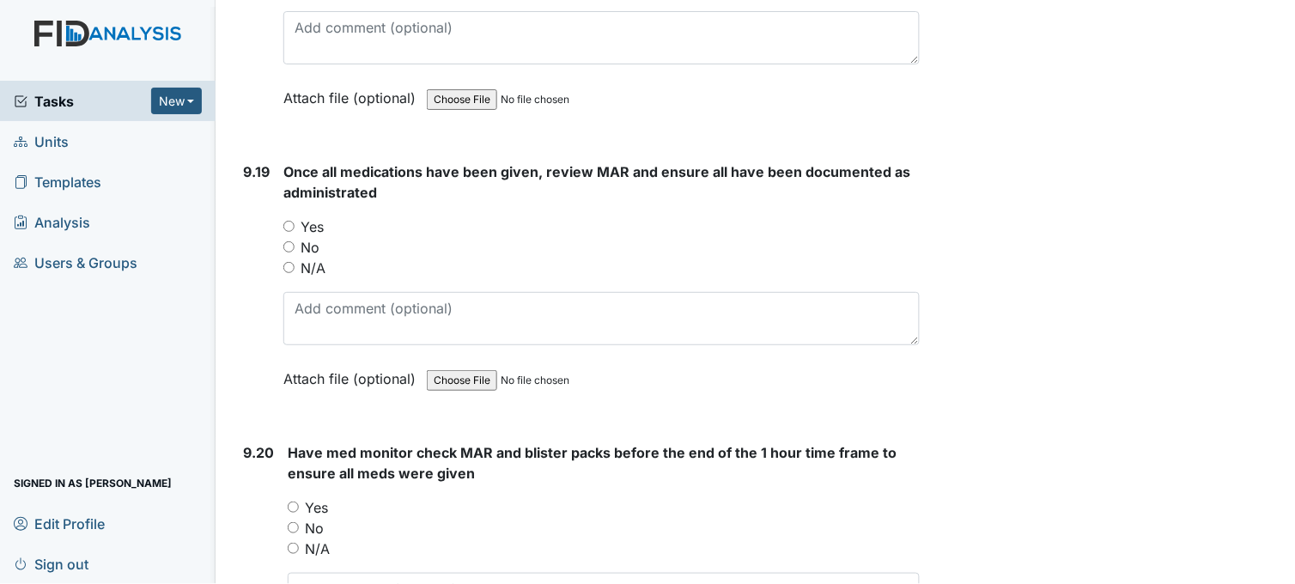
scroll to position [23945, 0]
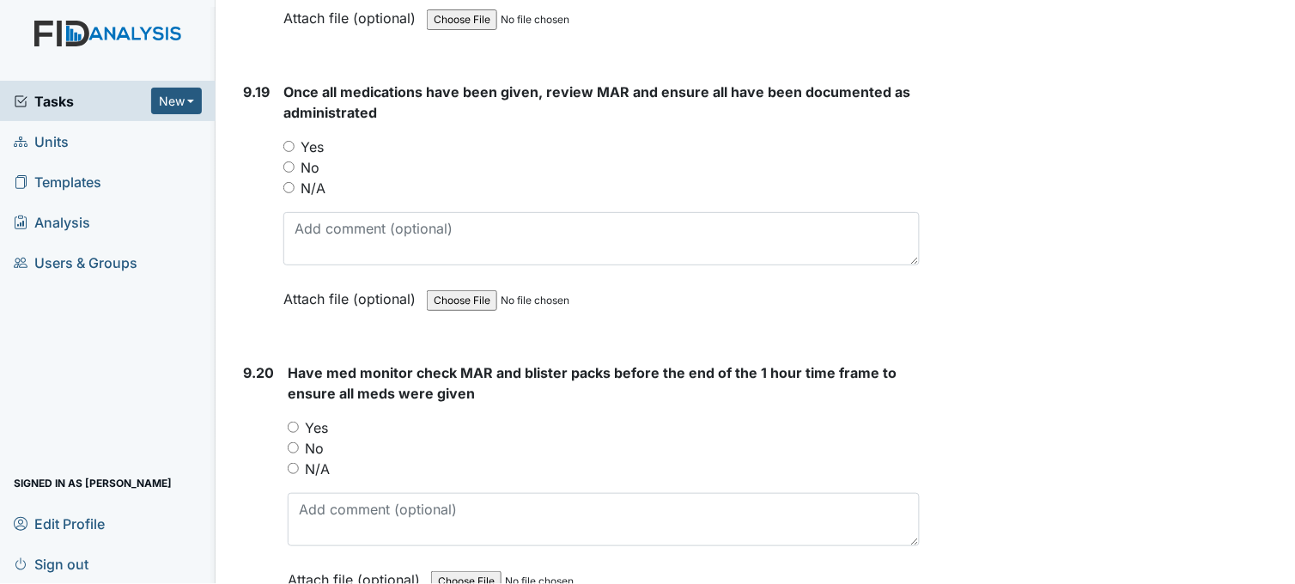
click at [294, 141] on input "Yes" at bounding box center [288, 146] width 11 height 11
radio input "true"
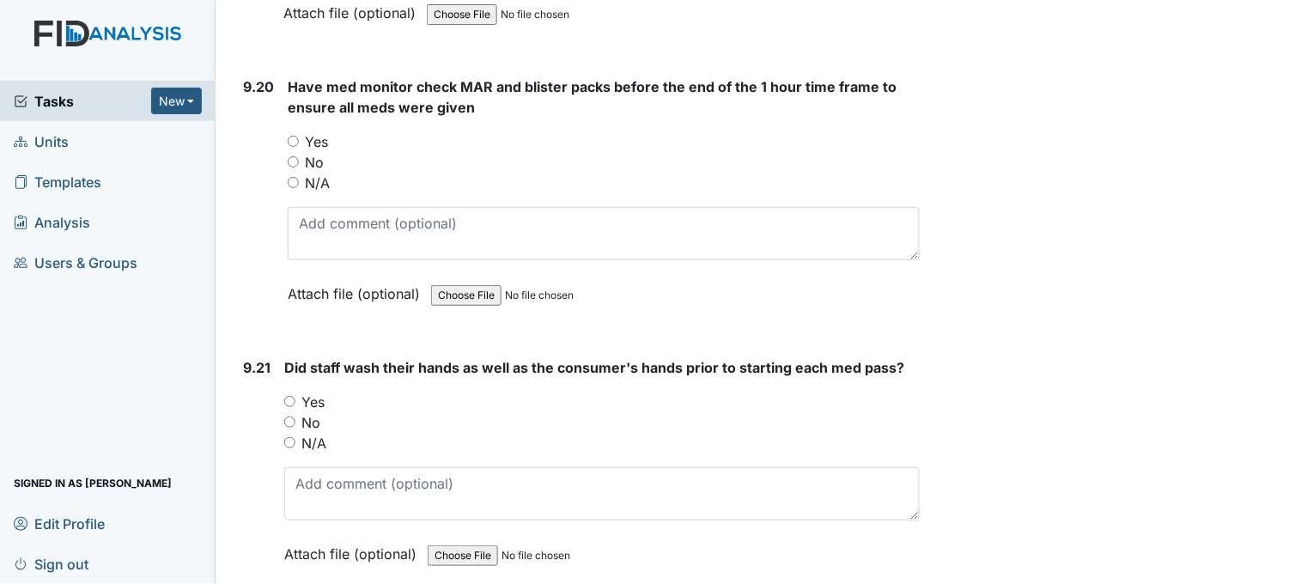
scroll to position [24232, 0]
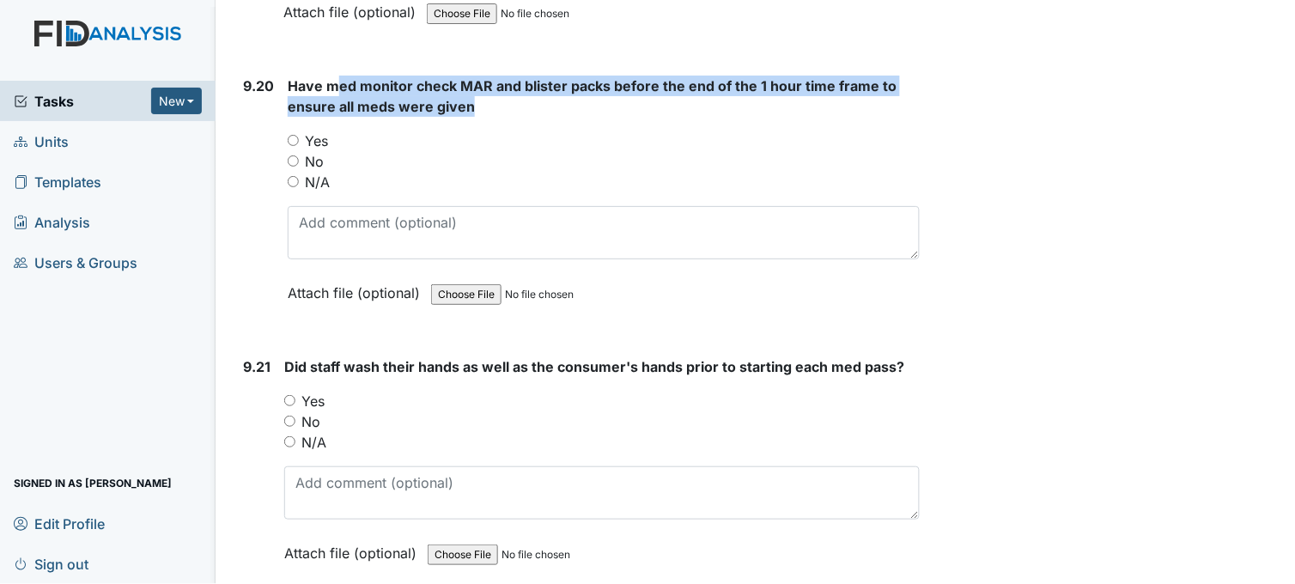
drag, startPoint x: 332, startPoint y: 66, endPoint x: 474, endPoint y: 79, distance: 142.3
click at [474, 79] on strong "Have med monitor check MAR and blister packs before the end of the 1 hour time …" at bounding box center [604, 96] width 632 height 41
drag, startPoint x: 474, startPoint y: 79, endPoint x: 441, endPoint y: 73, distance: 33.2
copy span "ed monitor check MAR and blister packs before the end of the 1 hour time frame …"
click at [294, 135] on input "Yes" at bounding box center [293, 140] width 11 height 11
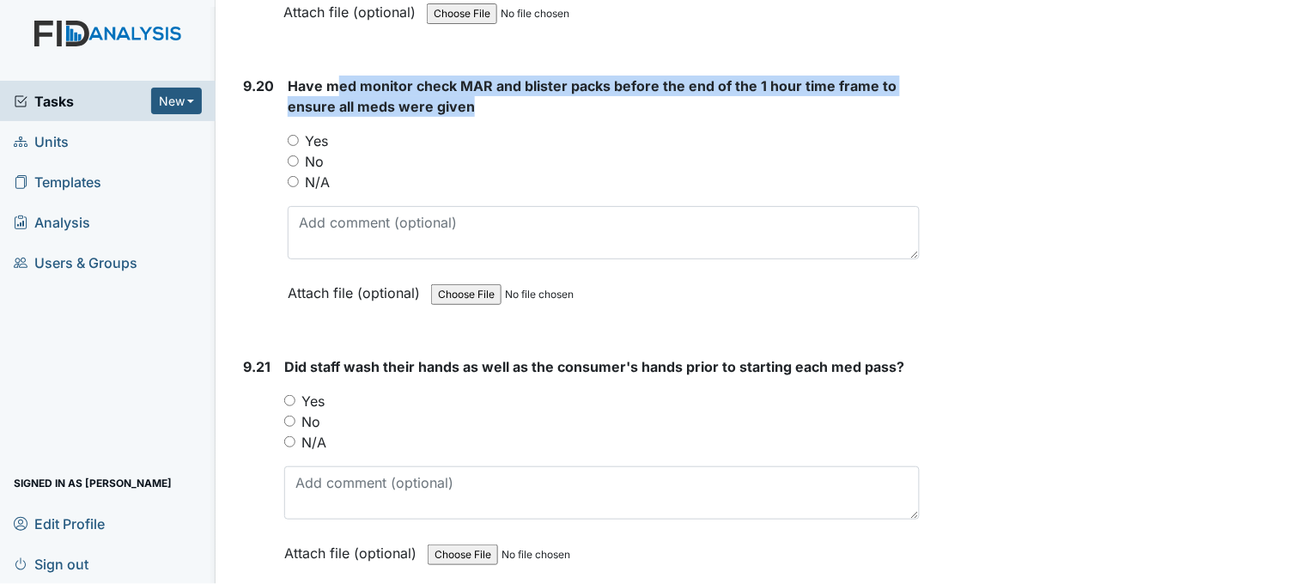
radio input "true"
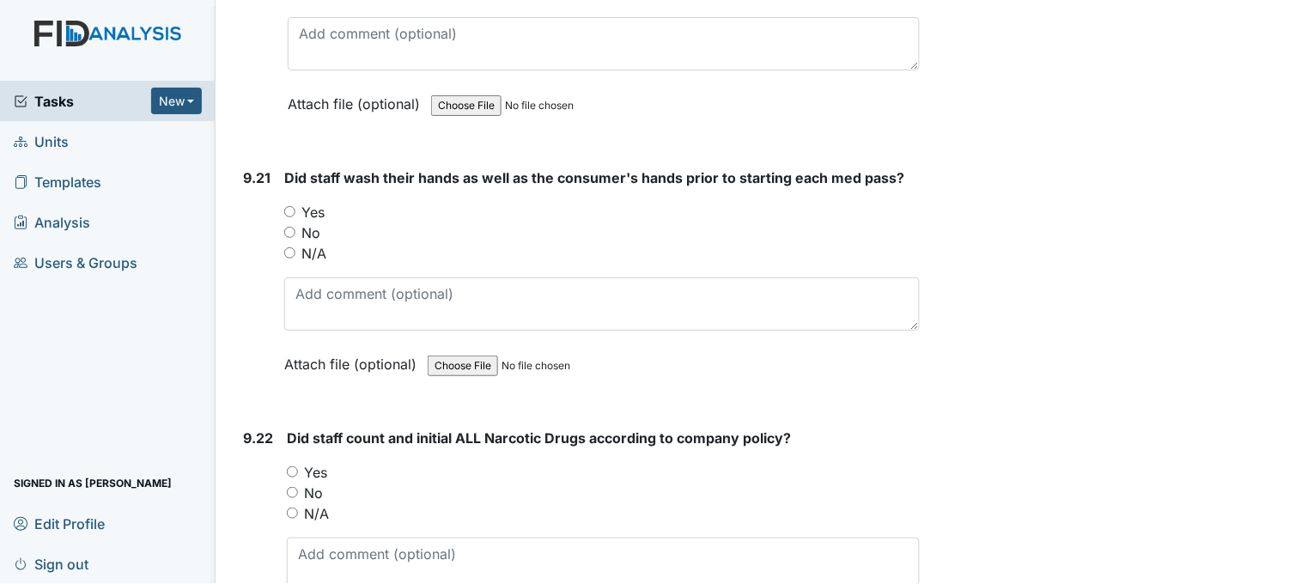
scroll to position [24423, 0]
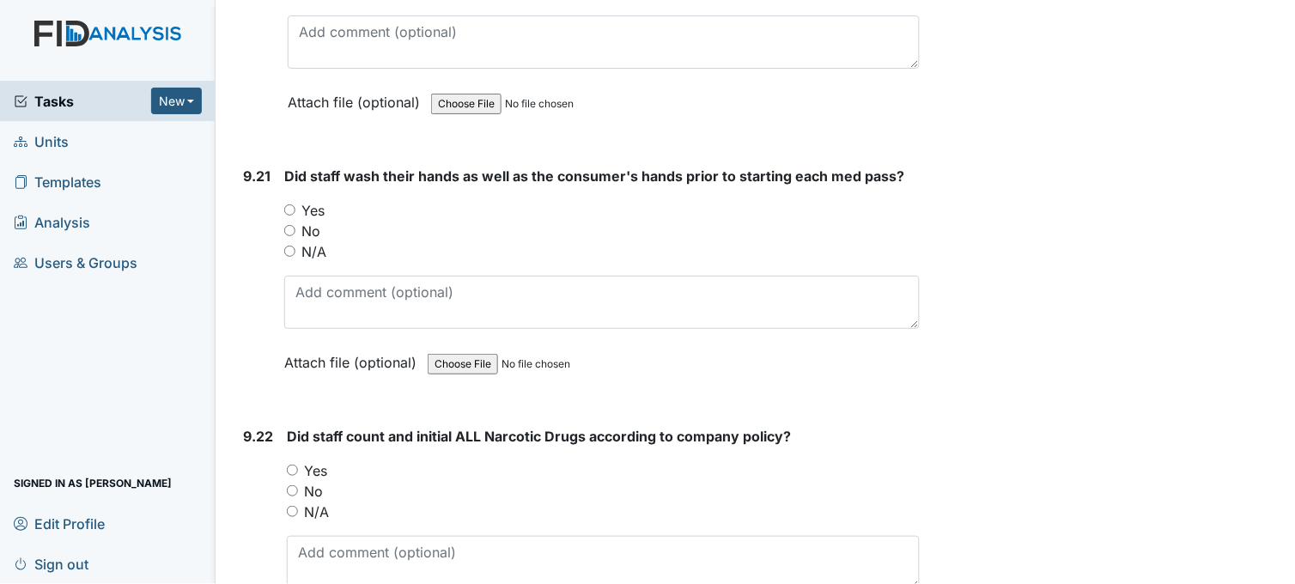
click at [287, 204] on input "Yes" at bounding box center [289, 209] width 11 height 11
radio input "true"
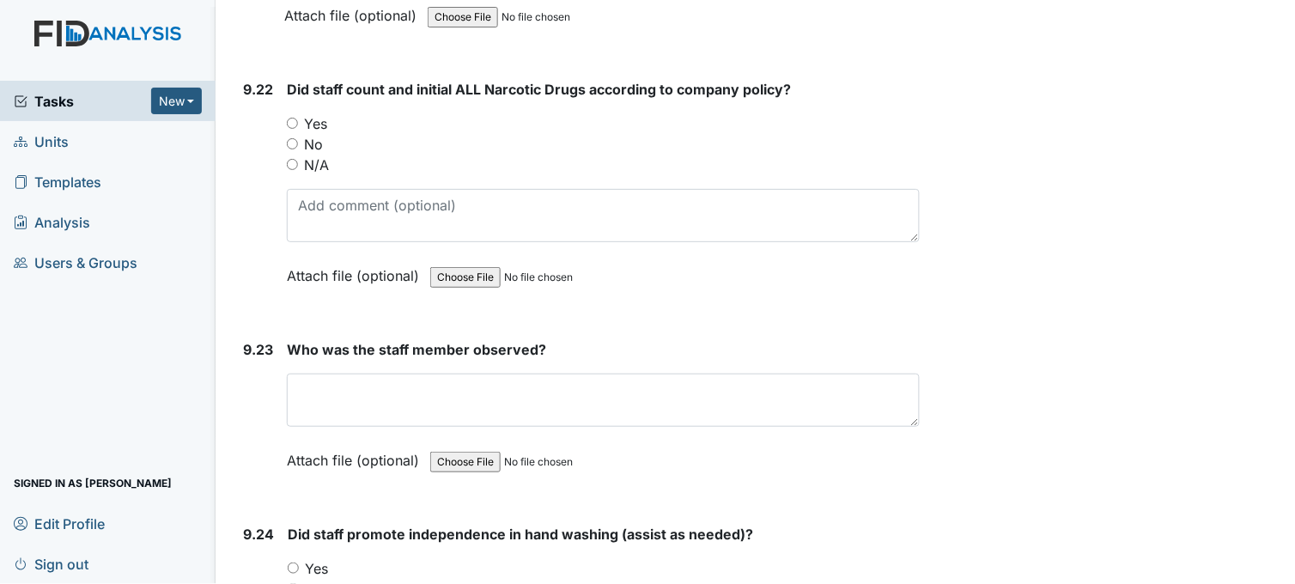
scroll to position [24804, 0]
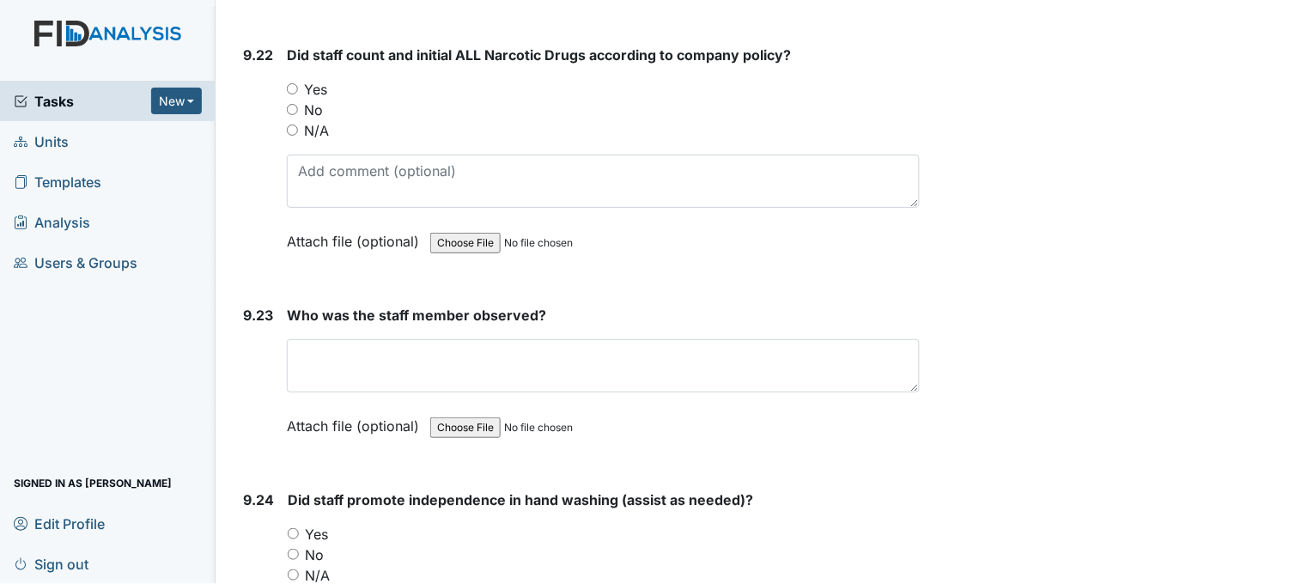
click at [289, 83] on input "Yes" at bounding box center [292, 88] width 11 height 11
radio input "true"
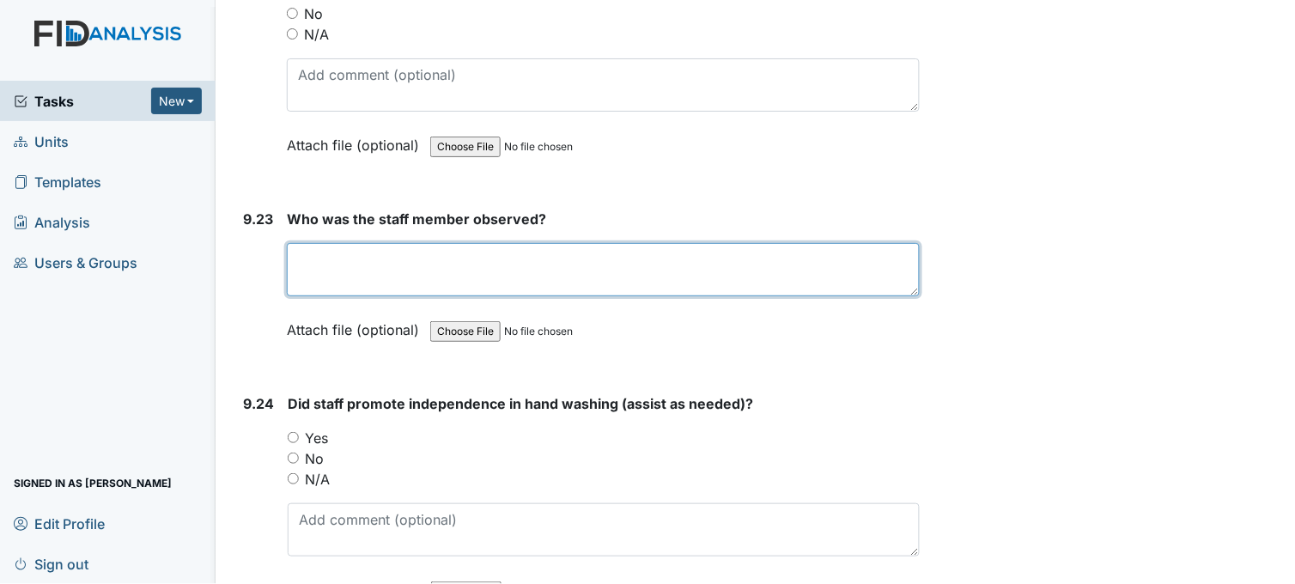
click at [349, 243] on textarea at bounding box center [603, 269] width 633 height 53
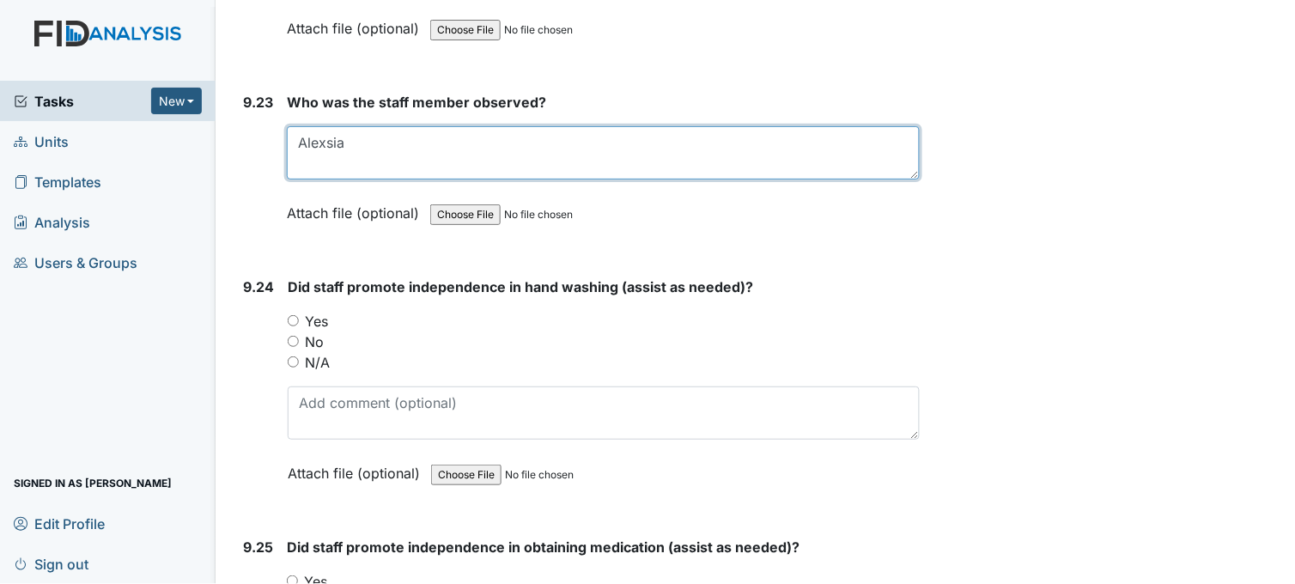
scroll to position [25091, 0]
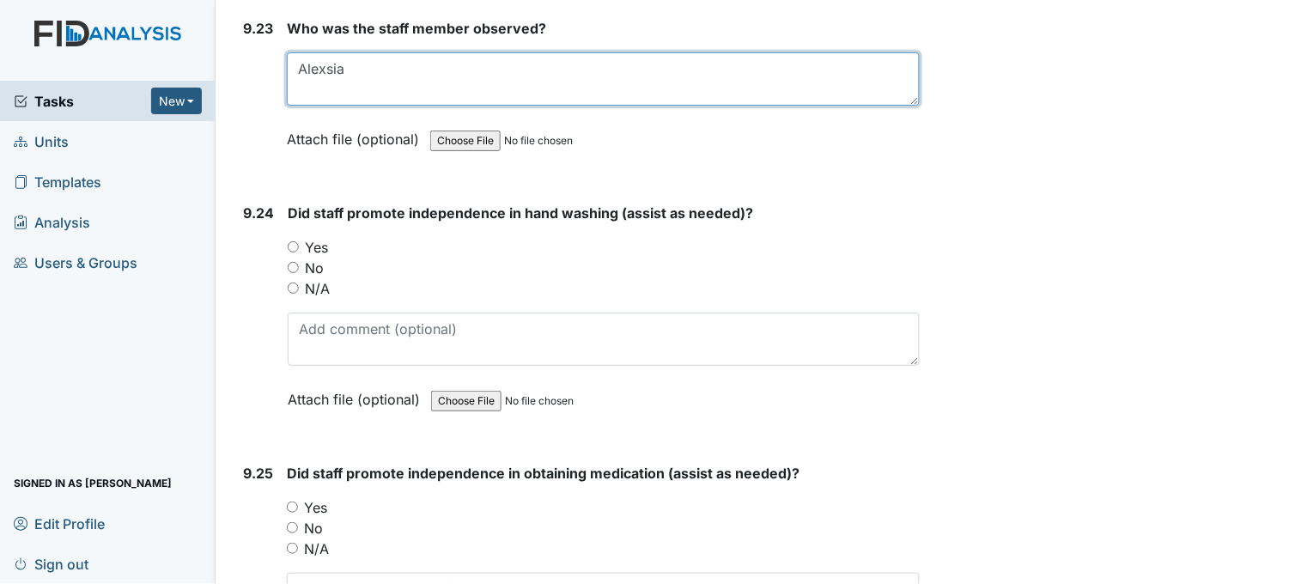
type textarea "Alexsia"
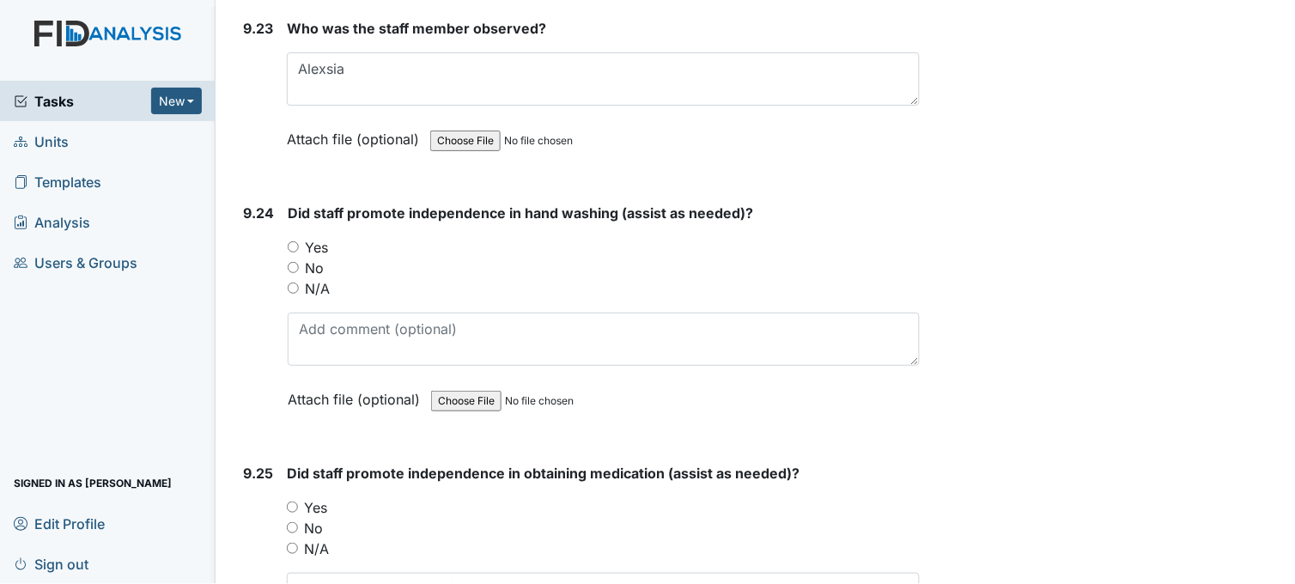
click at [290, 241] on input "Yes" at bounding box center [293, 246] width 11 height 11
radio input "true"
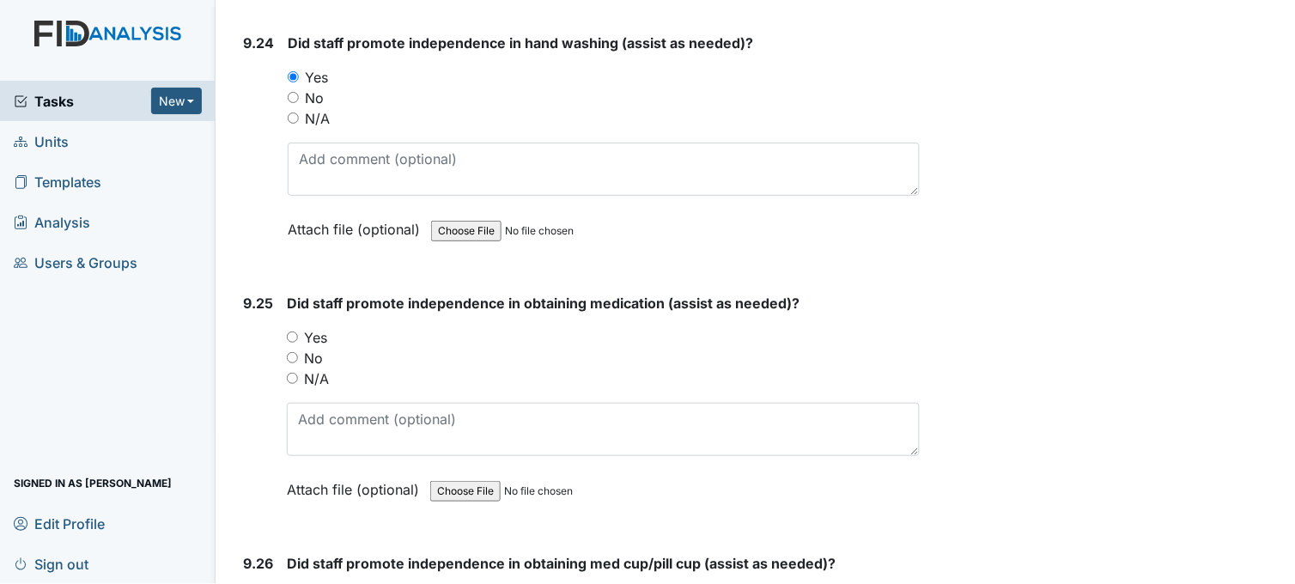
scroll to position [25377, 0]
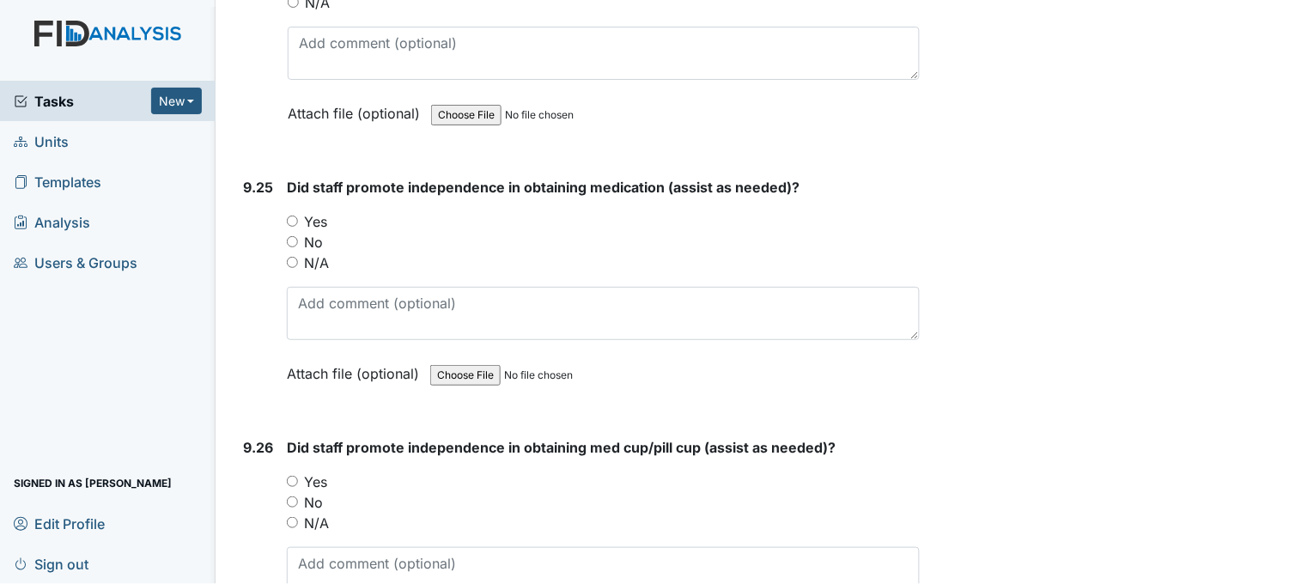
click at [293, 216] on input "Yes" at bounding box center [292, 221] width 11 height 11
radio input "true"
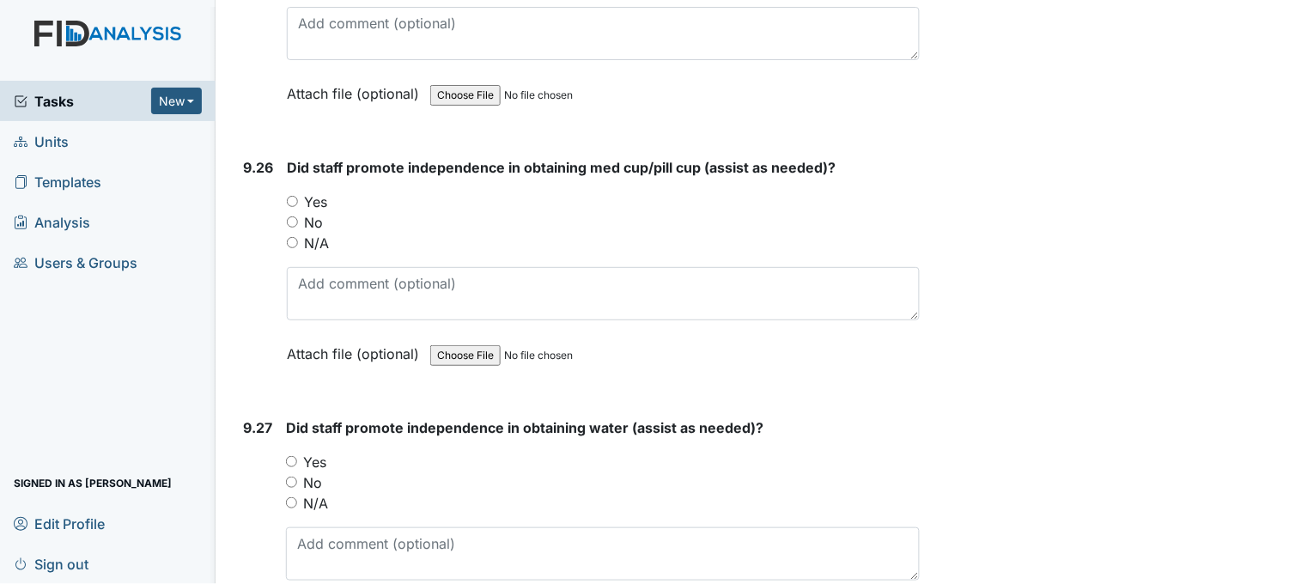
scroll to position [25663, 0]
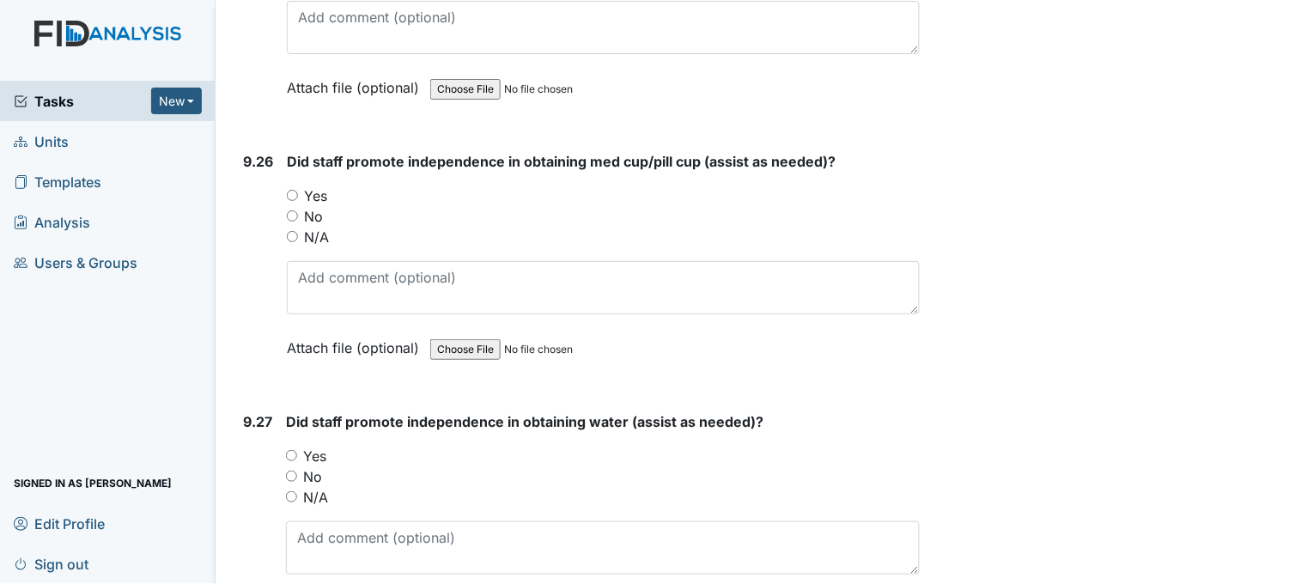
click at [288, 190] on input "Yes" at bounding box center [292, 195] width 11 height 11
radio input "true"
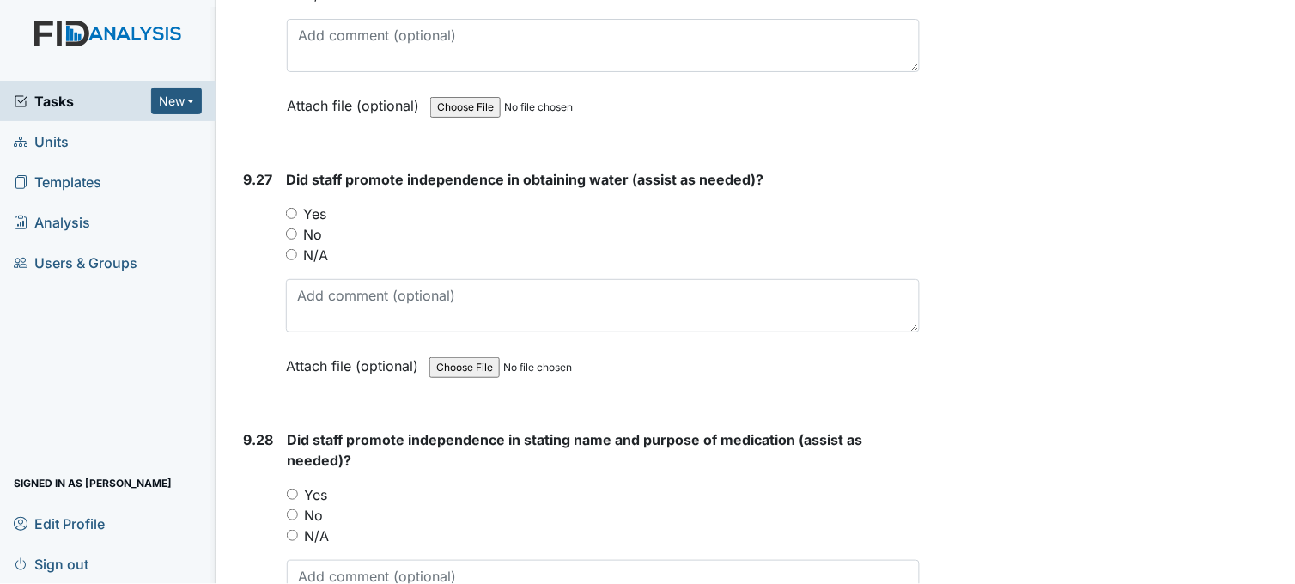
scroll to position [25949, 0]
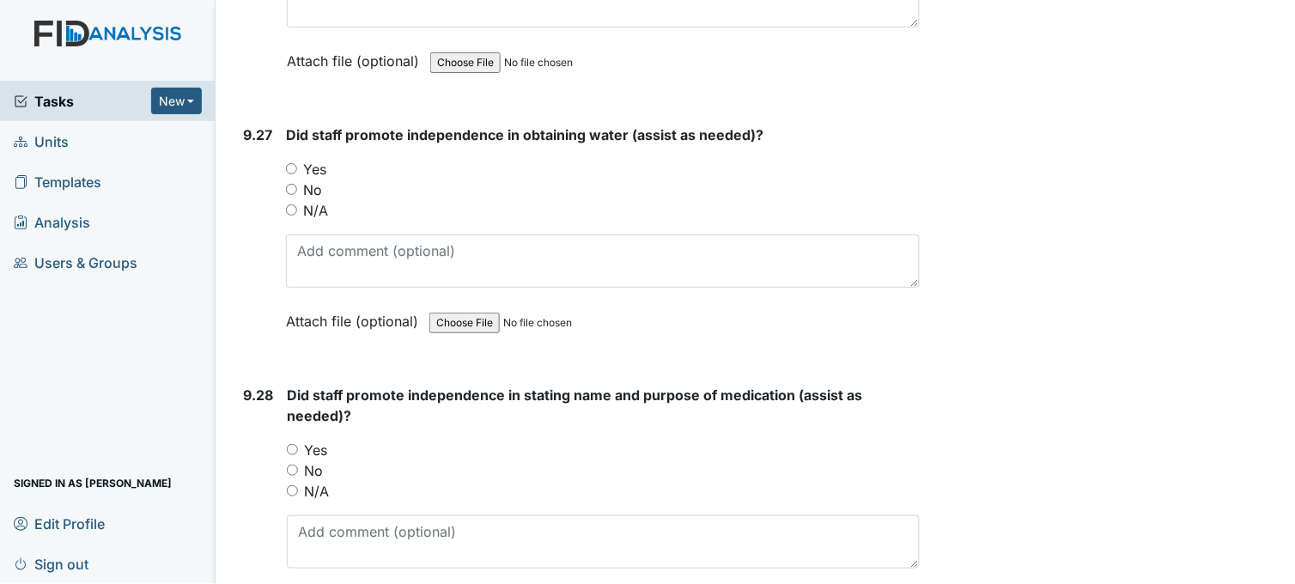
click at [294, 163] on input "Yes" at bounding box center [291, 168] width 11 height 11
radio input "true"
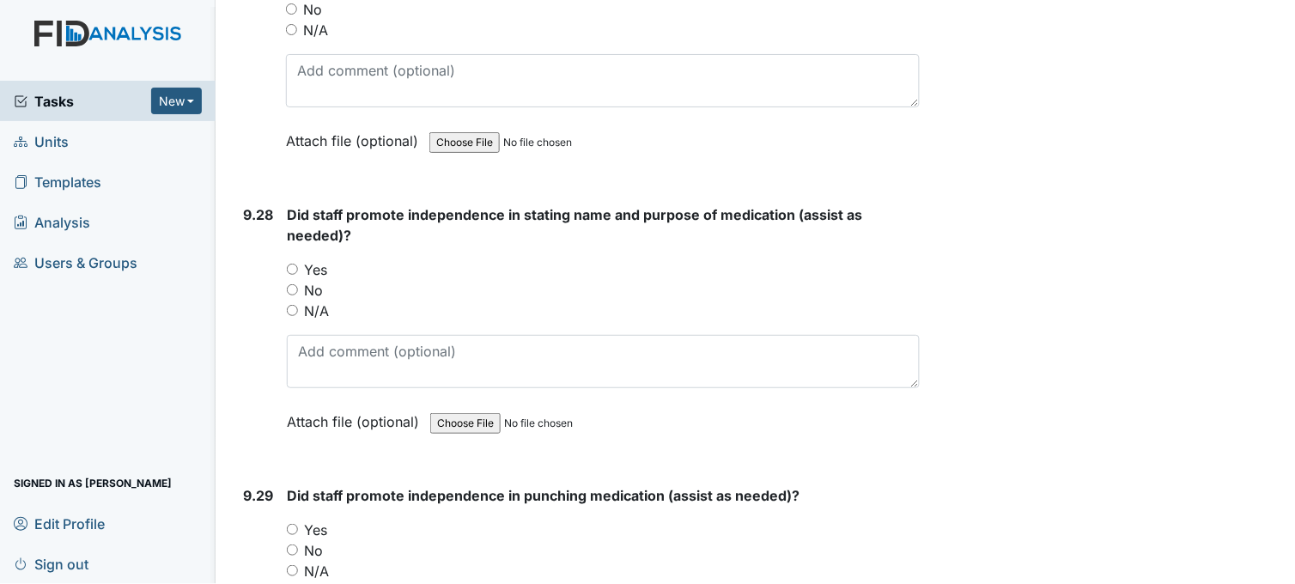
scroll to position [26140, 0]
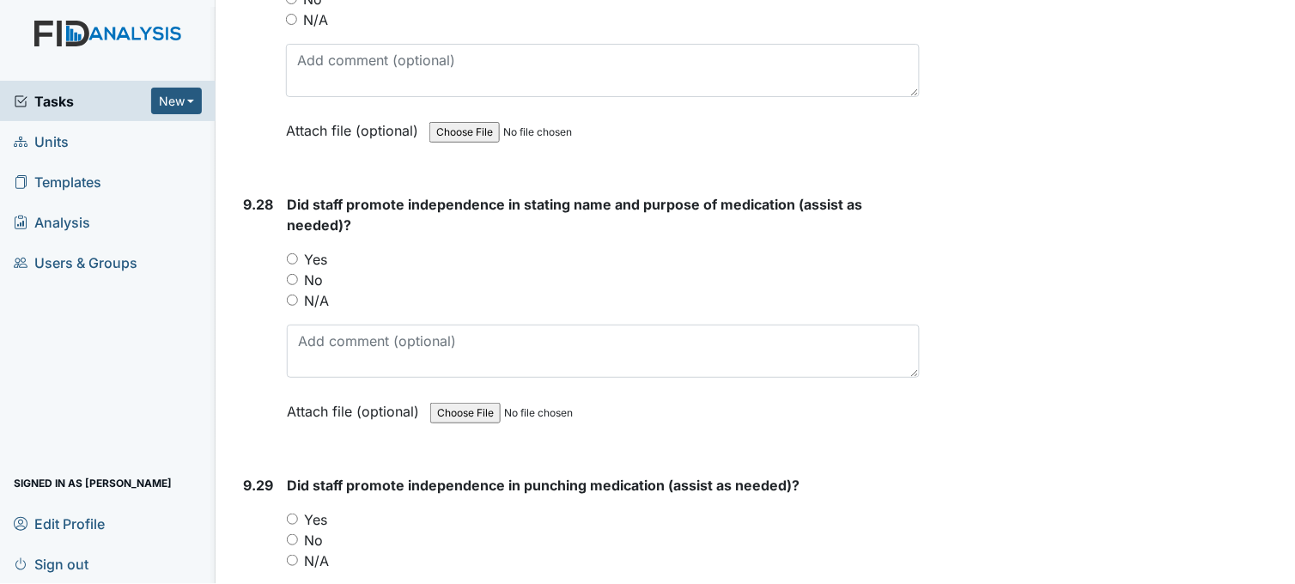
click at [294, 253] on input "Yes" at bounding box center [292, 258] width 11 height 11
radio input "true"
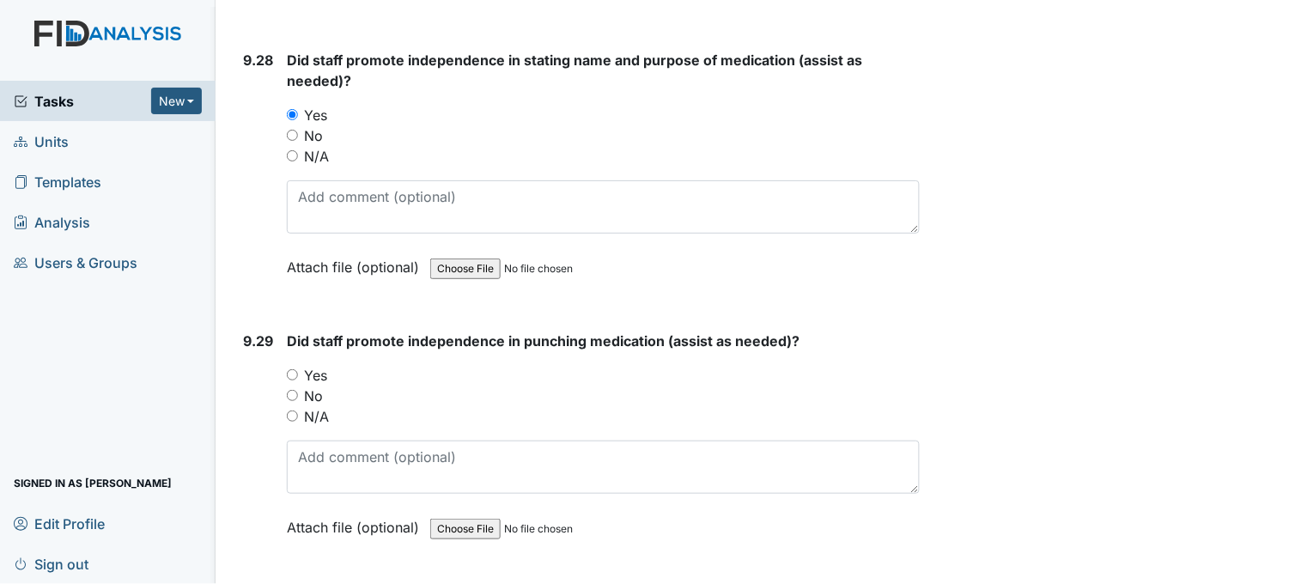
scroll to position [26331, 0]
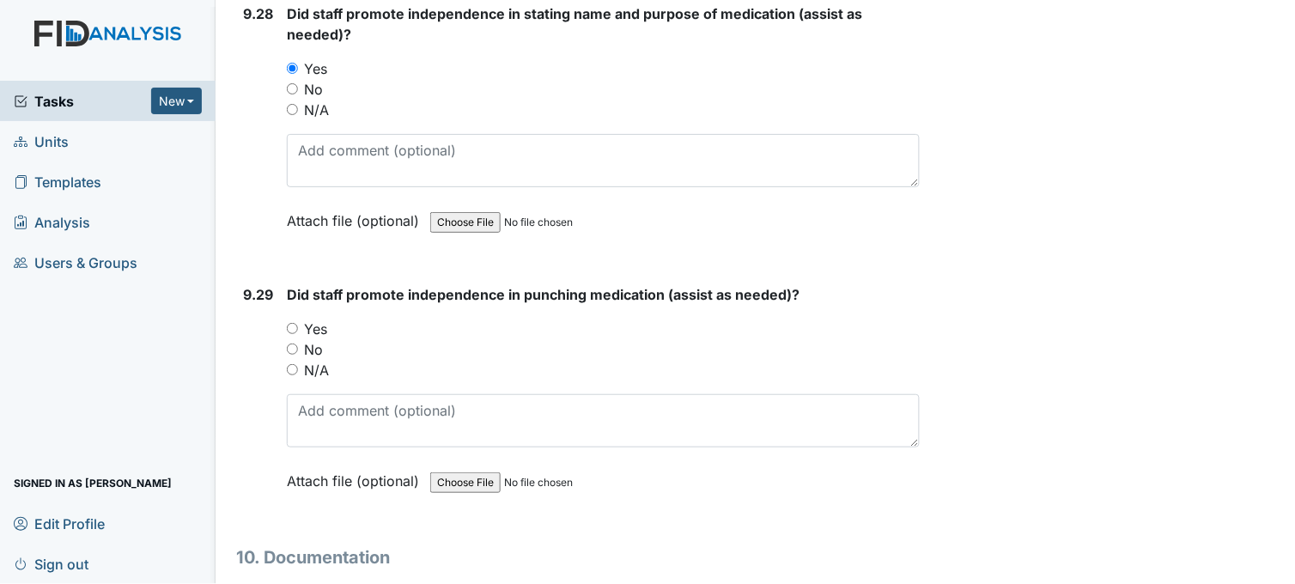
click at [294, 323] on input "Yes" at bounding box center [292, 328] width 11 height 11
radio input "true"
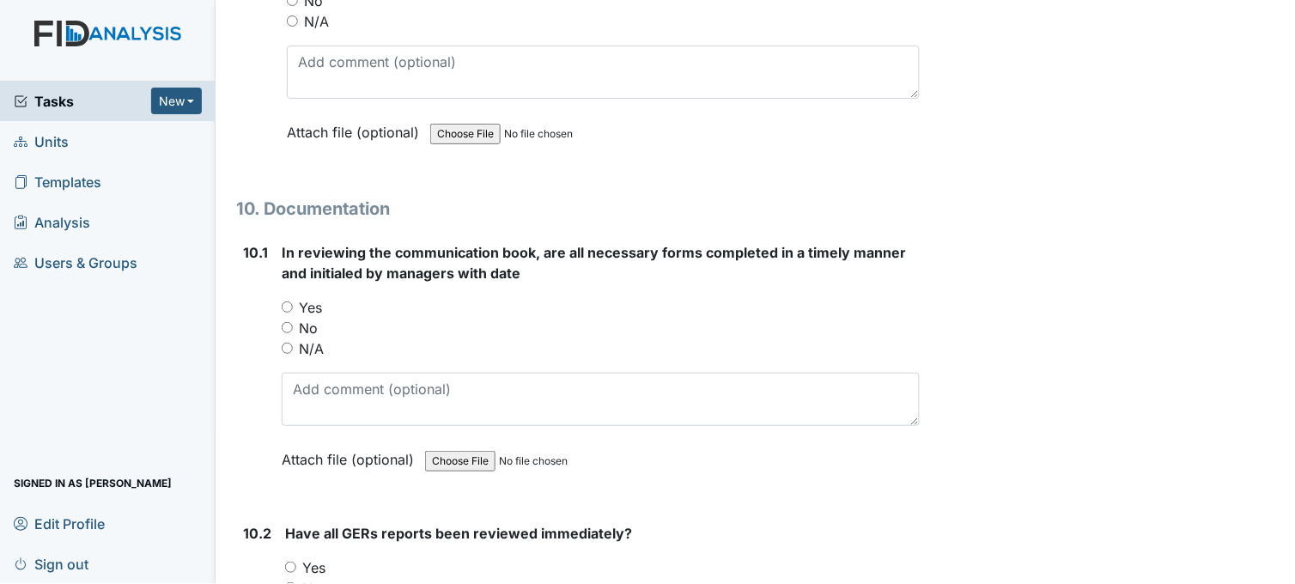
scroll to position [26713, 0]
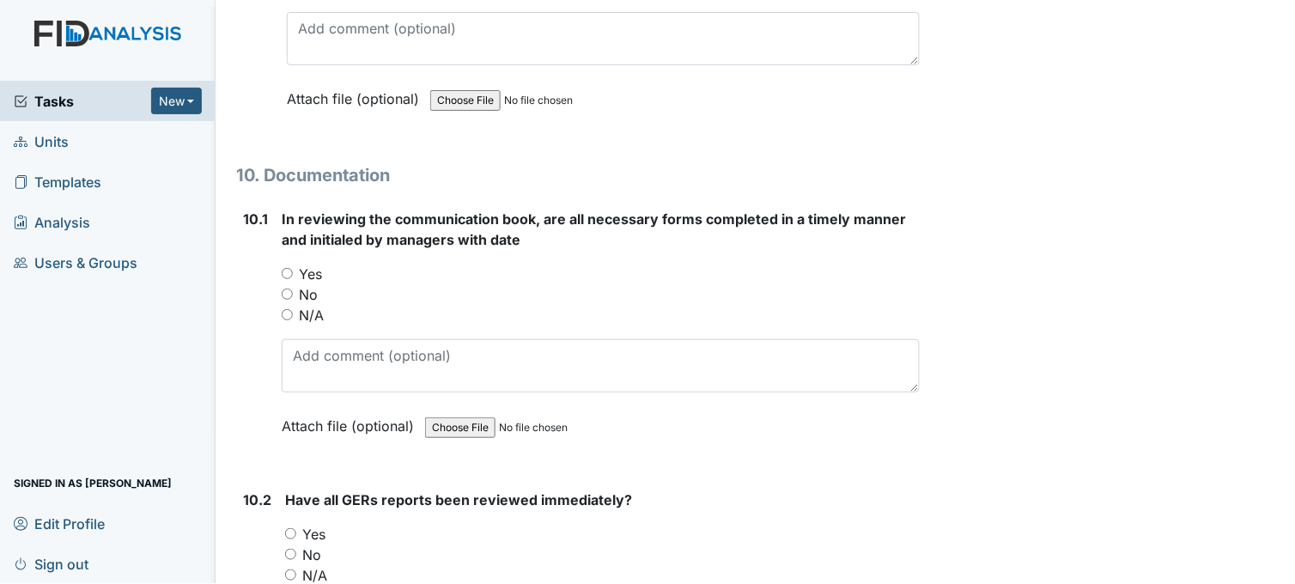
click at [286, 268] on input "Yes" at bounding box center [287, 273] width 11 height 11
radio input "true"
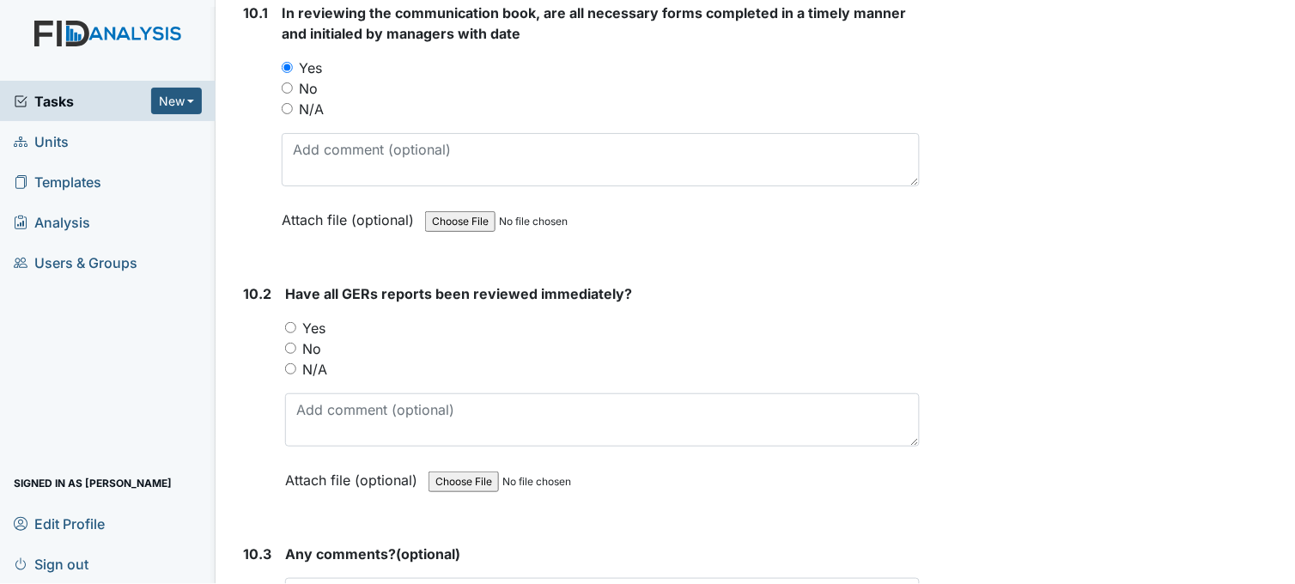
scroll to position [26999, 0]
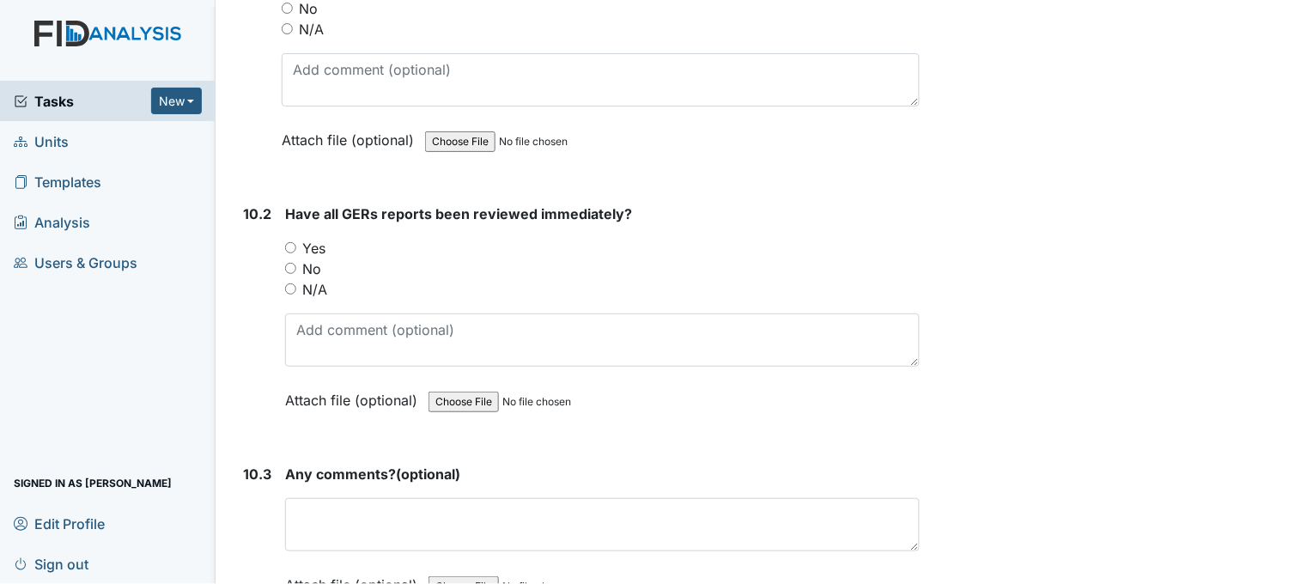
click at [288, 242] on input "Yes" at bounding box center [290, 247] width 11 height 11
radio input "true"
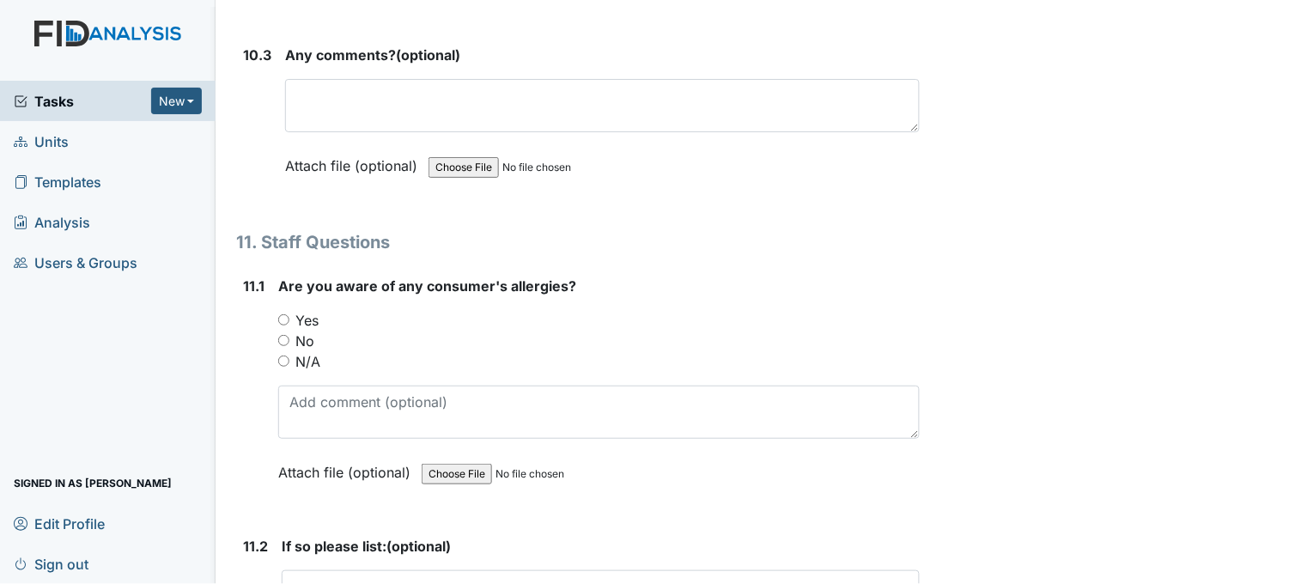
scroll to position [27476, 0]
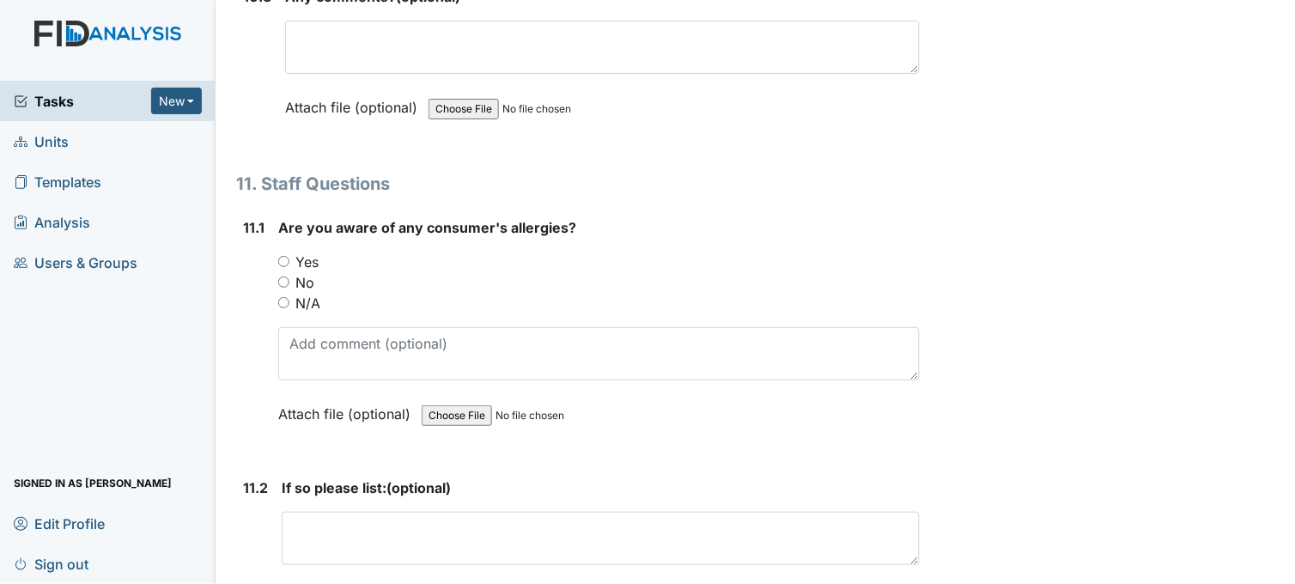
click at [283, 256] on input "Yes" at bounding box center [283, 261] width 11 height 11
radio input "true"
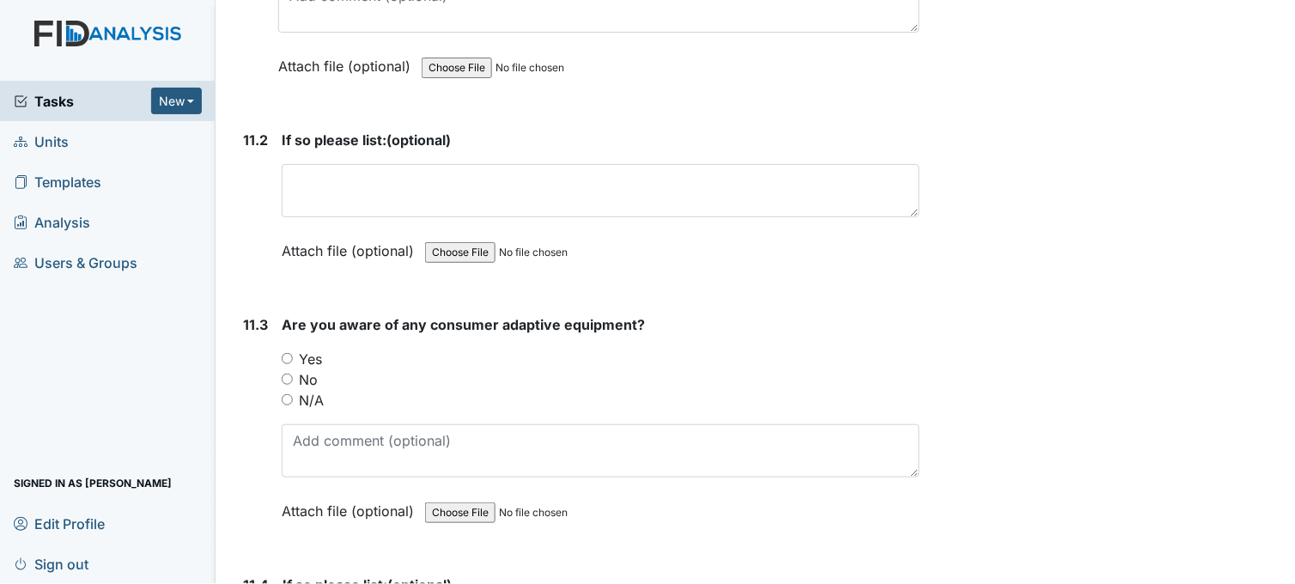
scroll to position [27857, 0]
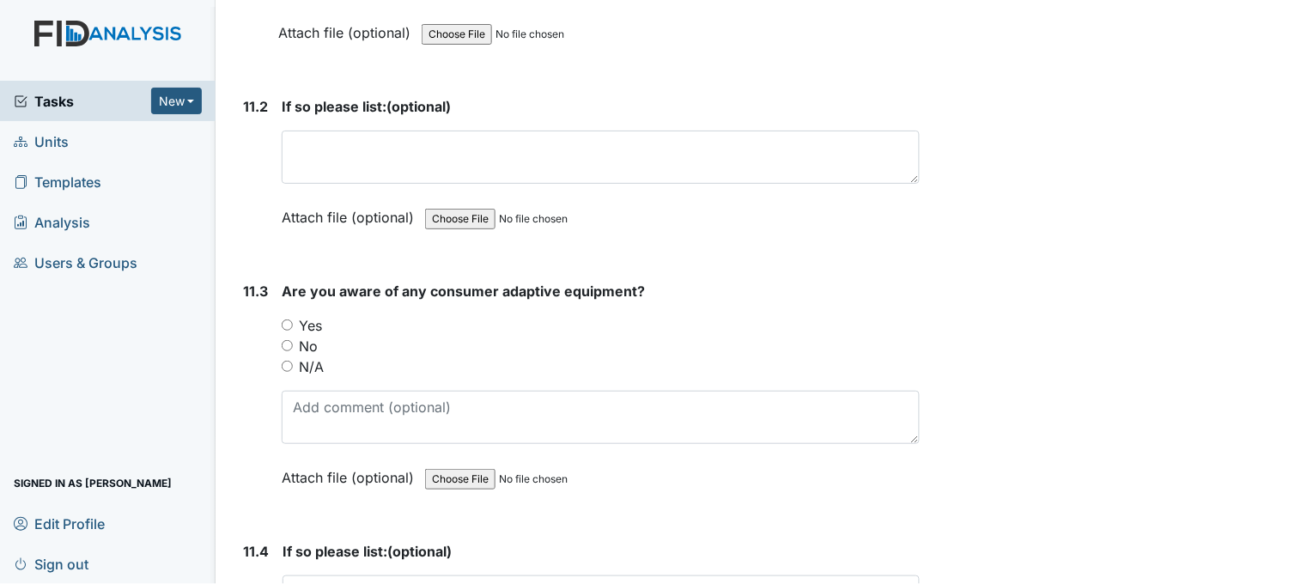
click at [288, 319] on input "Yes" at bounding box center [287, 324] width 11 height 11
radio input "true"
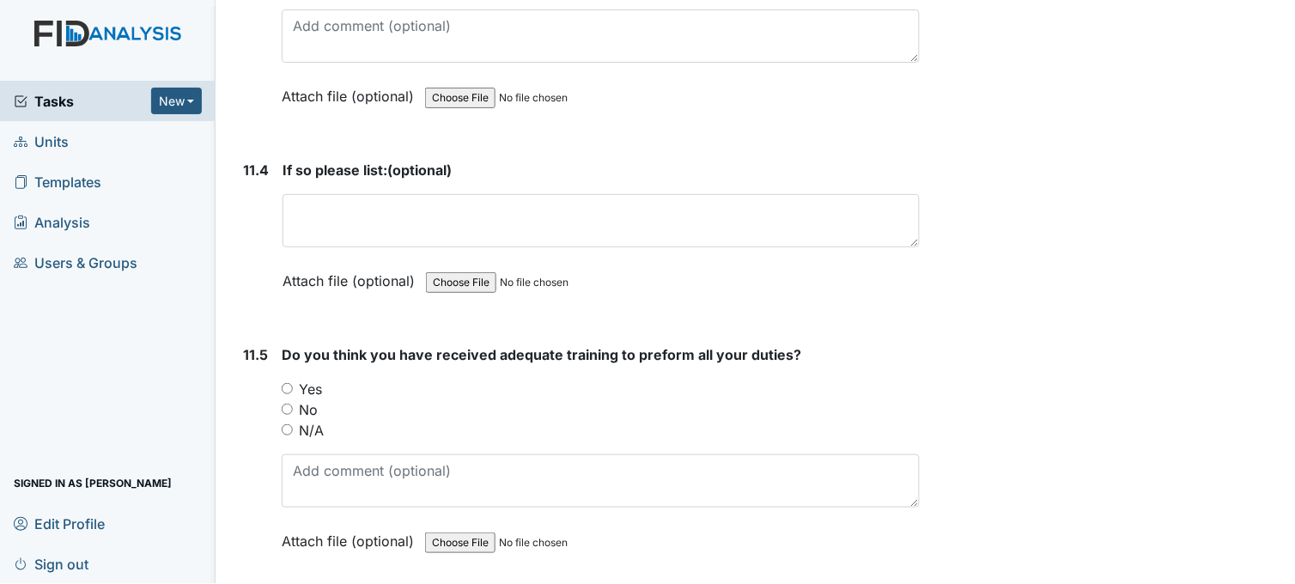
scroll to position [28335, 0]
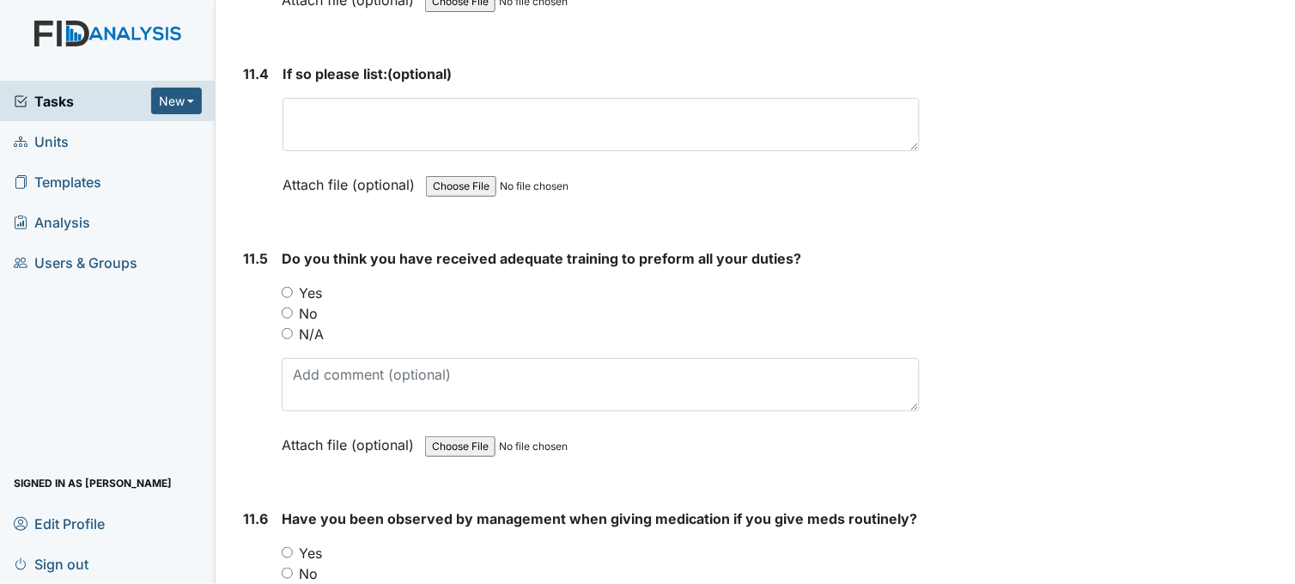
click at [288, 287] on input "Yes" at bounding box center [287, 292] width 11 height 11
radio input "true"
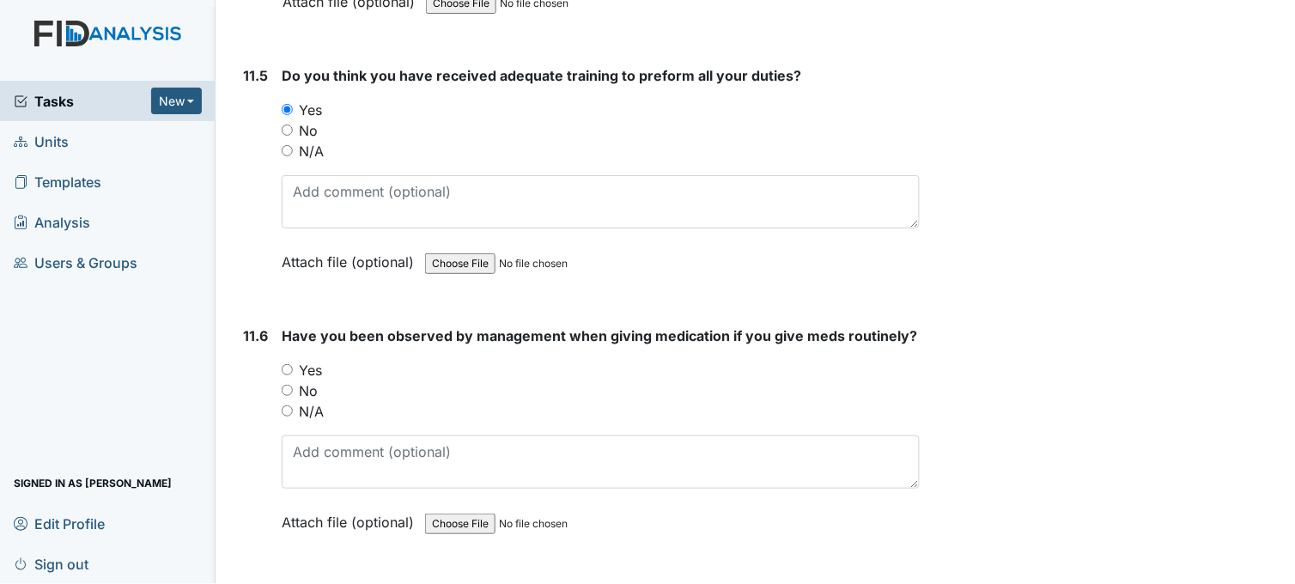
scroll to position [28621, 0]
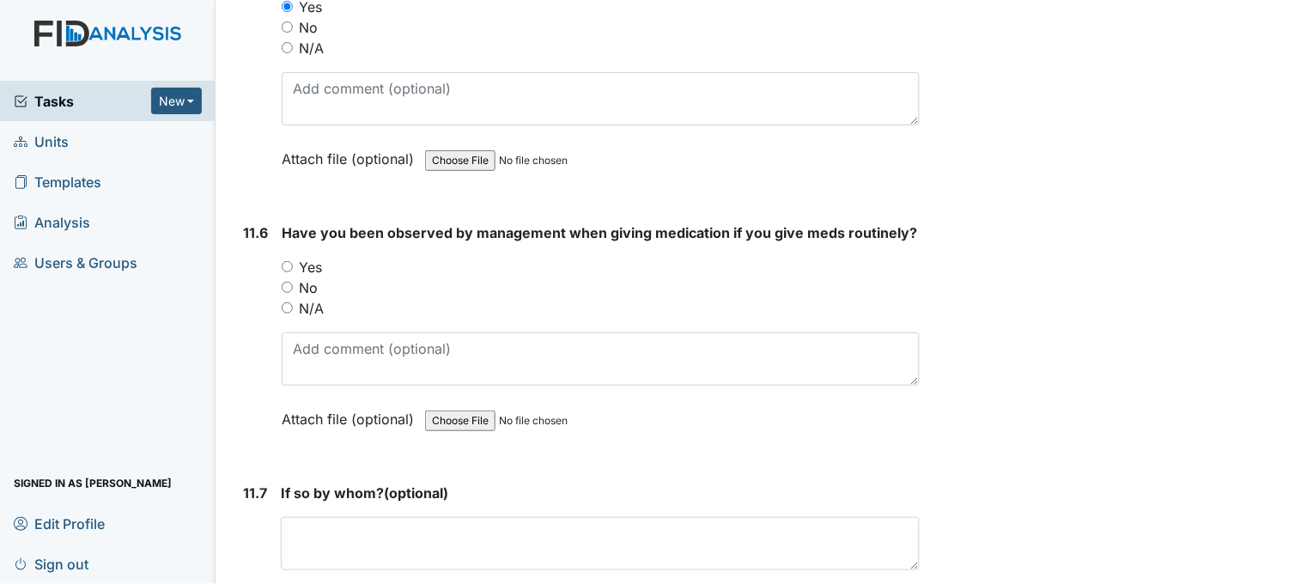
click at [285, 261] on input "Yes" at bounding box center [287, 266] width 11 height 11
radio input "true"
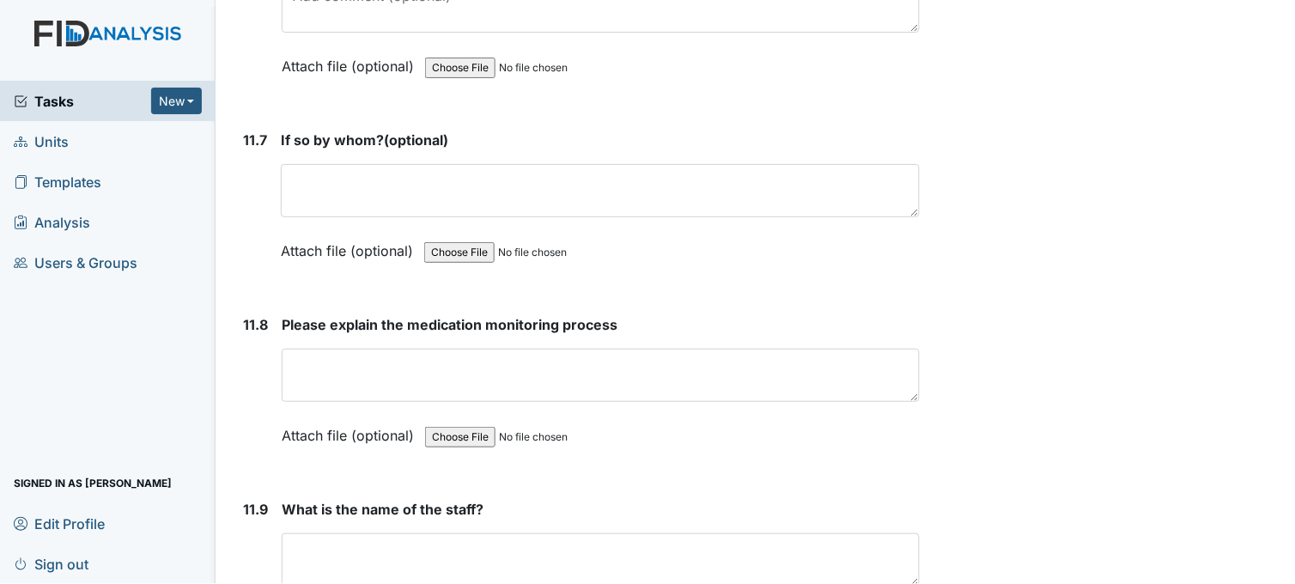
scroll to position [29097, 0]
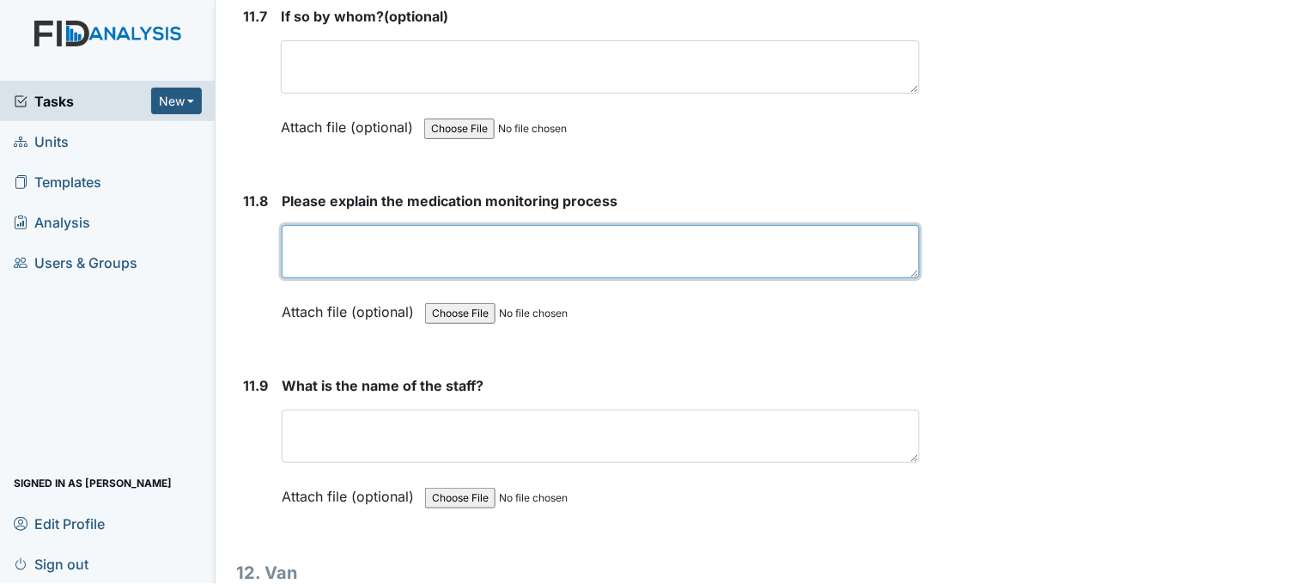
click at [350, 233] on textarea at bounding box center [601, 251] width 638 height 53
paste textarea "ed monitor check MAR and blister packs before the end of the 1 hour time frame …"
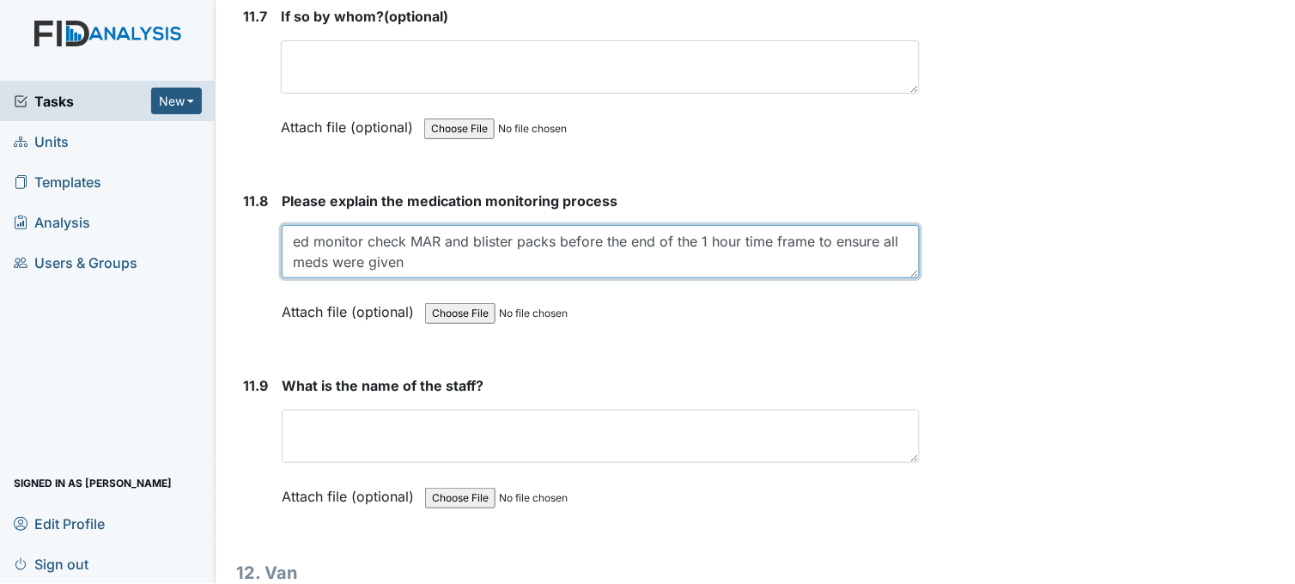
click at [290, 225] on textarea "ed monitor check MAR and blister packs before the end of the 1 hour time frame …" at bounding box center [601, 251] width 638 height 53
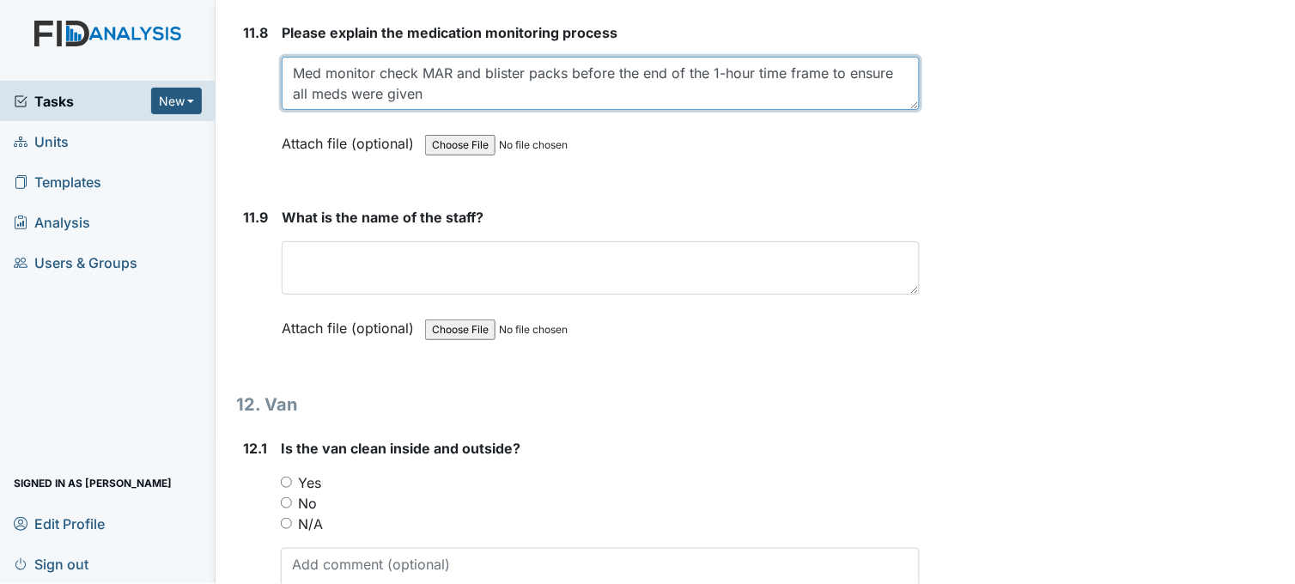
scroll to position [29289, 0]
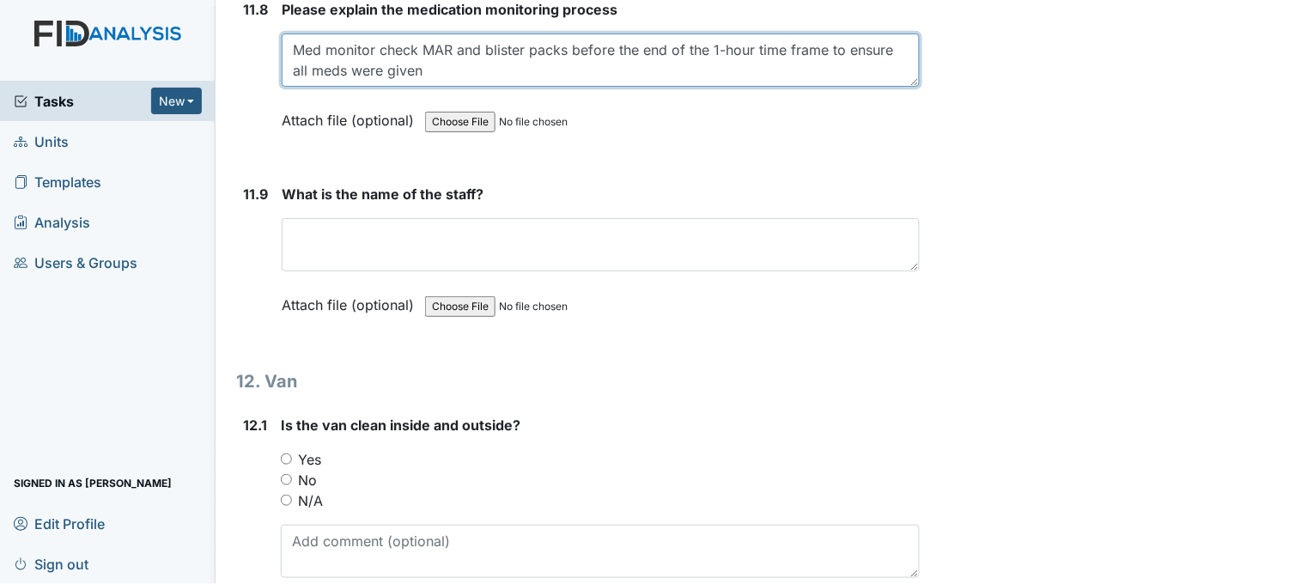
type textarea "Med monitor check MAR and blister packs before the end of the 1-hour time frame…"
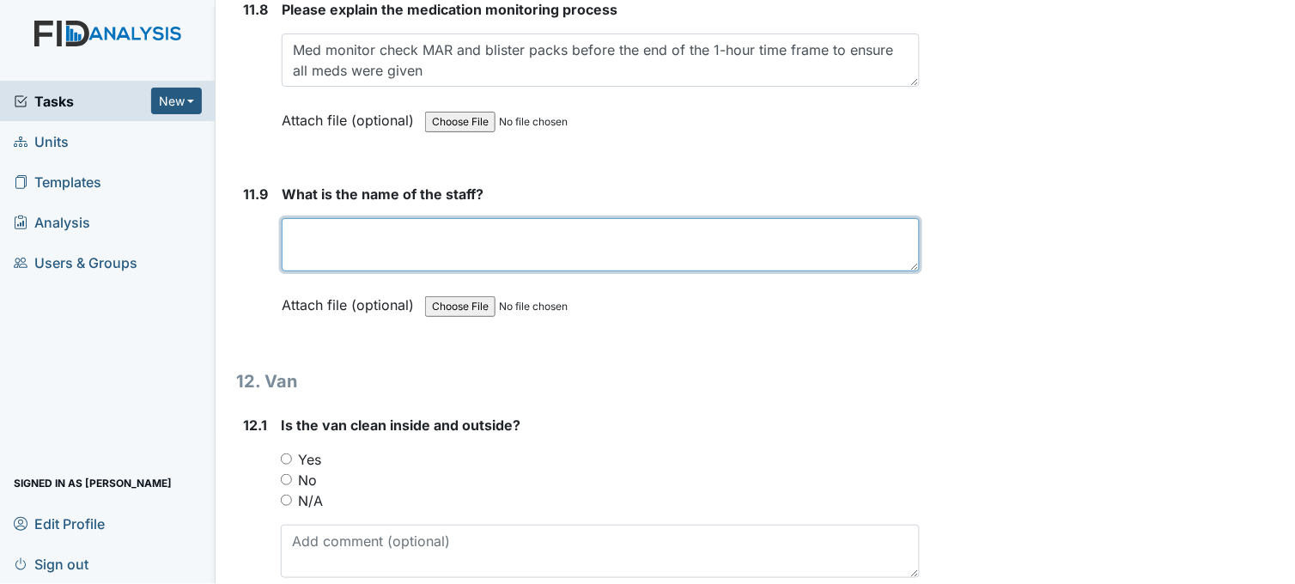
click at [416, 233] on textarea at bounding box center [601, 244] width 638 height 53
type textarea "k"
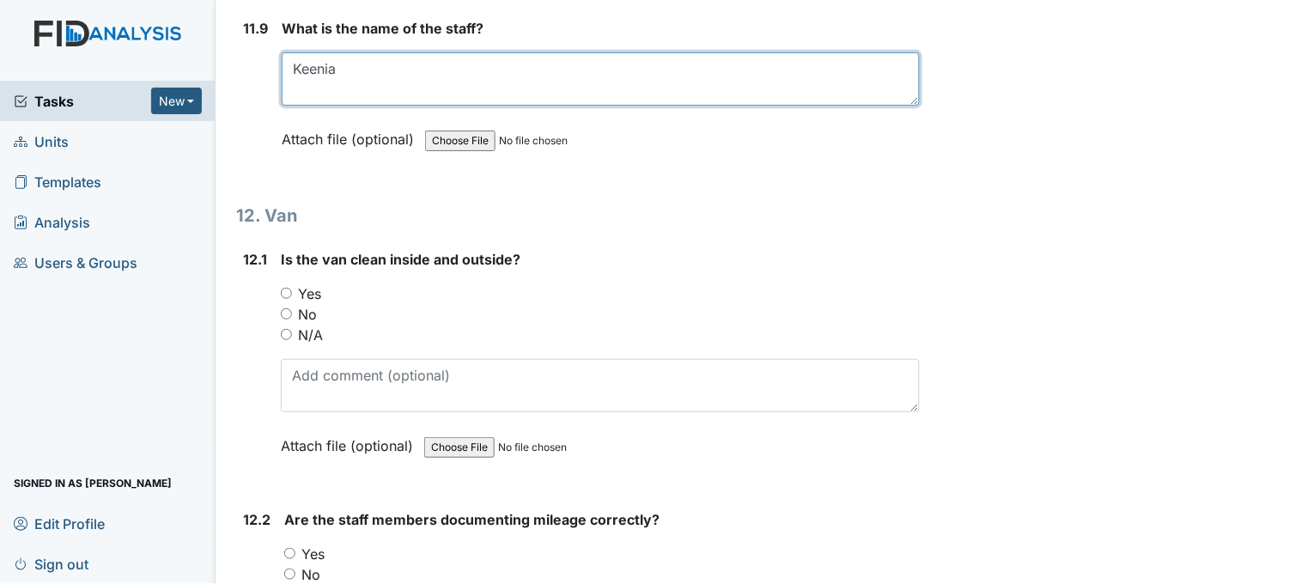
scroll to position [29479, 0]
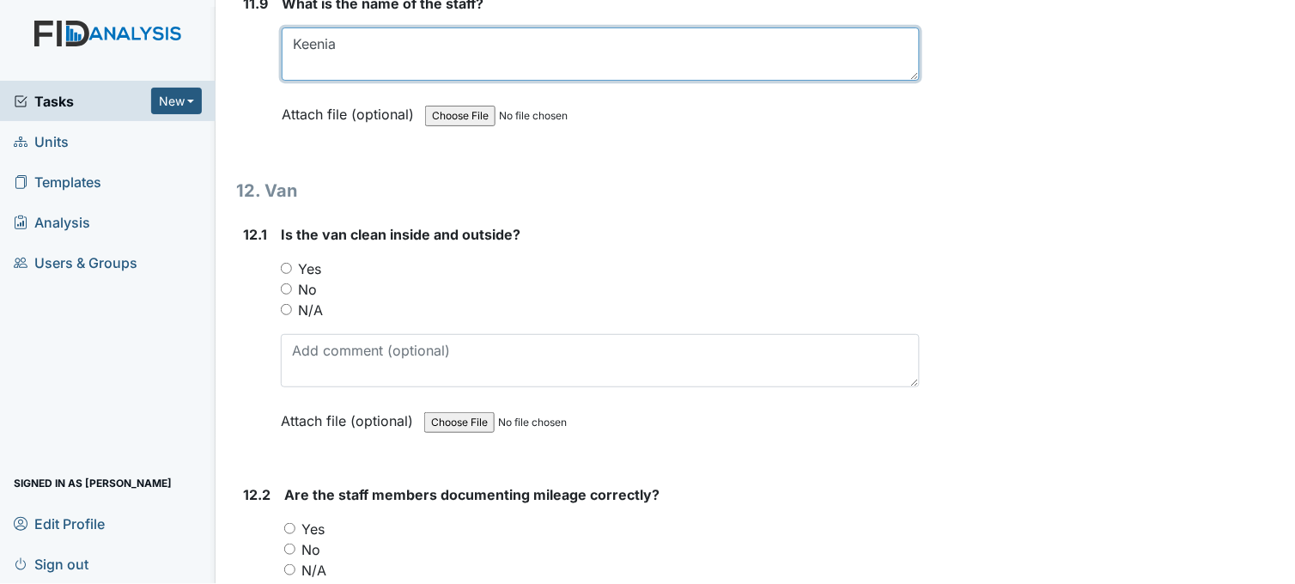
type textarea "Keenia"
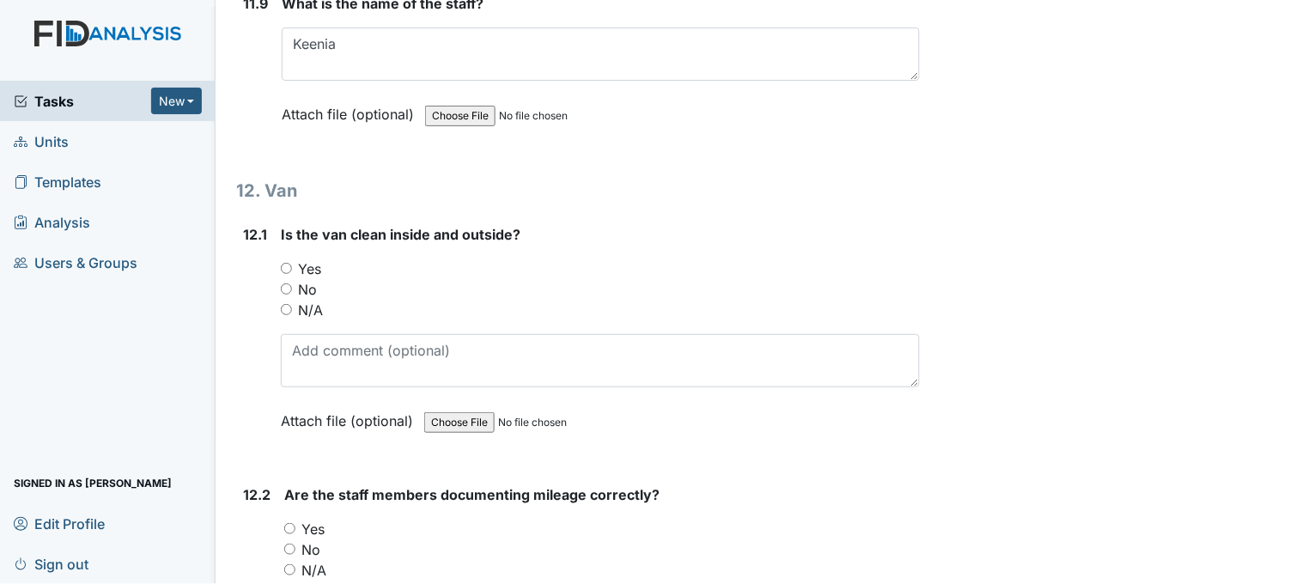
click at [283, 263] on input "Yes" at bounding box center [286, 268] width 11 height 11
radio input "true"
click at [289, 523] on input "Yes" at bounding box center [289, 528] width 11 height 11
radio input "true"
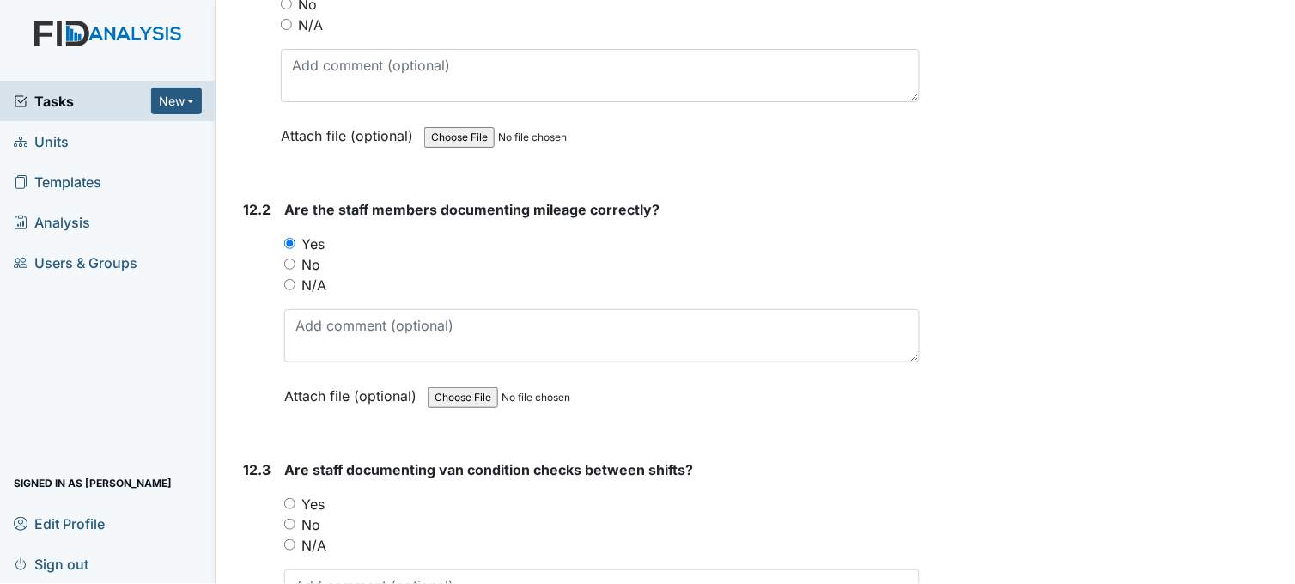
scroll to position [29765, 0]
click at [290, 497] on input "Yes" at bounding box center [289, 502] width 11 height 11
radio input "true"
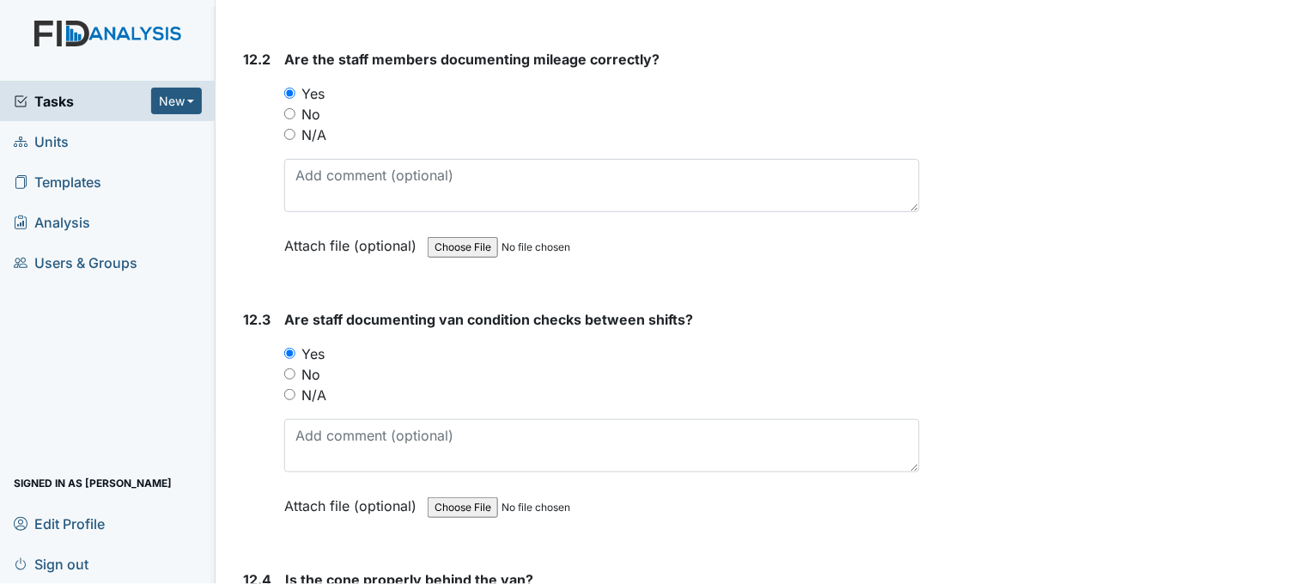
scroll to position [30147, 0]
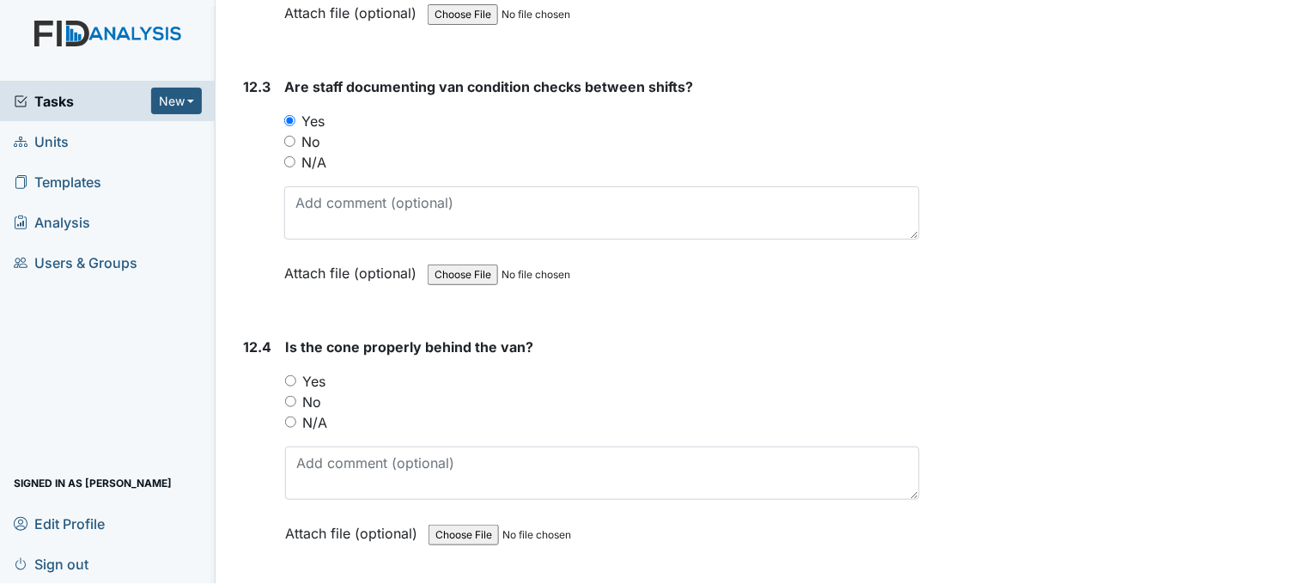
click at [290, 416] on input "N/A" at bounding box center [290, 421] width 11 height 11
radio input "true"
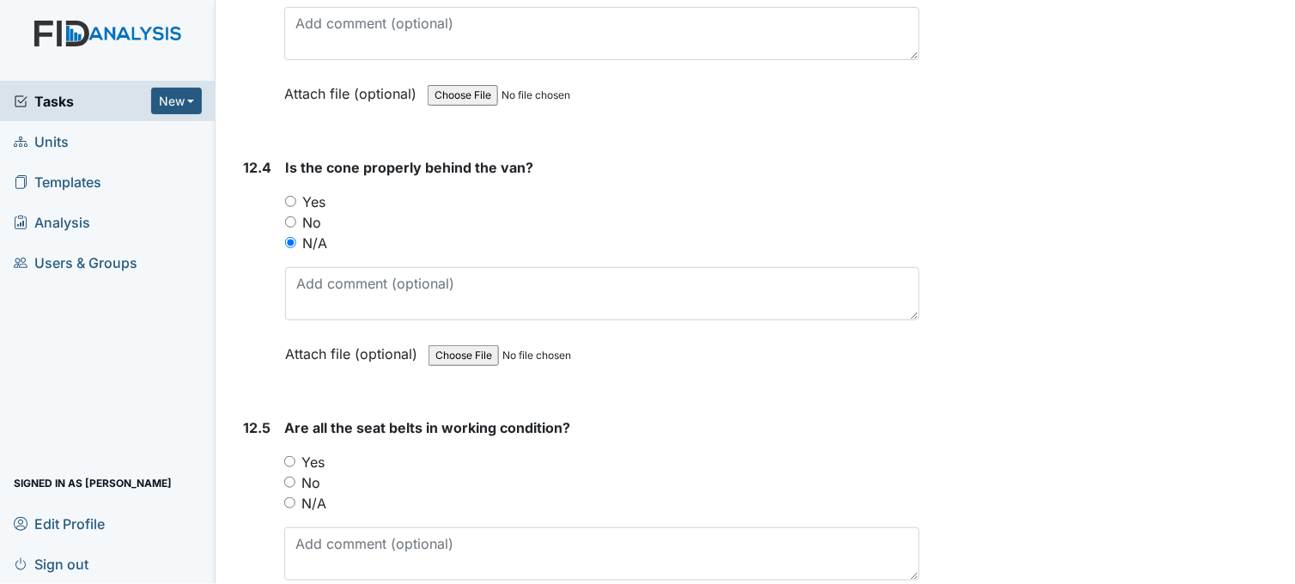
scroll to position [30433, 0]
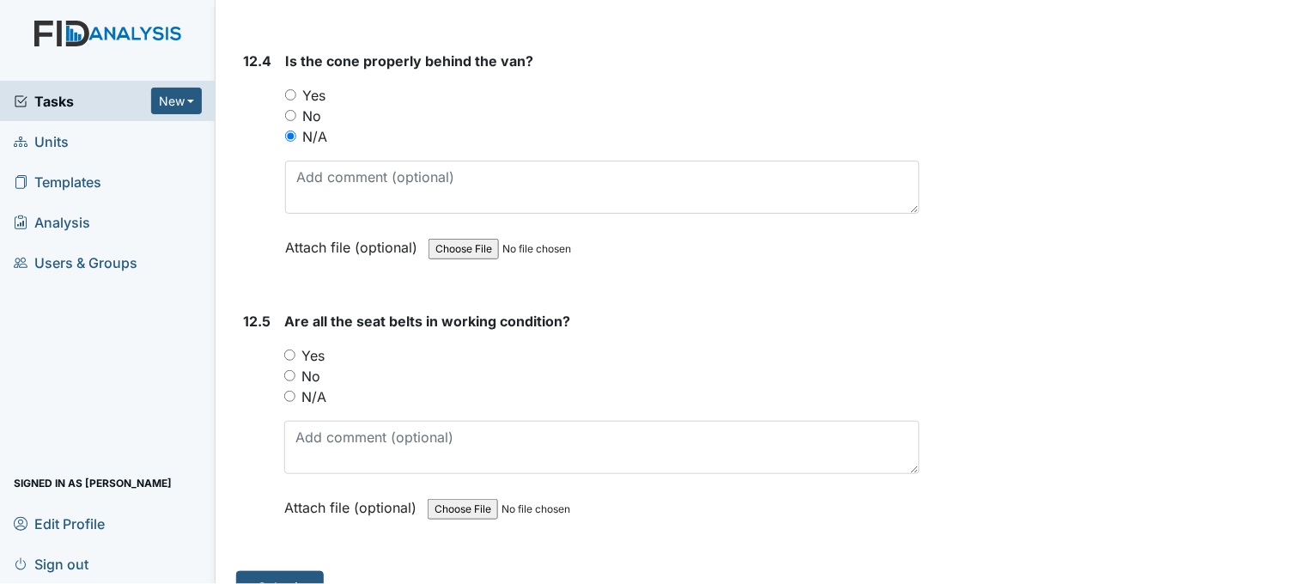
click at [286, 349] on input "Yes" at bounding box center [289, 354] width 11 height 11
radio input "true"
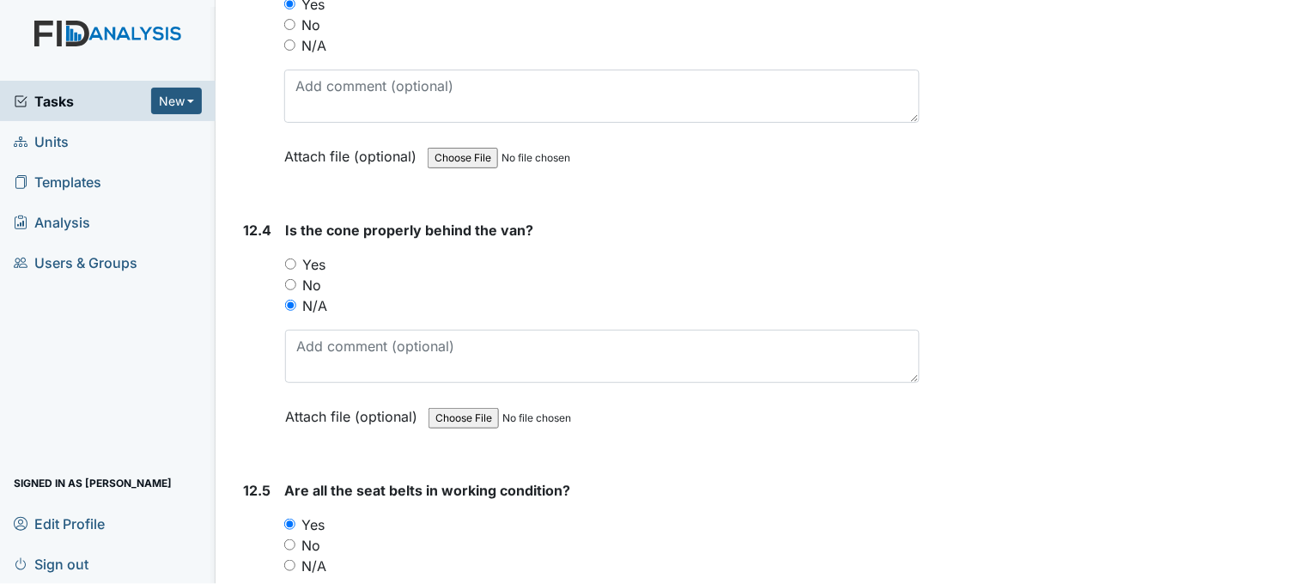
scroll to position [30243, 0]
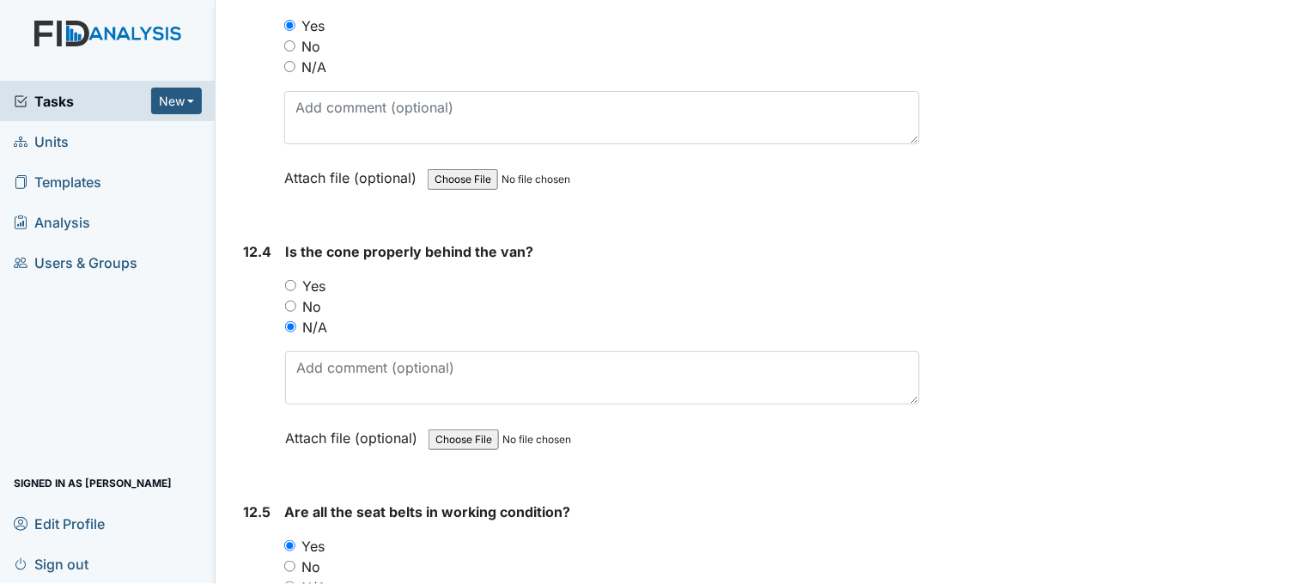
click at [293, 280] on input "Yes" at bounding box center [290, 285] width 11 height 11
radio input "true"
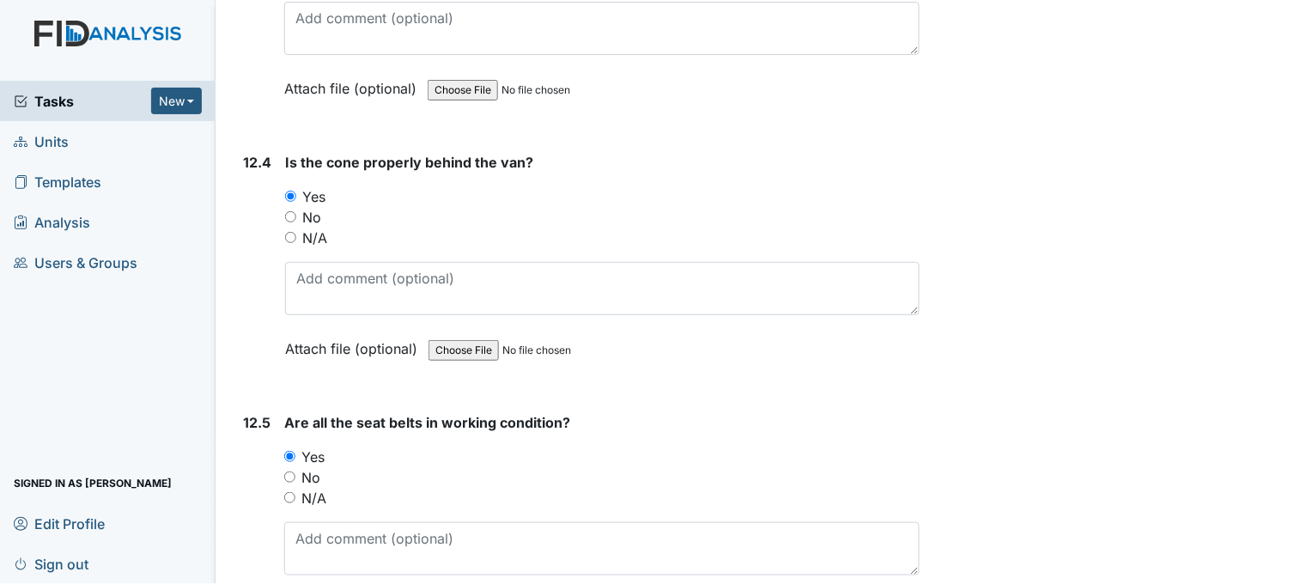
scroll to position [30443, 0]
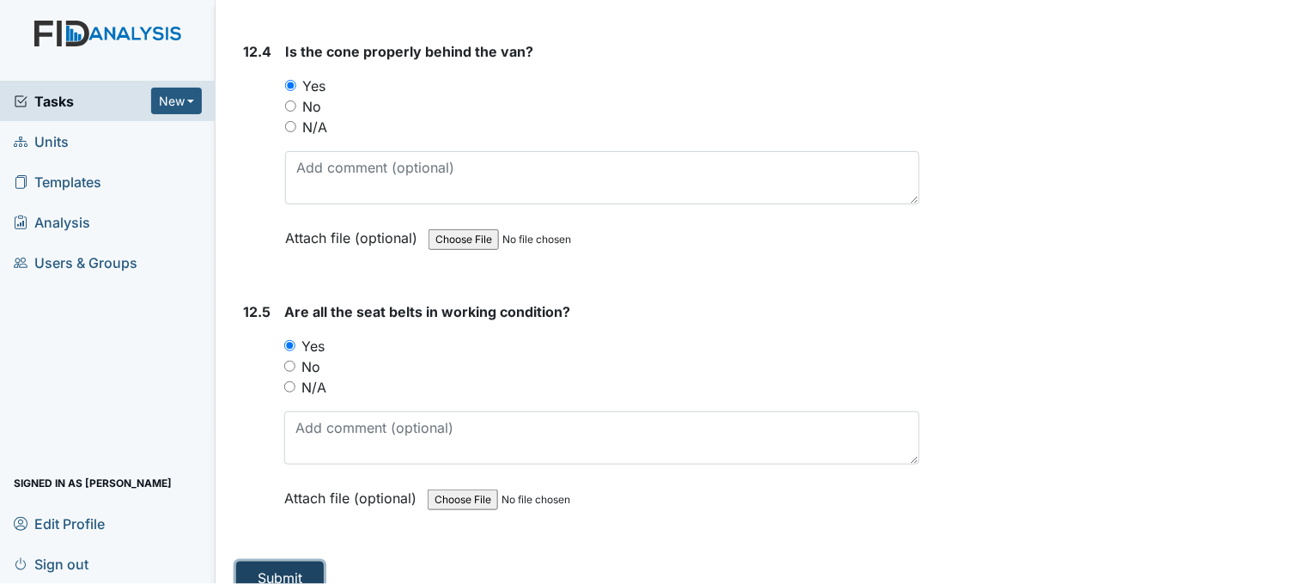
click at [294, 562] on button "Submit" at bounding box center [280, 578] width 88 height 33
